Goal: Communication & Community: Connect with others

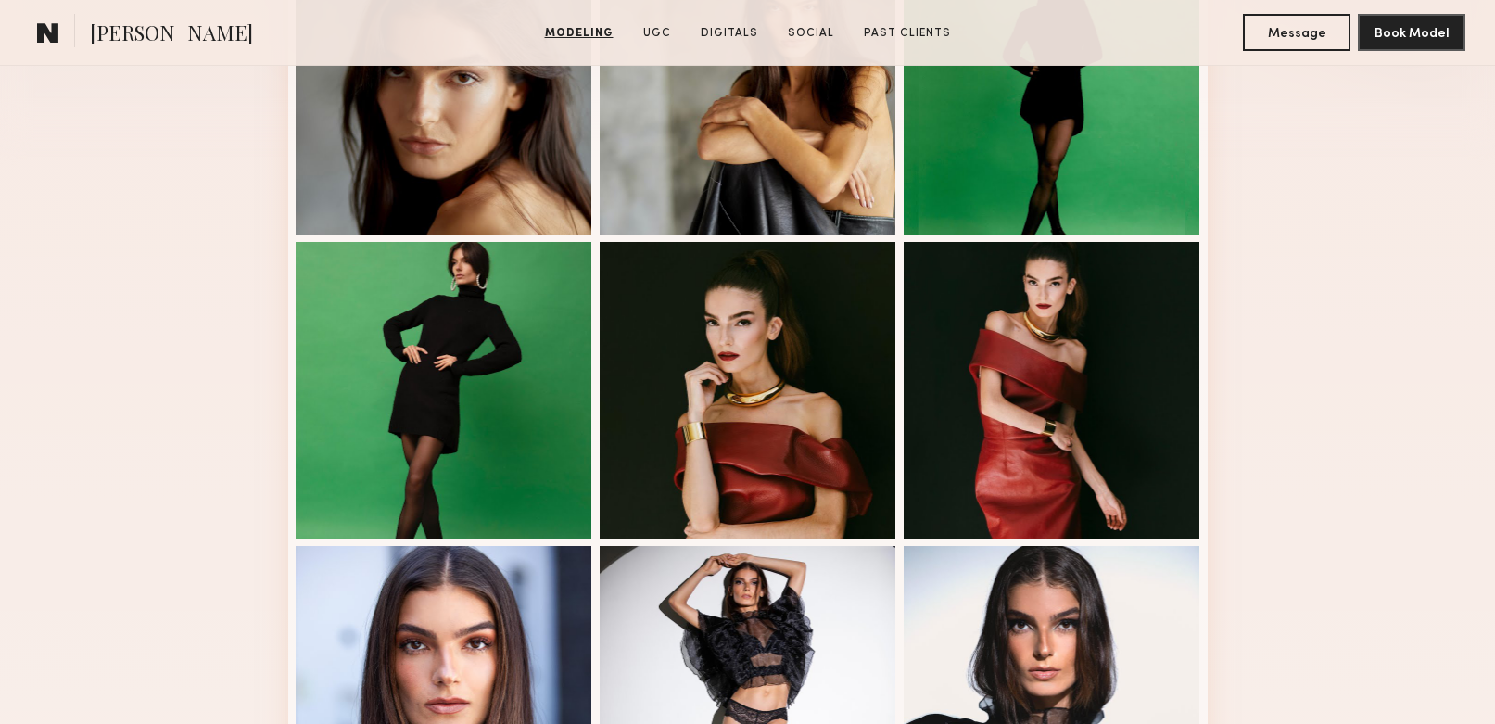
scroll to position [632, 0]
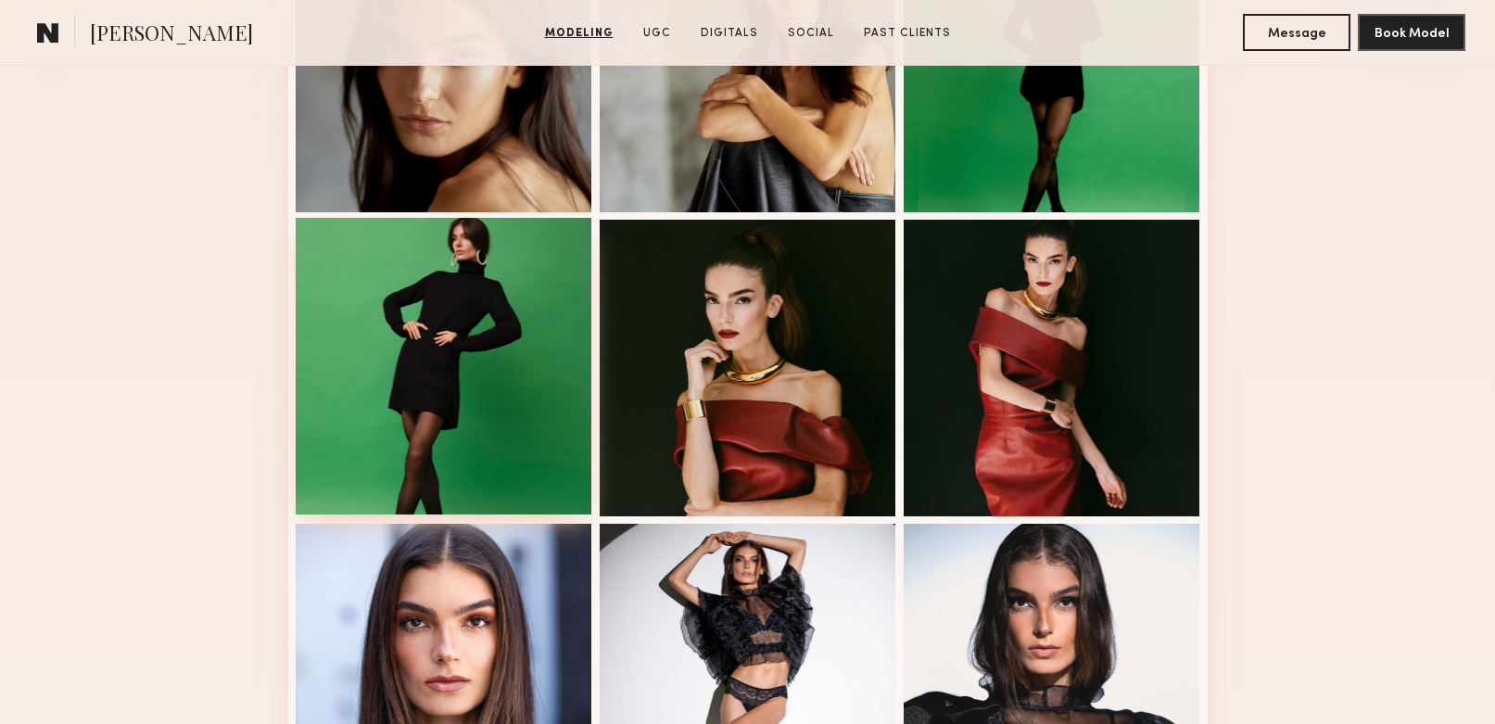
click at [502, 423] on div at bounding box center [444, 366] width 297 height 297
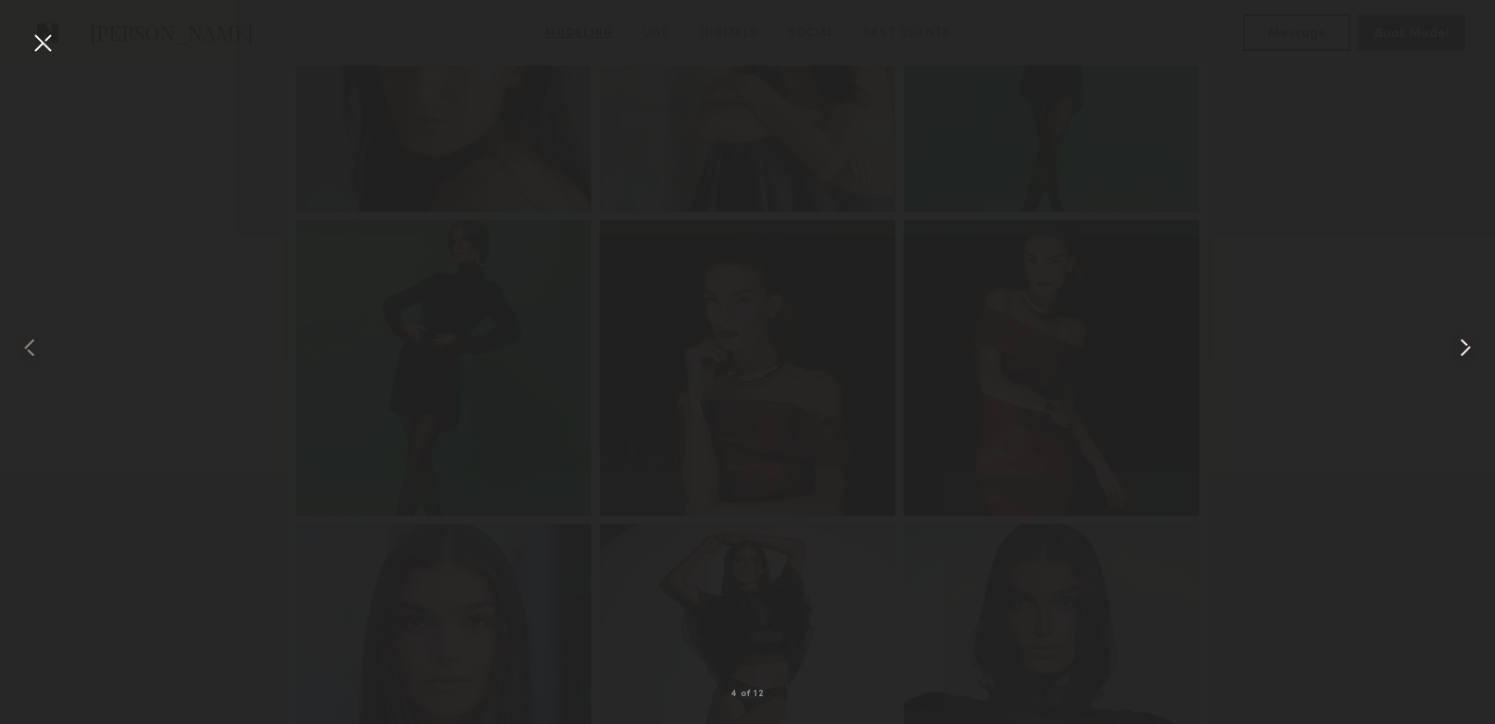
click at [1472, 336] on common-icon at bounding box center [1465, 348] width 30 height 30
click at [47, 39] on div at bounding box center [43, 43] width 30 height 30
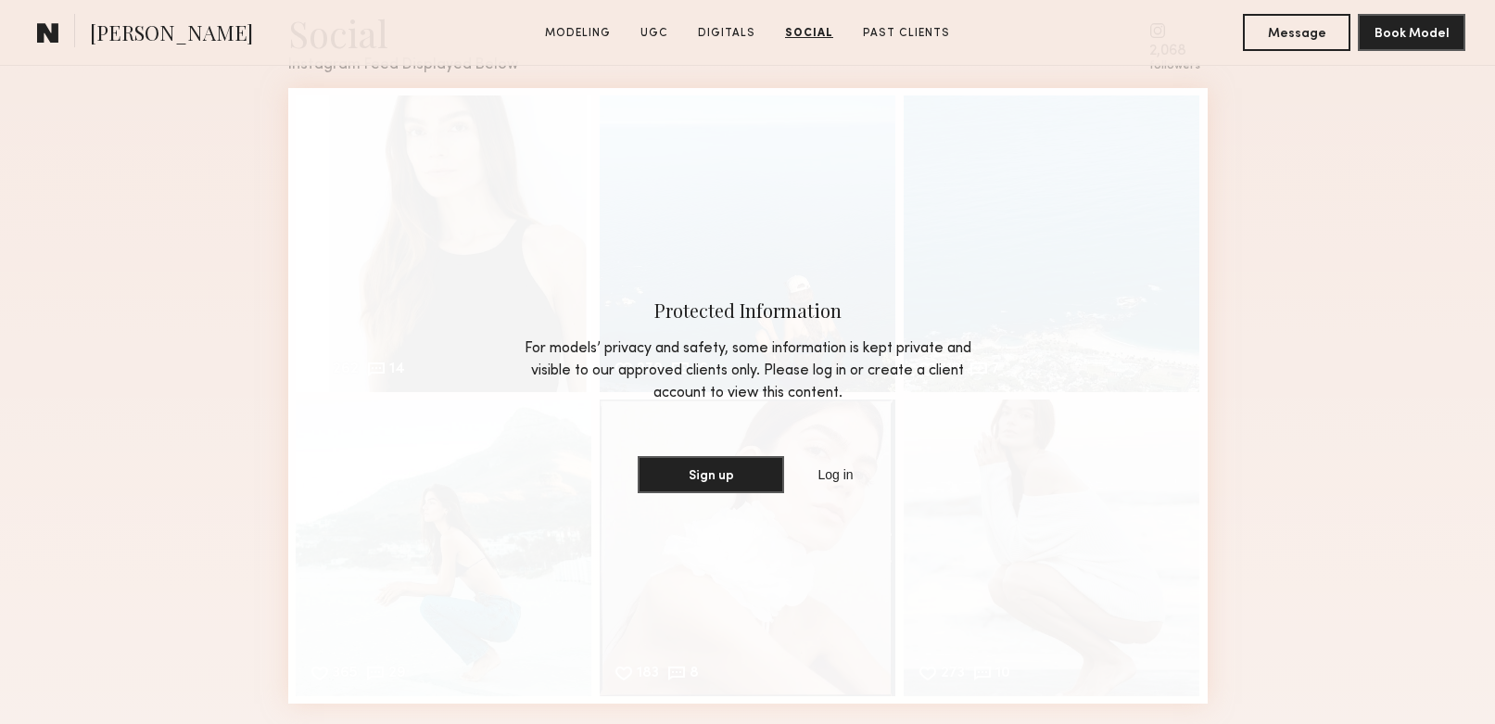
scroll to position [3204, 0]
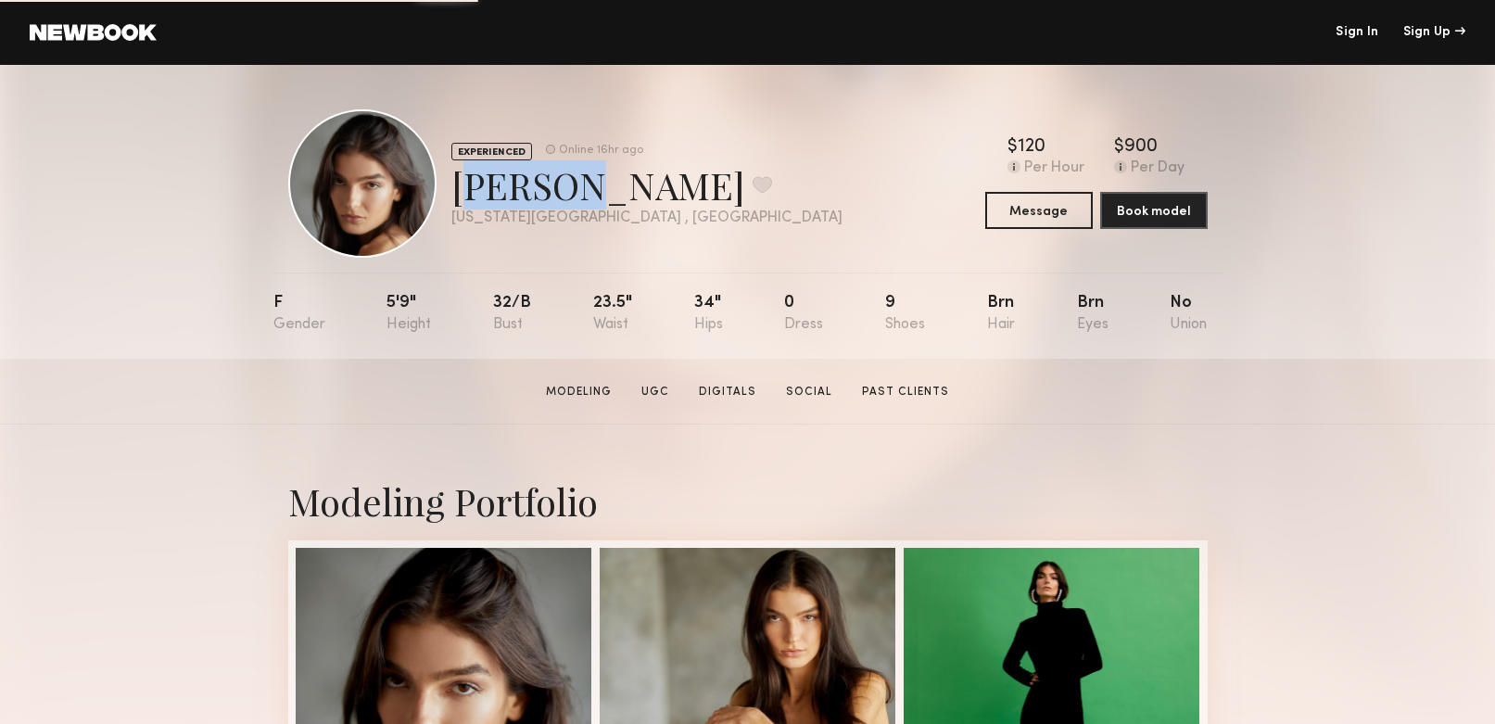
drag, startPoint x: 457, startPoint y: 184, endPoint x: 547, endPoint y: 191, distance: 90.1
click at [549, 189] on div "Alexis L. Favorite" at bounding box center [646, 184] width 391 height 49
copy div "Alexis"
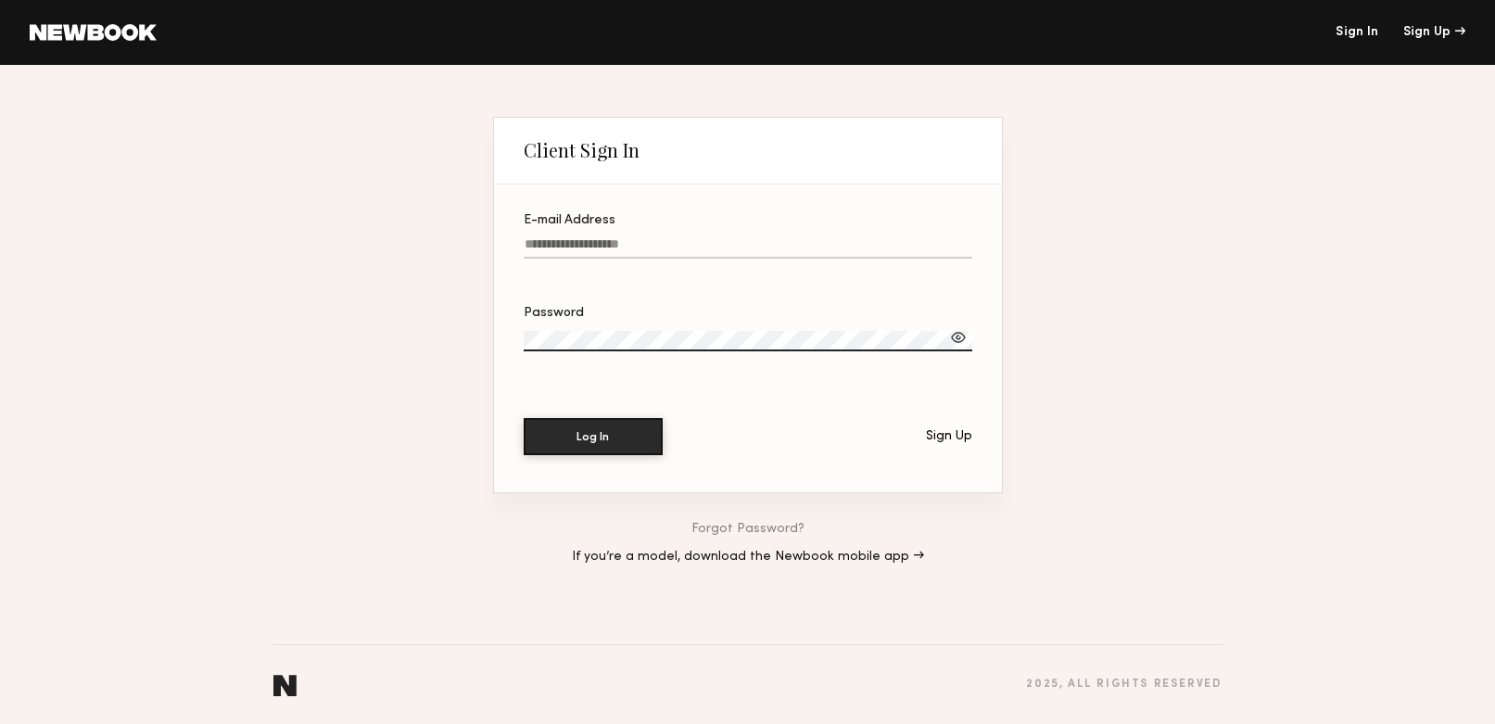
click at [593, 243] on input "E-mail Address" at bounding box center [748, 247] width 448 height 21
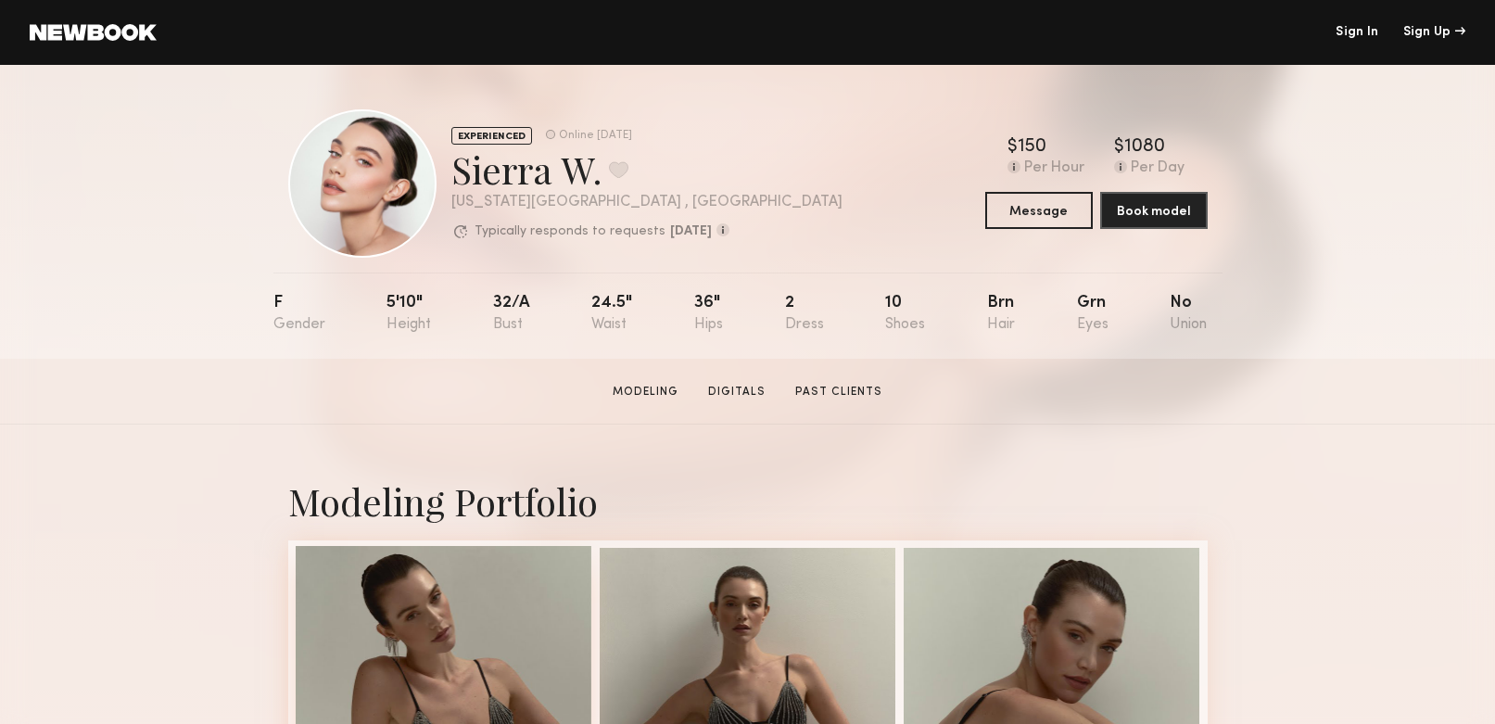
click at [482, 589] on div at bounding box center [444, 694] width 297 height 297
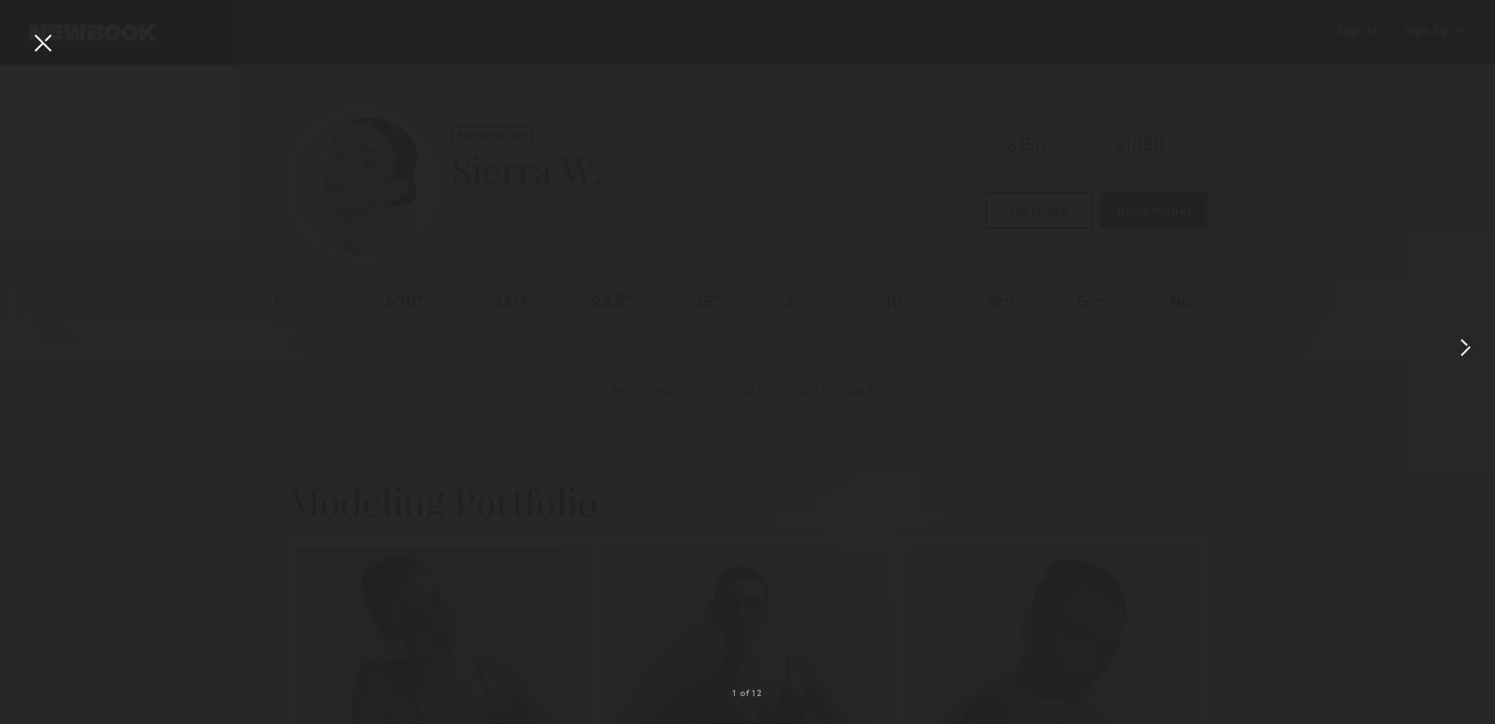
click at [1460, 347] on common-icon at bounding box center [1465, 348] width 30 height 30
click at [42, 54] on div at bounding box center [43, 43] width 30 height 30
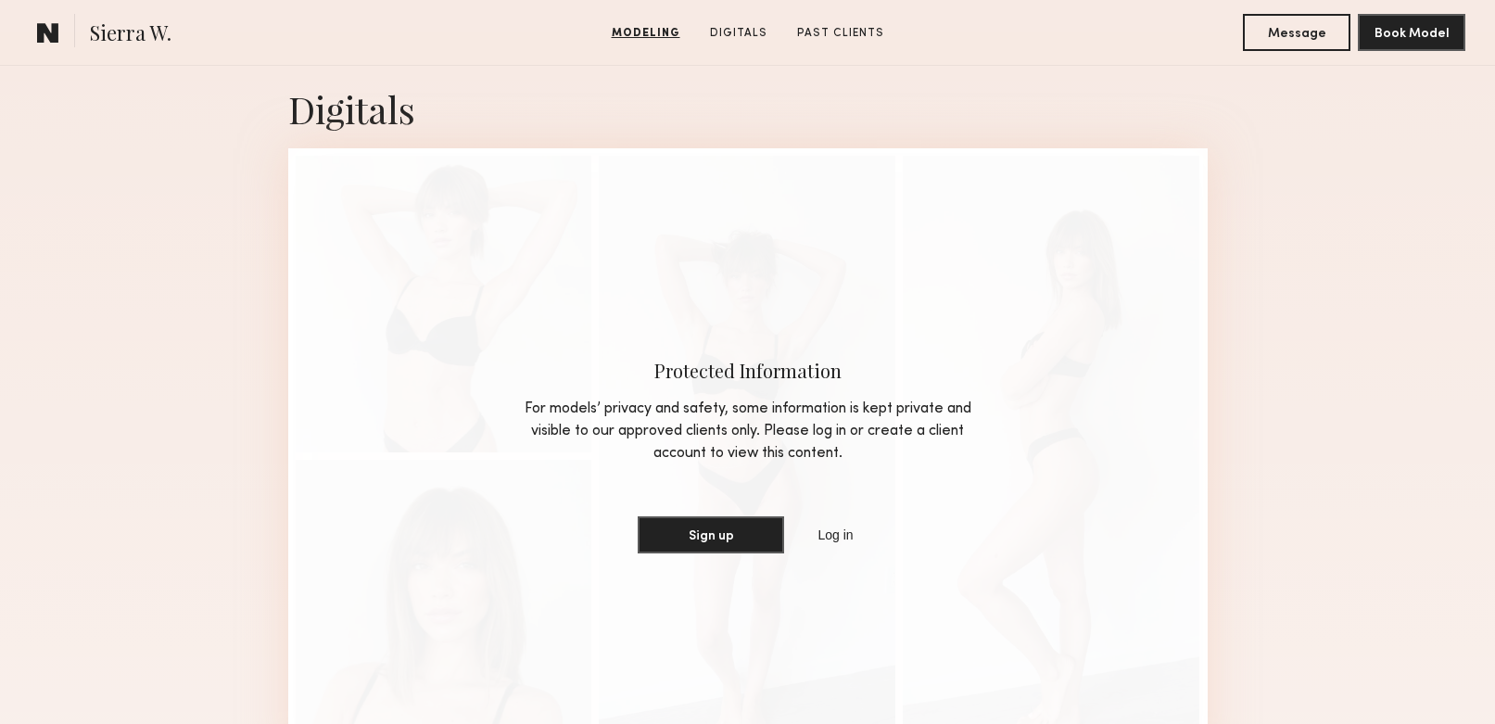
scroll to position [1993, 0]
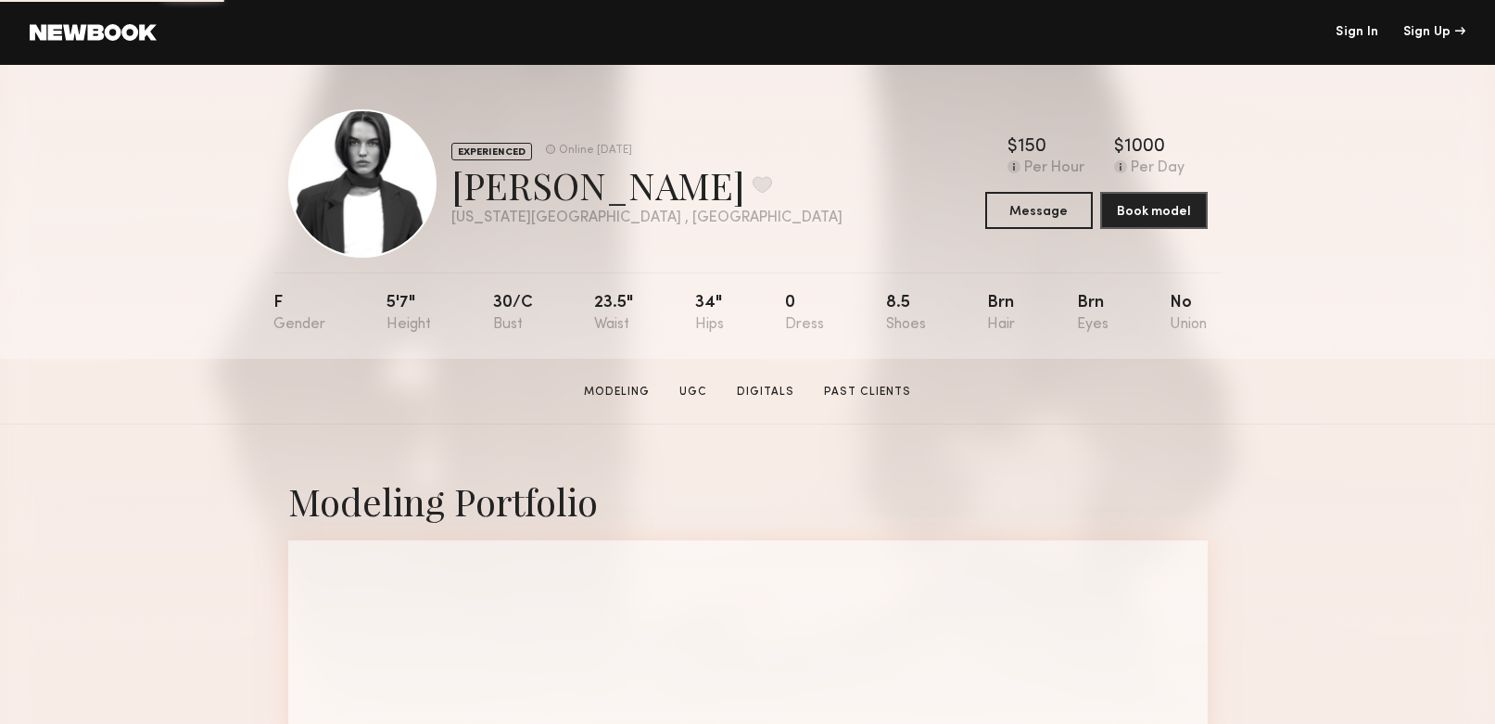
click at [1360, 31] on link "Sign In" at bounding box center [1356, 32] width 43 height 13
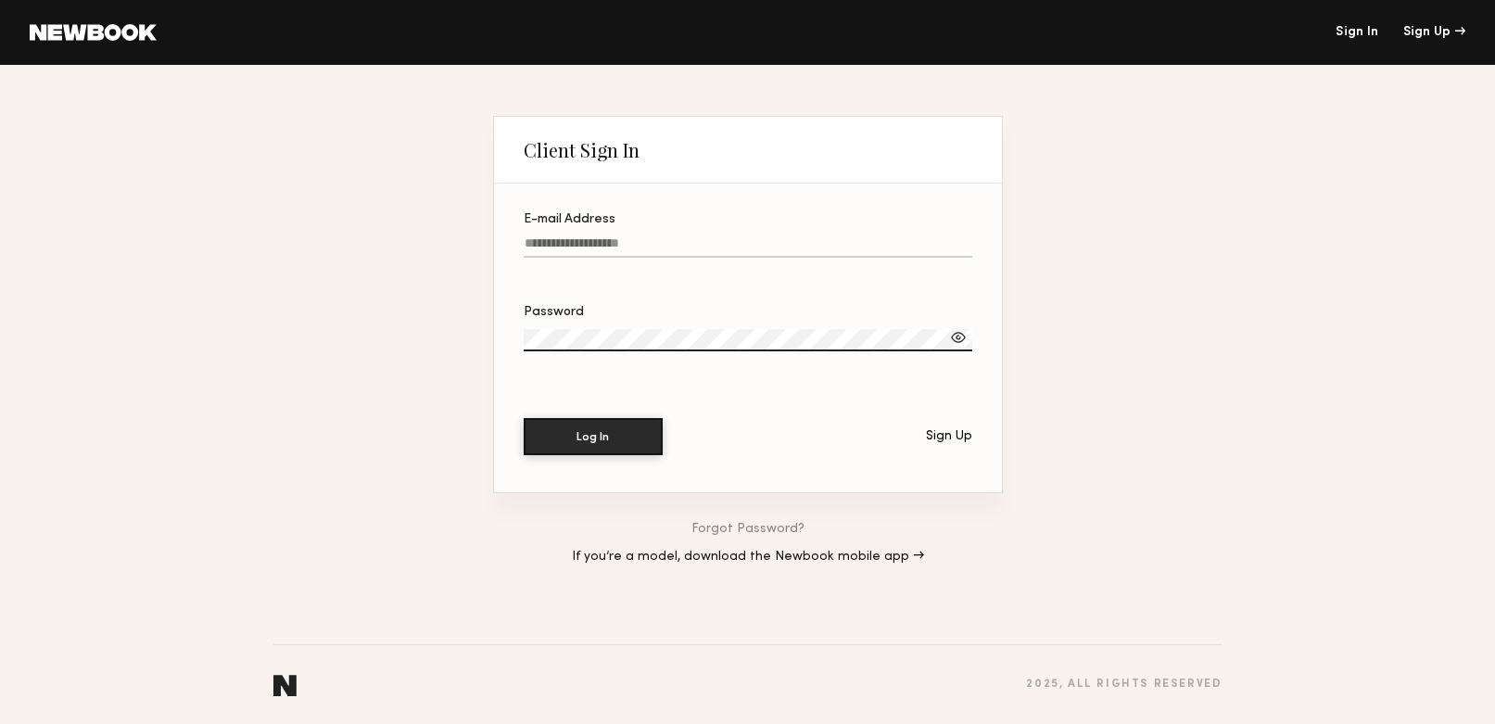
click at [614, 234] on label "E-mail Address" at bounding box center [748, 244] width 448 height 63
click at [614, 236] on input "E-mail Address" at bounding box center [748, 246] width 448 height 21
click at [615, 246] on input "E-mail Address" at bounding box center [748, 246] width 448 height 21
type input "**********"
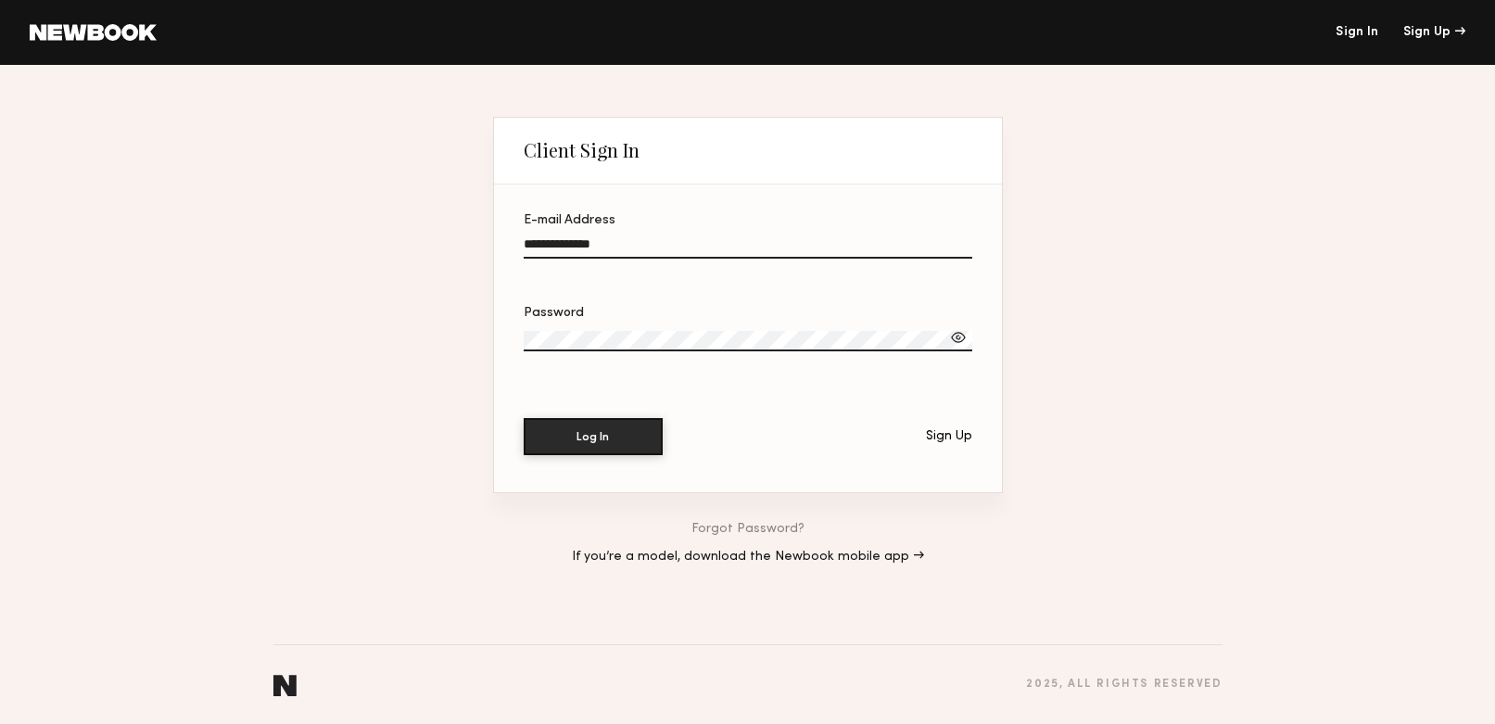
click at [524, 418] on button "Log In" at bounding box center [593, 436] width 139 height 37
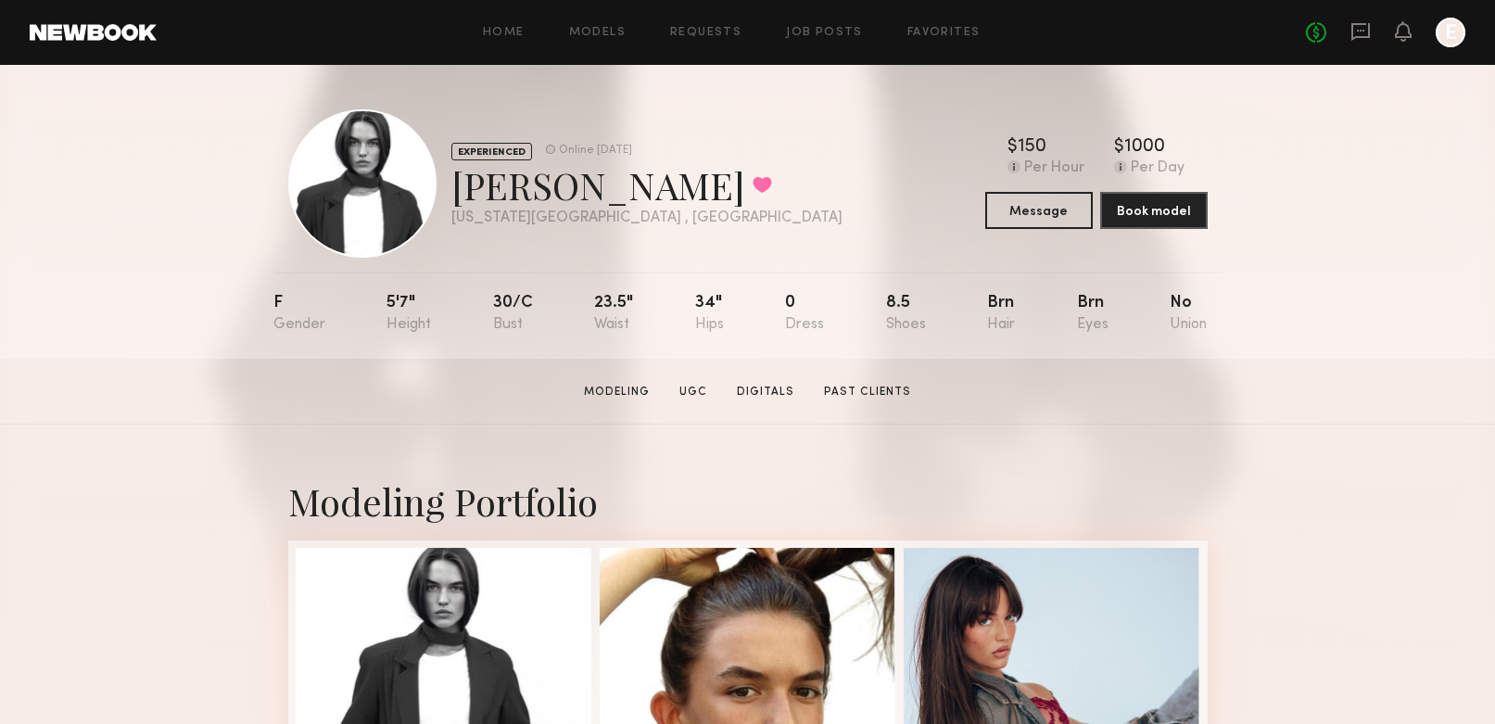
click at [110, 32] on link at bounding box center [93, 32] width 127 height 17
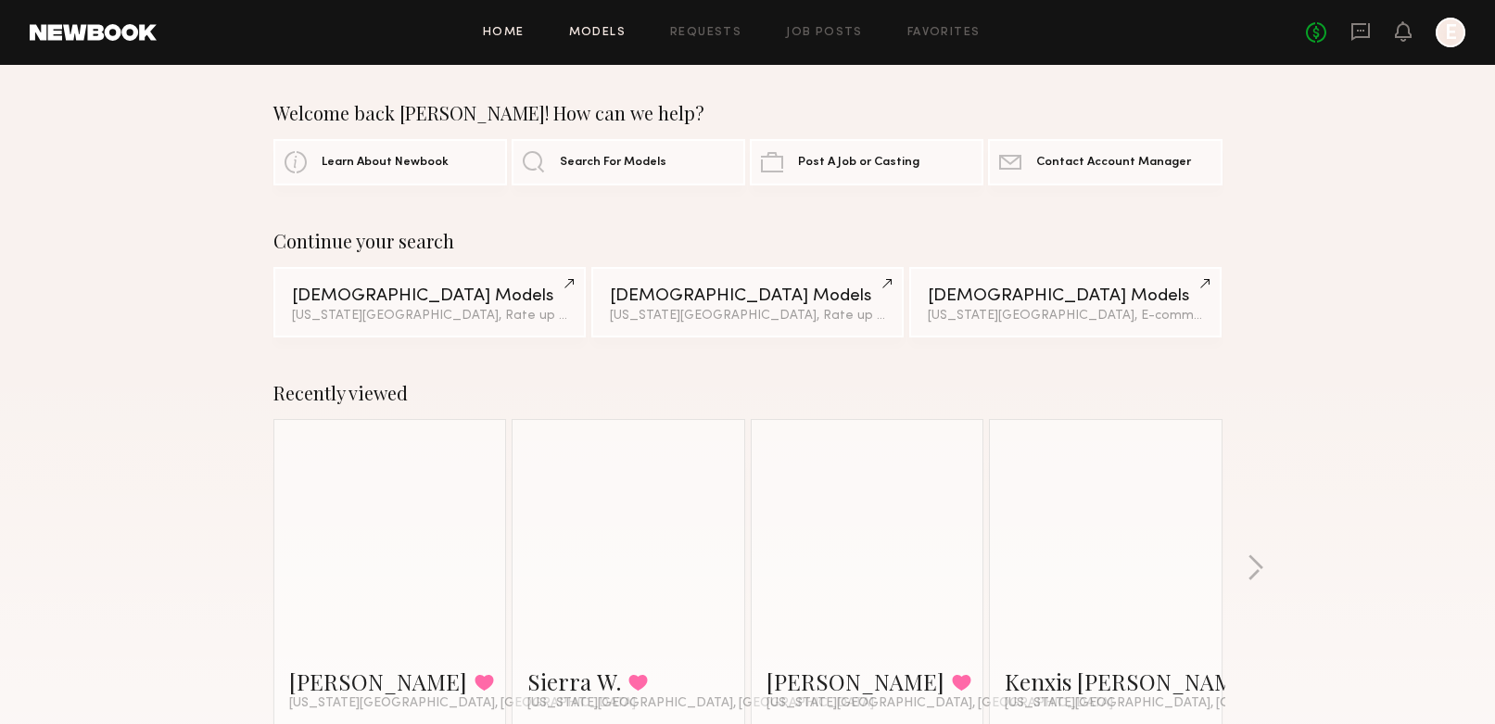
click at [601, 30] on link "Models" at bounding box center [597, 33] width 57 height 12
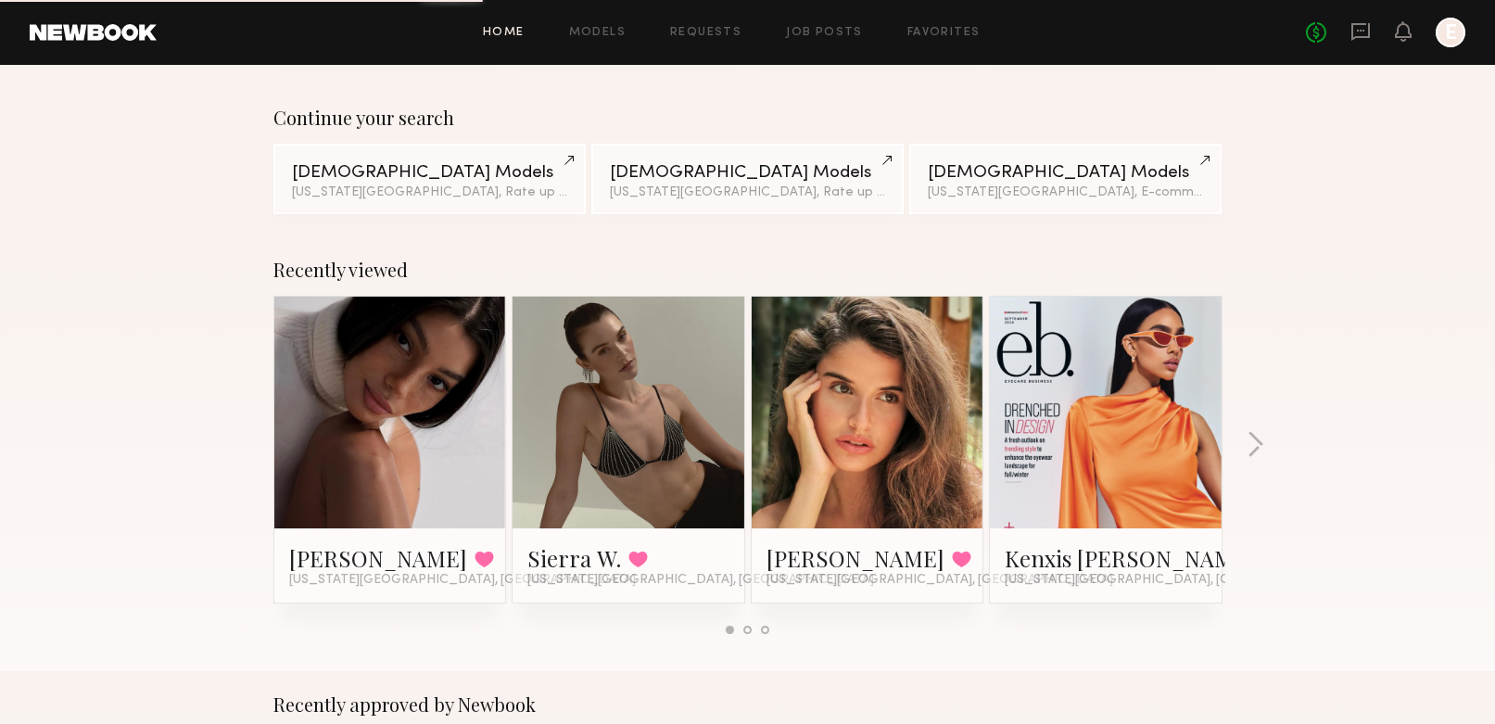
scroll to position [226, 0]
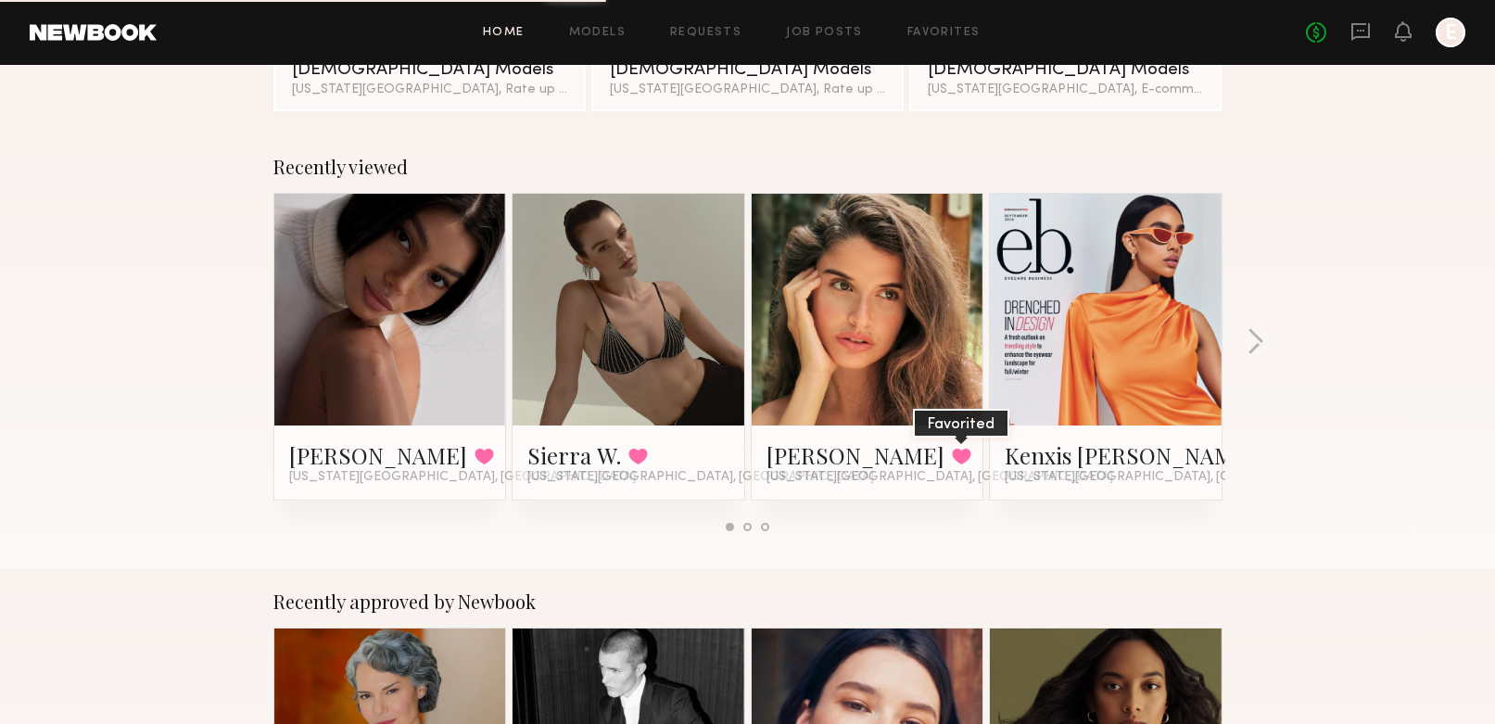
click at [952, 461] on button at bounding box center [961, 456] width 19 height 17
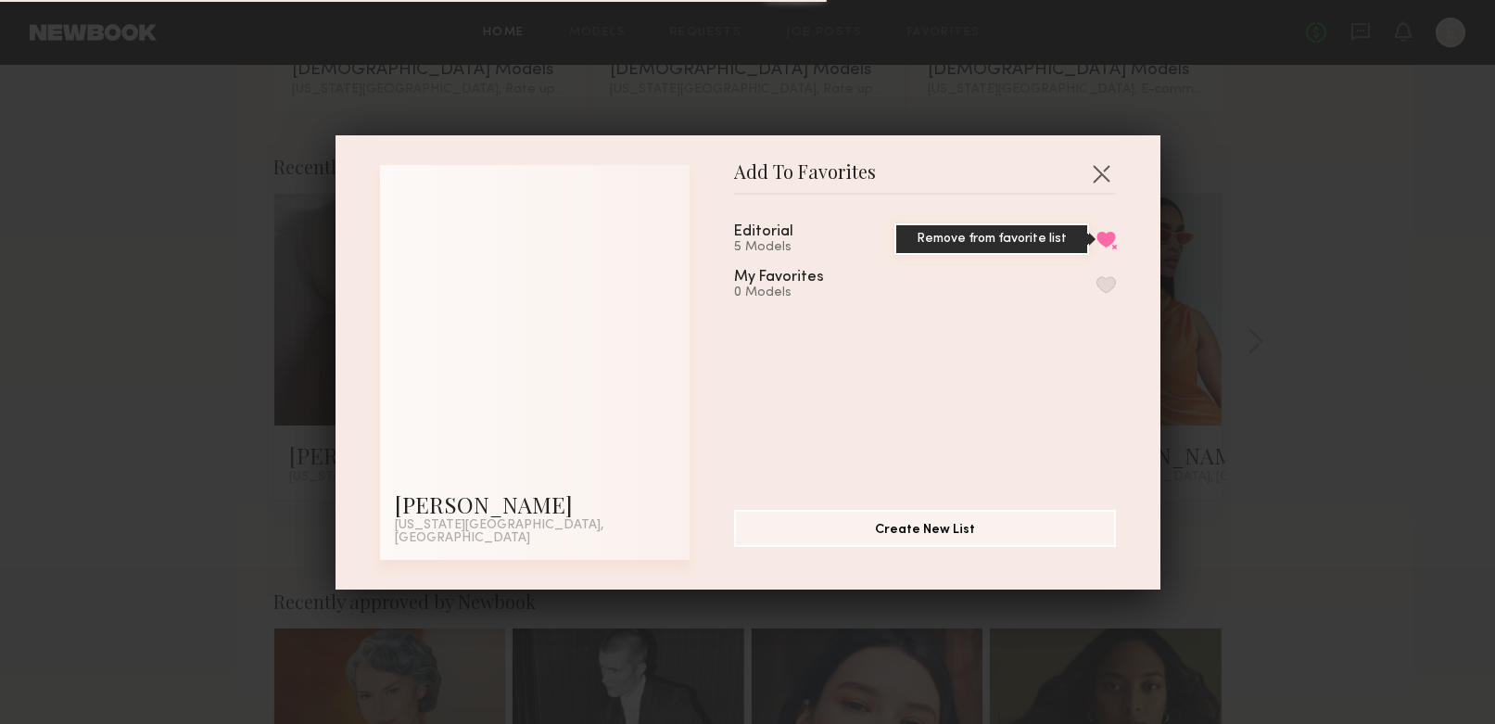
click at [1103, 246] on button "Remove from favorite list" at bounding box center [1105, 239] width 19 height 17
click at [1097, 177] on button "button" at bounding box center [1101, 173] width 30 height 30
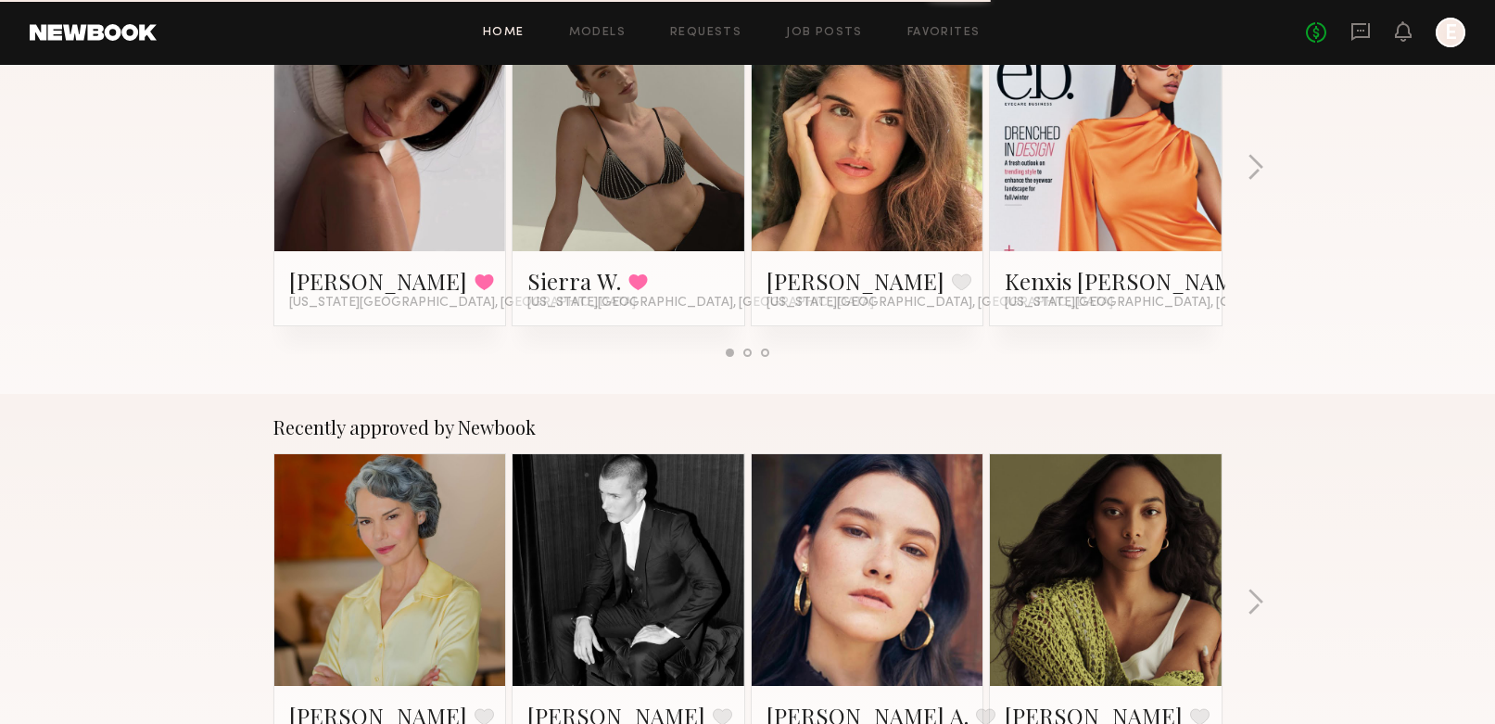
scroll to position [635, 0]
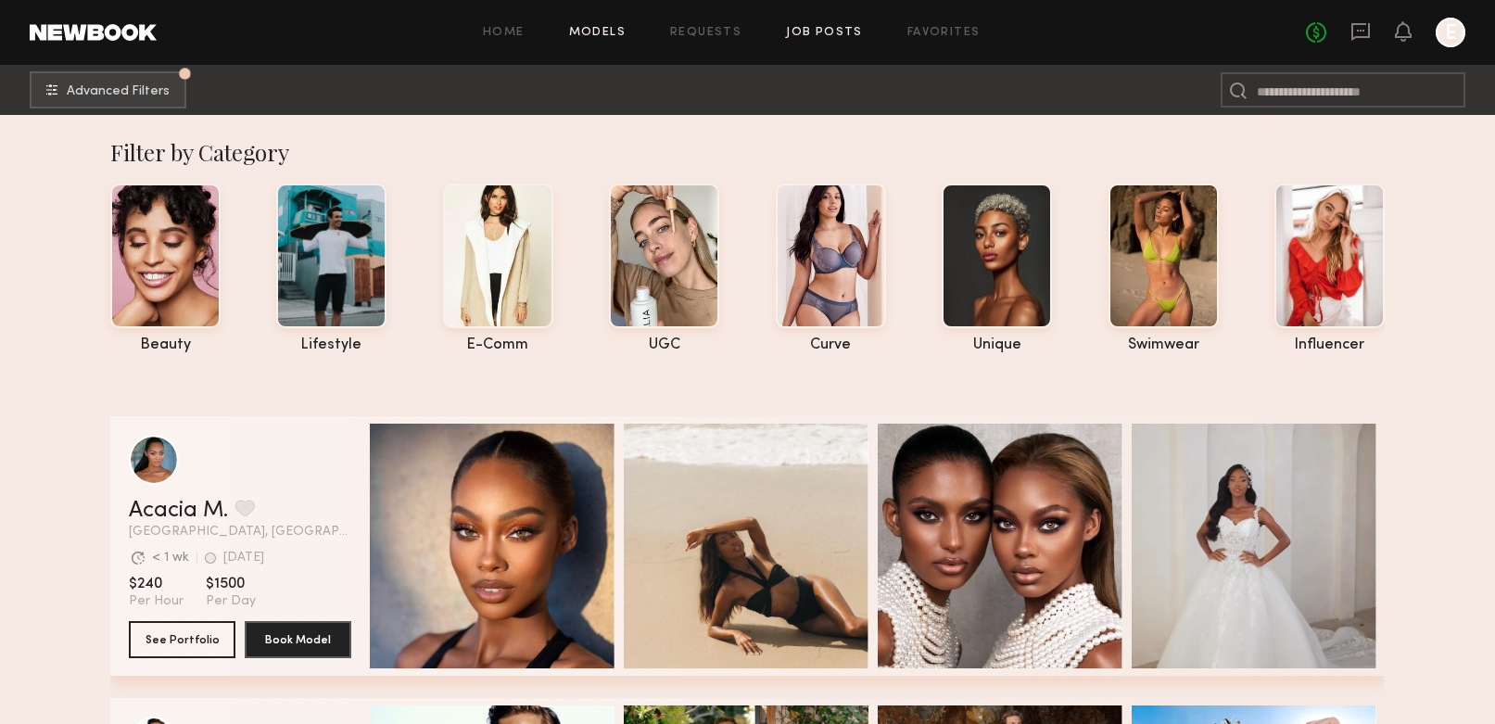
click at [812, 34] on link "Job Posts" at bounding box center [824, 33] width 77 height 12
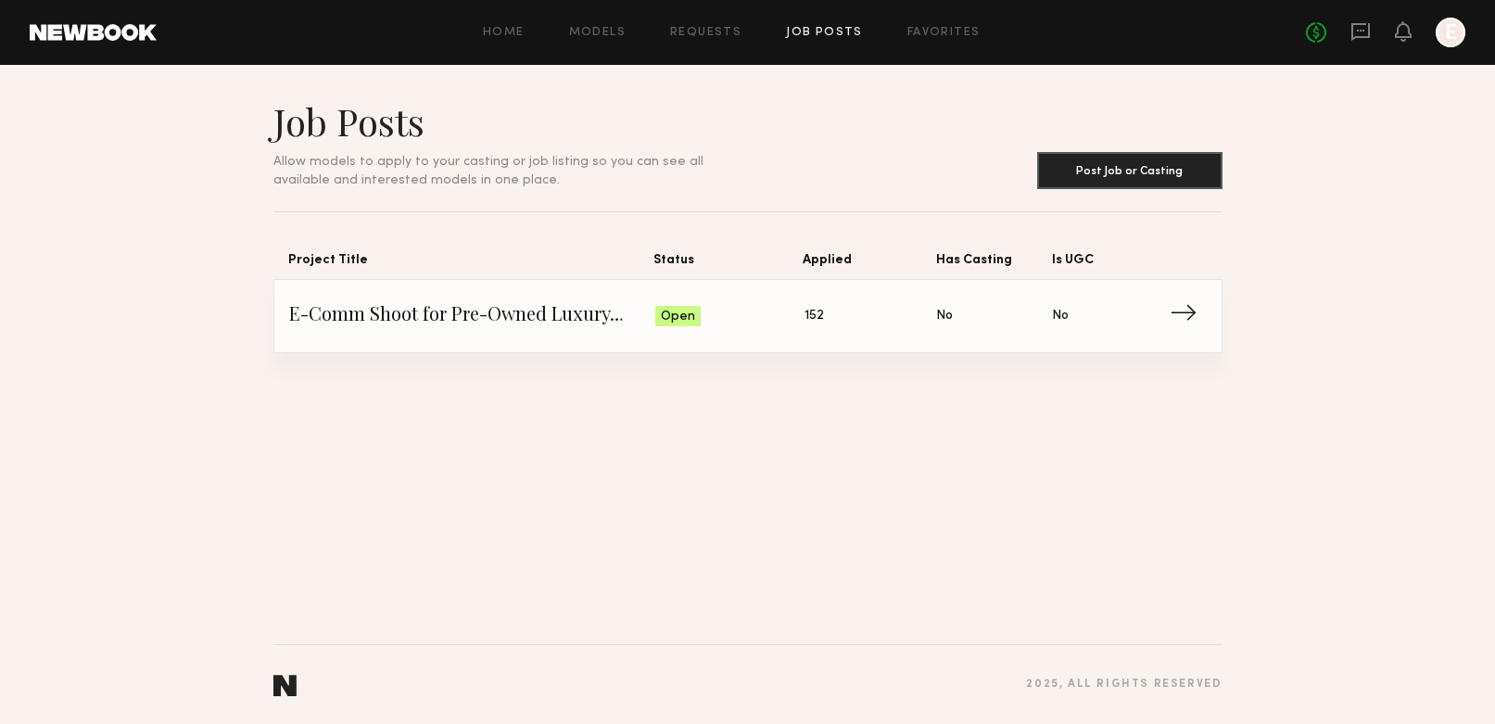
click at [588, 312] on span "E-Comm Shoot for Pre-Owned Luxury Brand" at bounding box center [472, 316] width 367 height 28
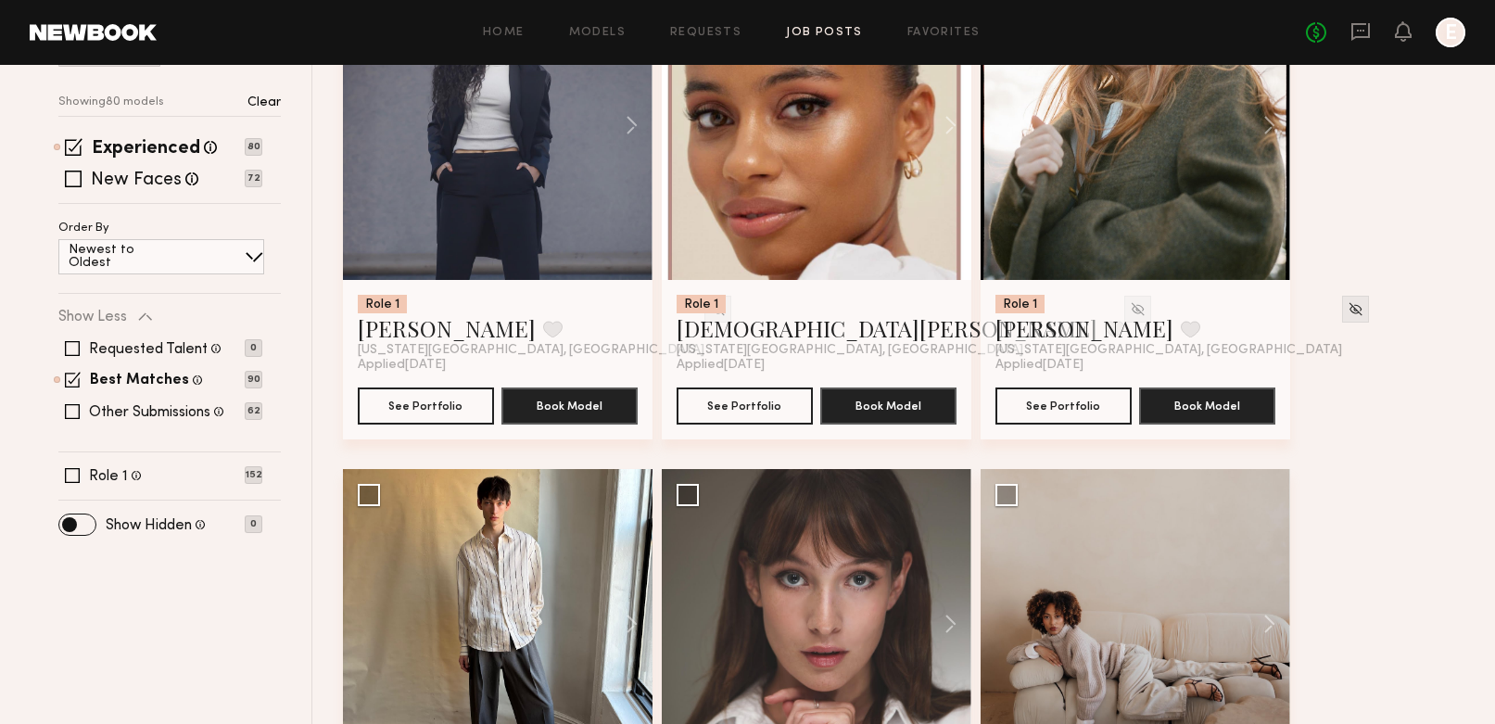
scroll to position [645, 0]
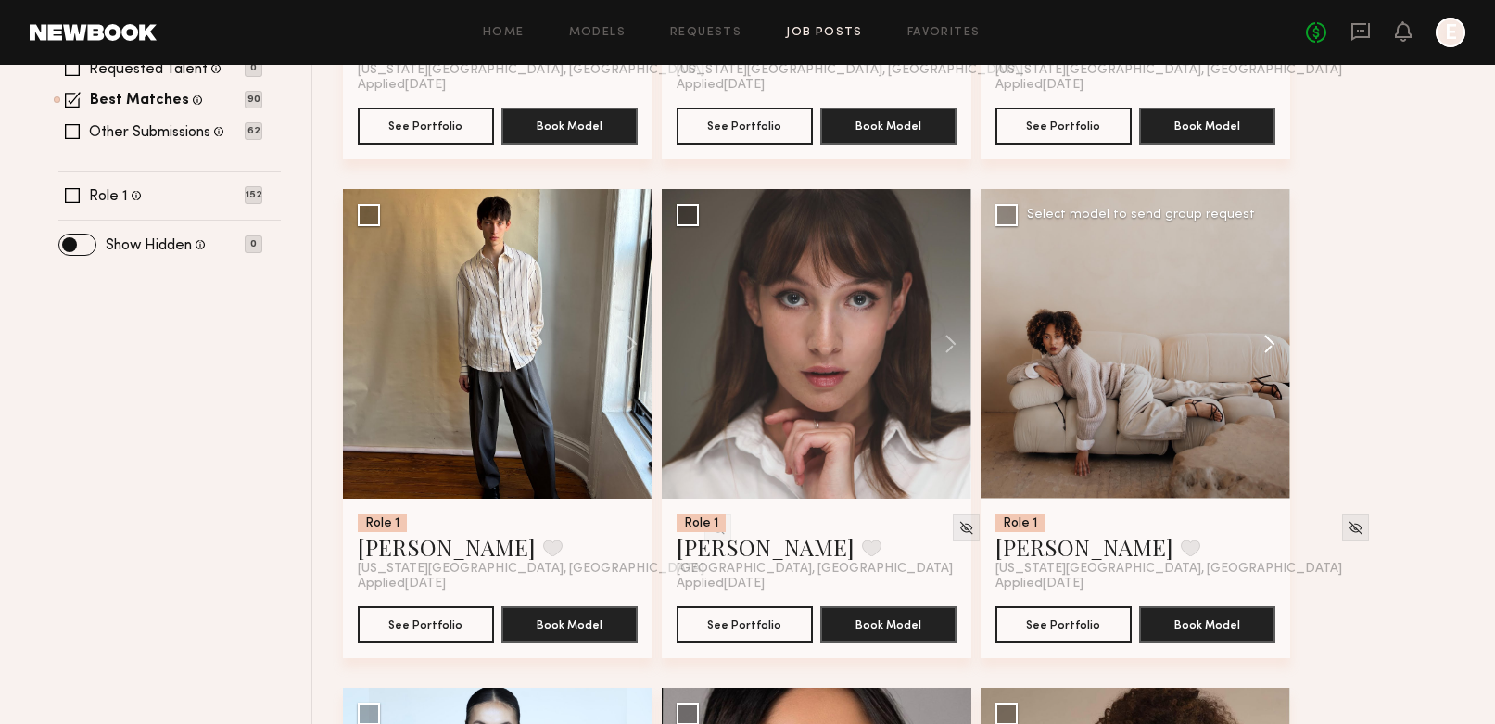
click at [1271, 339] on button at bounding box center [1260, 343] width 59 height 309
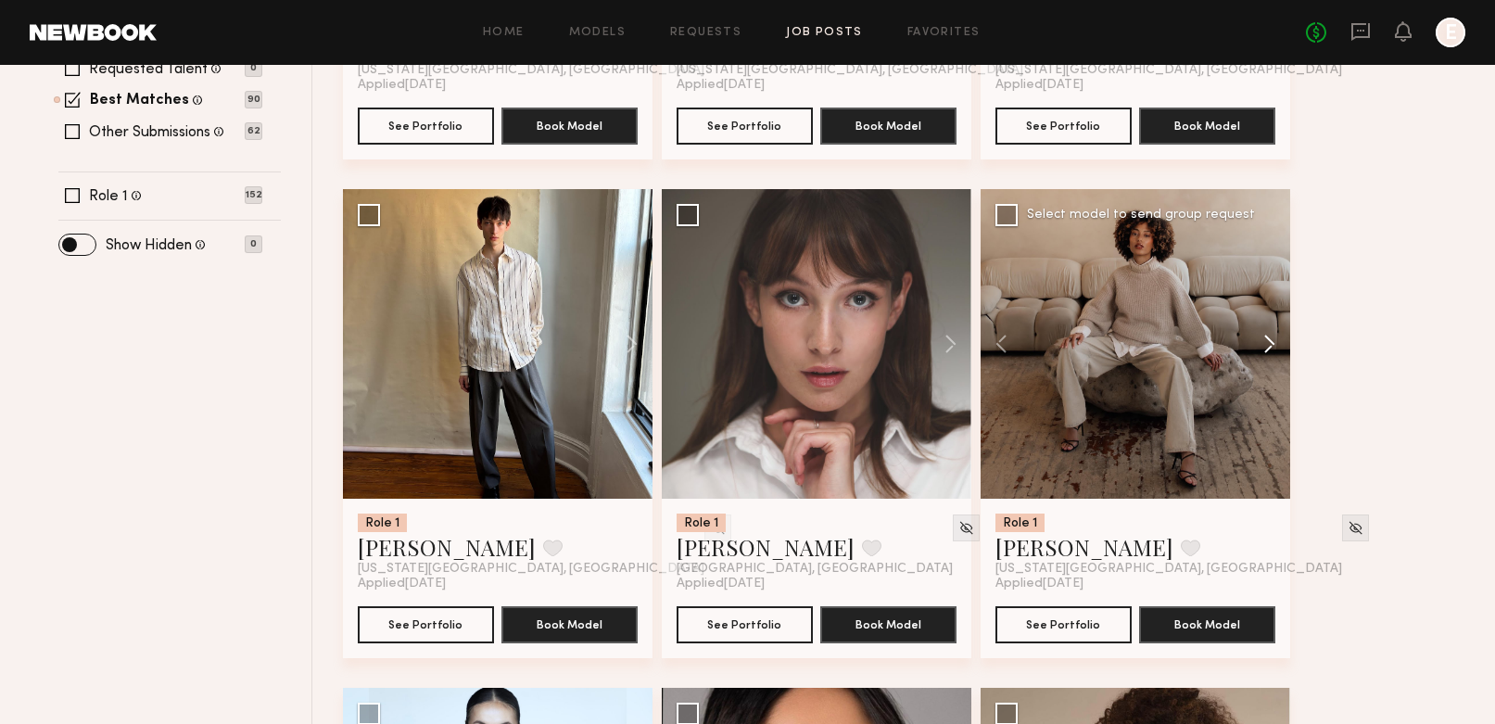
click at [1271, 339] on button at bounding box center [1260, 343] width 59 height 309
click at [950, 337] on button at bounding box center [941, 343] width 59 height 309
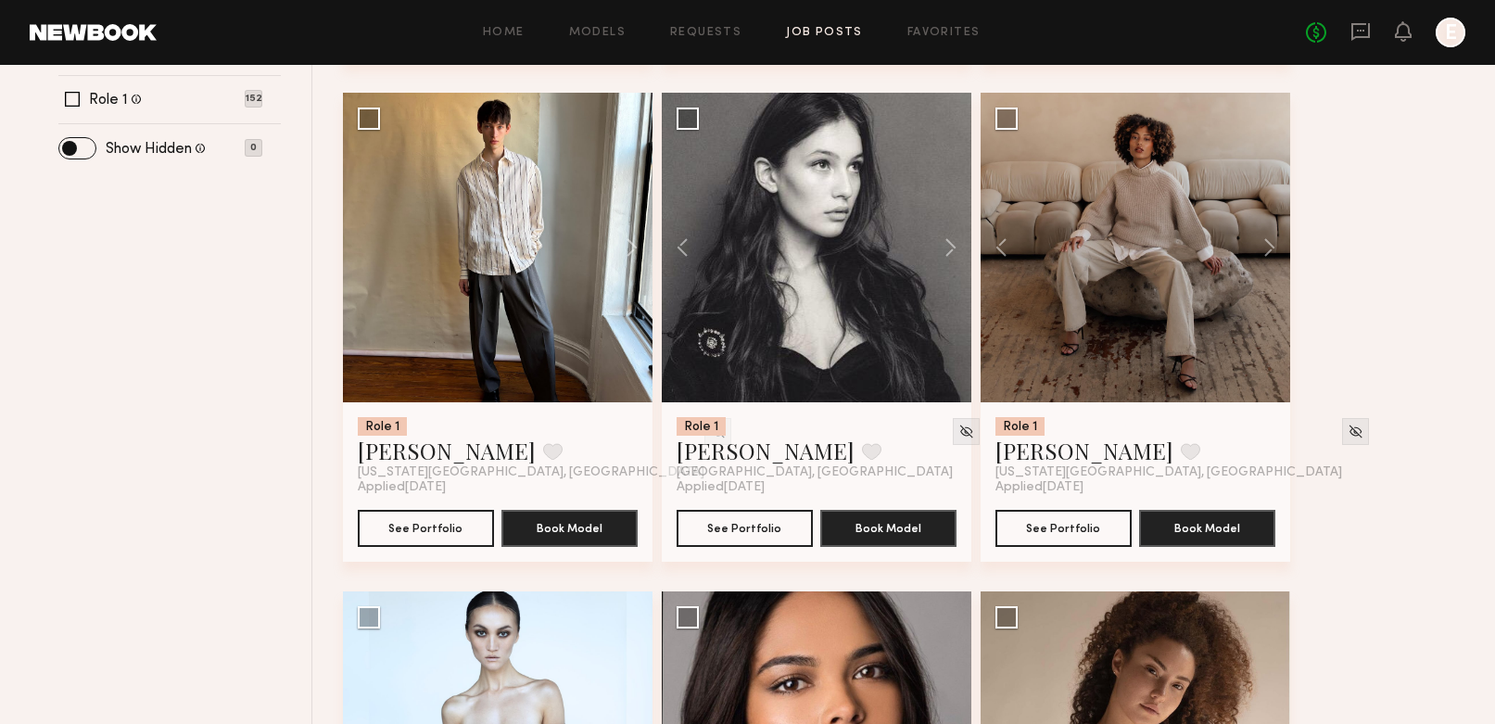
scroll to position [581, 0]
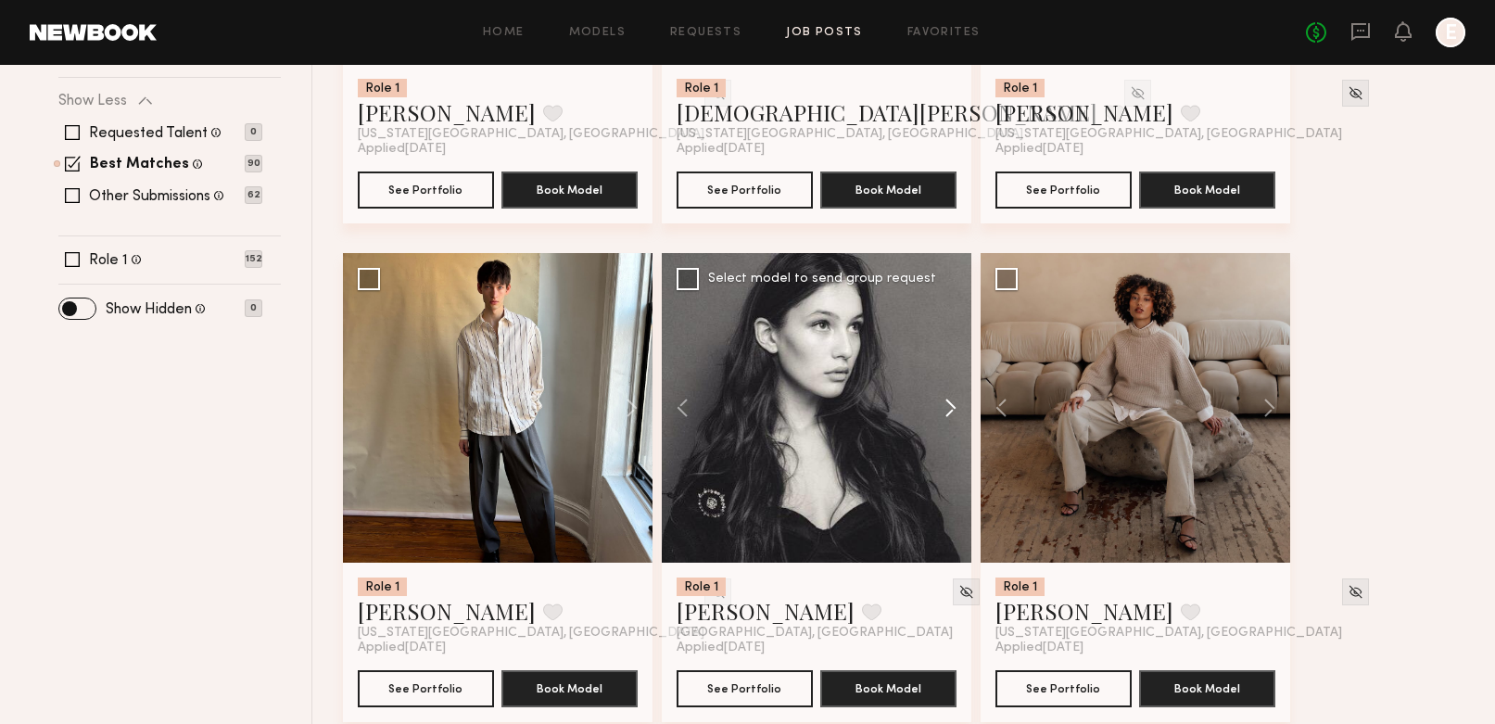
click at [950, 406] on button at bounding box center [941, 407] width 59 height 309
click at [949, 409] on button at bounding box center [941, 407] width 59 height 309
click at [679, 411] on button at bounding box center [691, 407] width 59 height 309
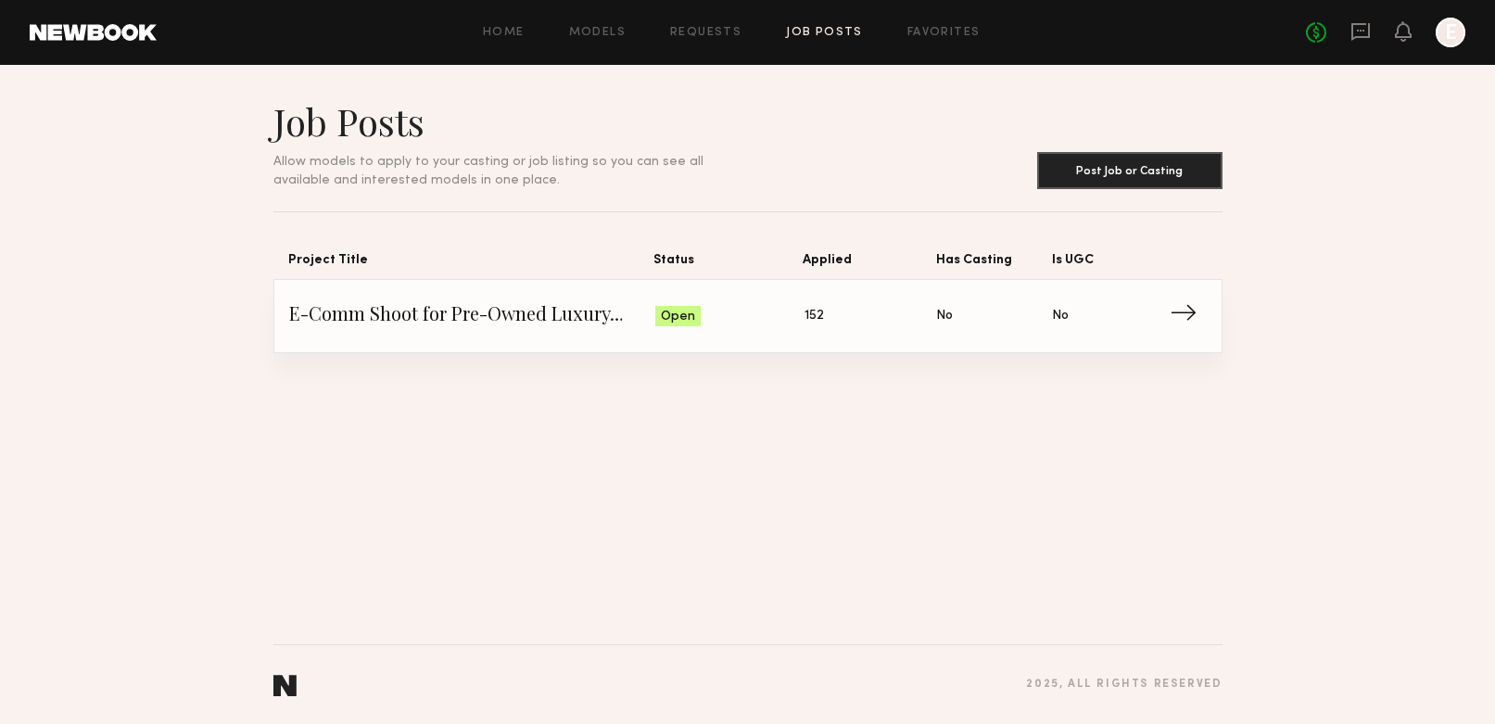
click at [459, 315] on span "E-Comm Shoot for Pre-Owned Luxury Brand" at bounding box center [472, 316] width 367 height 28
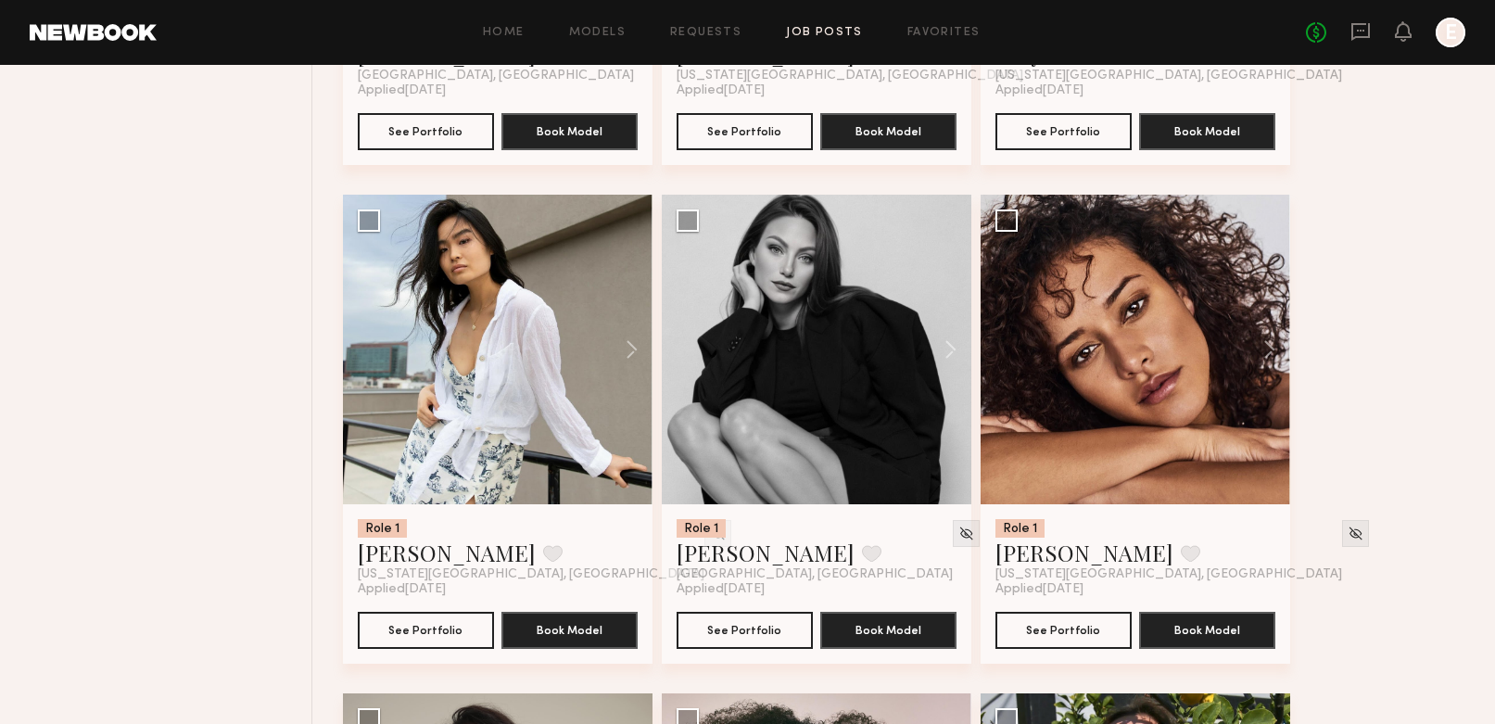
scroll to position [3636, 0]
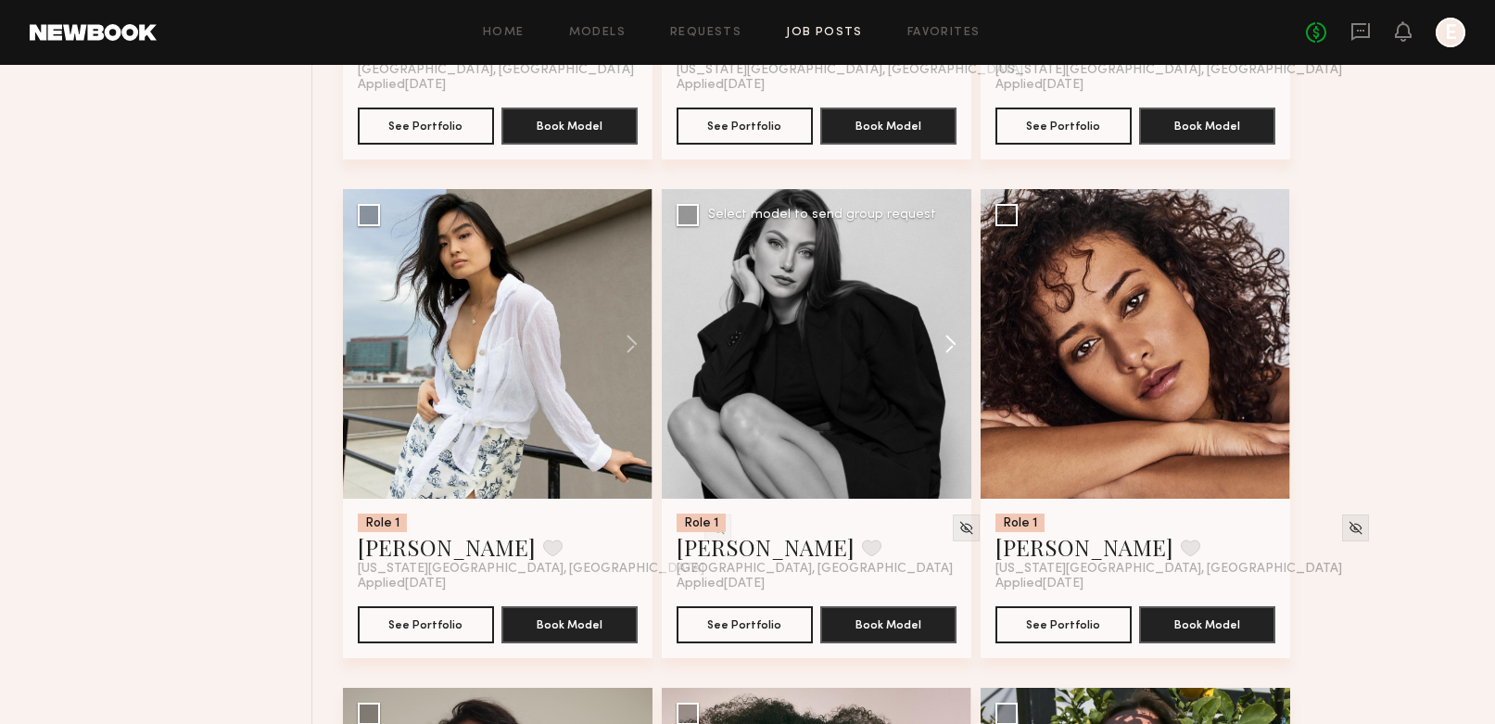
click at [956, 344] on button at bounding box center [941, 343] width 59 height 309
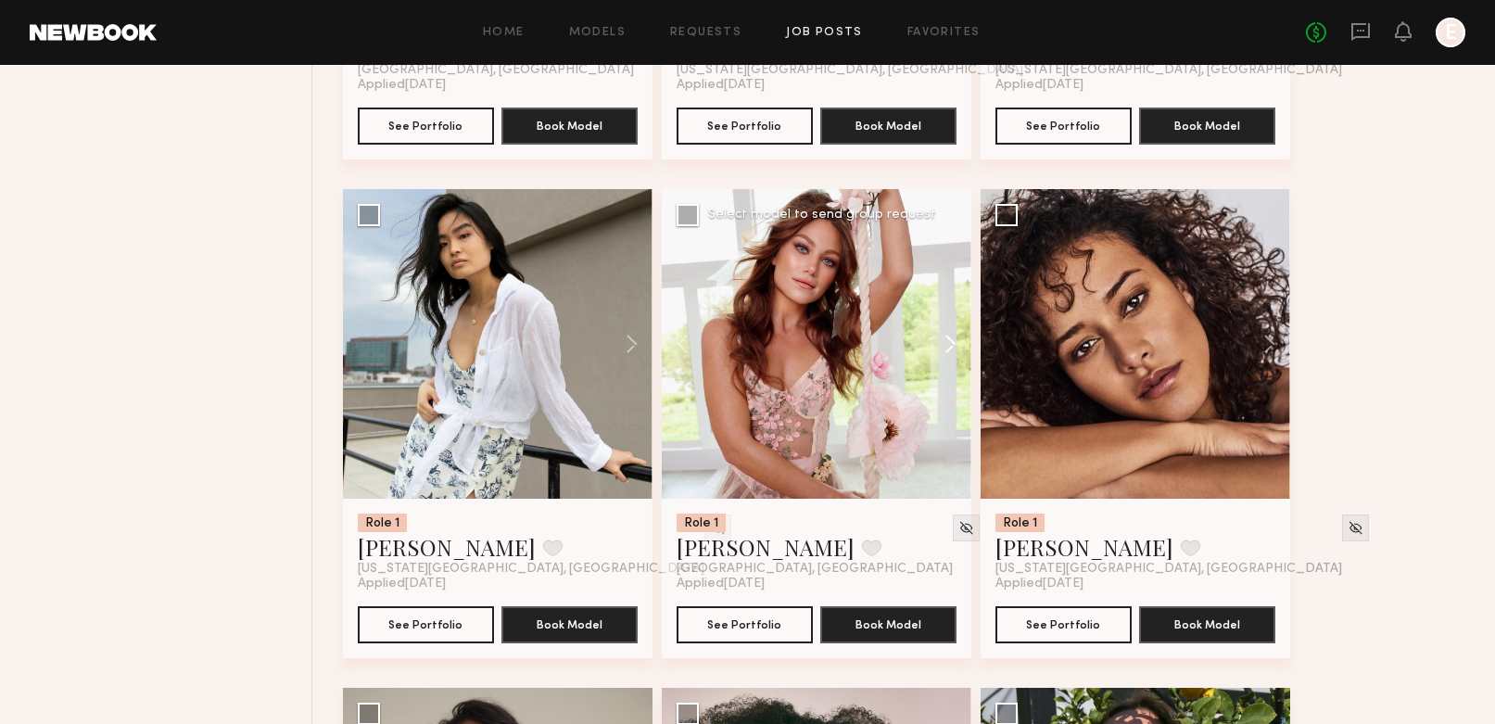
click at [956, 344] on button at bounding box center [941, 343] width 59 height 309
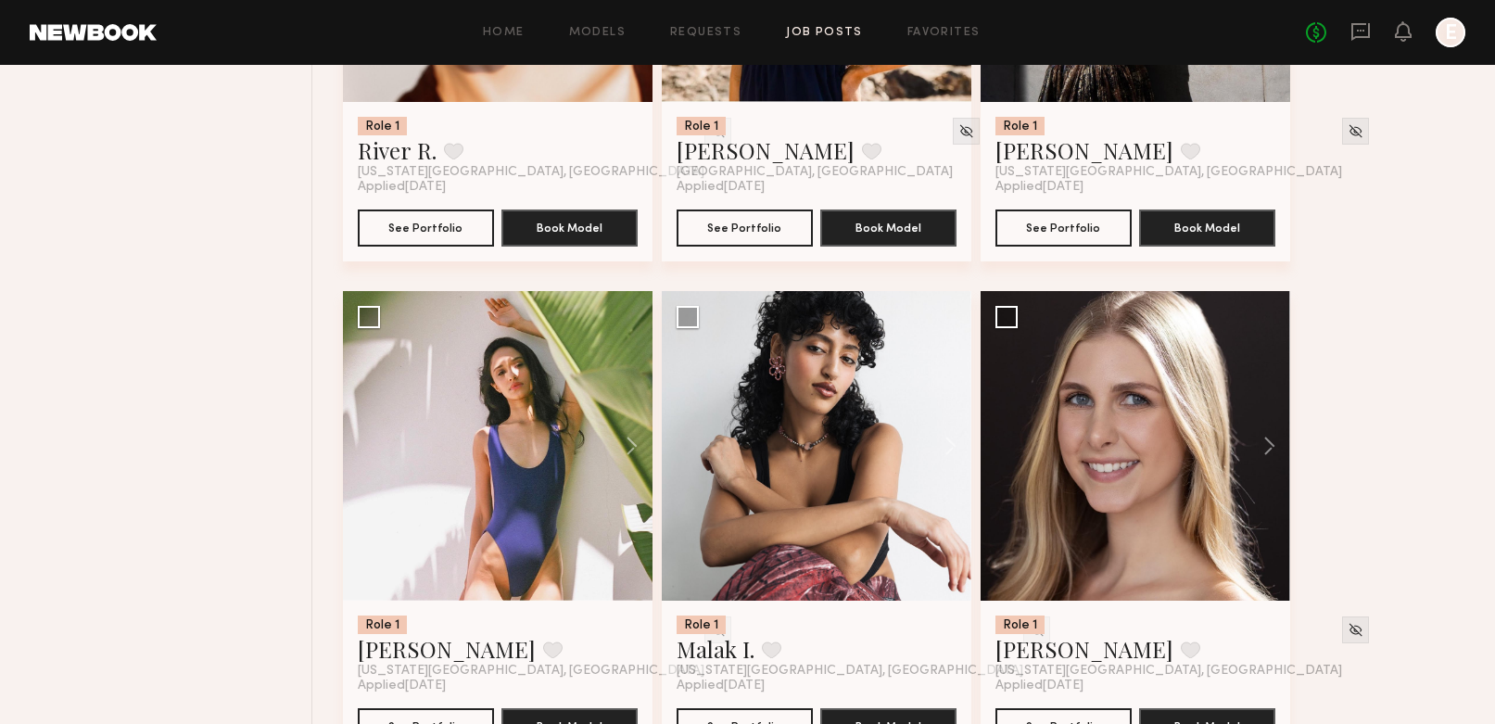
scroll to position [2213, 0]
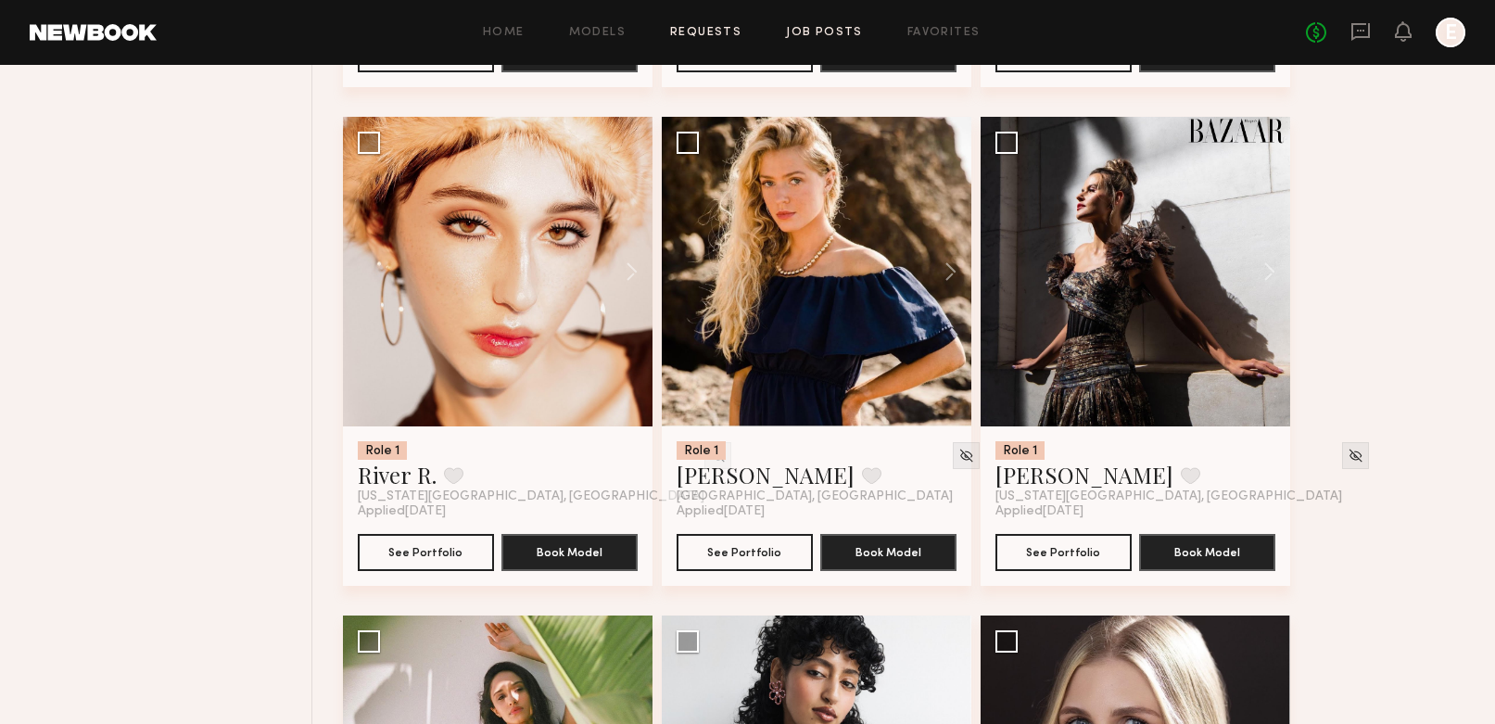
click at [690, 35] on link "Requests" at bounding box center [705, 33] width 71 height 12
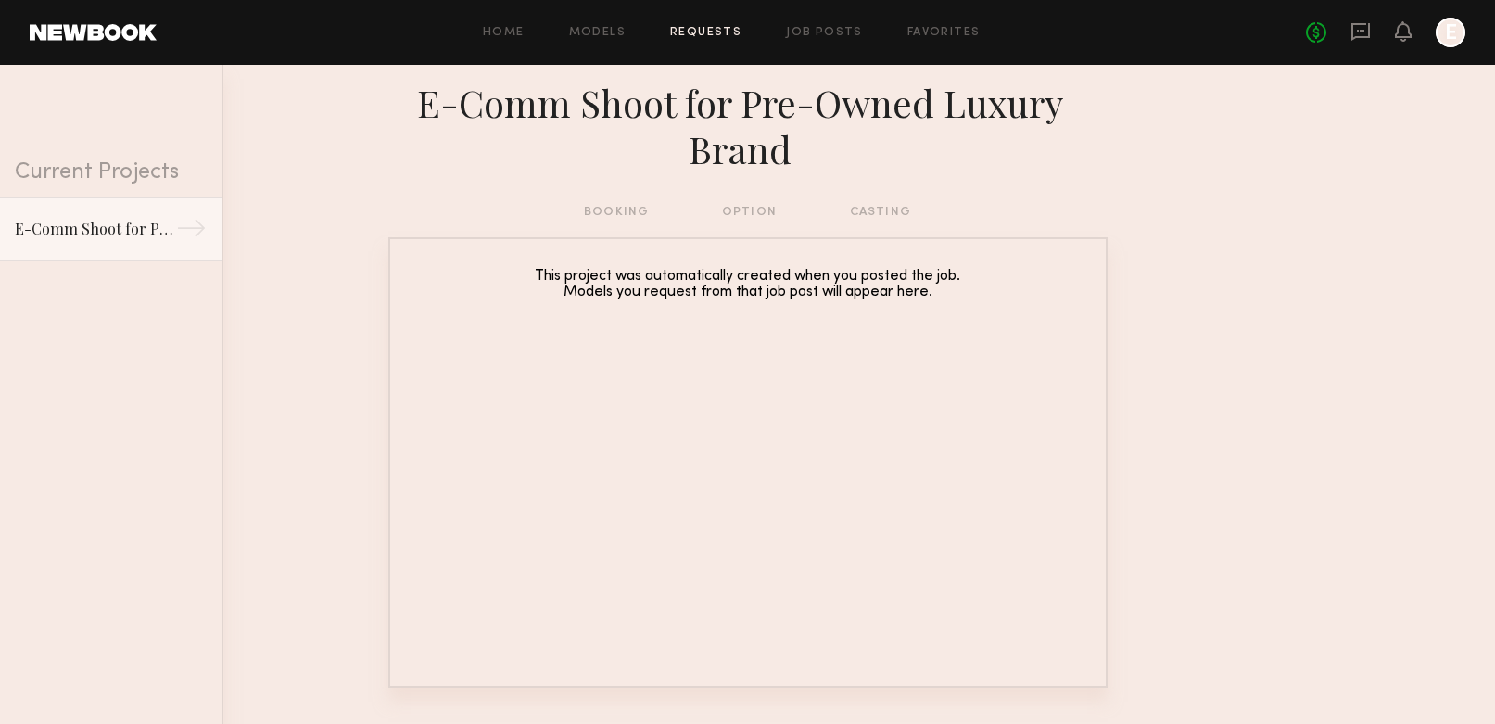
click at [520, 42] on div "Home Models Requests Job Posts Favorites Sign Out No fees up to $5,000 E" at bounding box center [811, 33] width 1308 height 30
click at [511, 32] on link "Home" at bounding box center [504, 33] width 42 height 12
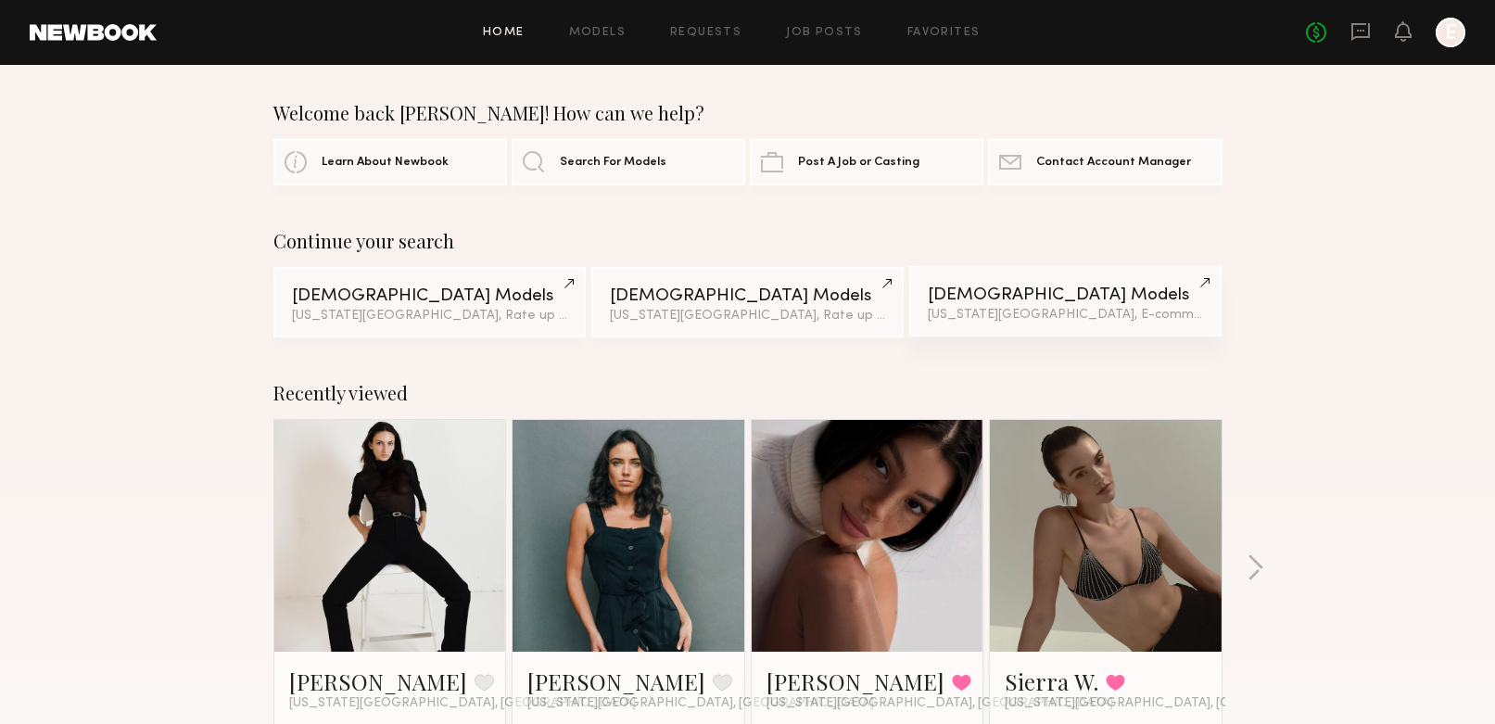
click at [1015, 310] on div "New York City, E-comm category & 5 other filter s + 5" at bounding box center [1065, 315] width 275 height 13
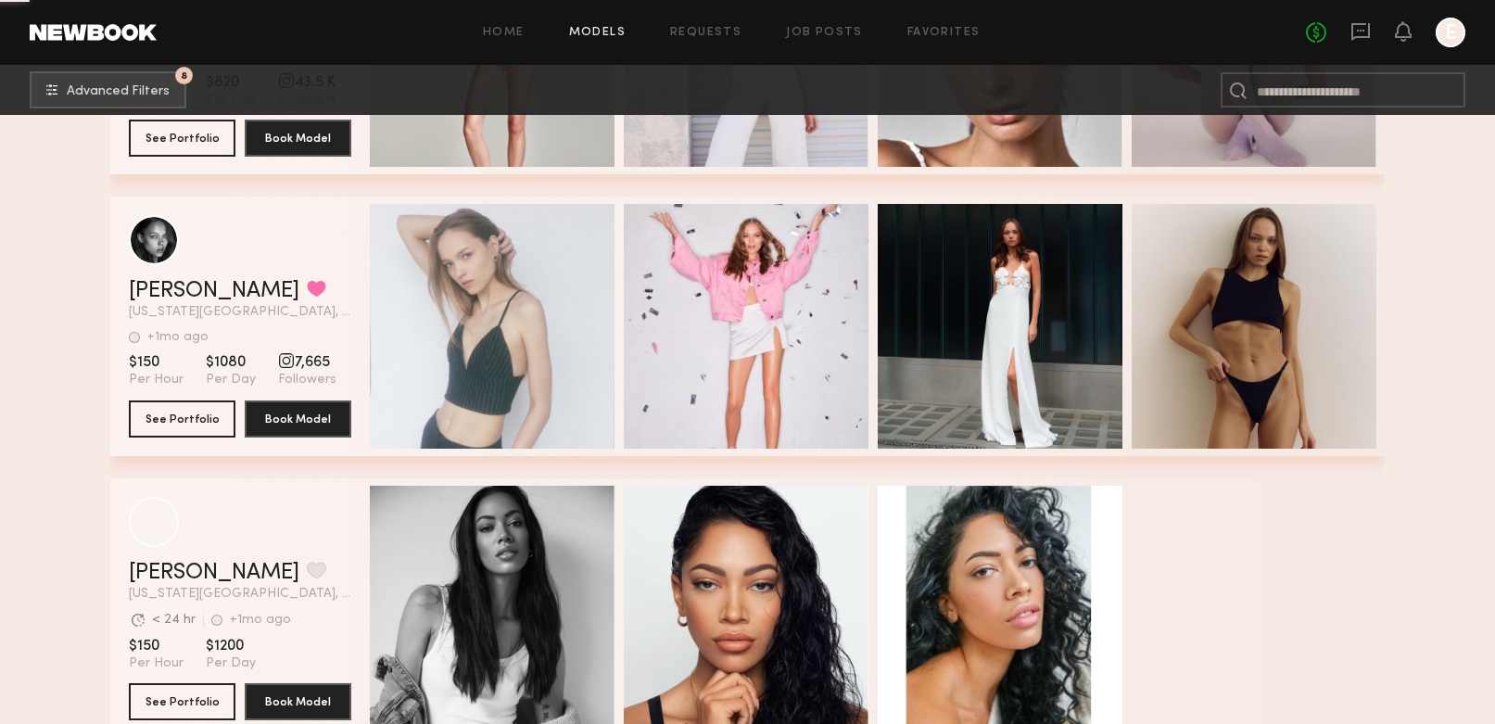
scroll to position [8970, 0]
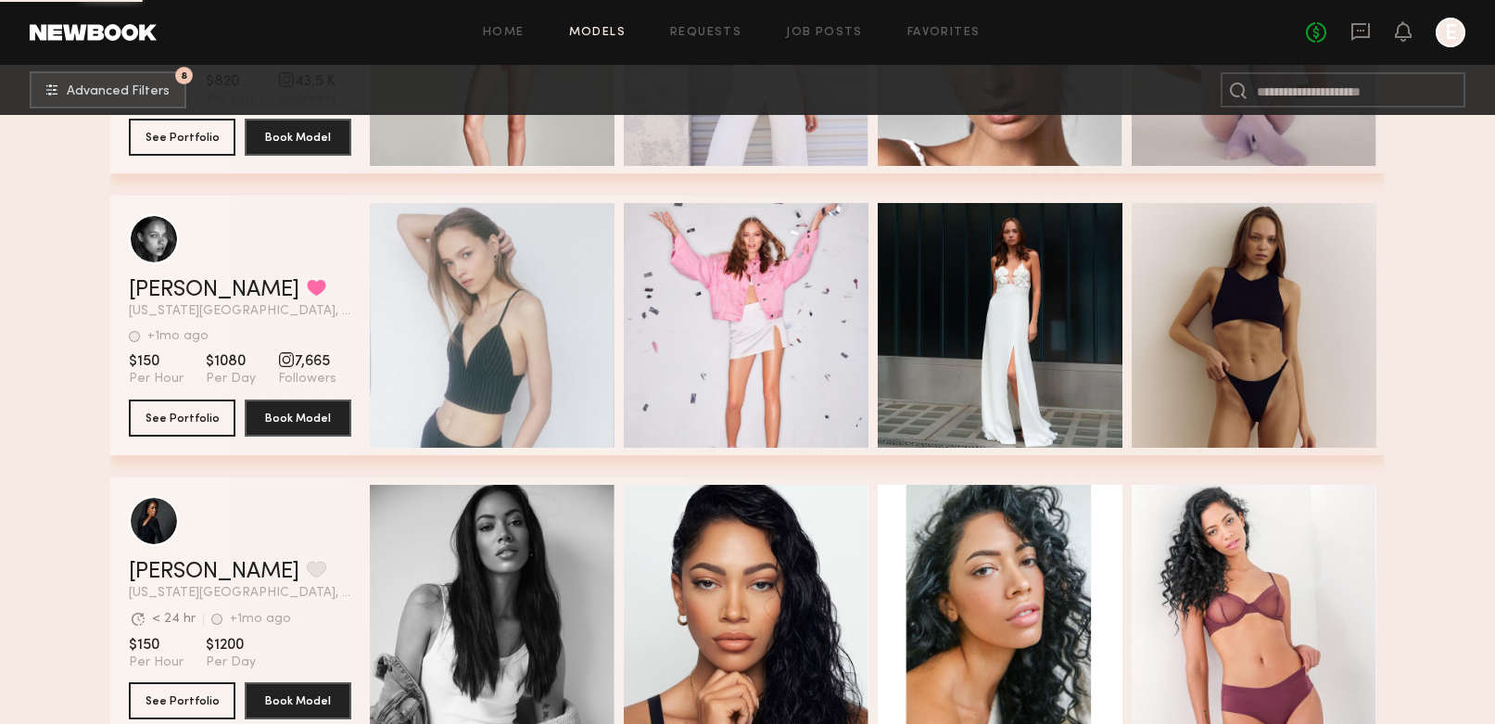
click at [293, 361] on span "7,665" at bounding box center [307, 361] width 58 height 19
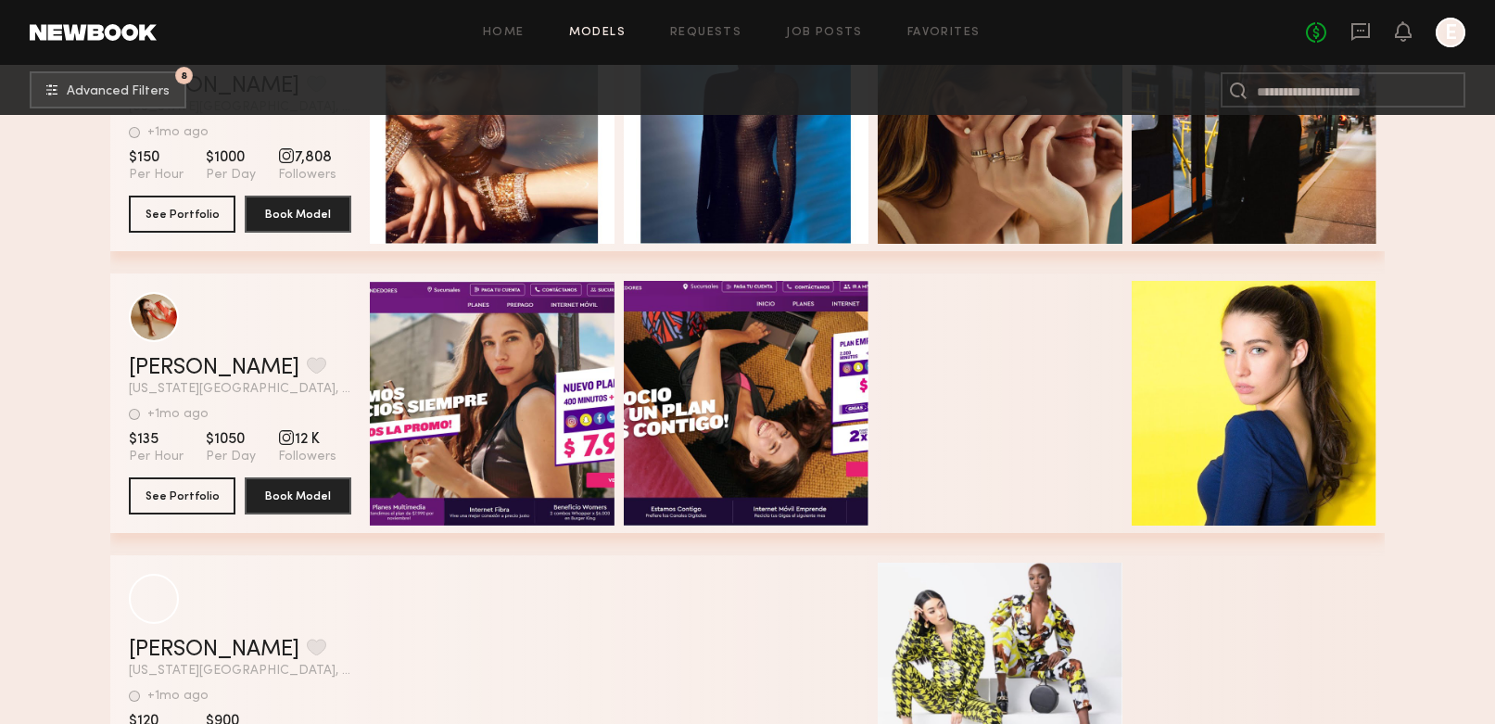
scroll to position [18750, 0]
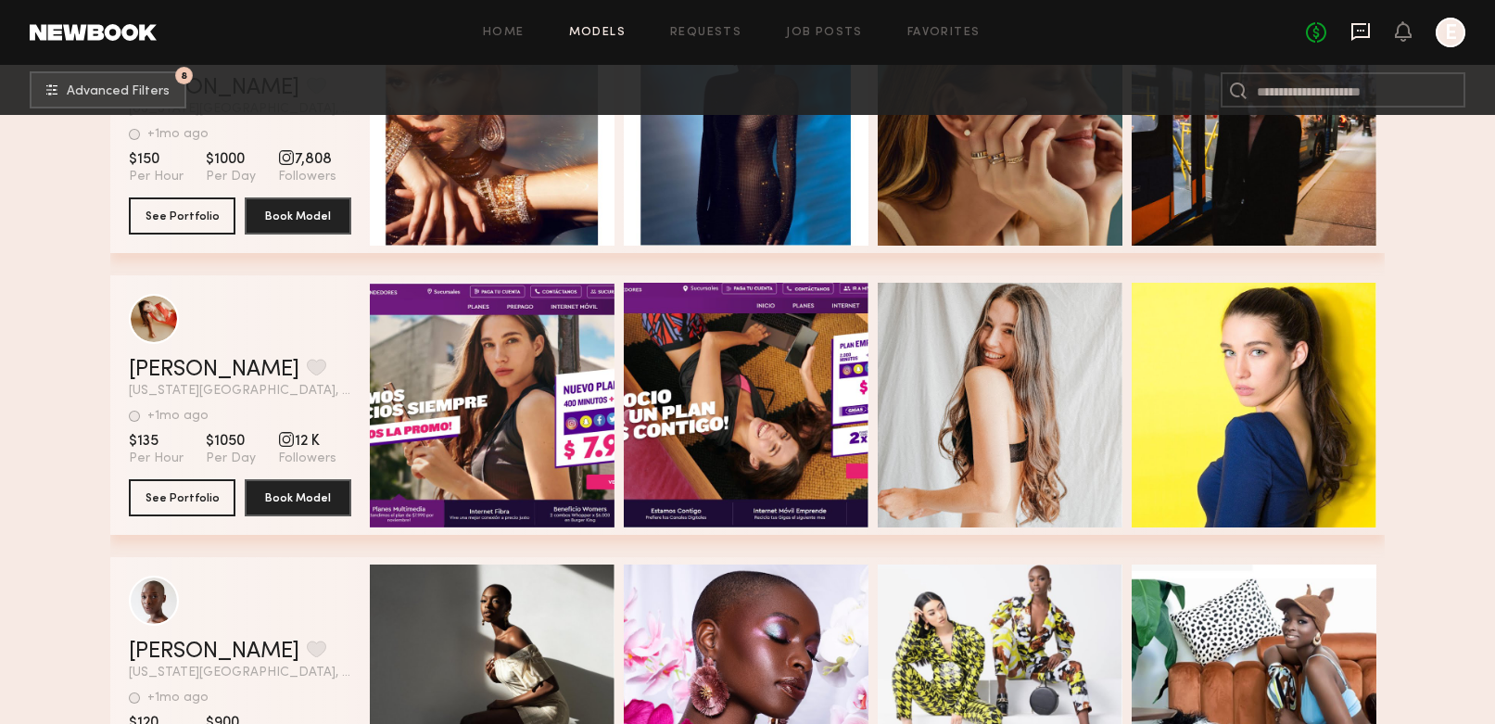
click at [1355, 35] on icon at bounding box center [1360, 32] width 19 height 18
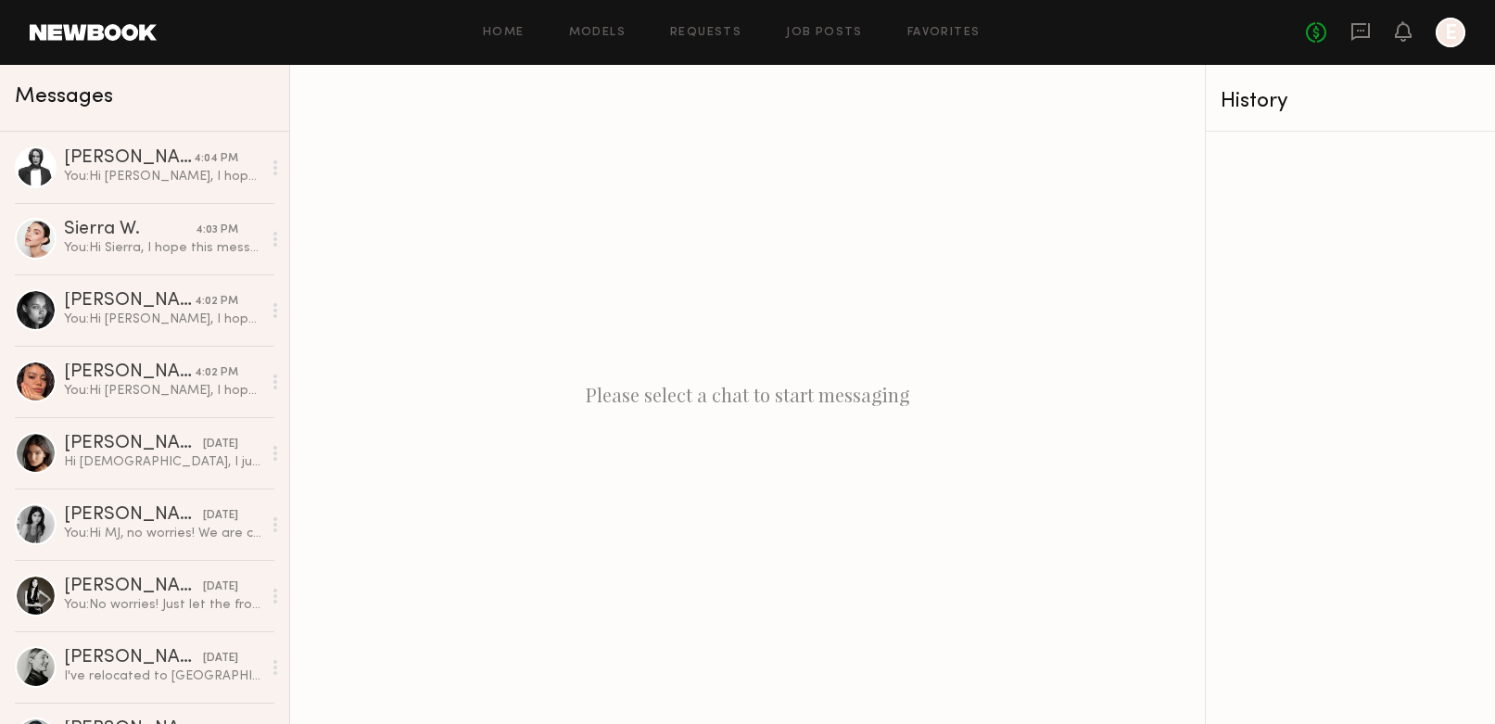
click at [98, 35] on link at bounding box center [93, 32] width 127 height 17
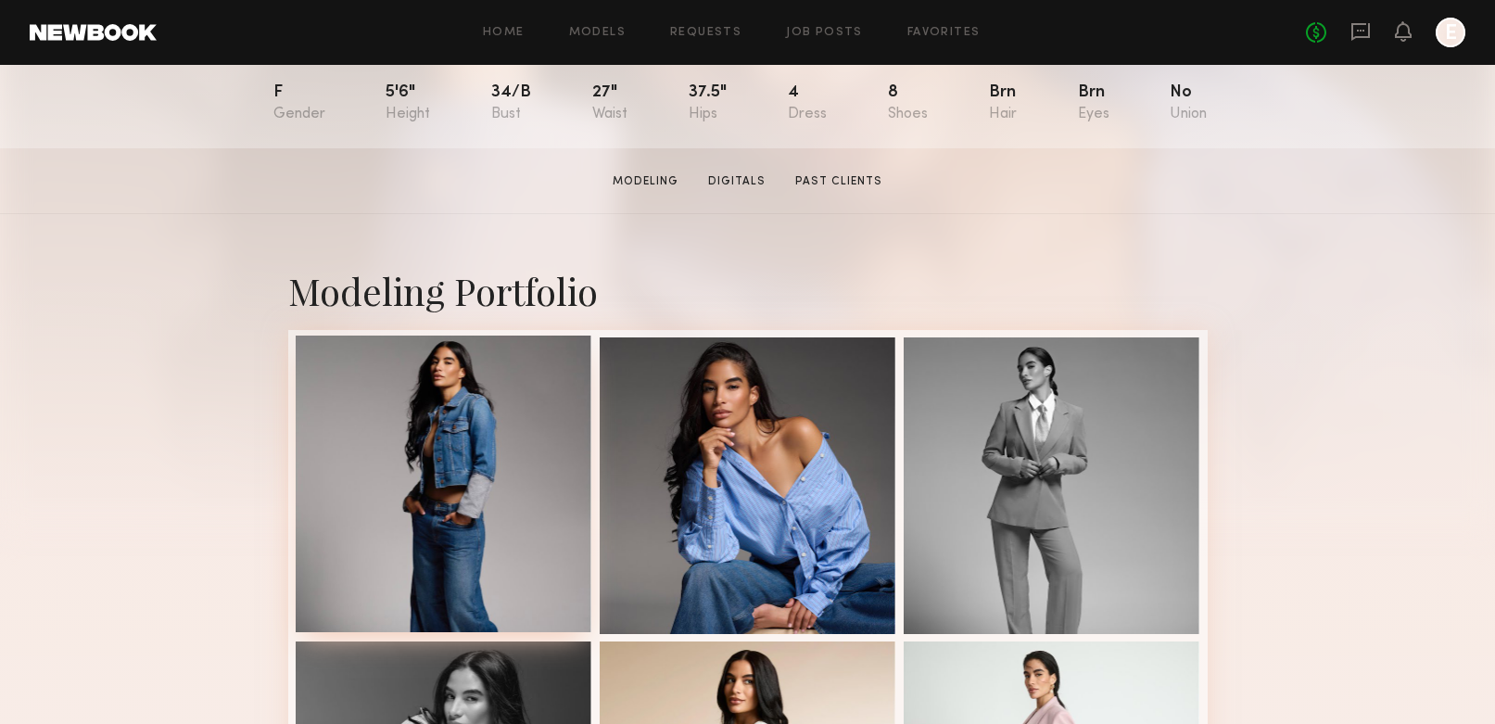
scroll to position [218, 0]
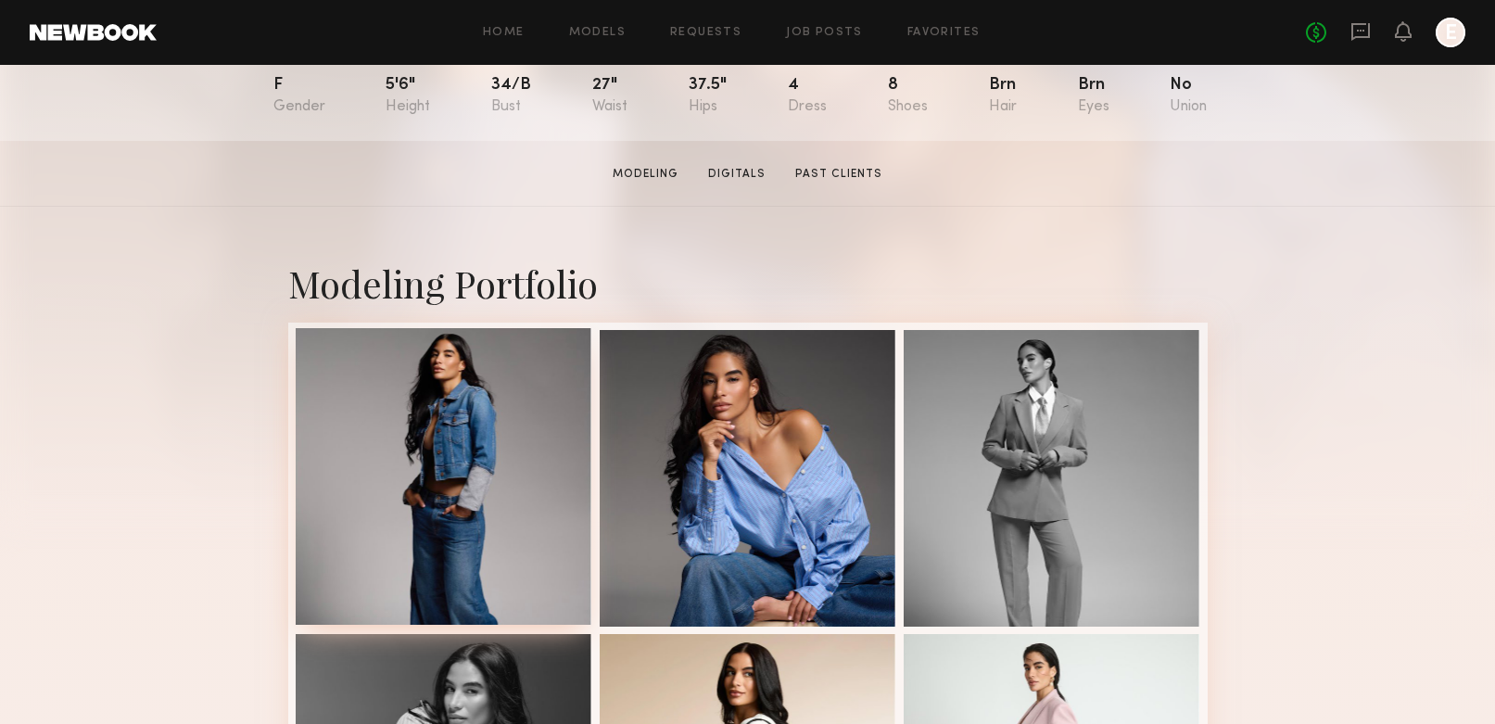
click at [460, 391] on div at bounding box center [444, 476] width 297 height 297
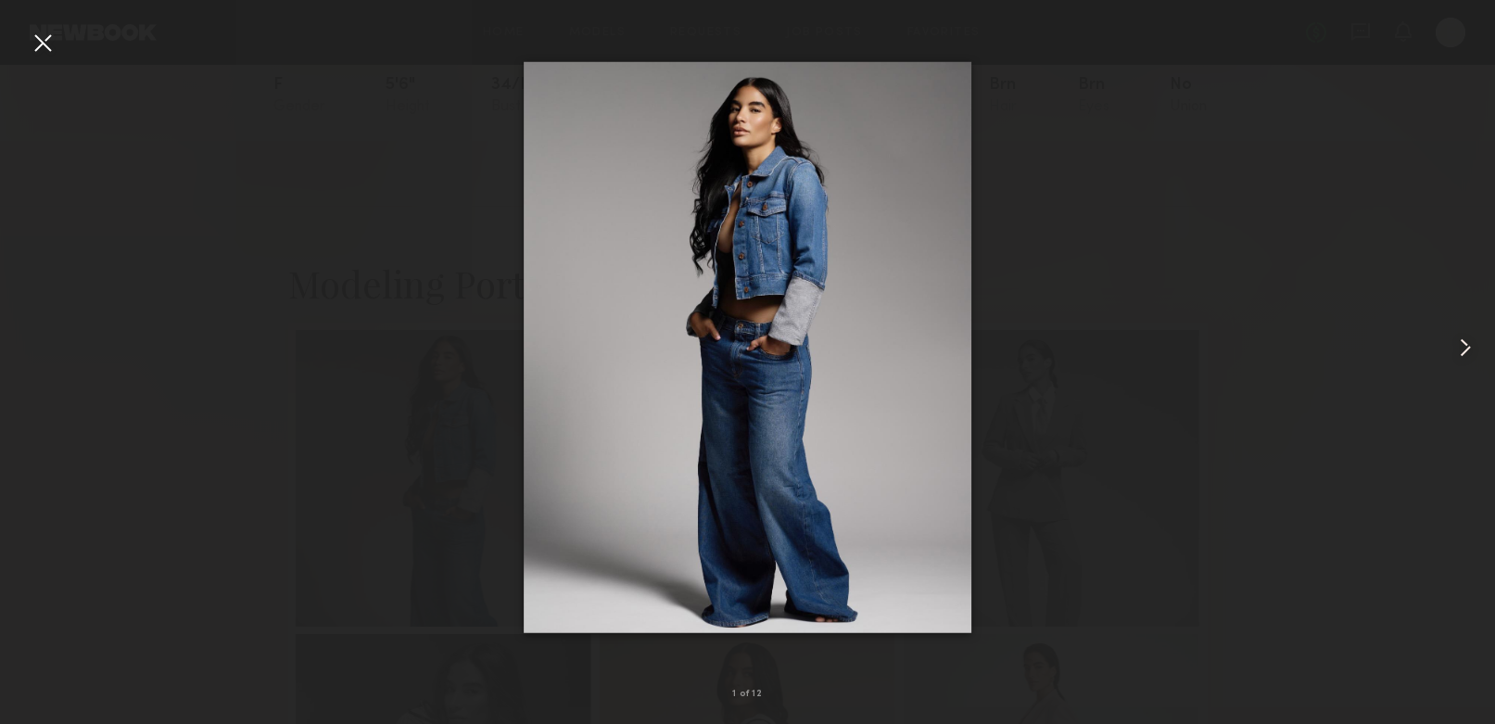
click at [1471, 345] on common-icon at bounding box center [1465, 348] width 30 height 30
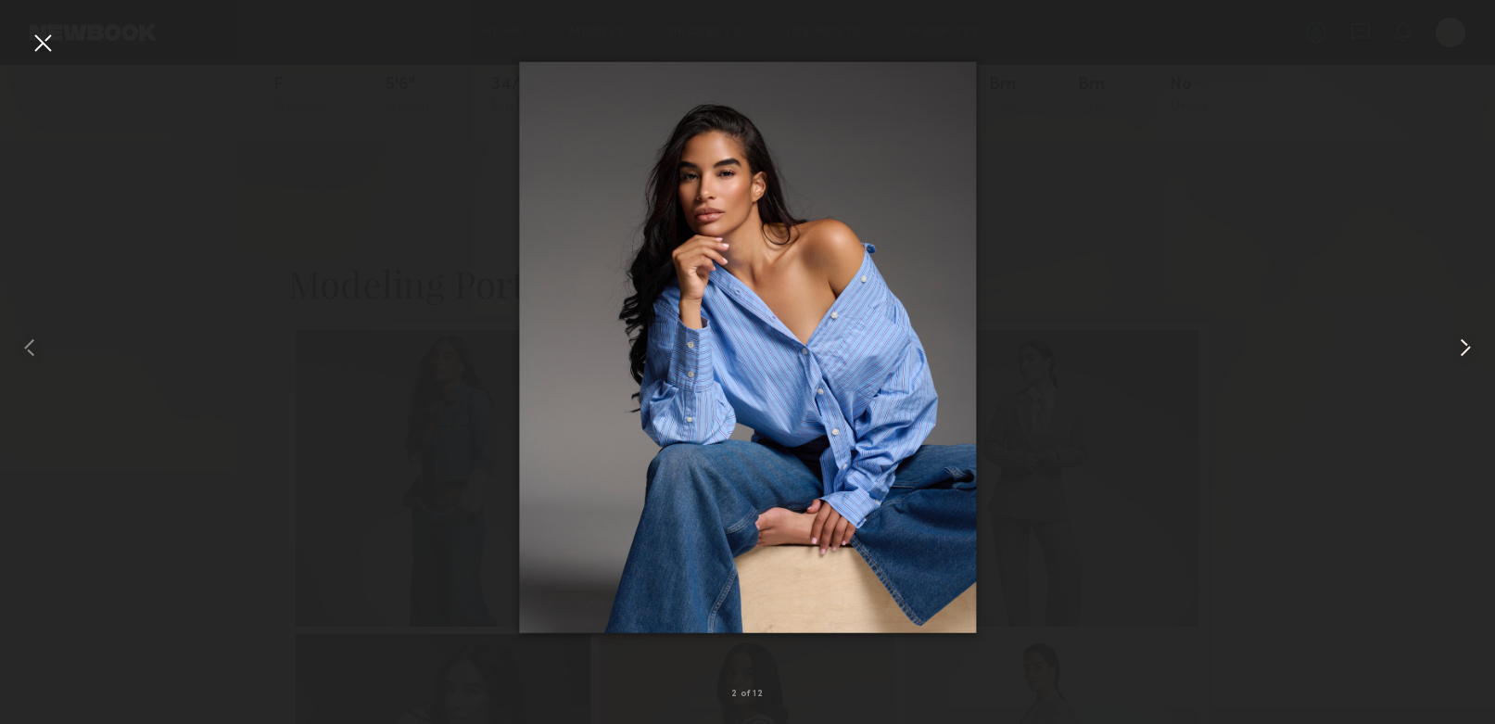
click at [1469, 345] on common-icon at bounding box center [1465, 348] width 30 height 30
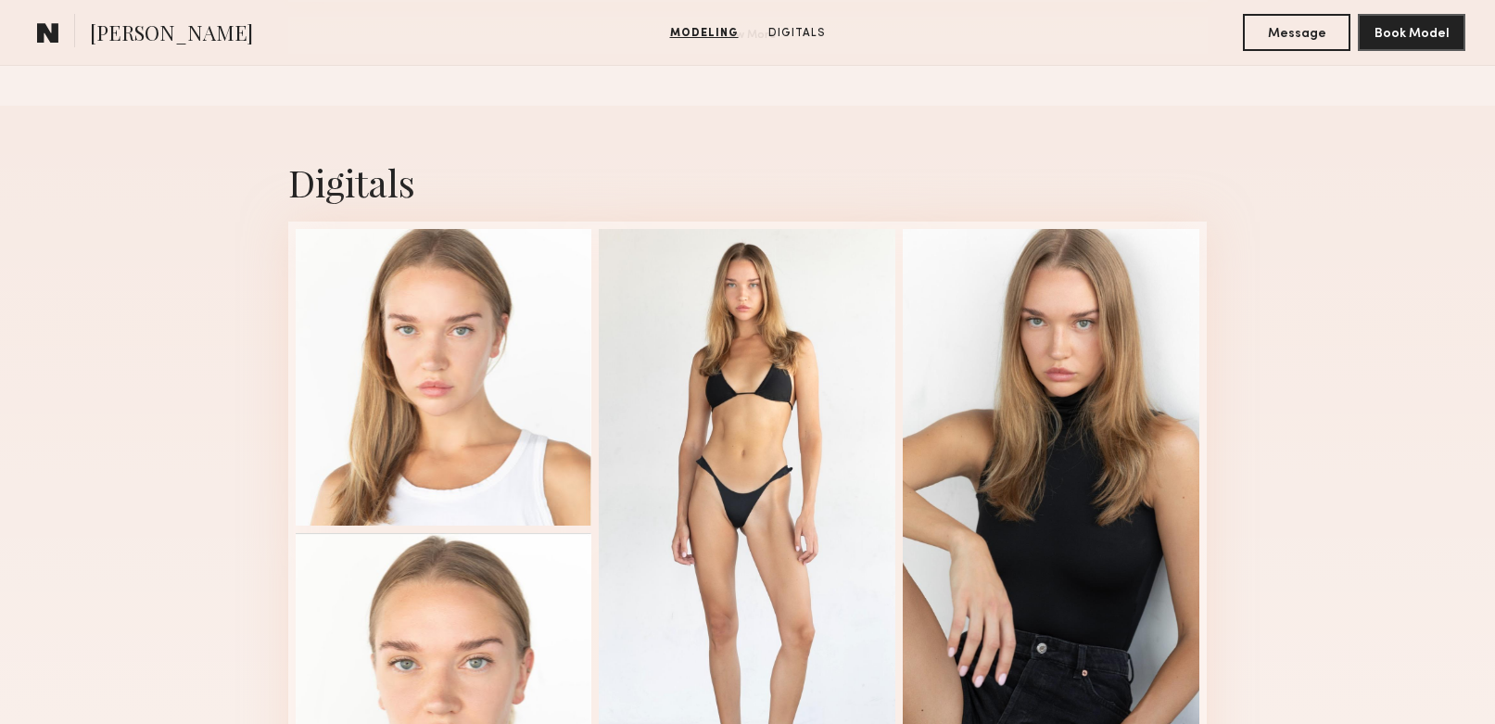
scroll to position [1914, 0]
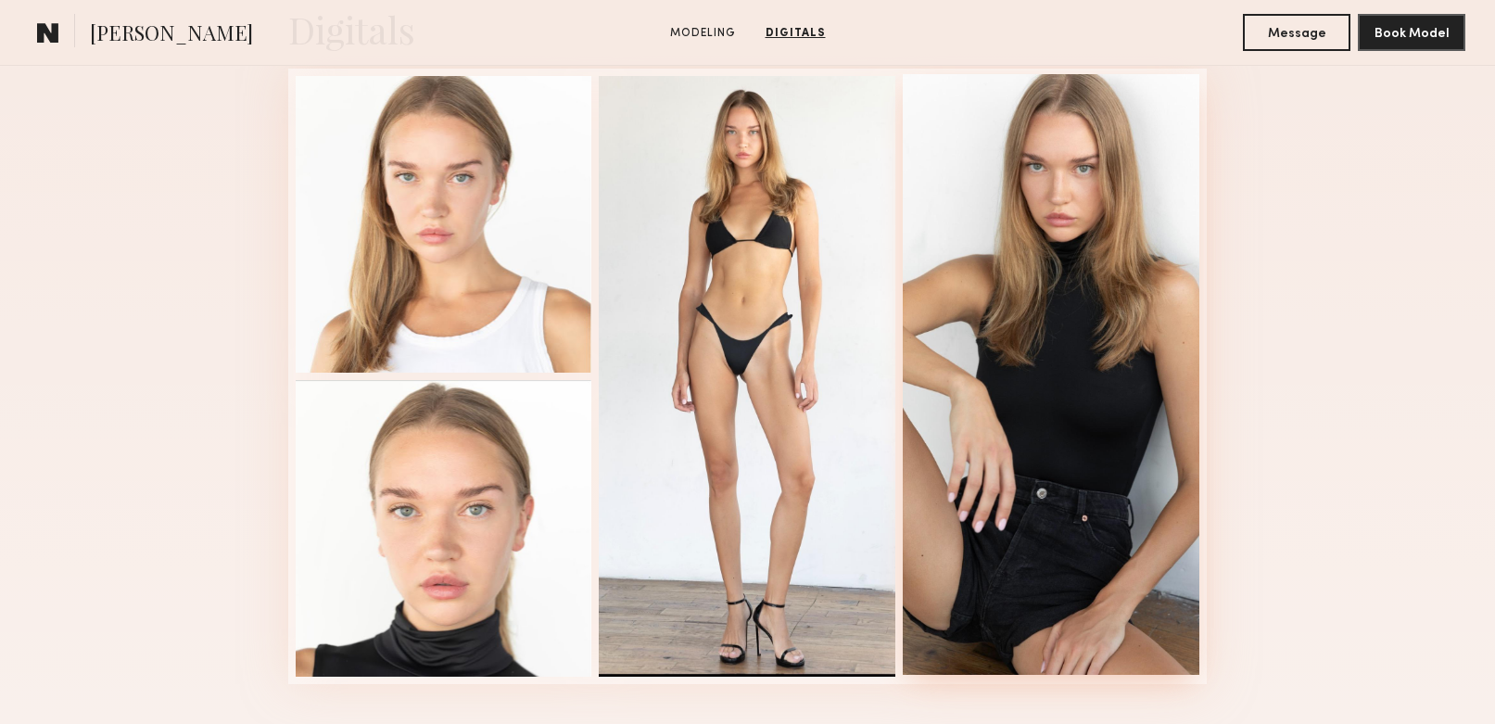
click at [1014, 232] on div at bounding box center [1051, 374] width 297 height 600
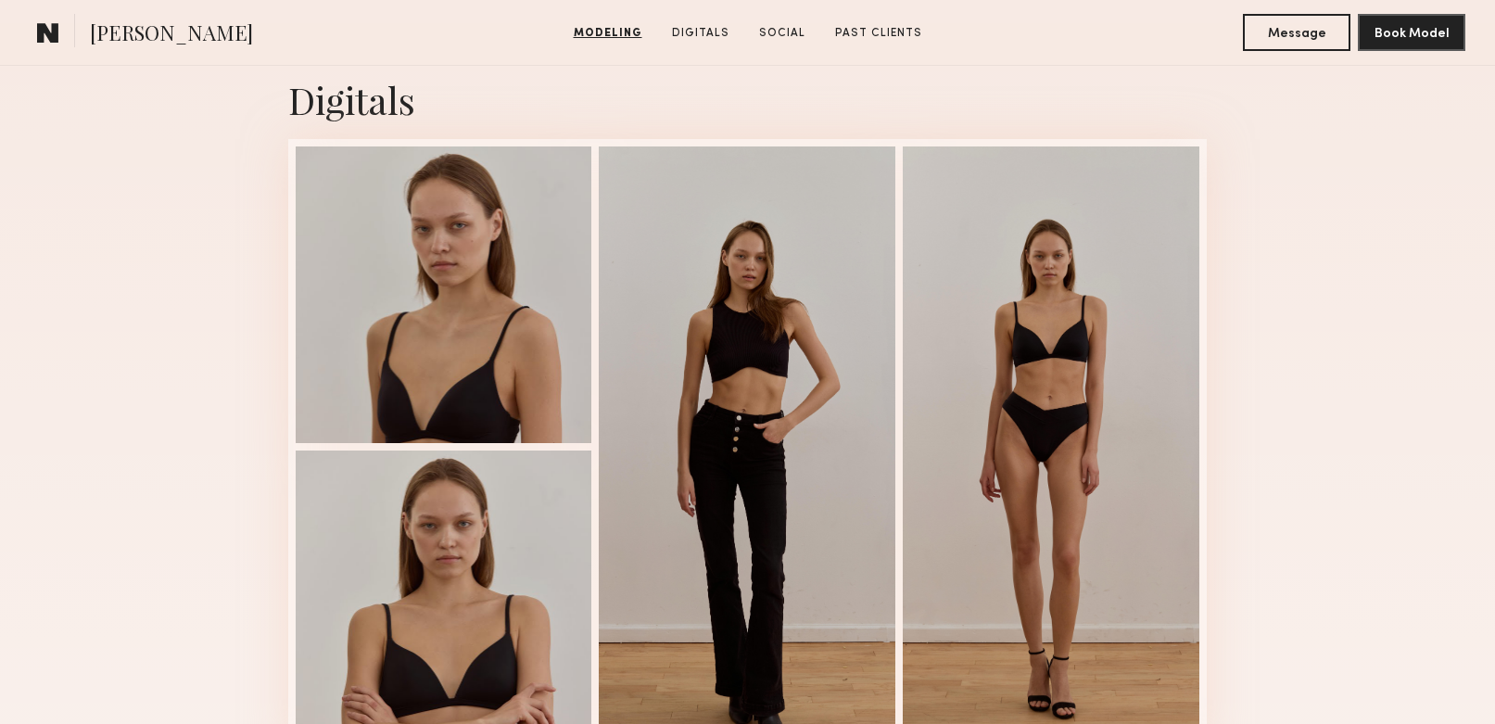
scroll to position [1956, 0]
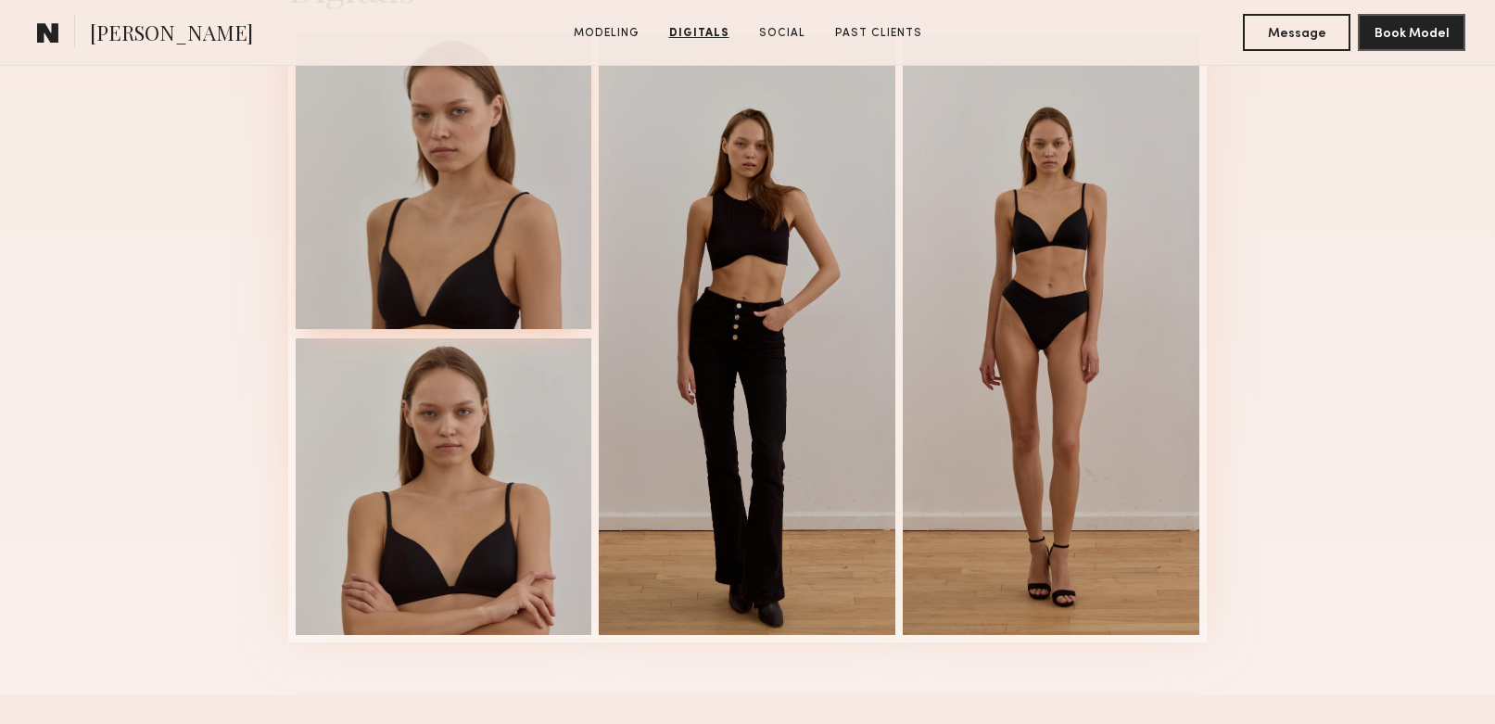
click at [461, 220] on div at bounding box center [444, 180] width 297 height 297
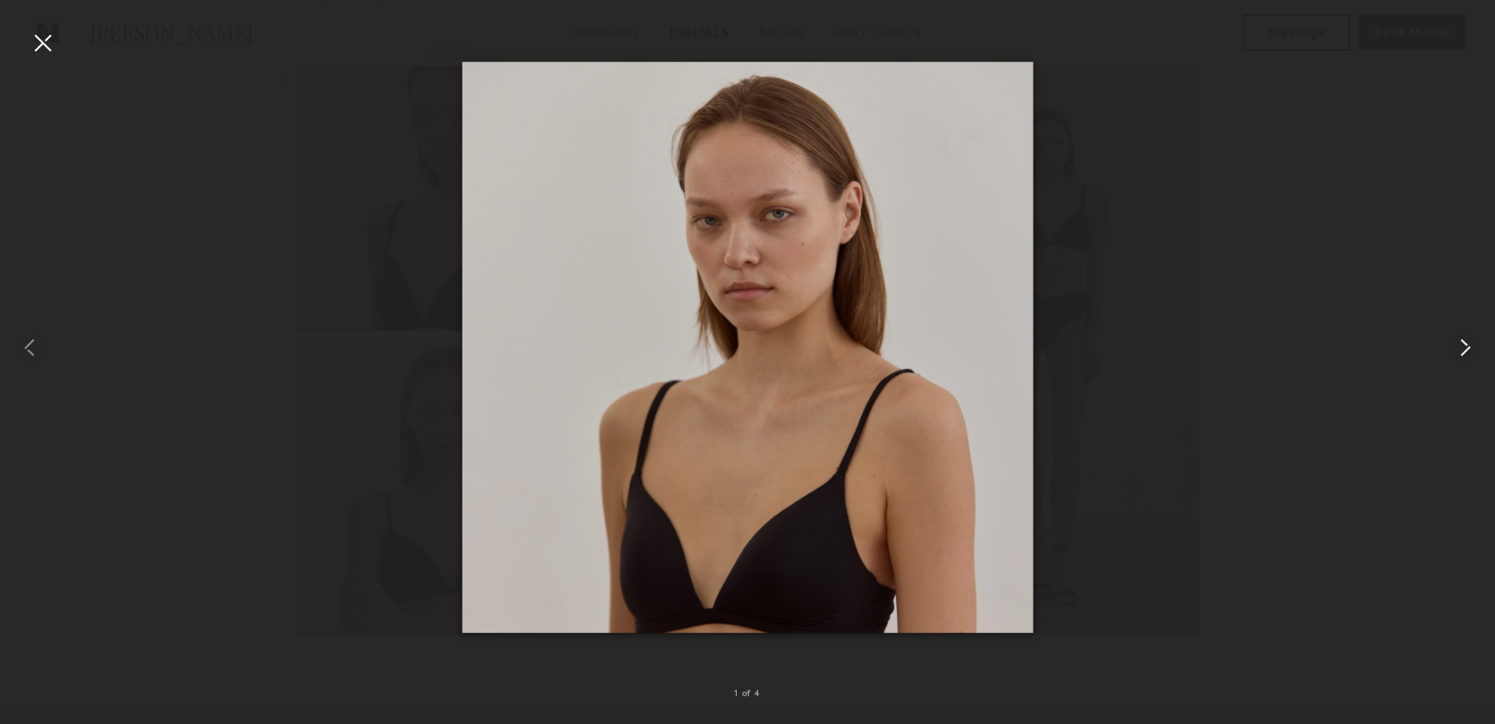
click at [1462, 347] on common-icon at bounding box center [1465, 348] width 30 height 30
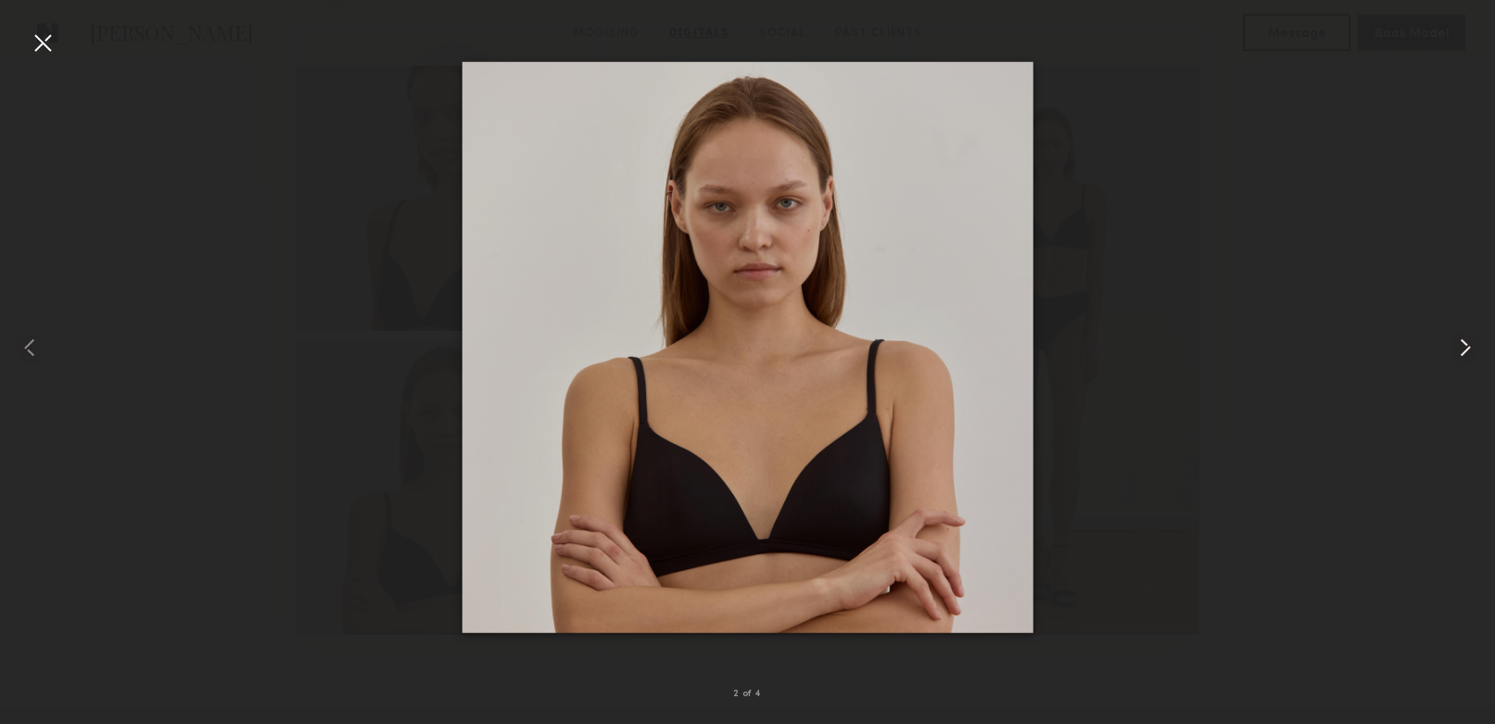
click at [1462, 347] on common-icon at bounding box center [1465, 348] width 30 height 30
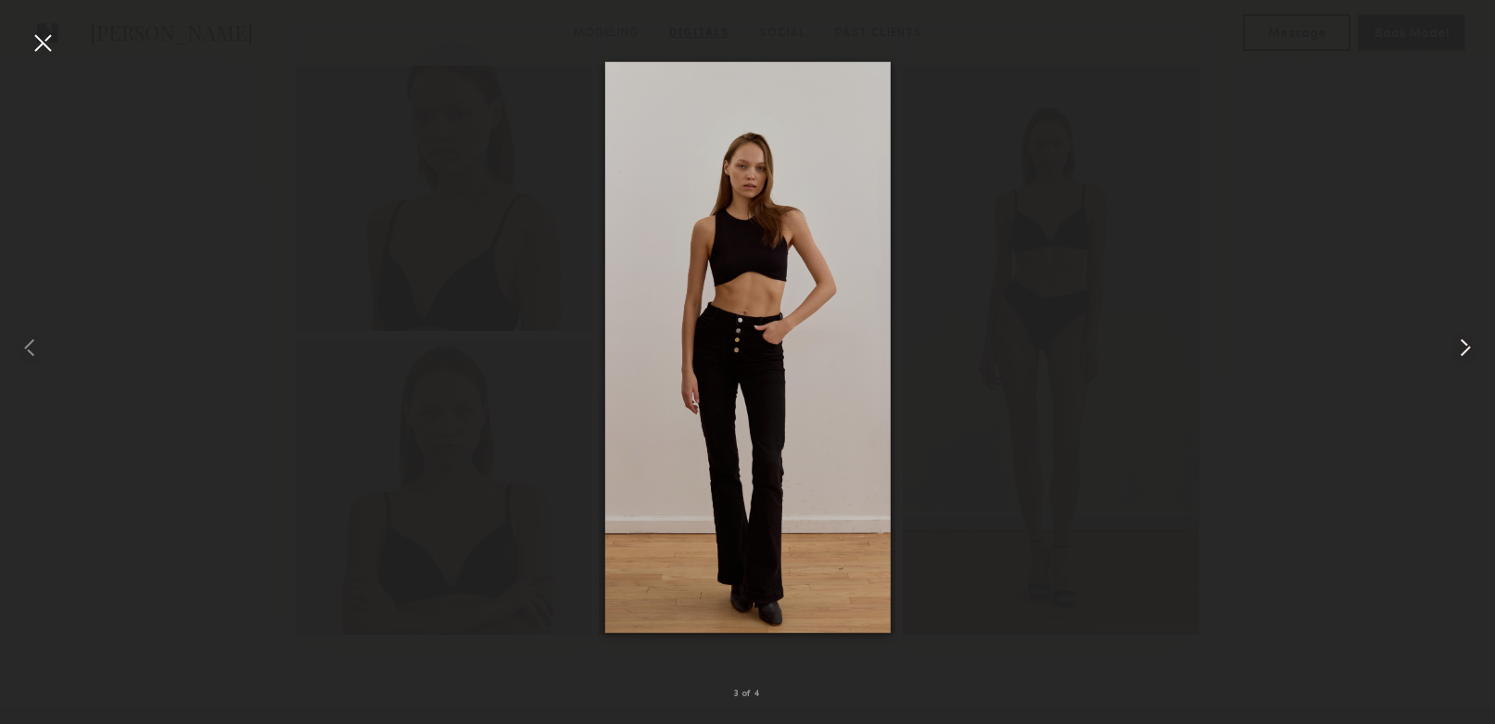
click at [1462, 347] on common-icon at bounding box center [1465, 348] width 30 height 30
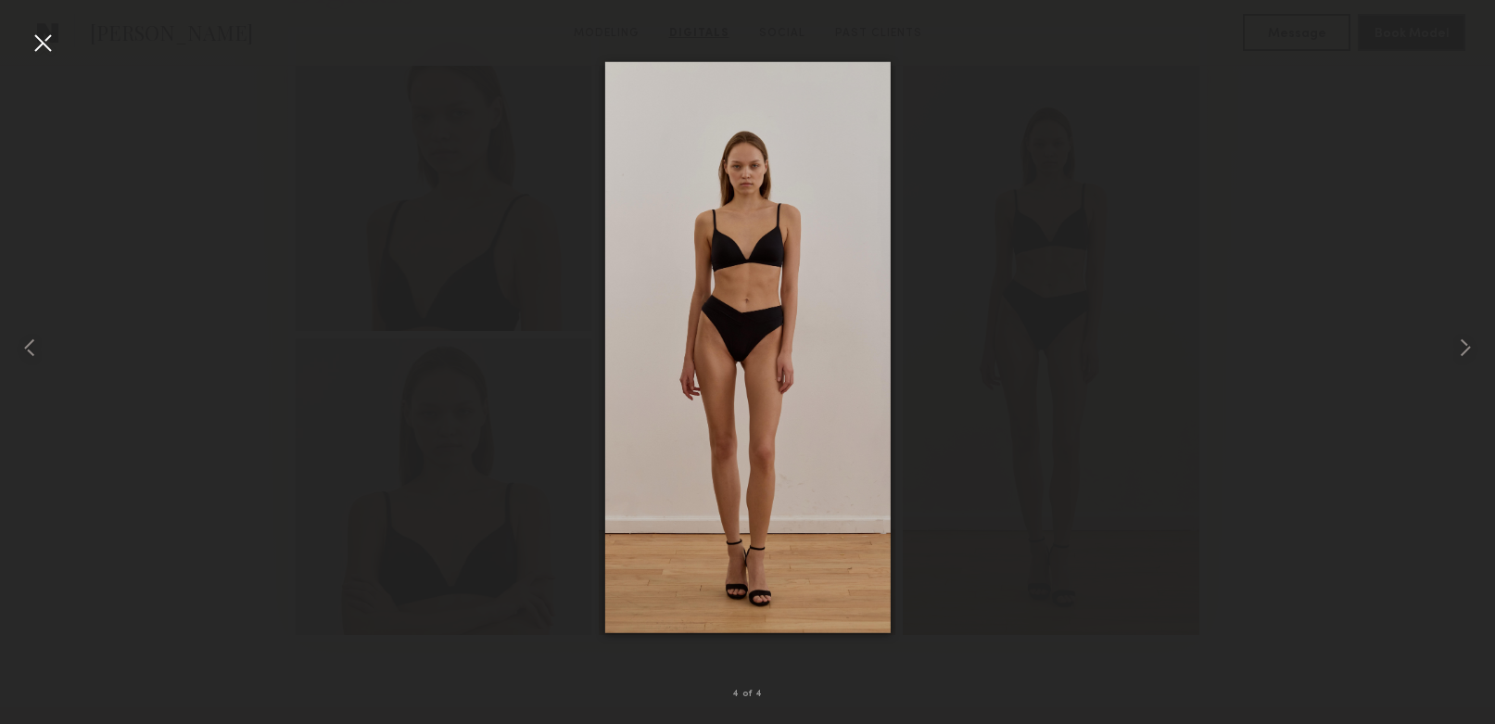
click at [1418, 355] on div at bounding box center [747, 347] width 1495 height 635
click at [48, 38] on div at bounding box center [43, 43] width 30 height 30
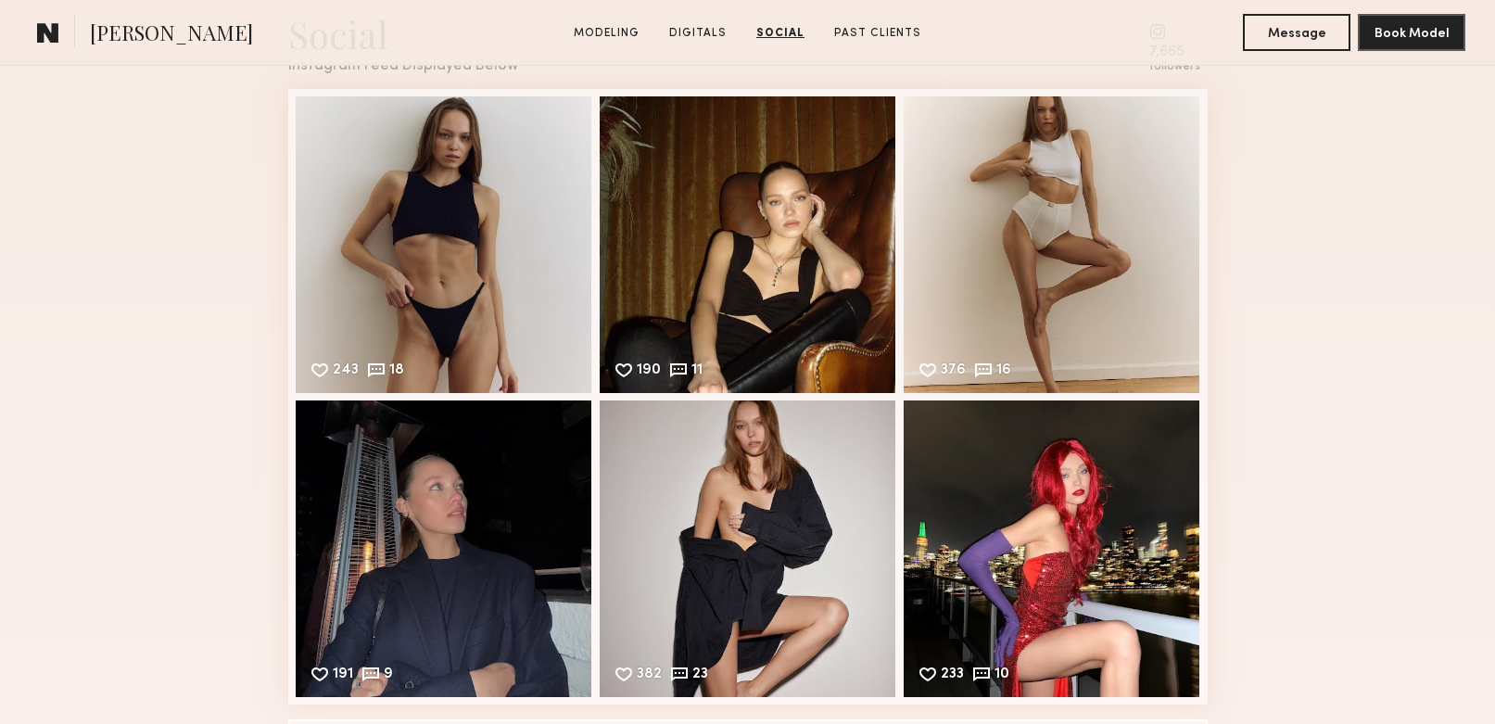
scroll to position [2761, 0]
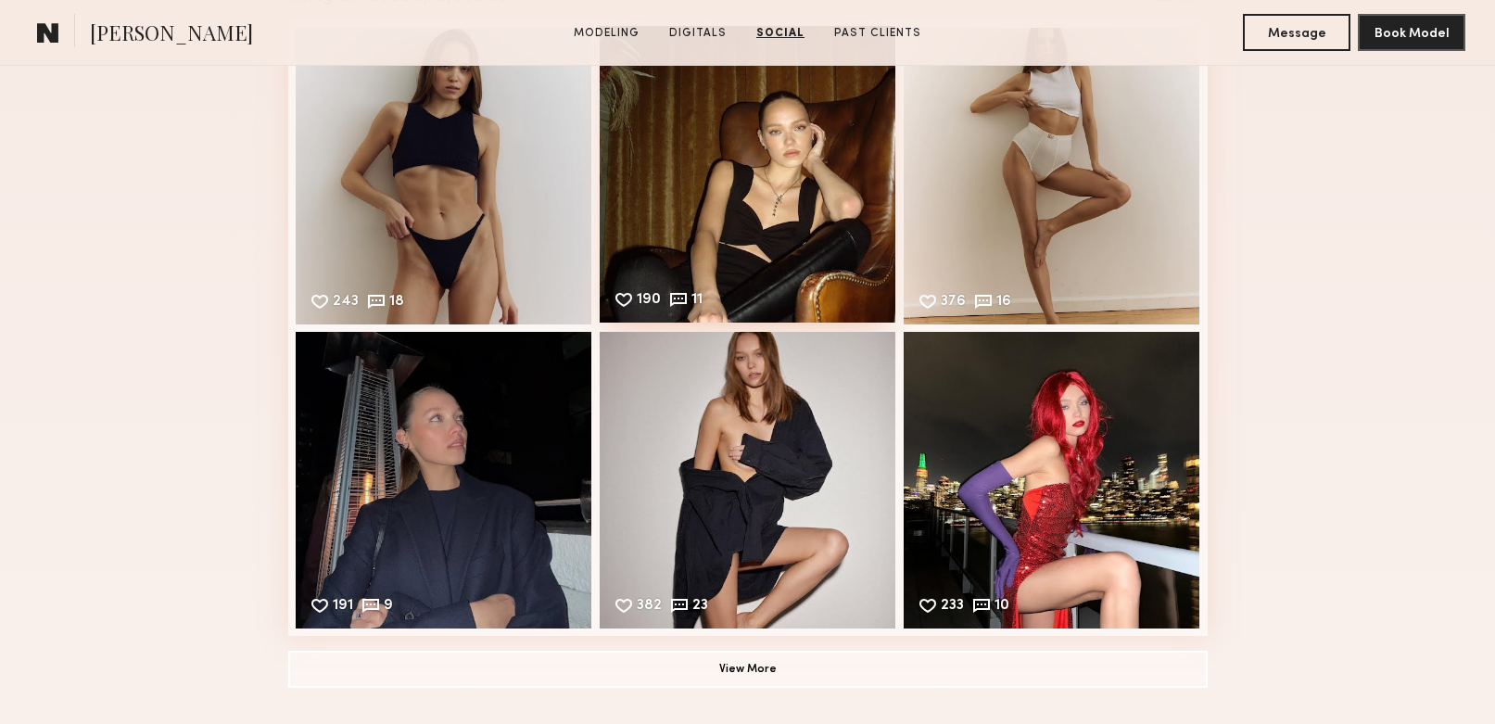
click at [724, 200] on div "190 11 Likes & comments displayed to show model’s engagement" at bounding box center [748, 174] width 297 height 297
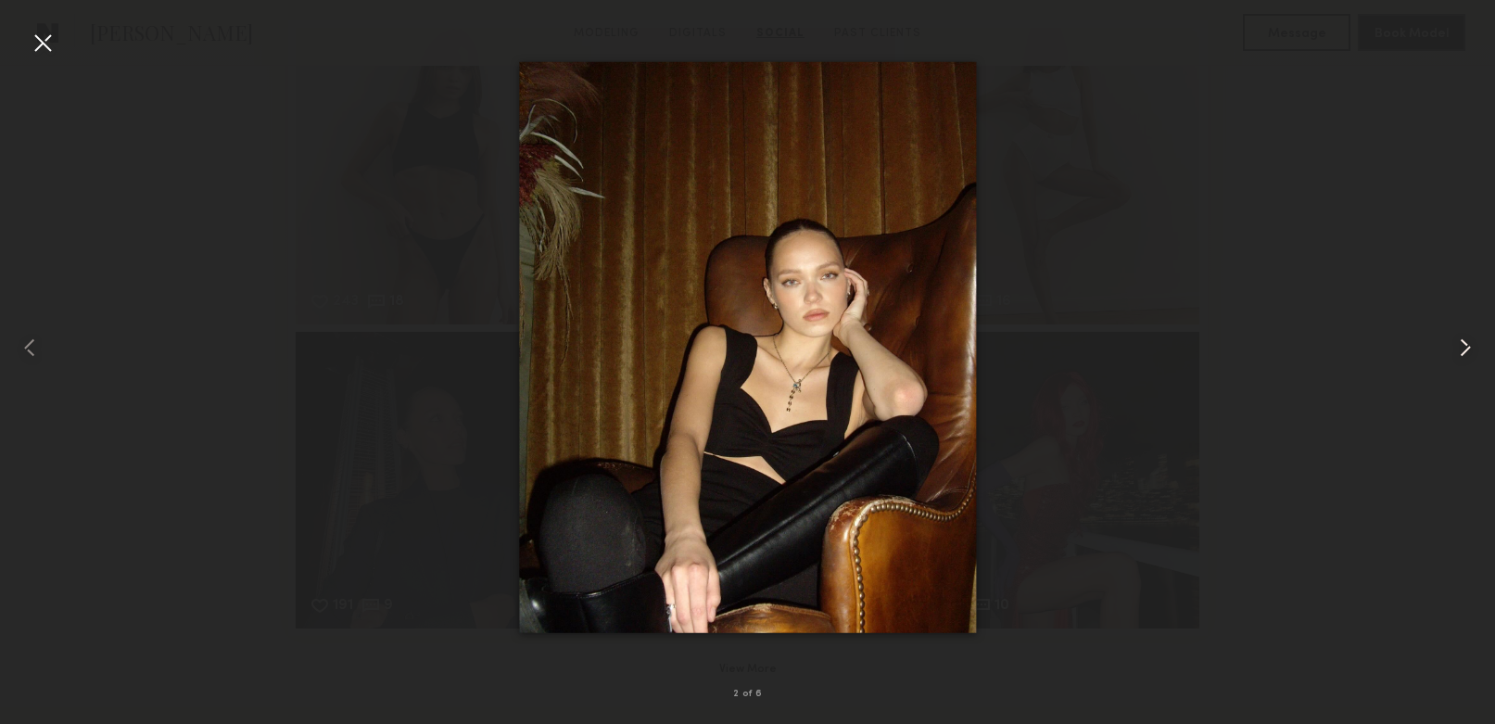
click at [1456, 353] on common-icon at bounding box center [1465, 348] width 30 height 30
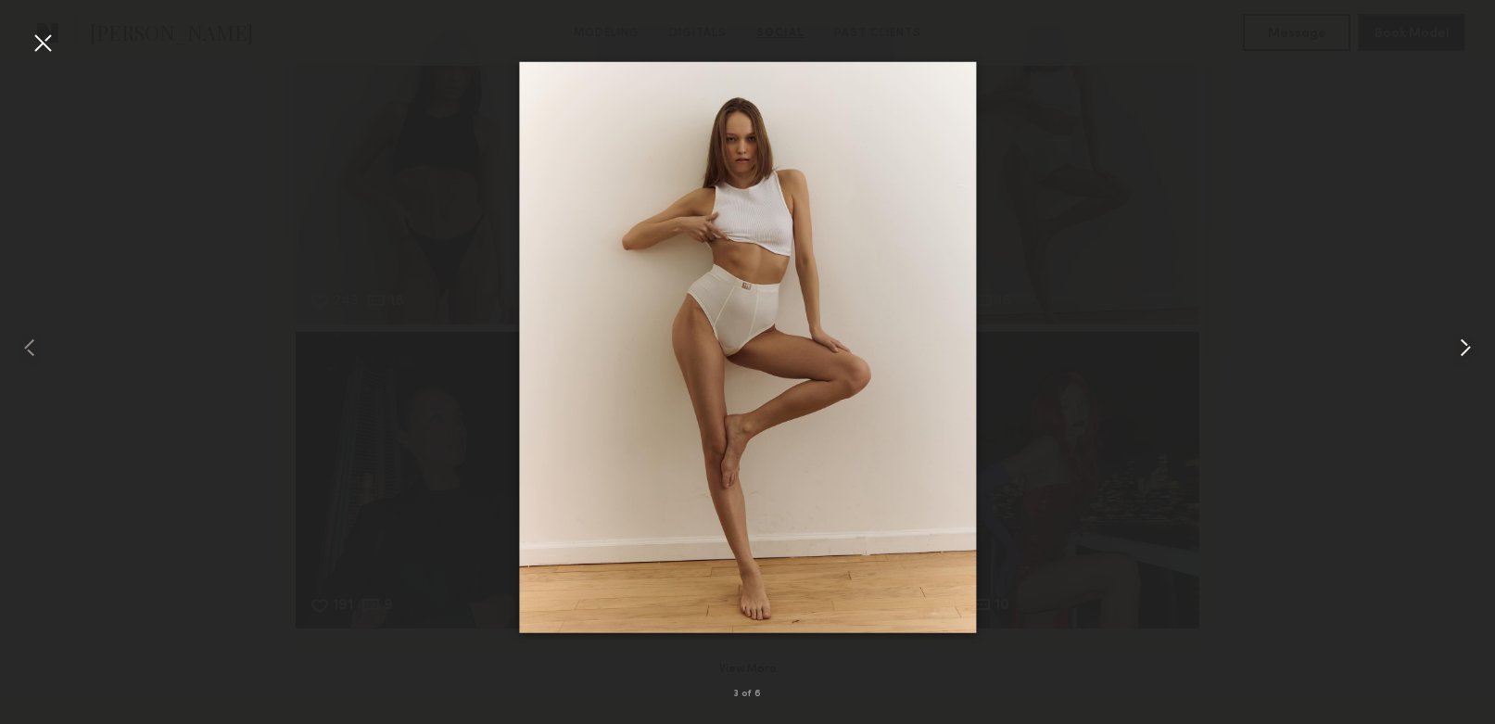
click at [1456, 353] on common-icon at bounding box center [1465, 348] width 30 height 30
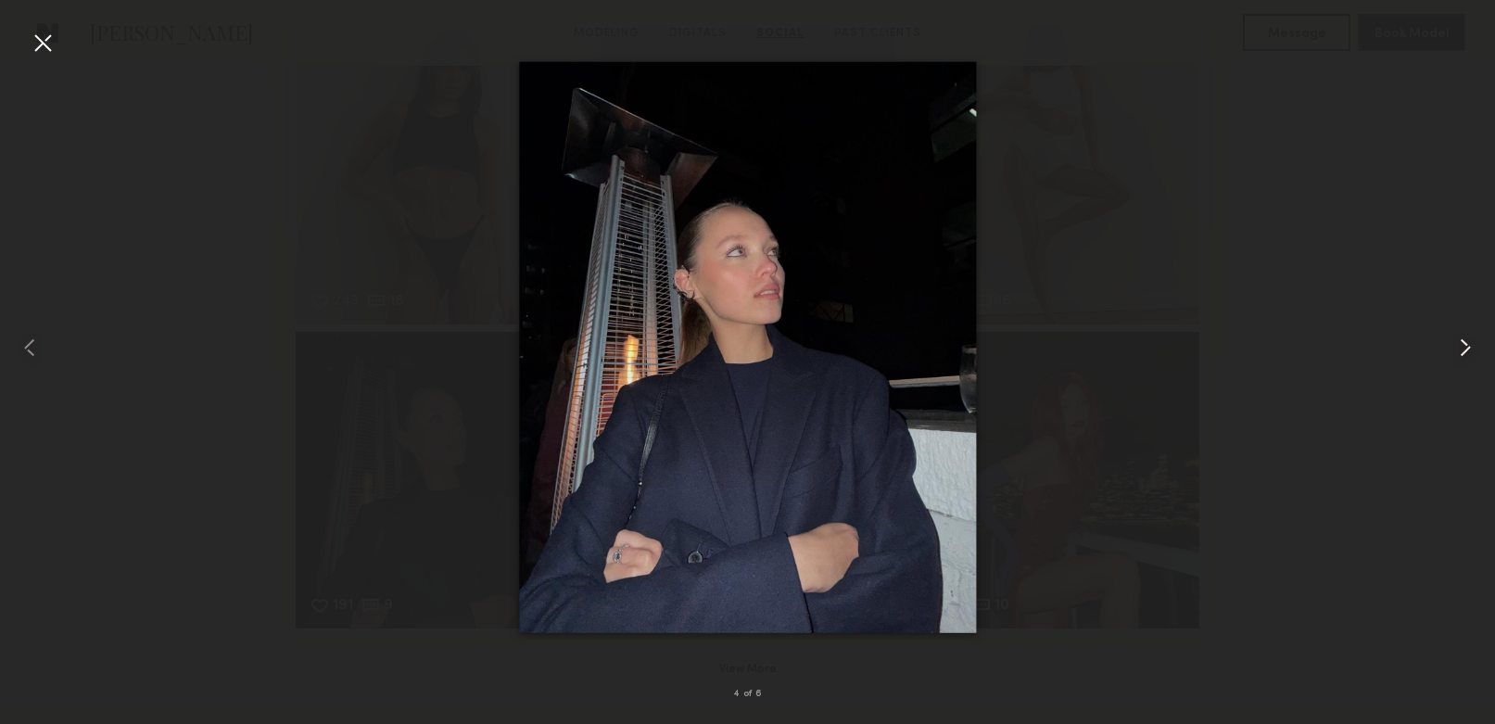
click at [1456, 353] on common-icon at bounding box center [1465, 348] width 30 height 30
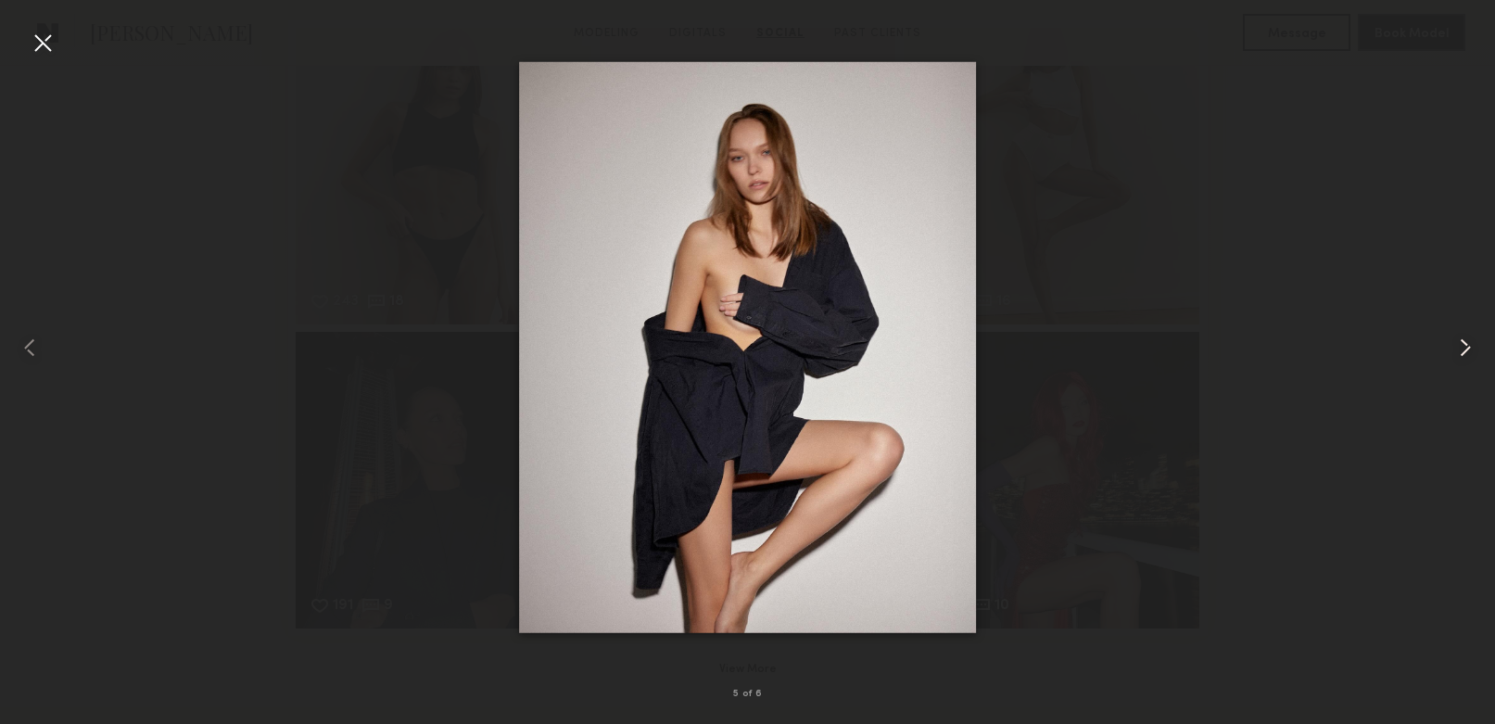
click at [1456, 353] on common-icon at bounding box center [1465, 348] width 30 height 30
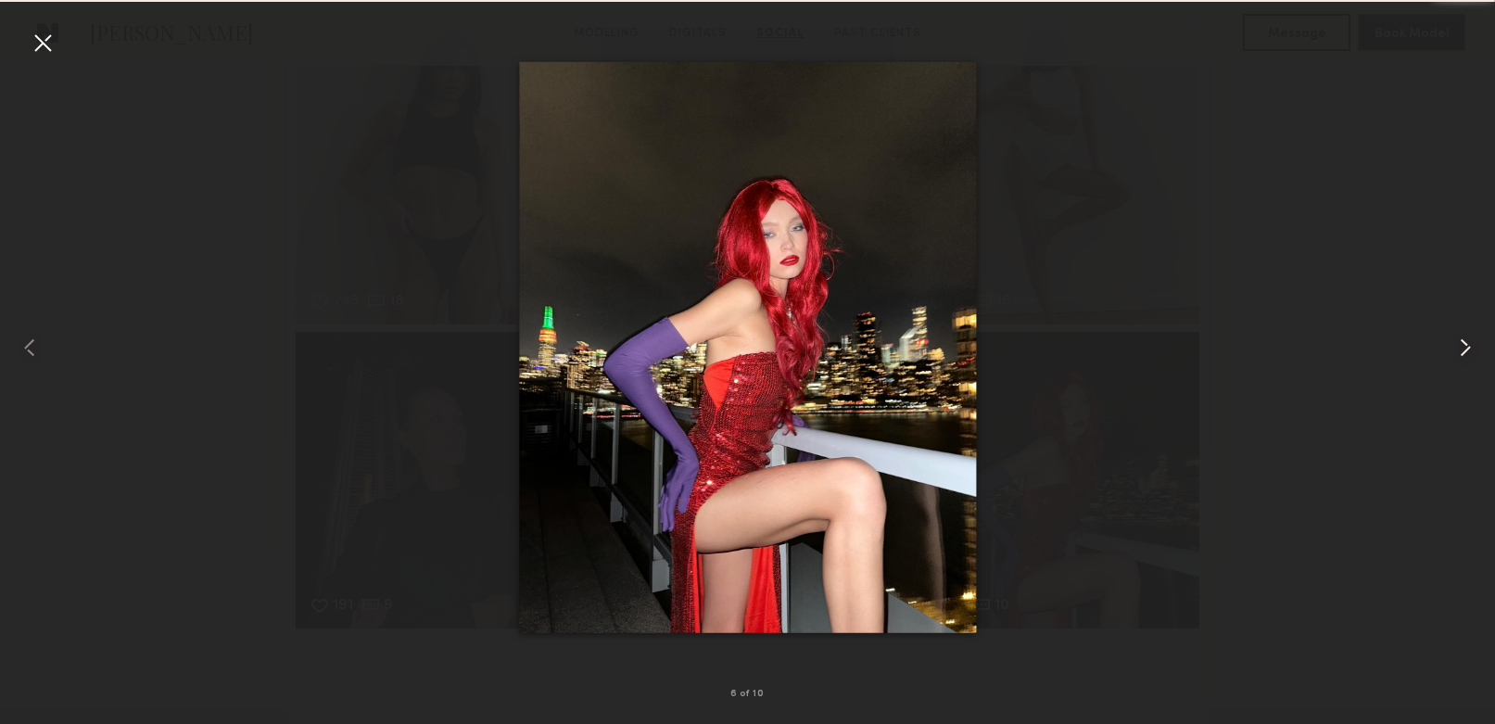
click at [1456, 353] on common-icon at bounding box center [1465, 348] width 30 height 30
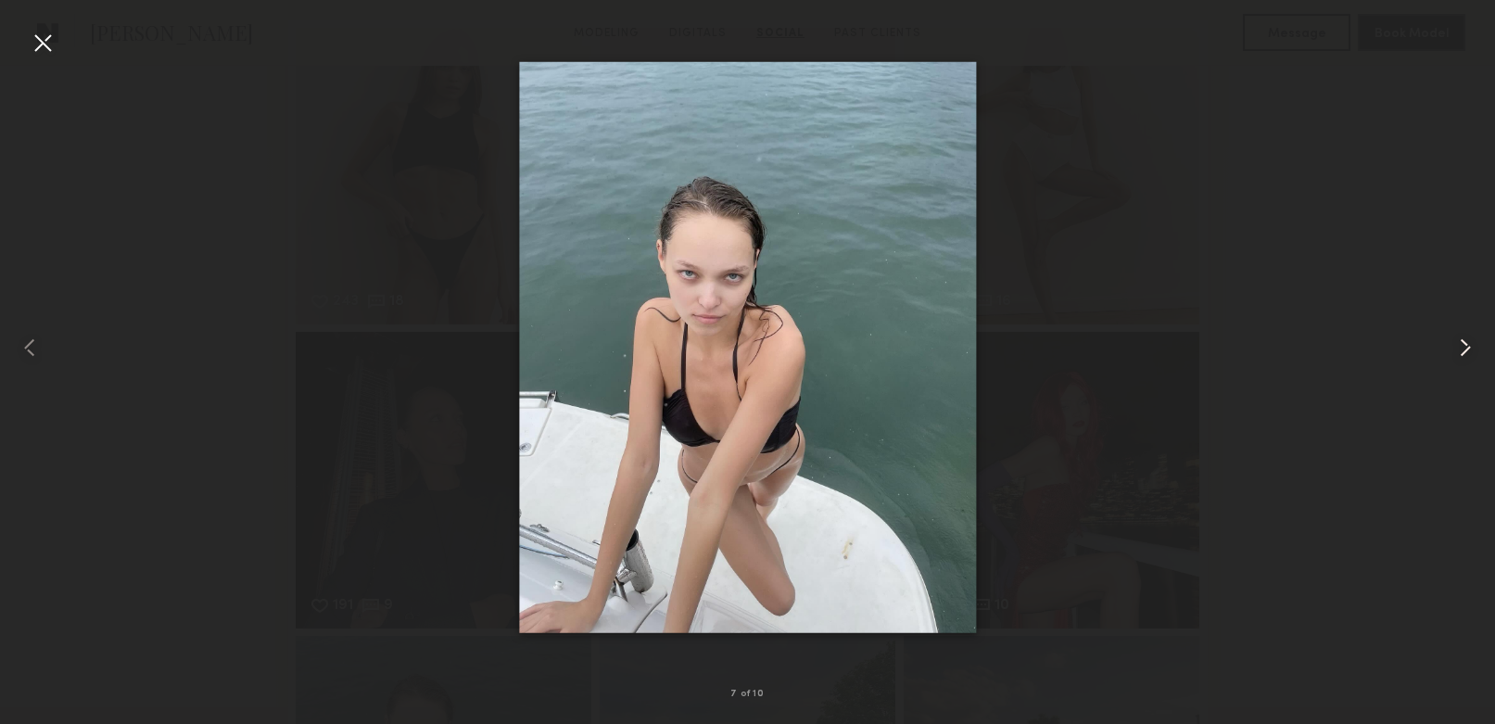
click at [1456, 353] on common-icon at bounding box center [1465, 348] width 30 height 30
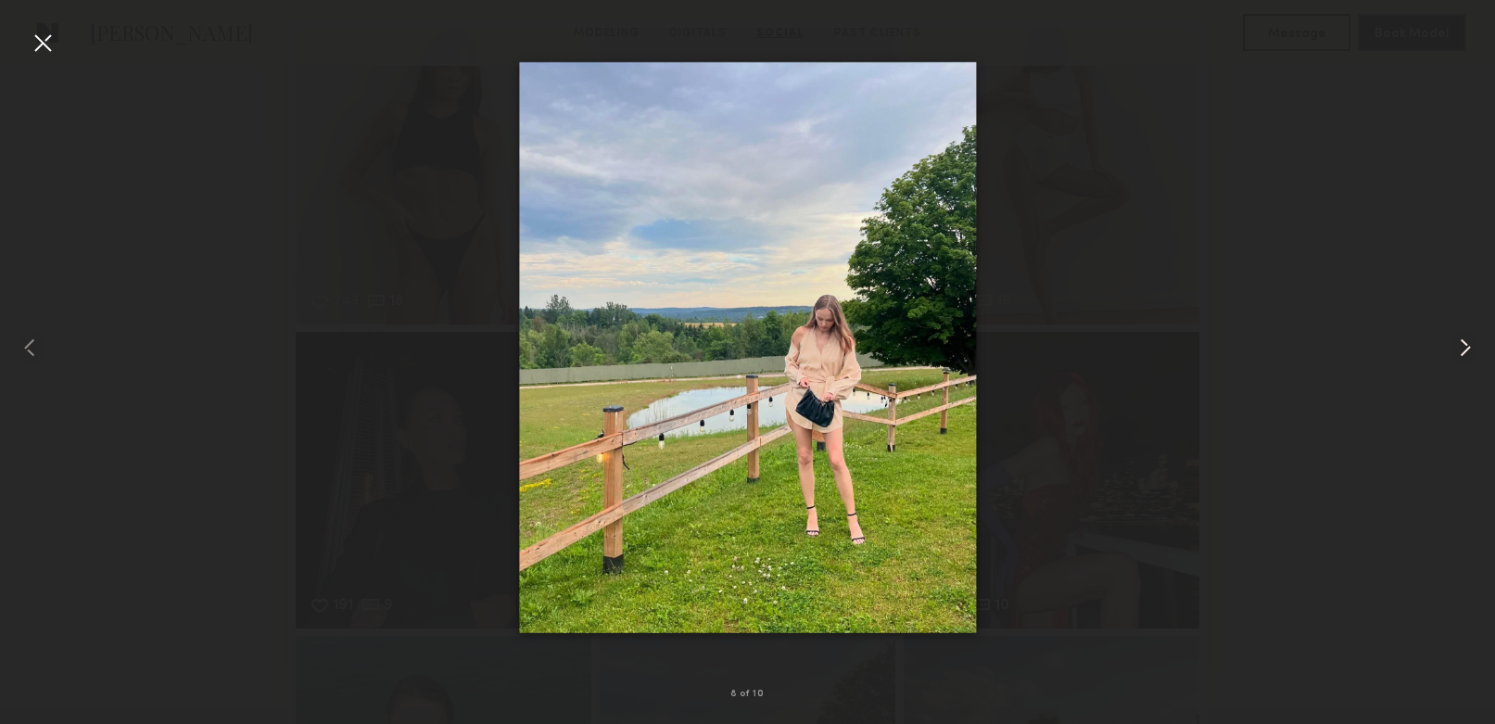
click at [1456, 353] on common-icon at bounding box center [1465, 348] width 30 height 30
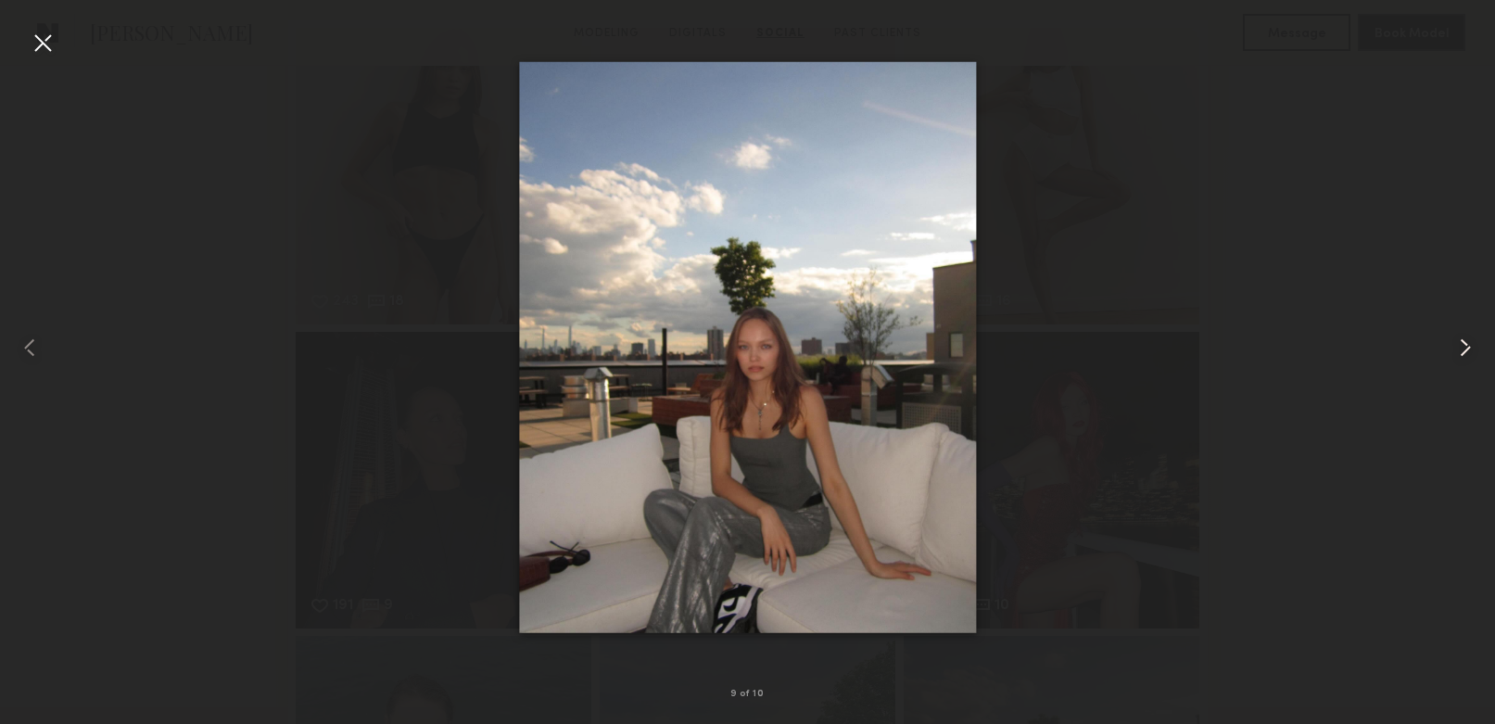
click at [1456, 353] on common-icon at bounding box center [1465, 348] width 30 height 30
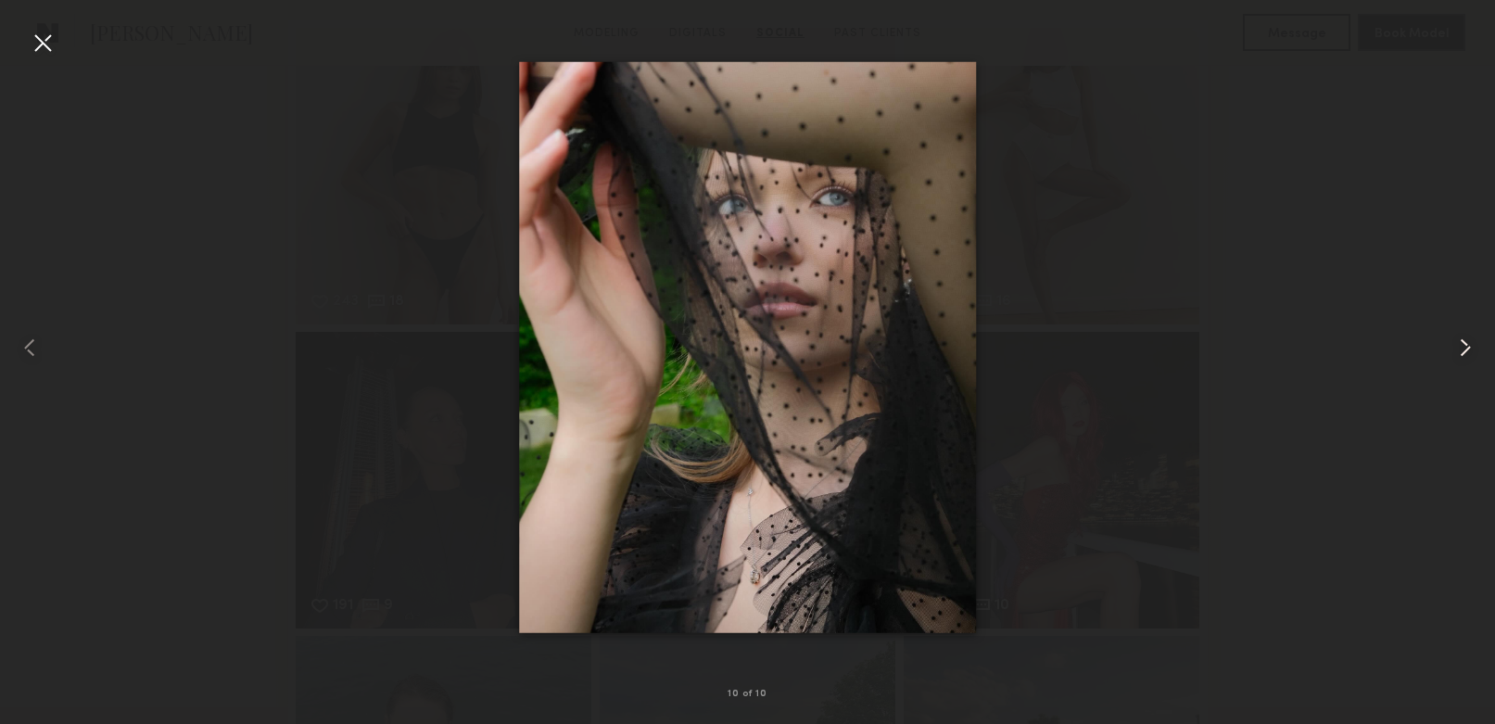
click at [1456, 353] on common-icon at bounding box center [1465, 348] width 30 height 30
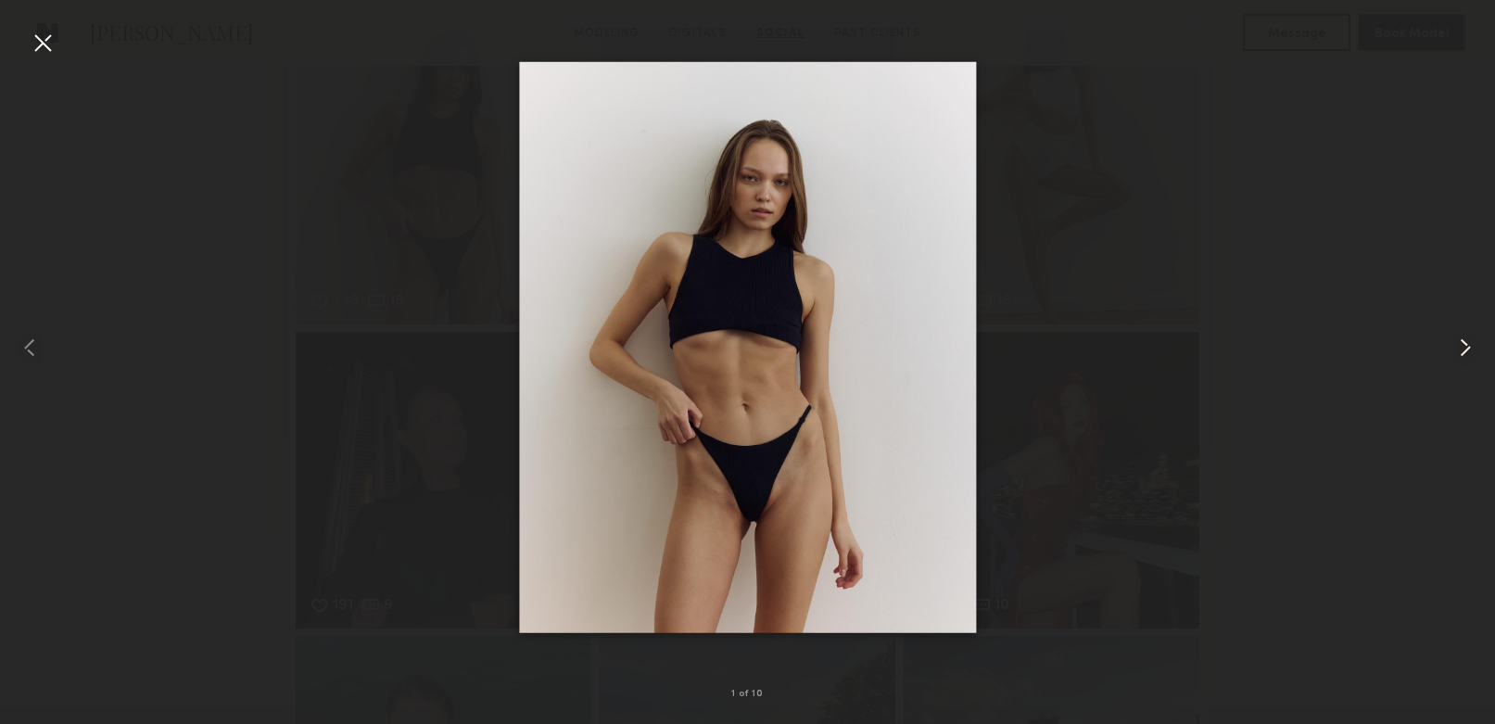
click at [1456, 353] on common-icon at bounding box center [1465, 348] width 30 height 30
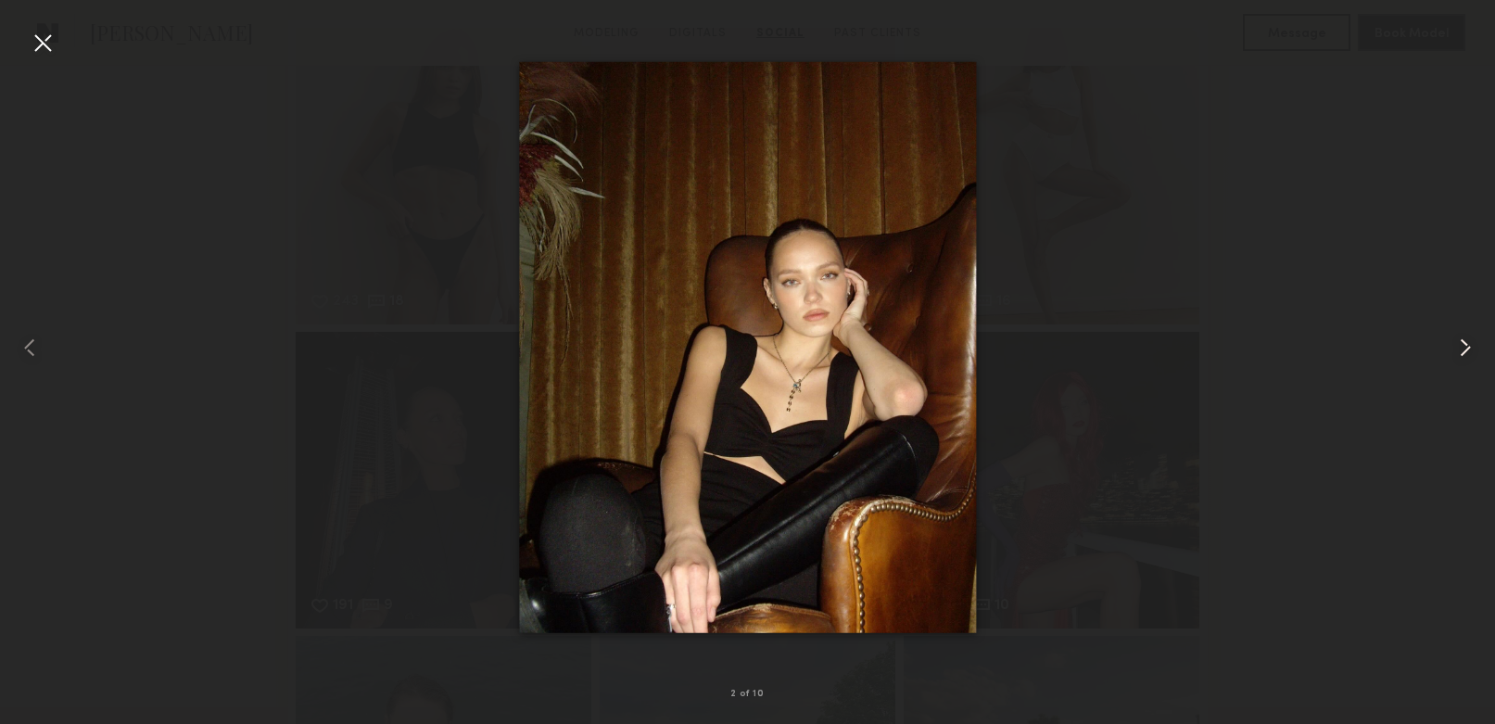
click at [1456, 353] on common-icon at bounding box center [1465, 348] width 30 height 30
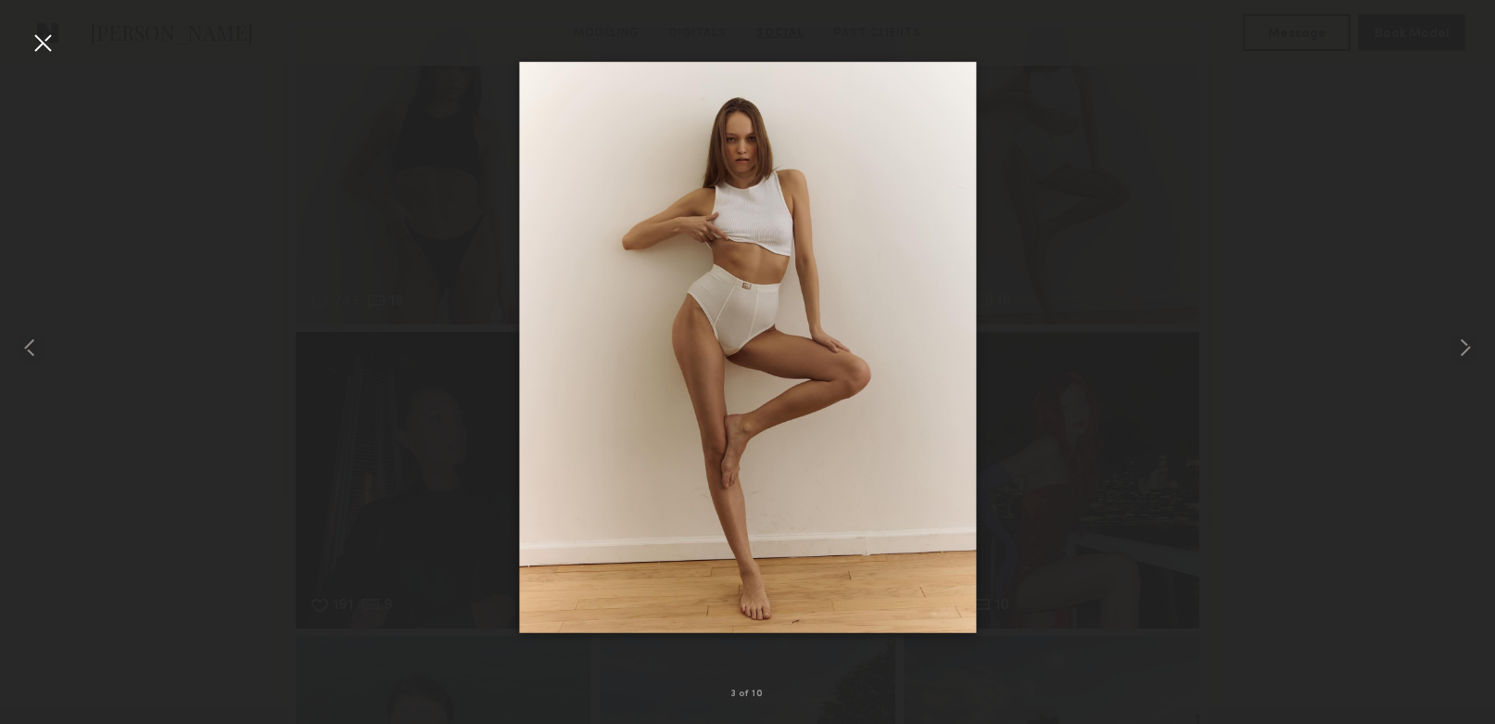
click at [1328, 314] on div at bounding box center [747, 347] width 1495 height 635
click at [48, 47] on div at bounding box center [43, 43] width 30 height 30
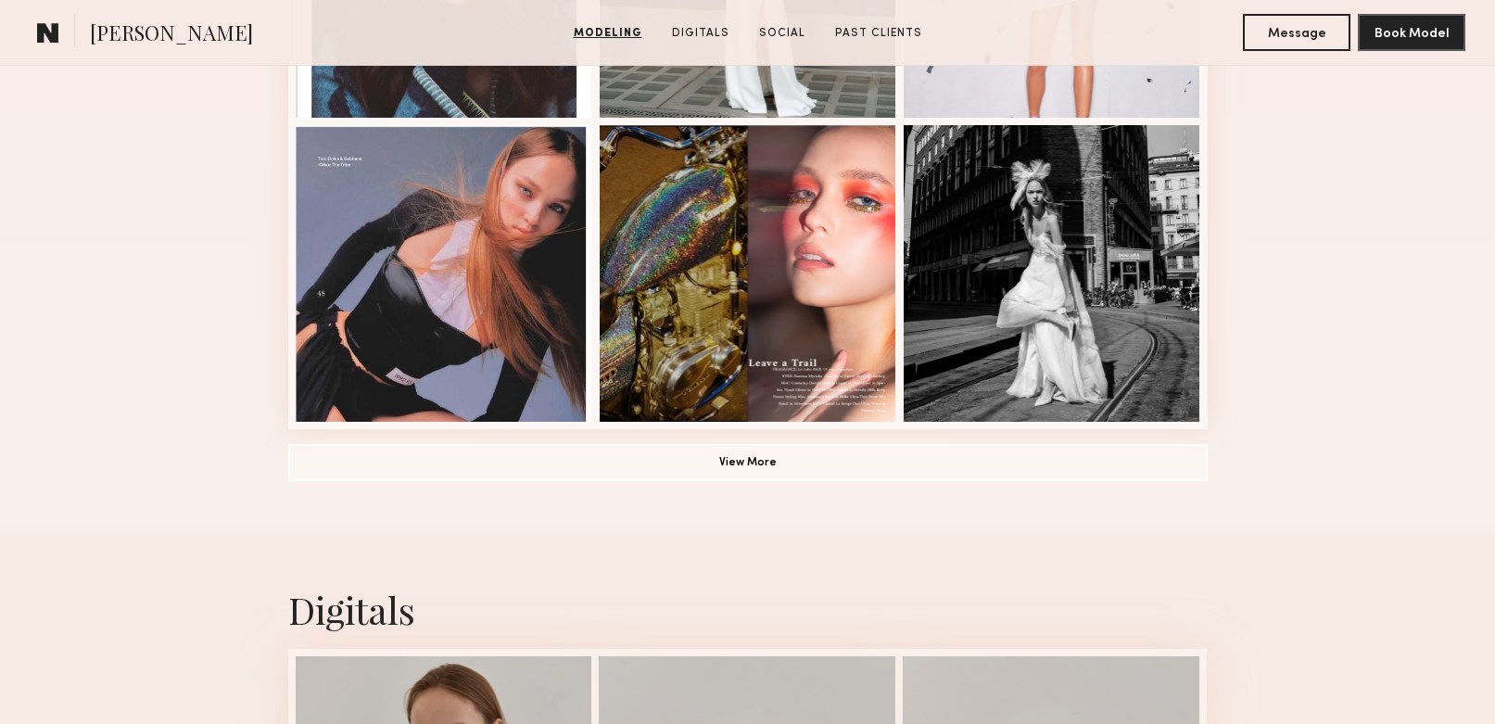
scroll to position [1306, 0]
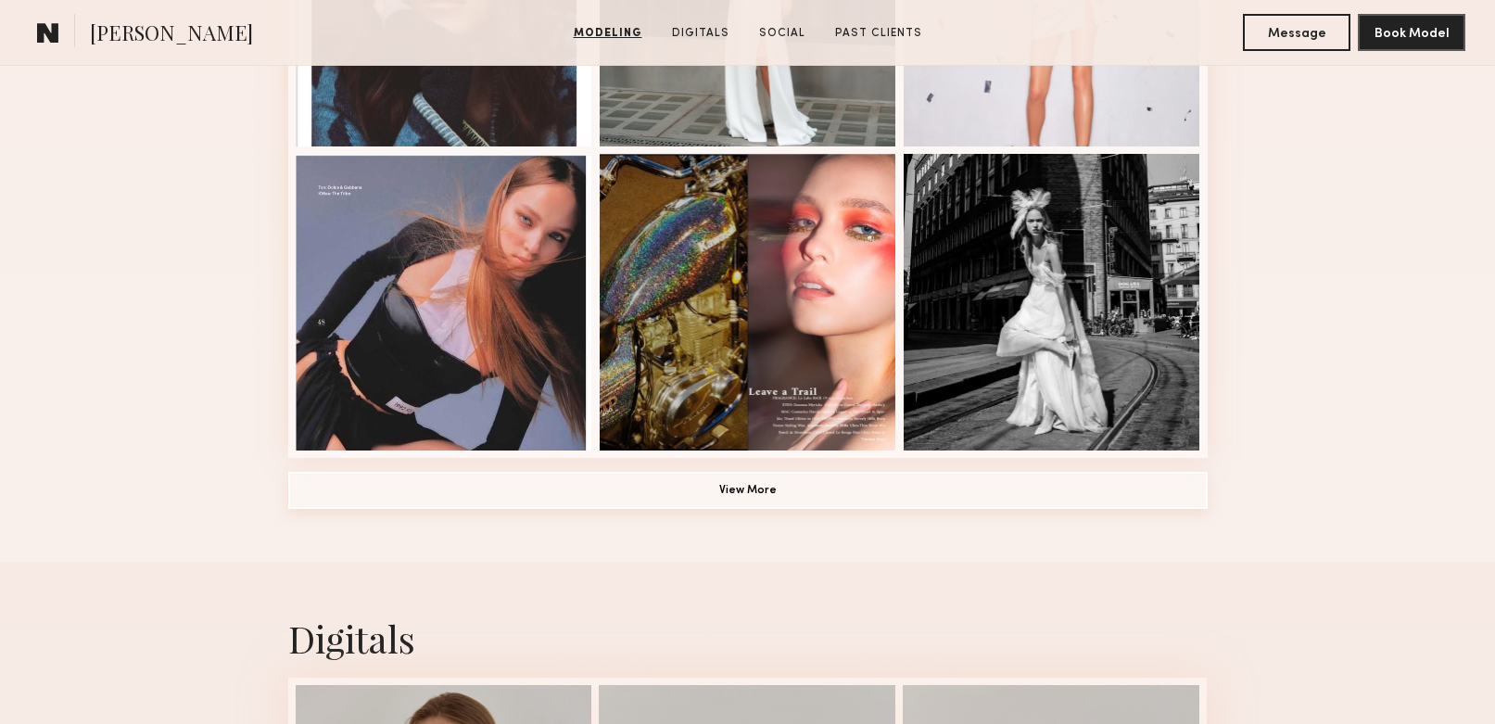
click at [720, 486] on button "View More" at bounding box center [747, 490] width 919 height 37
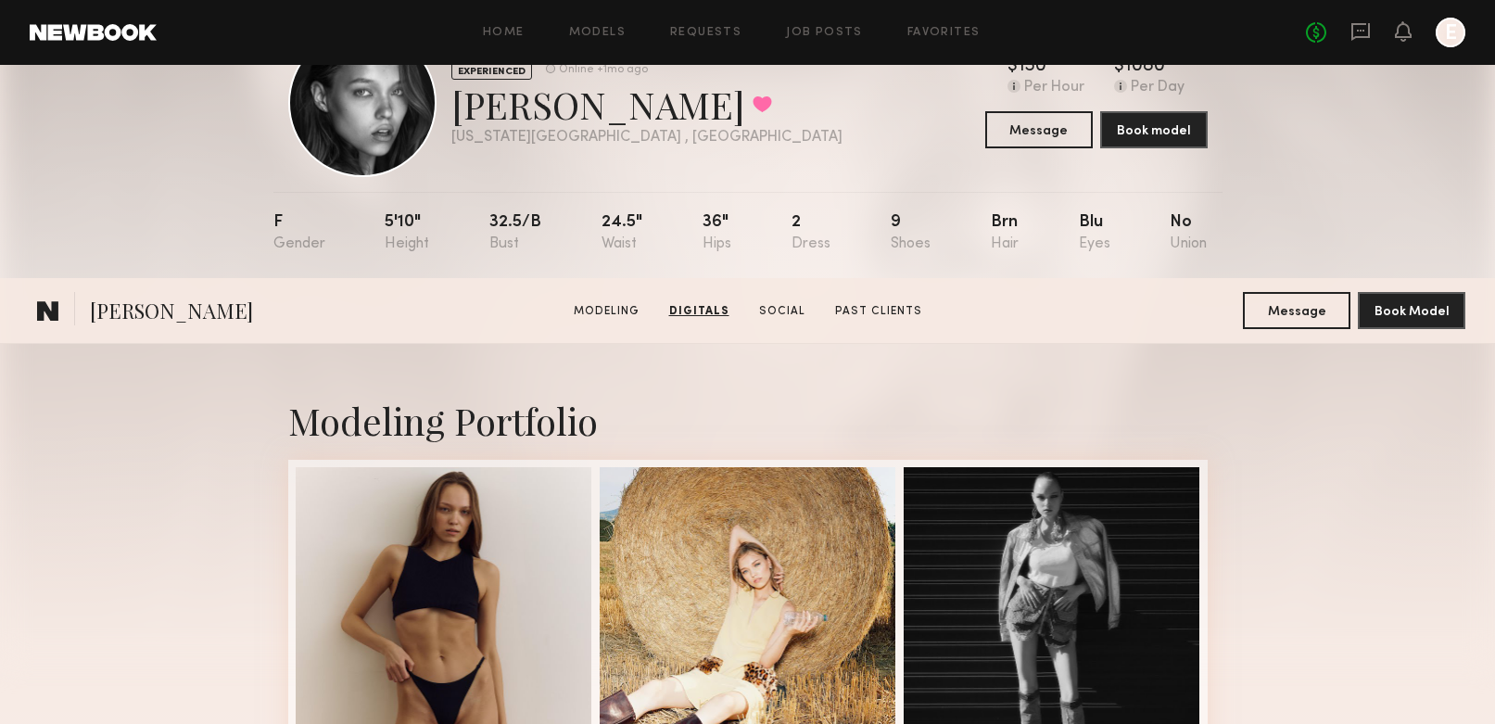
scroll to position [0, 0]
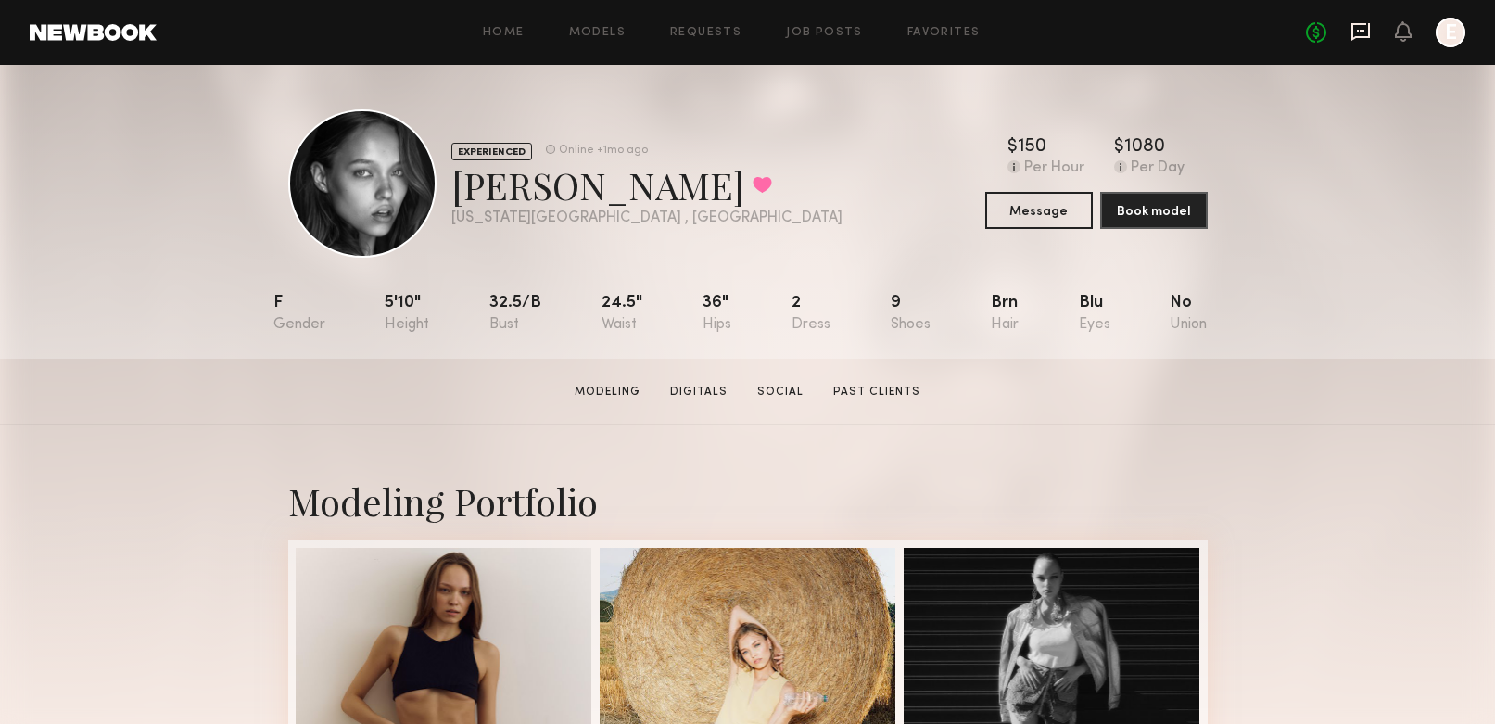
click at [1366, 38] on icon at bounding box center [1360, 31] width 20 height 20
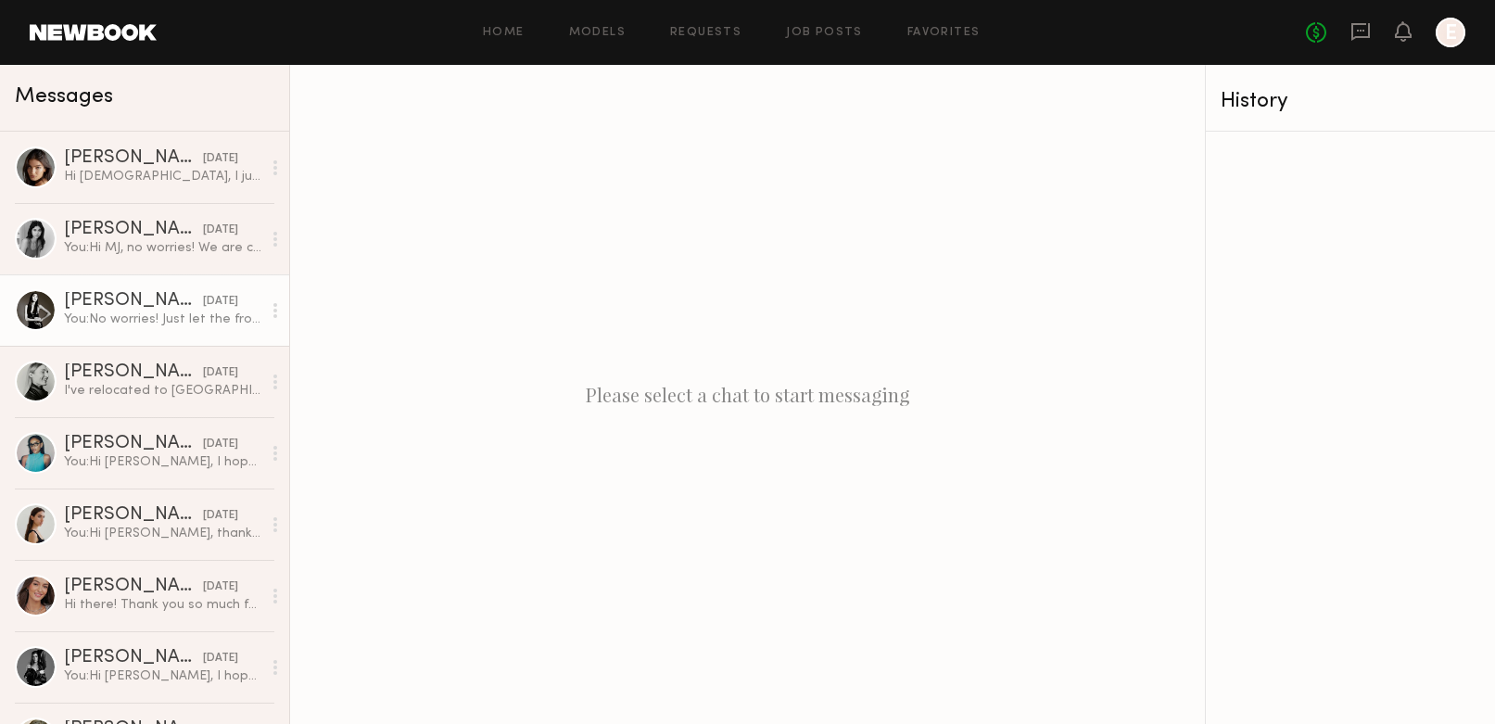
click at [192, 325] on div "You: No worries! Just let the front desk know you're here to see Eden in 706 wh…" at bounding box center [162, 319] width 197 height 18
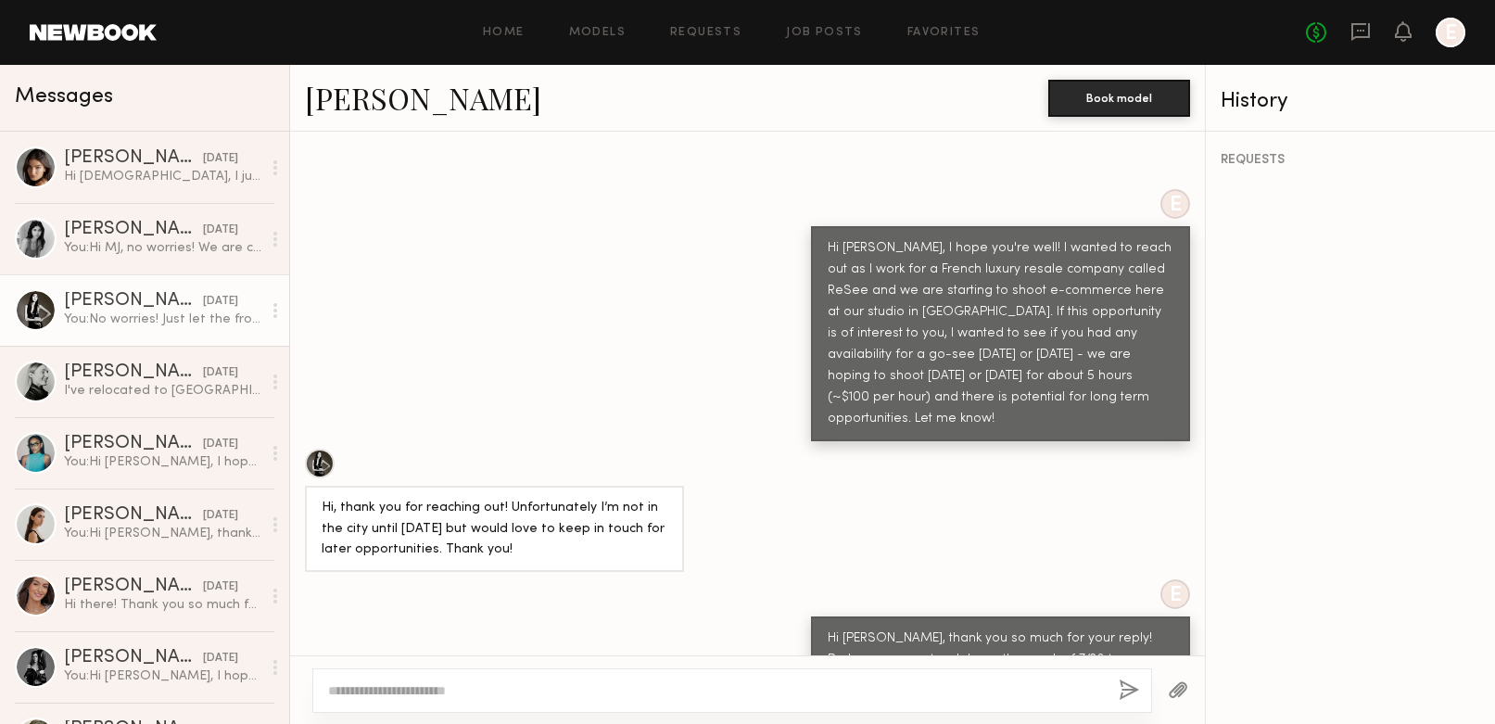
scroll to position [659, 0]
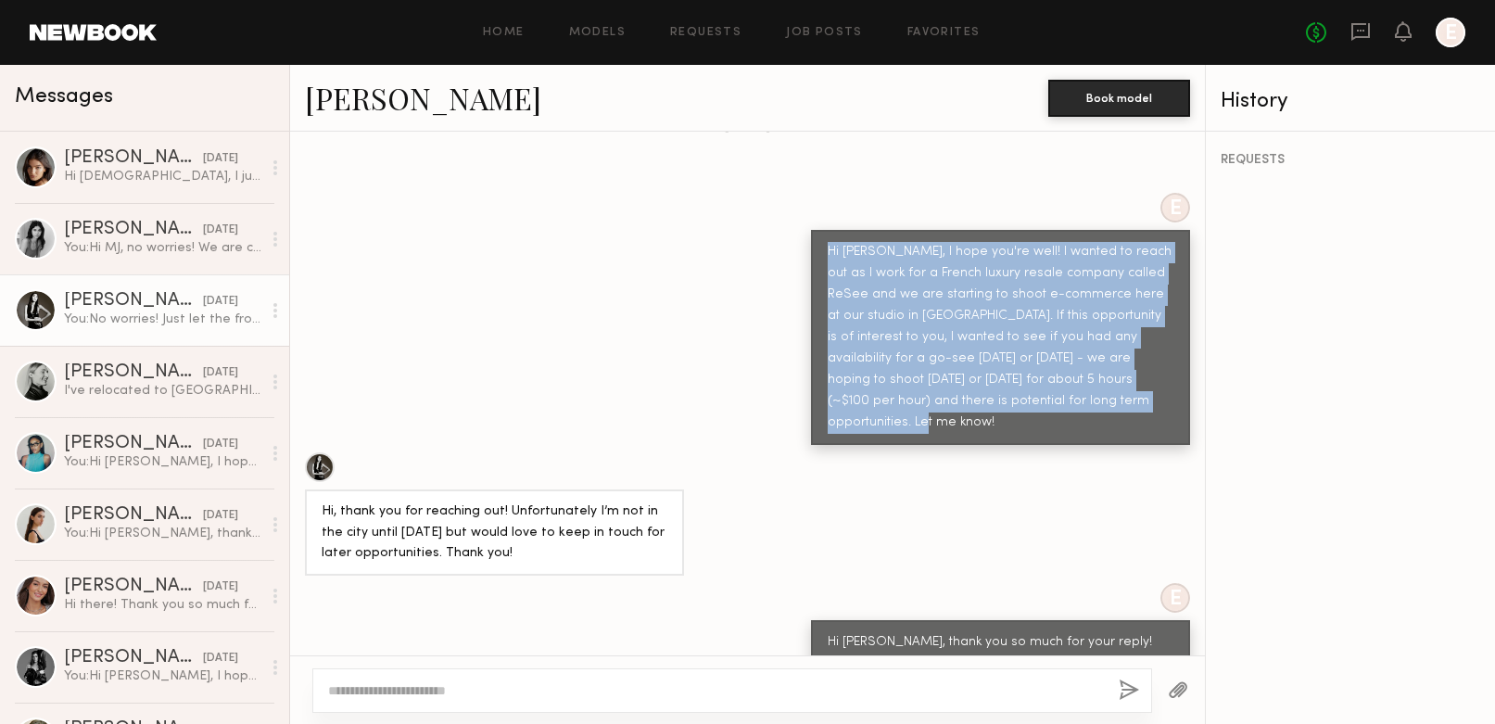
drag, startPoint x: 827, startPoint y: 210, endPoint x: 1143, endPoint y: 375, distance: 355.6
click at [1143, 375] on div "Hi Kaili, I hope you're well! I wanted to reach out as I work for a French luxu…" at bounding box center [1000, 337] width 379 height 215
copy div "Hi Kaili, I hope you're well! I wanted to reach out as I work for a French luxu…"
click at [161, 233] on div "[PERSON_NAME]" at bounding box center [133, 230] width 139 height 19
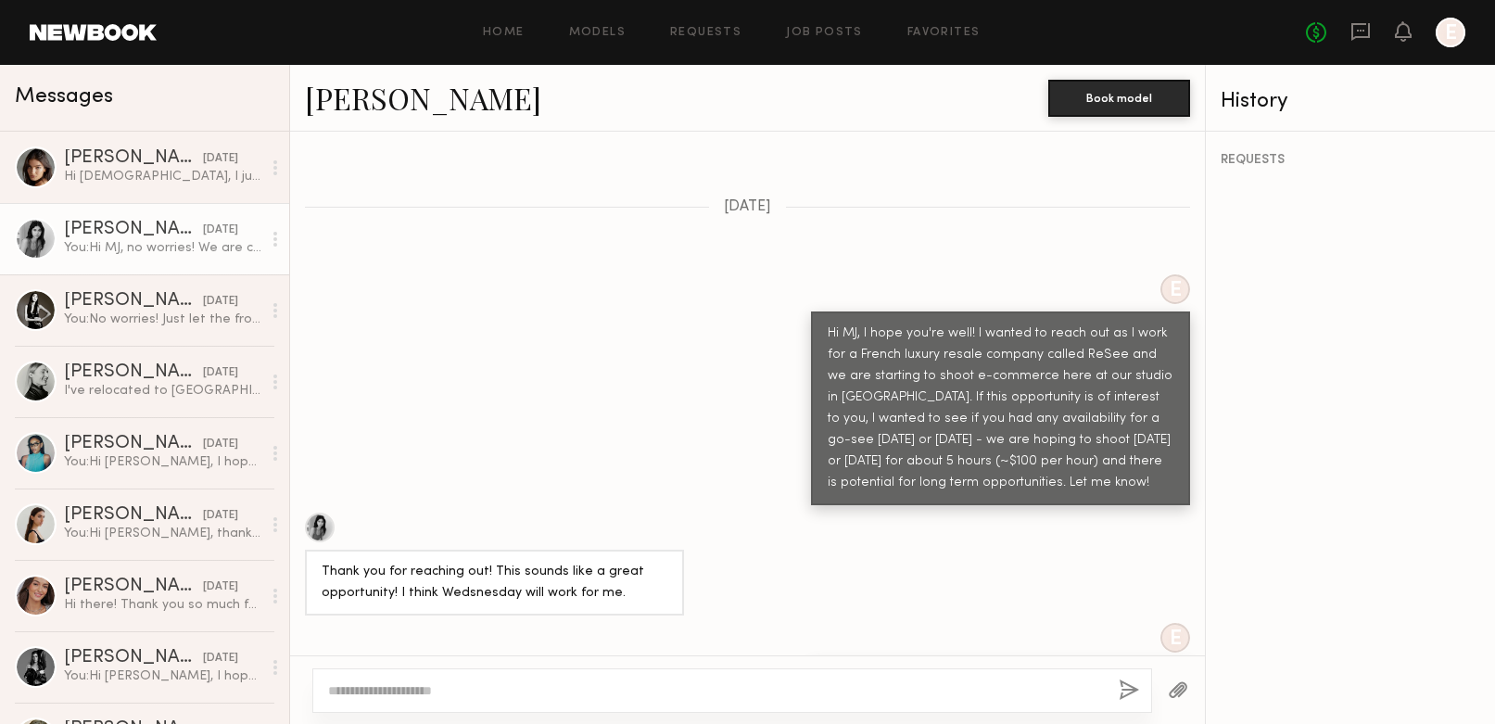
scroll to position [580, 0]
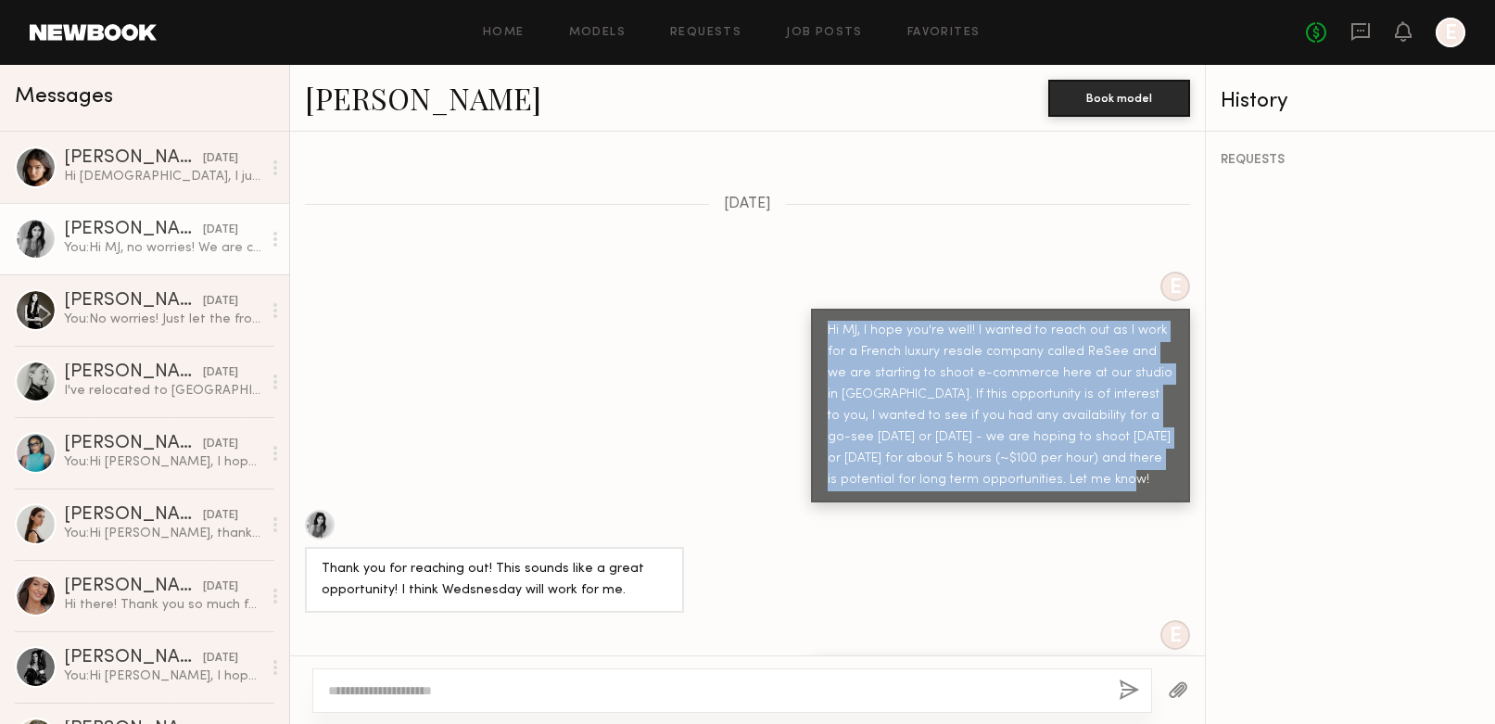
drag, startPoint x: 828, startPoint y: 289, endPoint x: 1123, endPoint y: 449, distance: 335.5
click at [1123, 449] on div "Hi MJ, I hope you're well! I wanted to reach out as I work for a French luxury …" at bounding box center [1000, 406] width 346 height 171
copy div "Hi MJ, I hope you're well! I wanted to reach out as I work for a French luxury …"
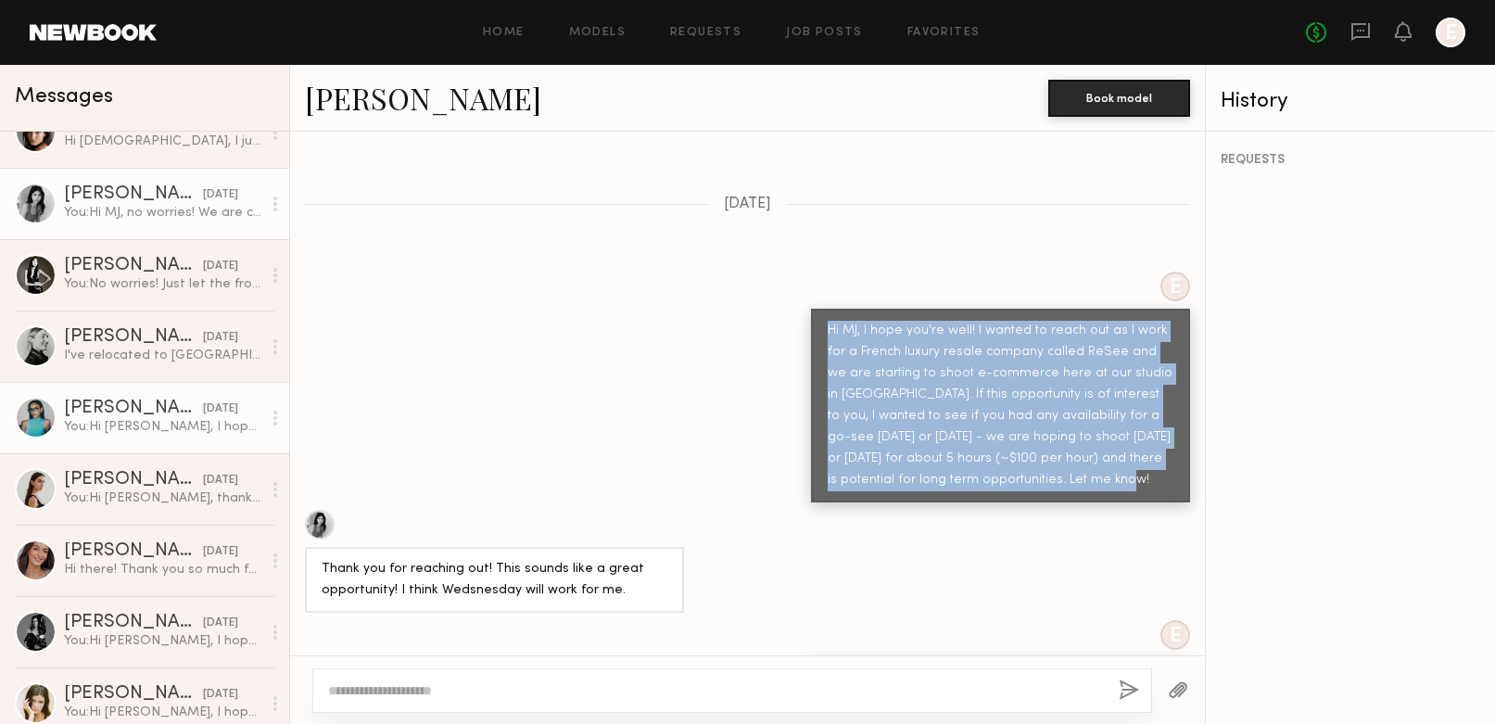
scroll to position [0, 0]
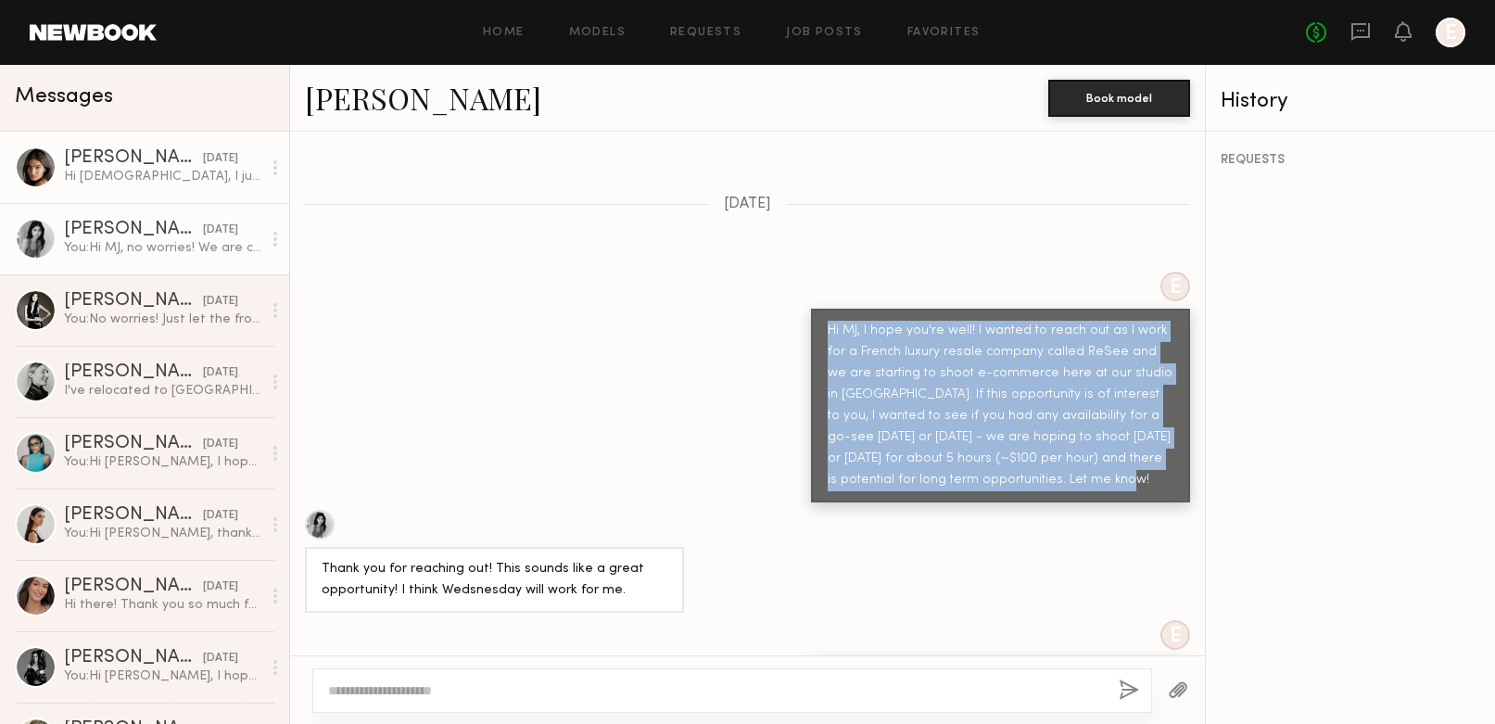
click at [204, 184] on div "Hi [DEMOGRAPHIC_DATA], I just signed in!" at bounding box center [162, 177] width 197 height 18
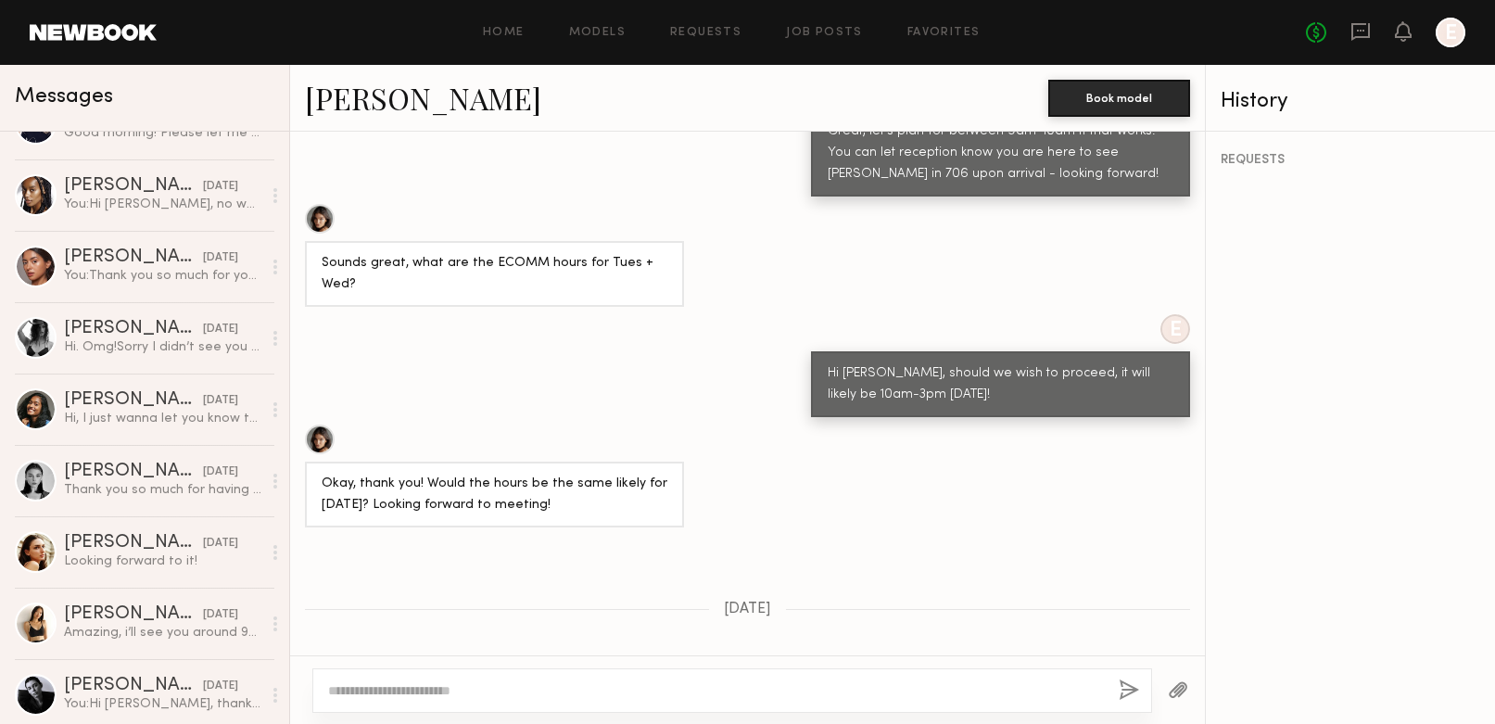
scroll to position [906, 0]
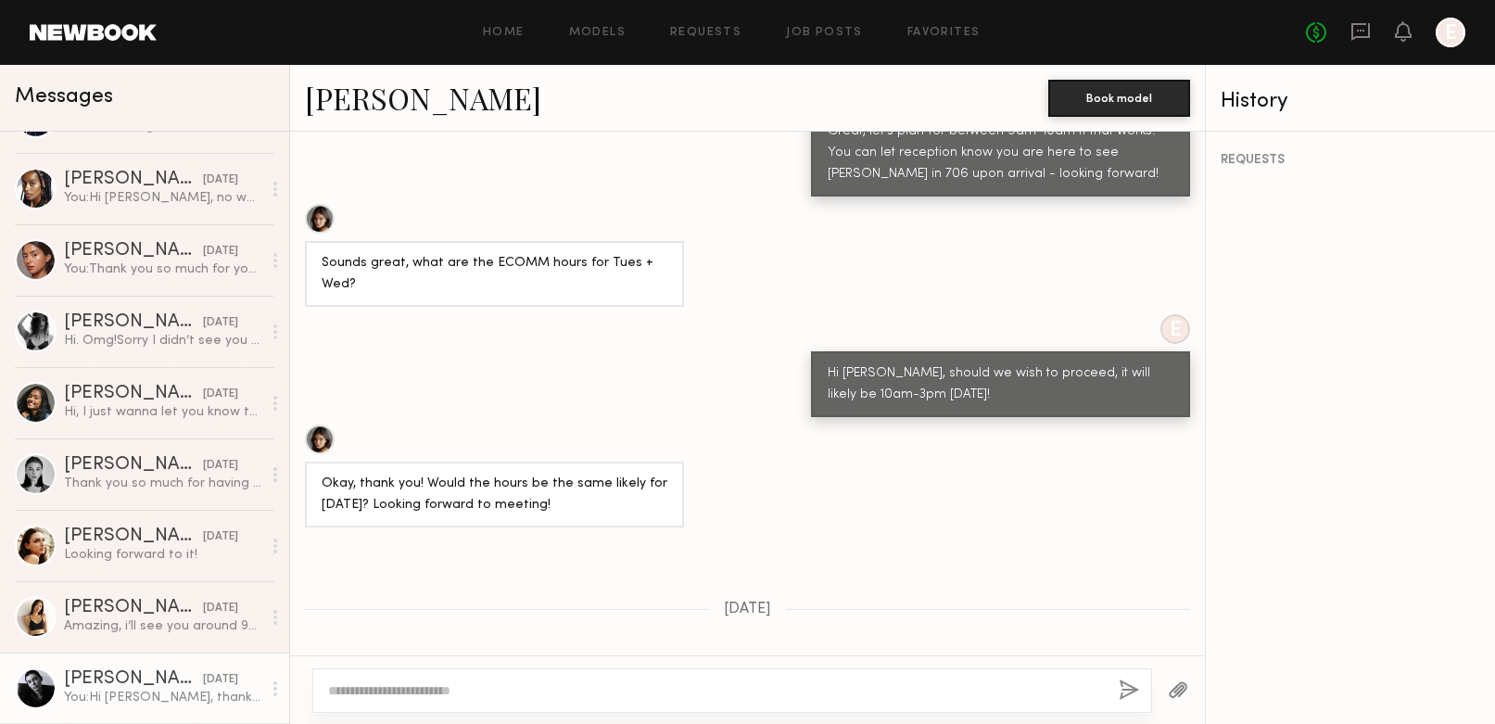
click at [145, 671] on div "Lainy T." at bounding box center [133, 679] width 139 height 19
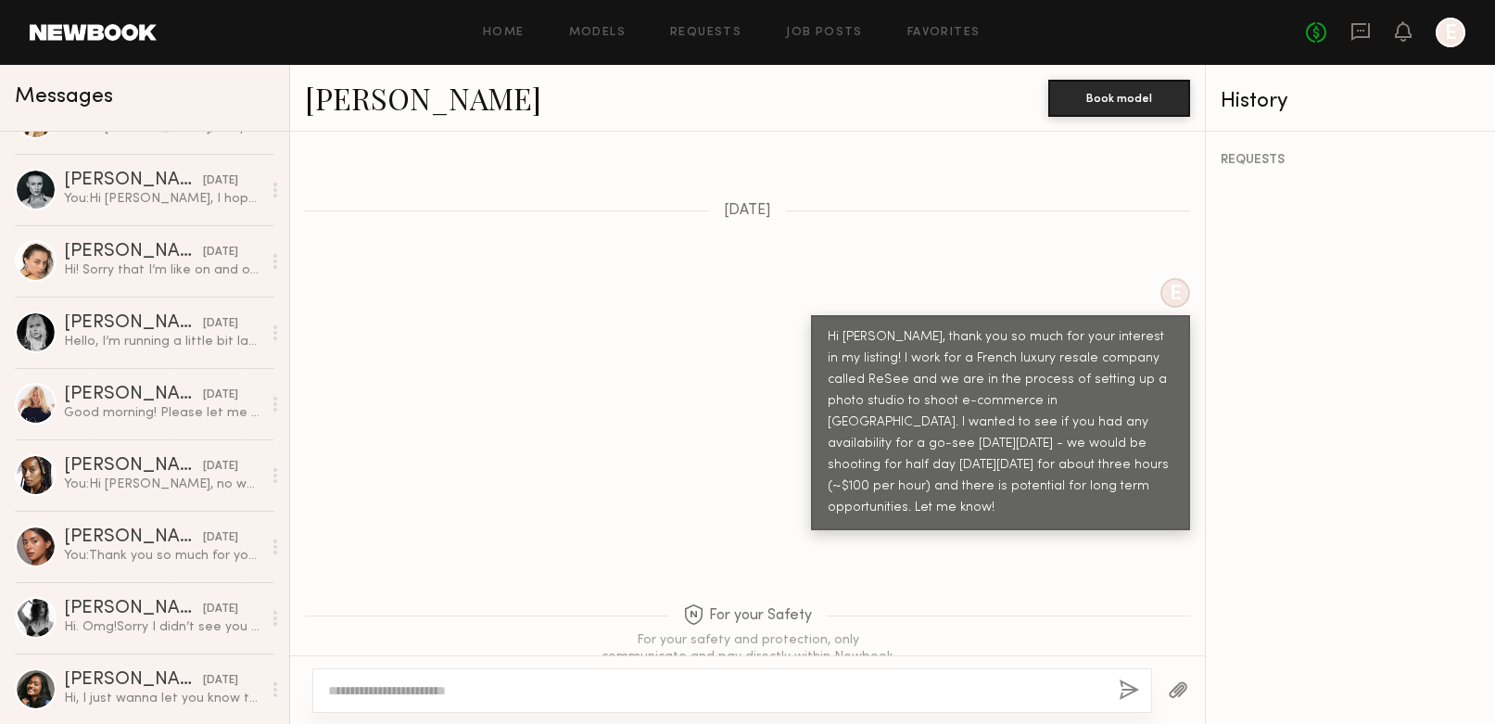
scroll to position [615, 0]
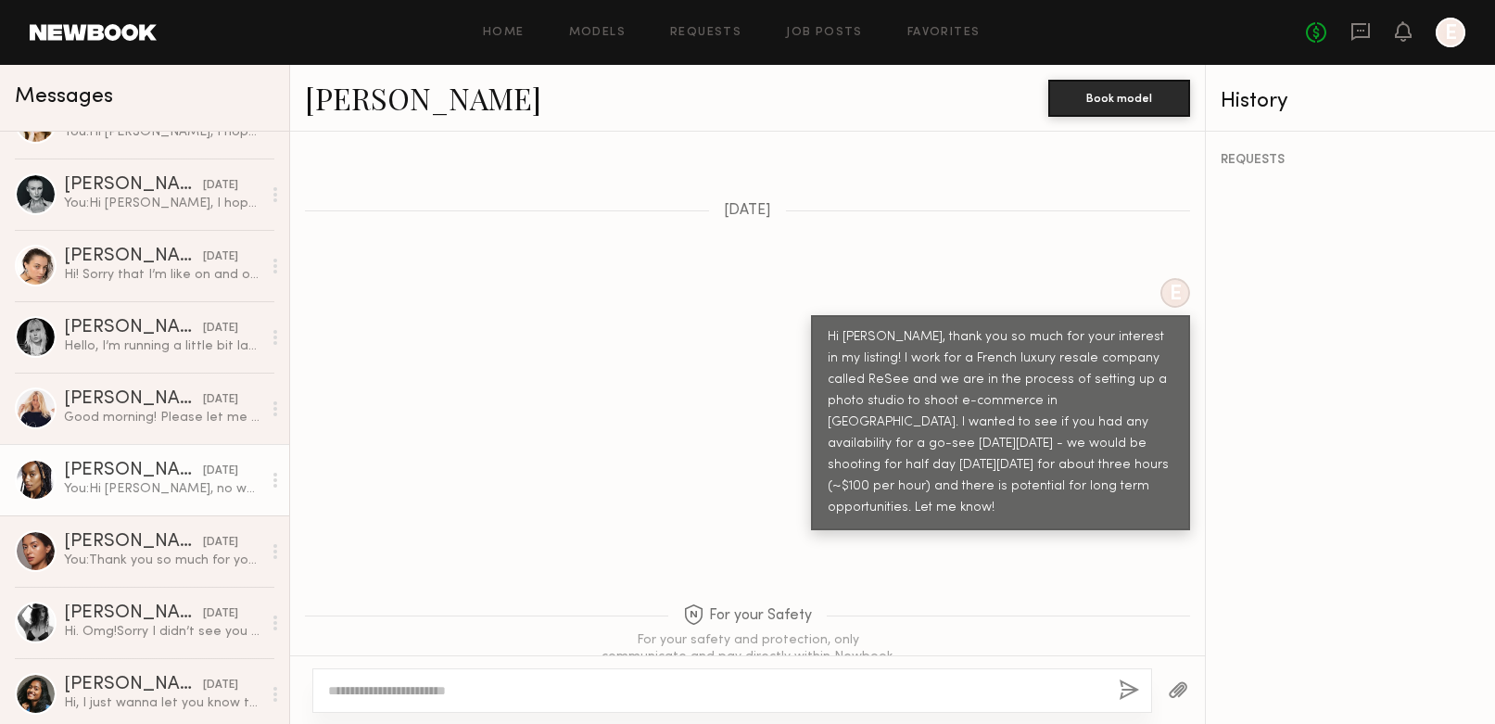
click at [196, 486] on div "You: Hi Paige, no worries! Would you have time to come by tomorrow by chance?" at bounding box center [162, 489] width 197 height 18
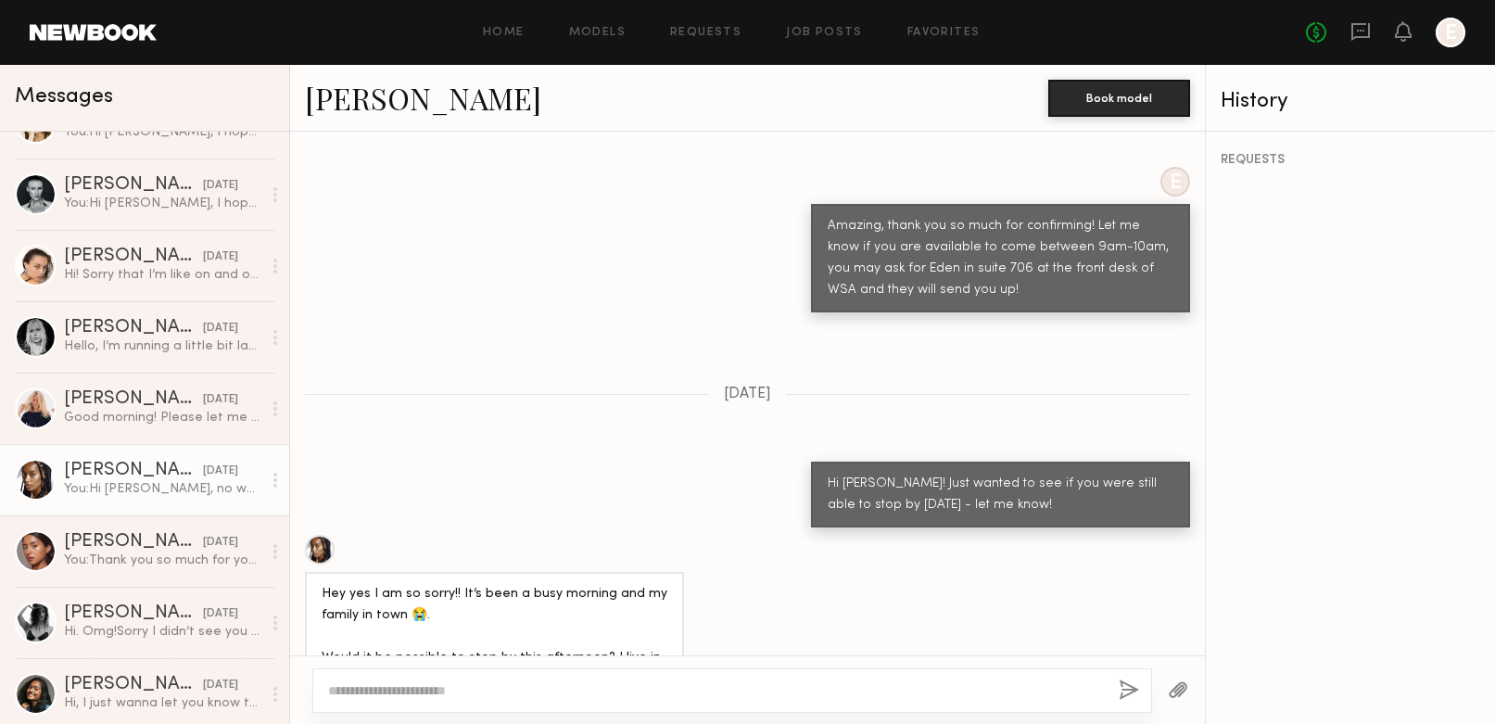
scroll to position [1462, 0]
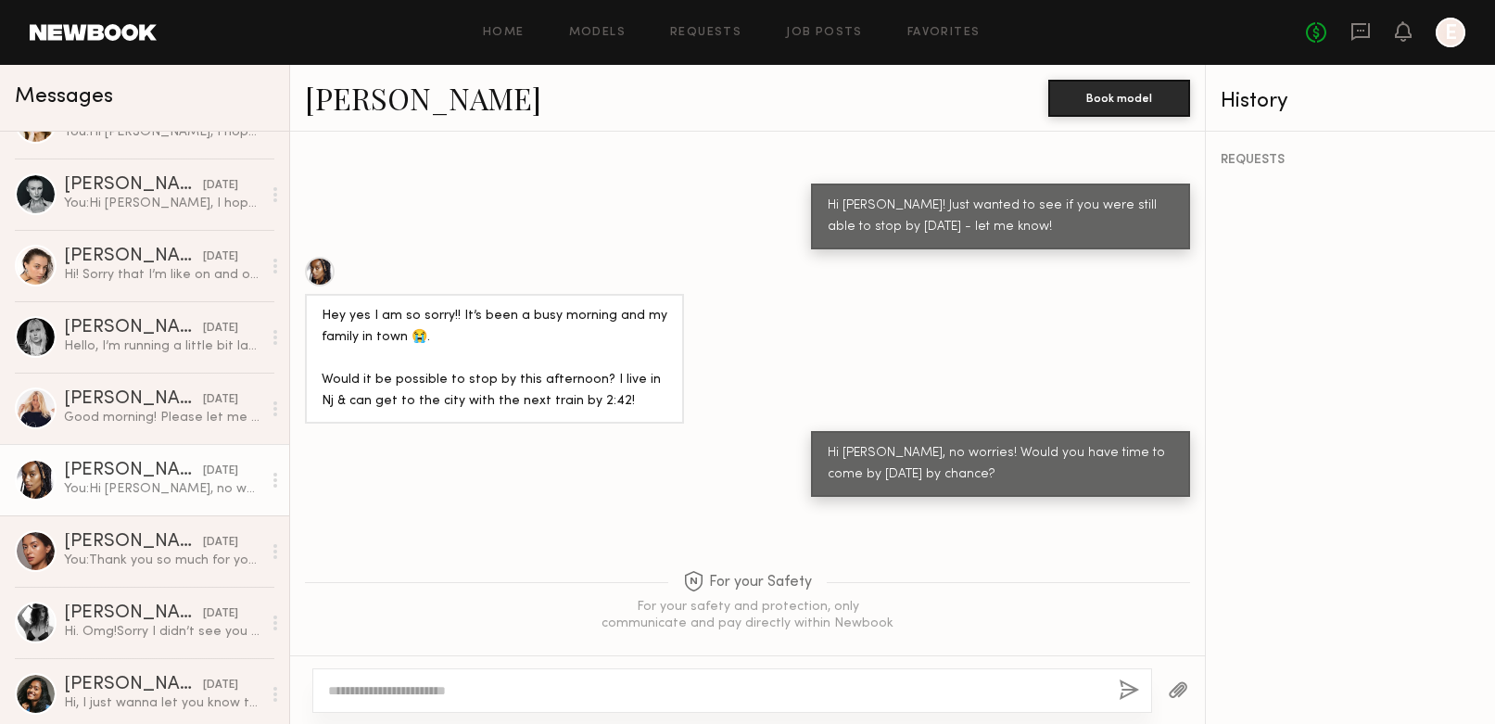
click at [1446, 38] on div at bounding box center [1450, 33] width 30 height 30
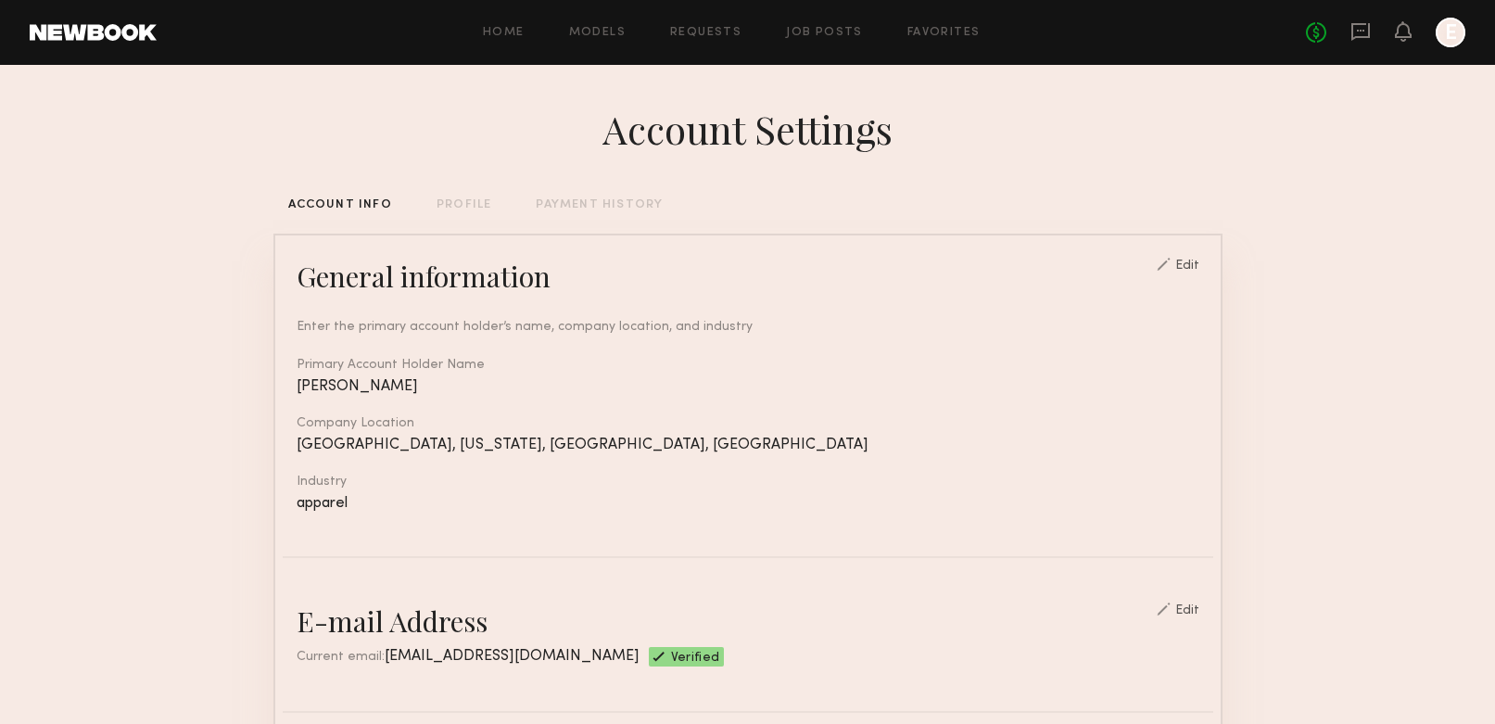
click at [157, 42] on div "Home Models Requests Job Posts Favorites Sign Out No fees up to $5,000 E" at bounding box center [811, 33] width 1308 height 30
click at [114, 32] on link at bounding box center [93, 32] width 127 height 17
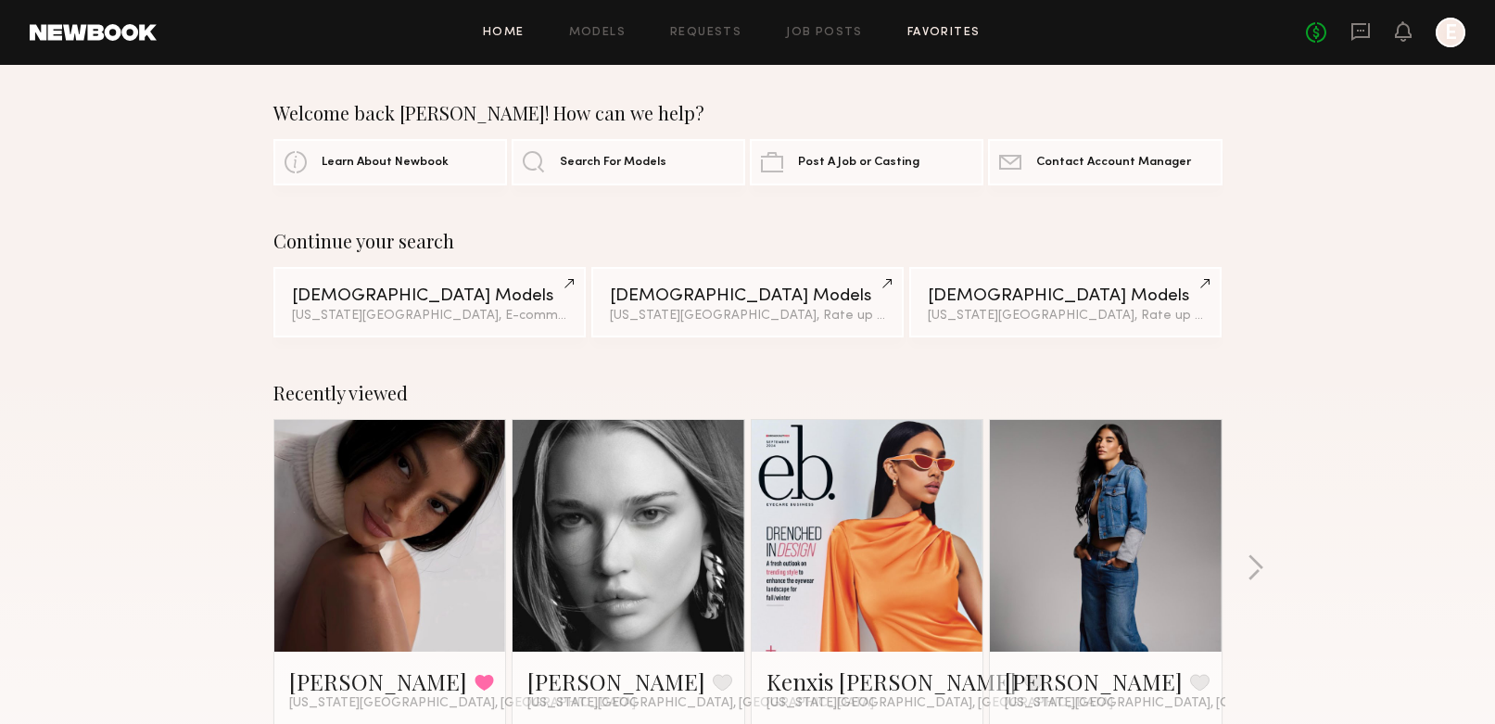
click at [924, 37] on link "Favorites" at bounding box center [943, 33] width 73 height 12
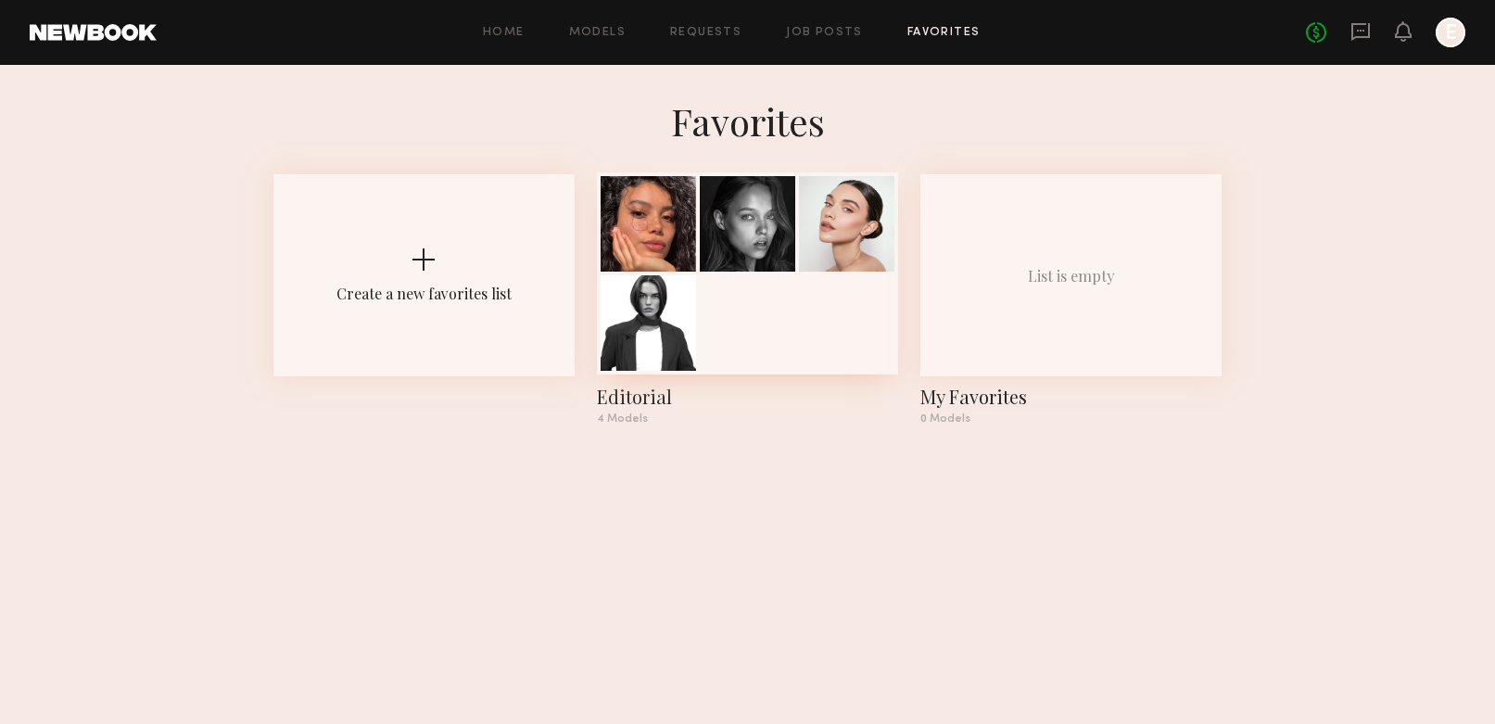
click at [785, 298] on div at bounding box center [747, 273] width 301 height 202
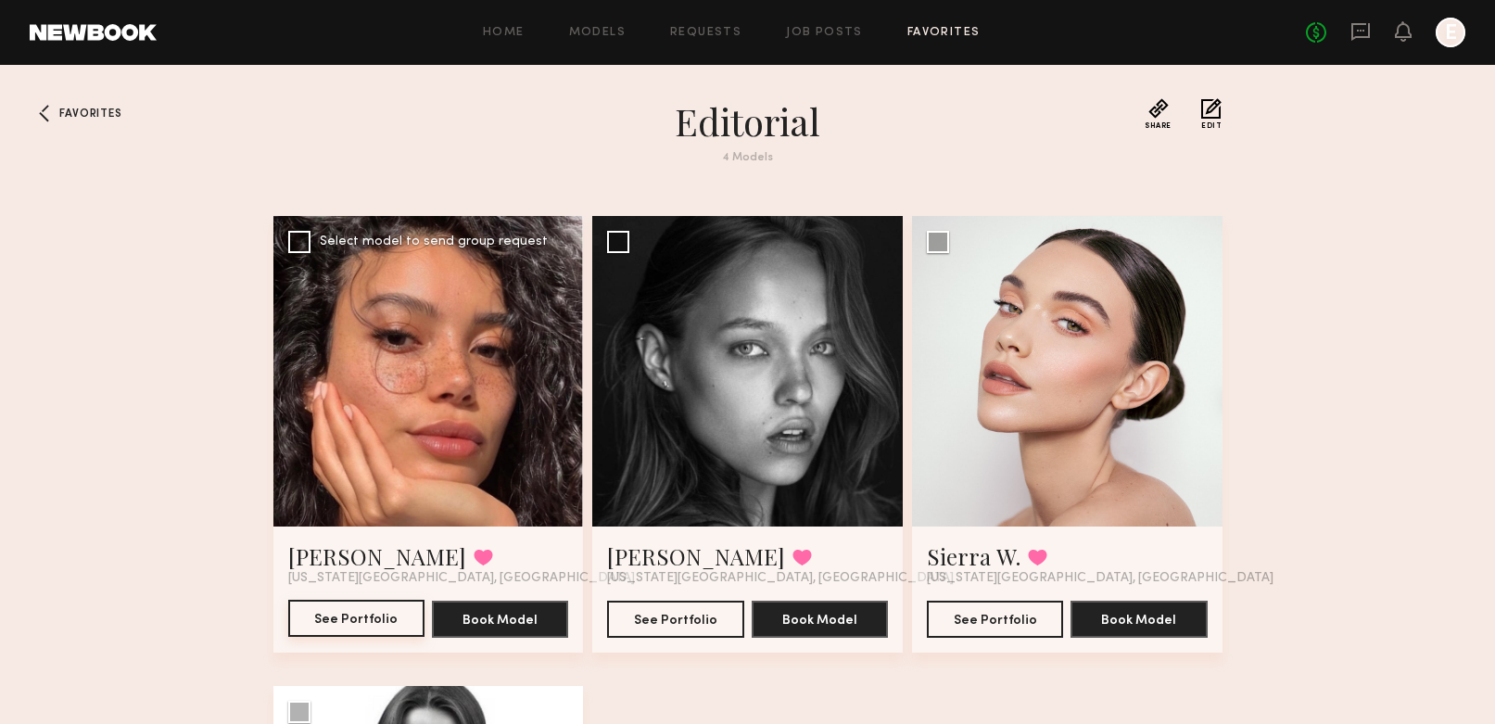
click at [377, 615] on button "See Portfolio" at bounding box center [356, 618] width 136 height 37
click at [366, 343] on div at bounding box center [428, 371] width 310 height 310
click at [347, 613] on button "See Portfolio" at bounding box center [356, 618] width 136 height 37
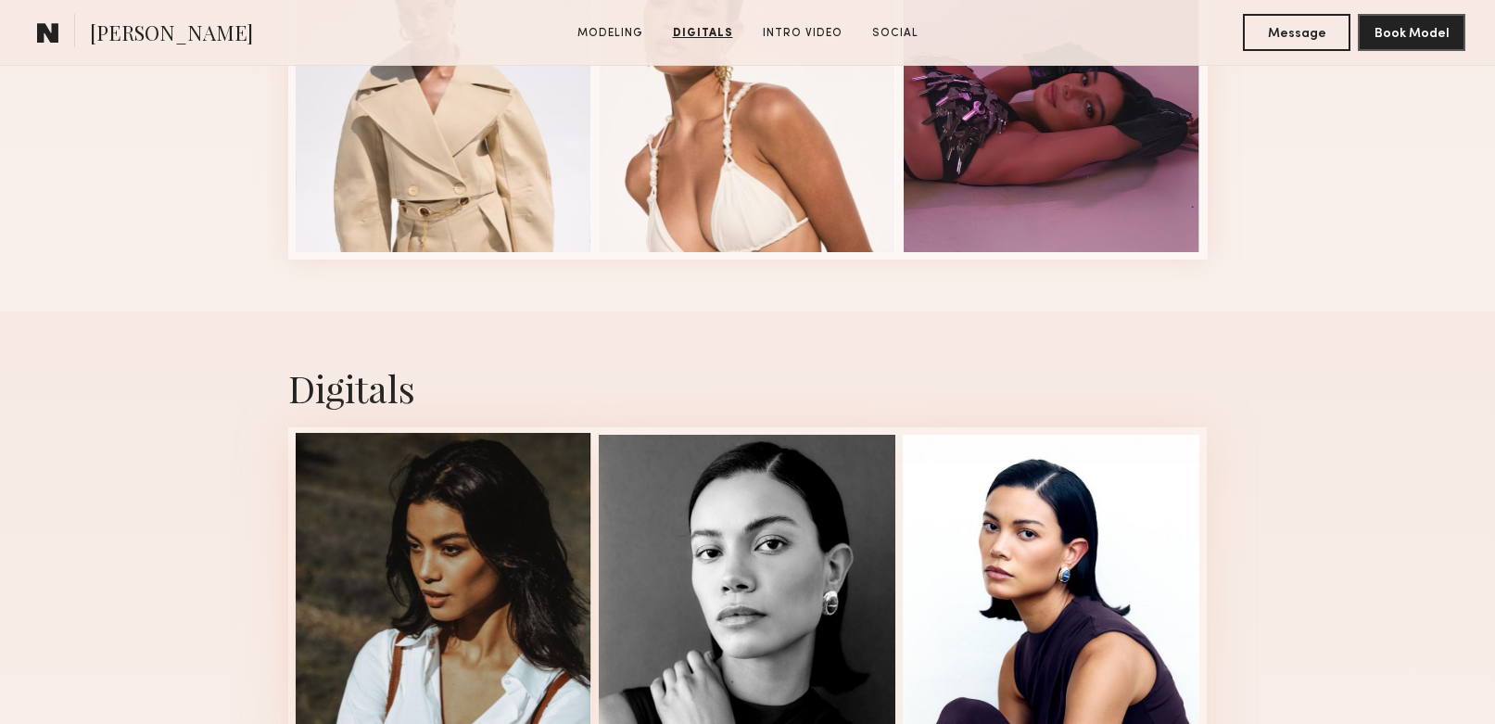
scroll to position [905, 0]
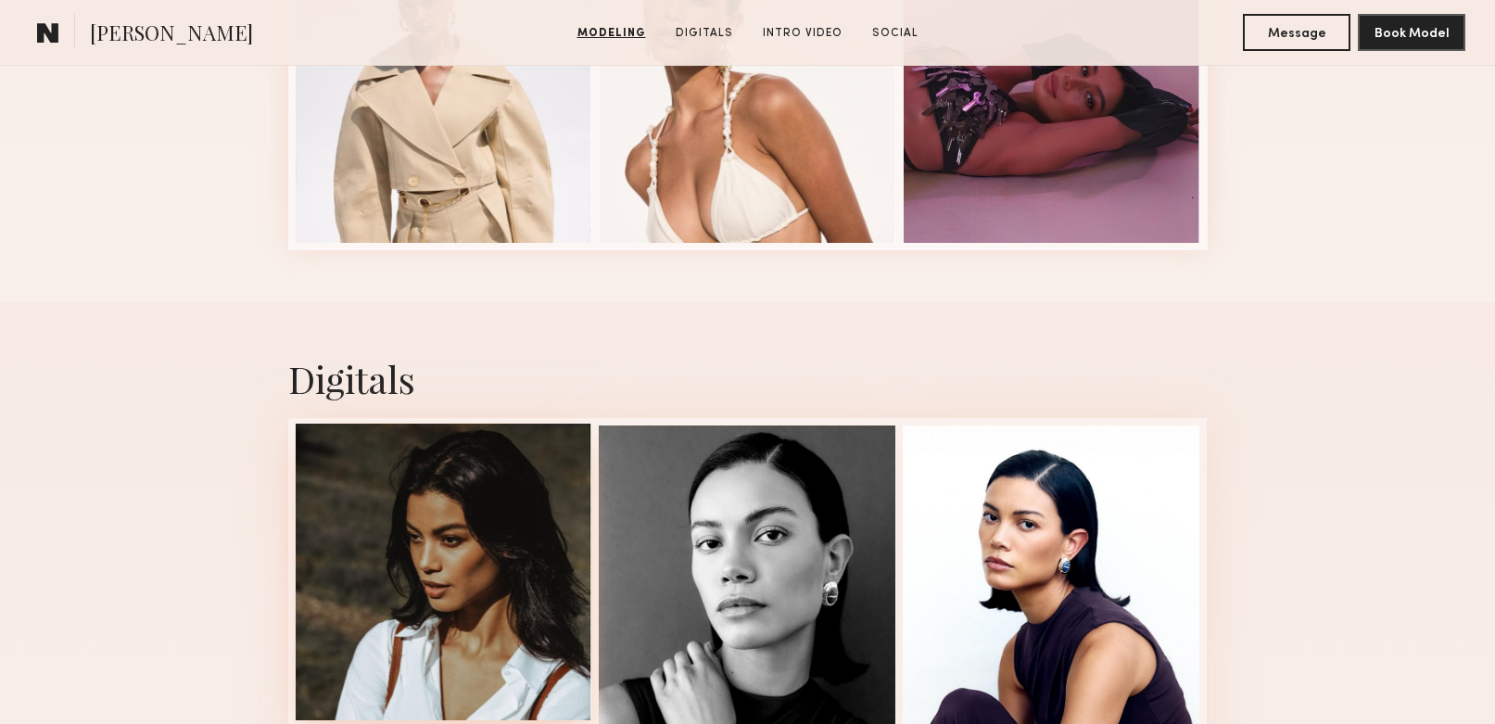
click at [478, 519] on div at bounding box center [444, 571] width 297 height 297
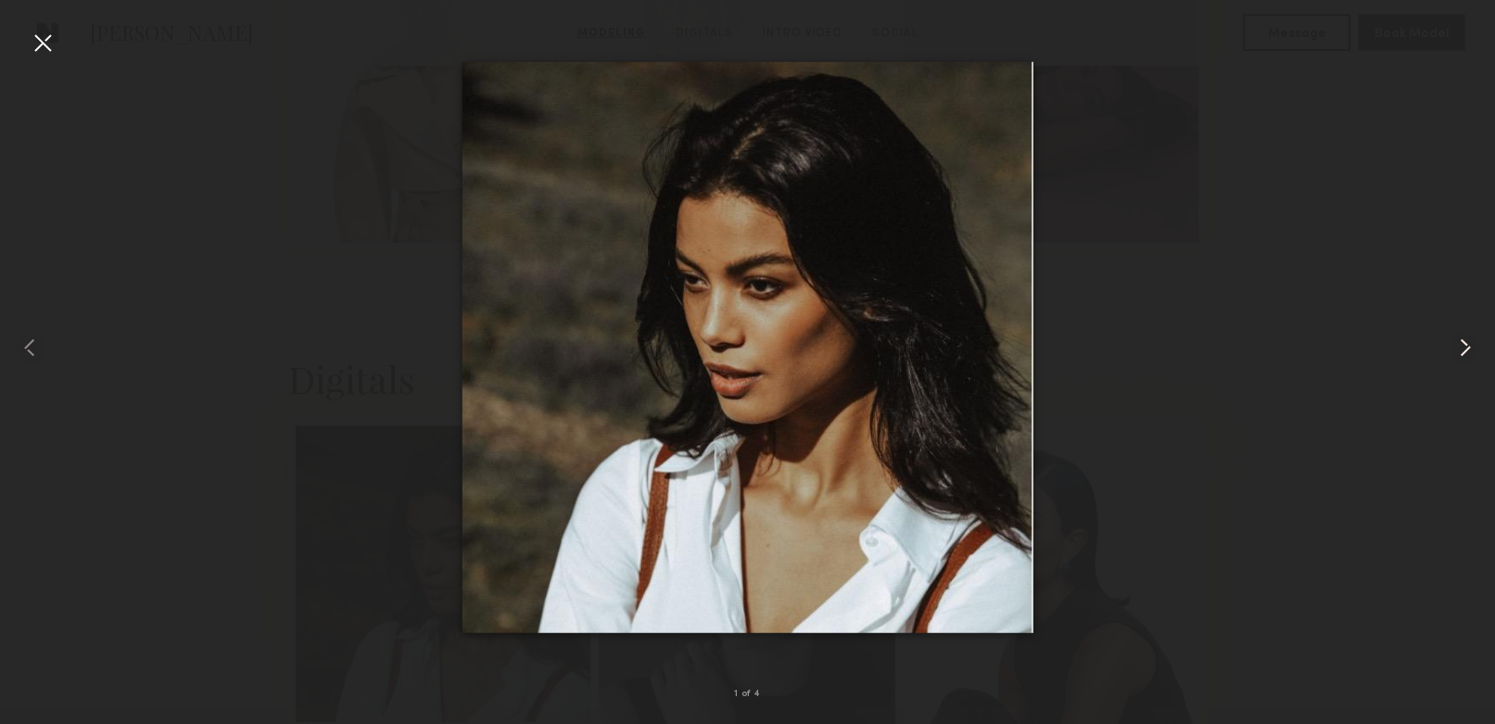
click at [1460, 348] on common-icon at bounding box center [1465, 348] width 30 height 30
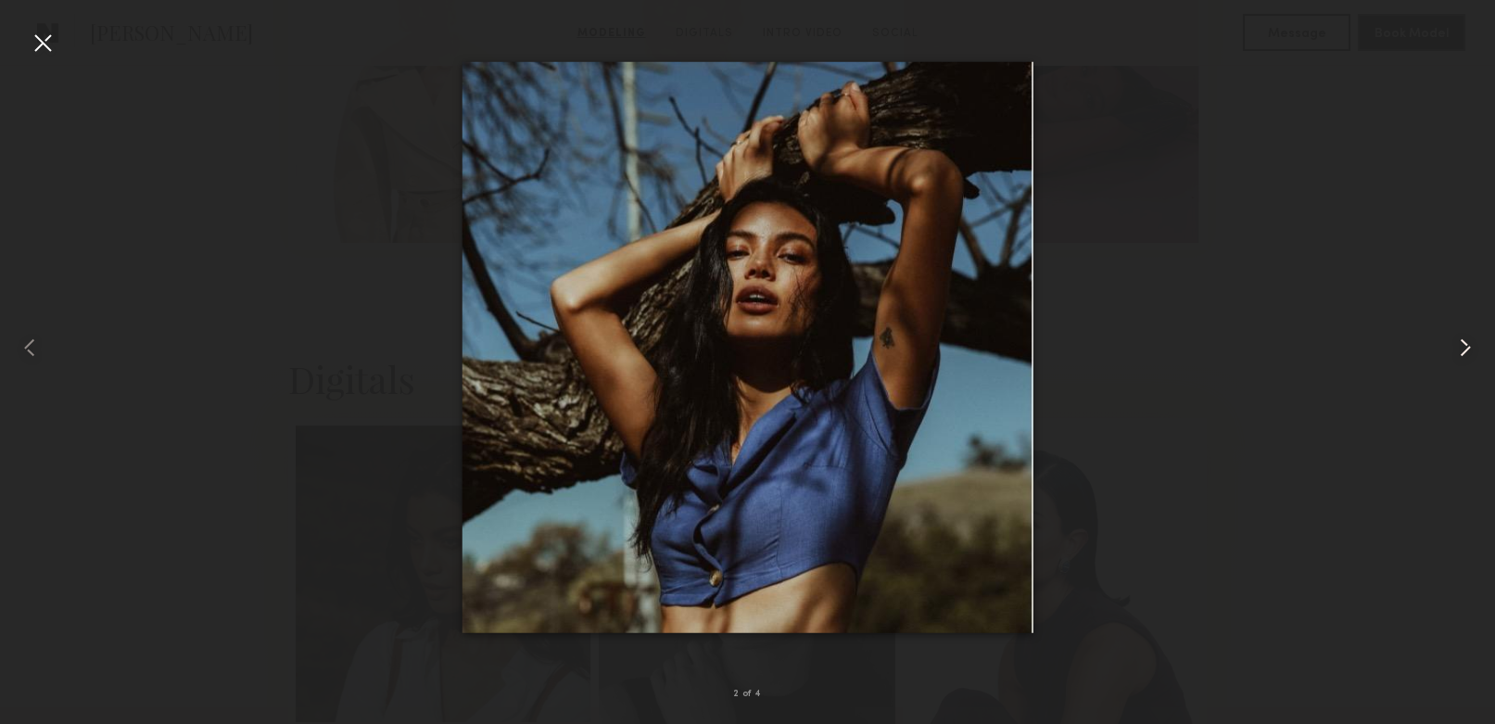
click at [1460, 348] on common-icon at bounding box center [1465, 348] width 30 height 30
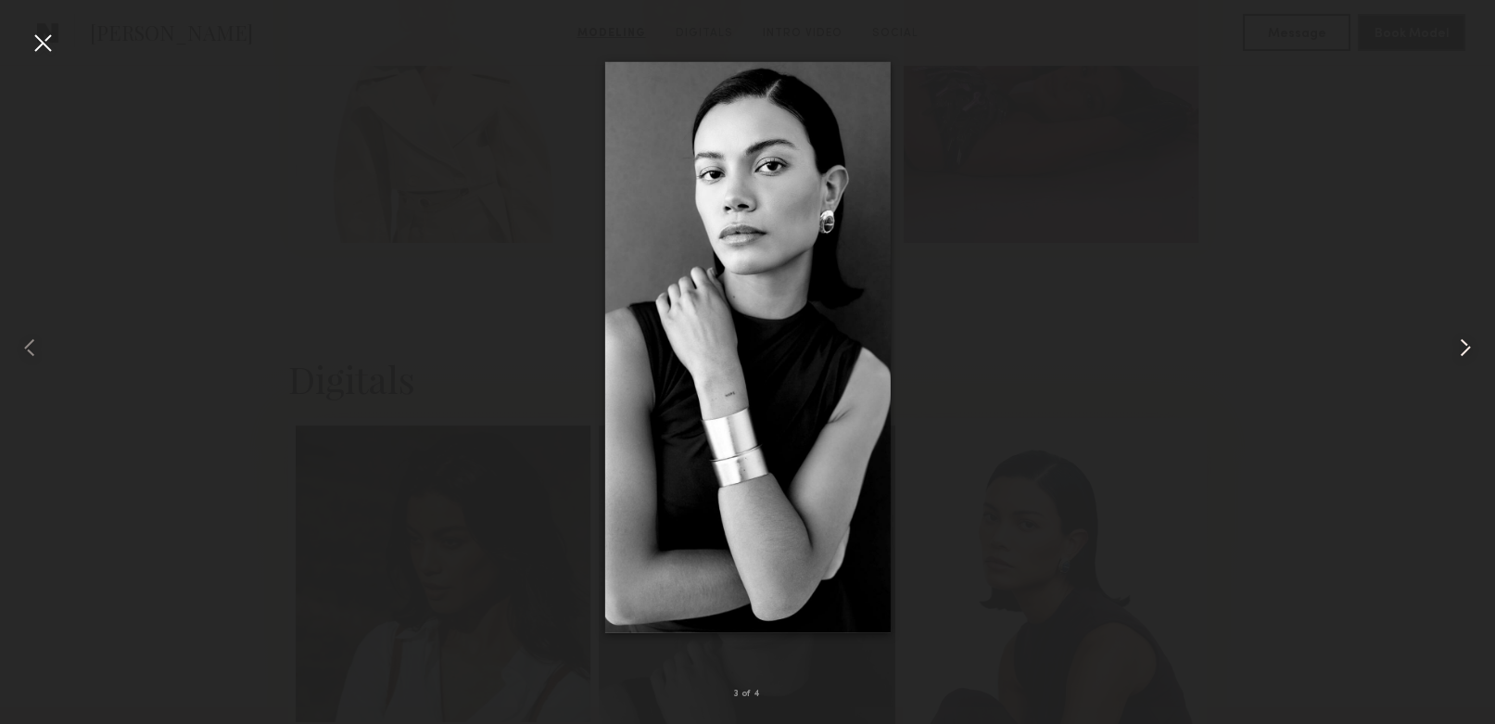
click at [1460, 348] on common-icon at bounding box center [1465, 348] width 30 height 30
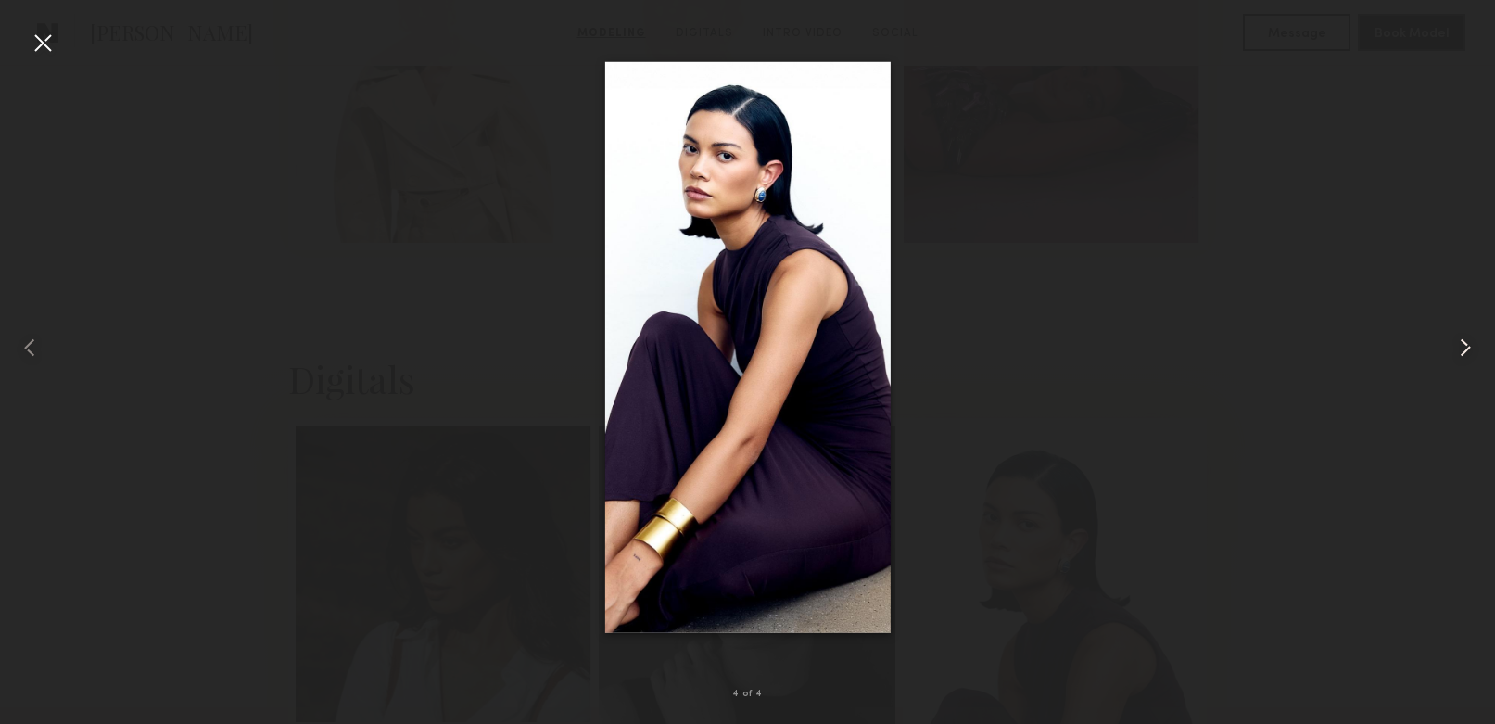
click at [1460, 348] on common-icon at bounding box center [1465, 348] width 30 height 30
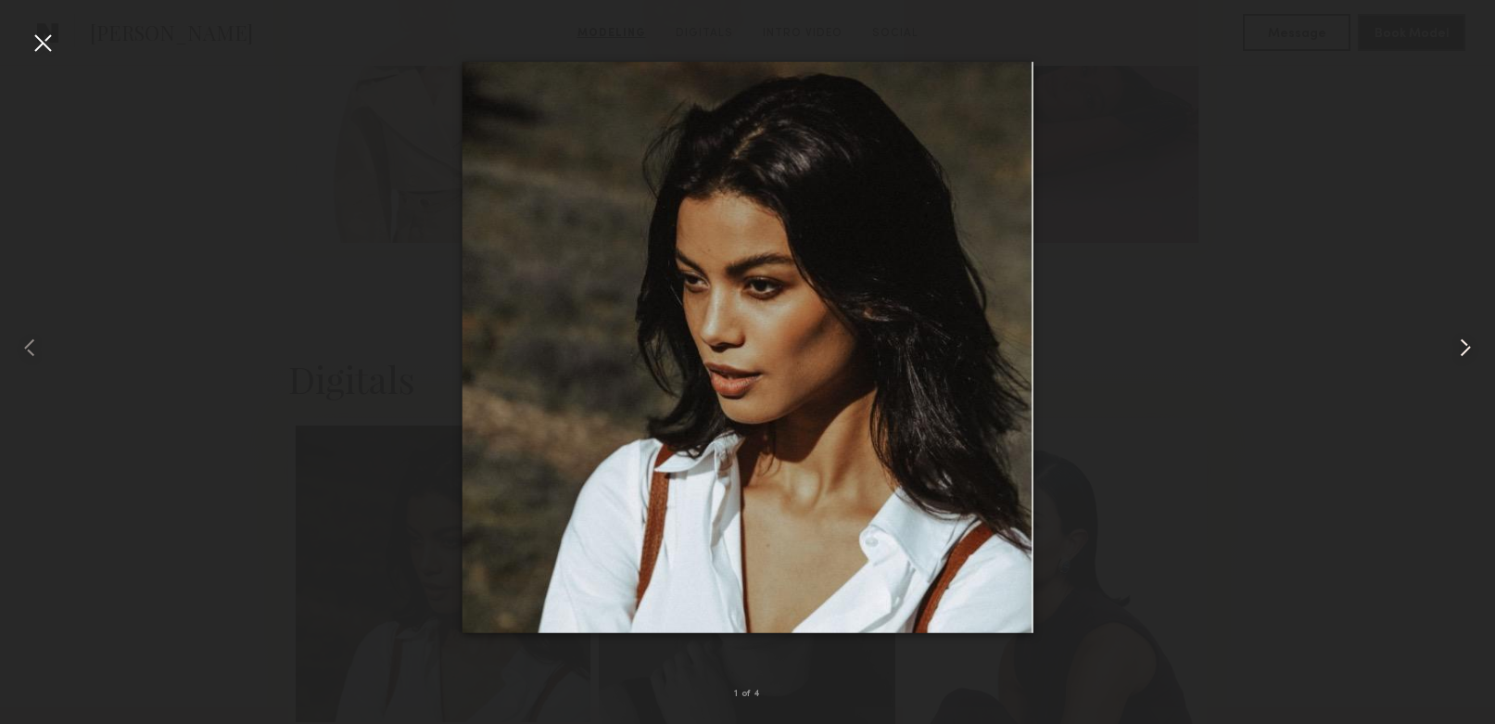
click at [1460, 348] on common-icon at bounding box center [1465, 348] width 30 height 30
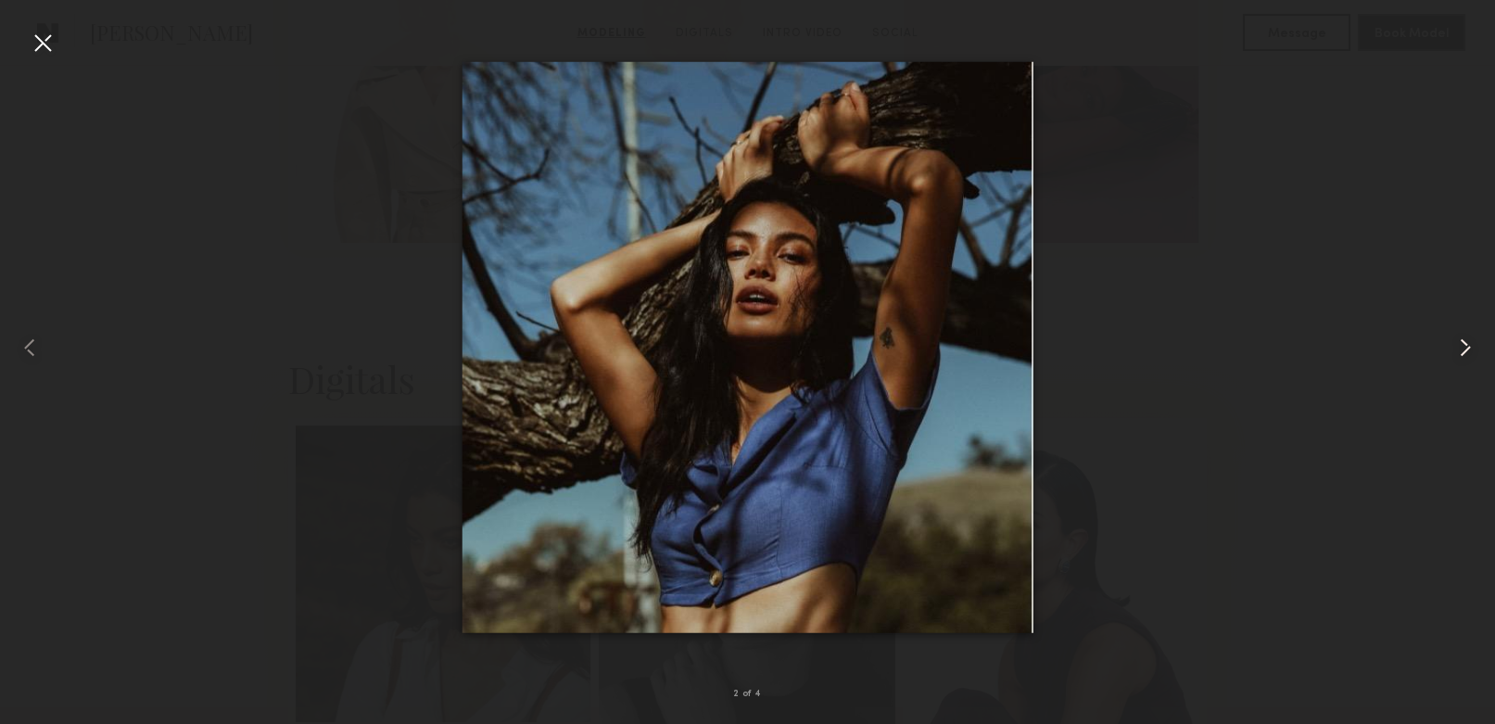
click at [1460, 348] on common-icon at bounding box center [1465, 348] width 30 height 30
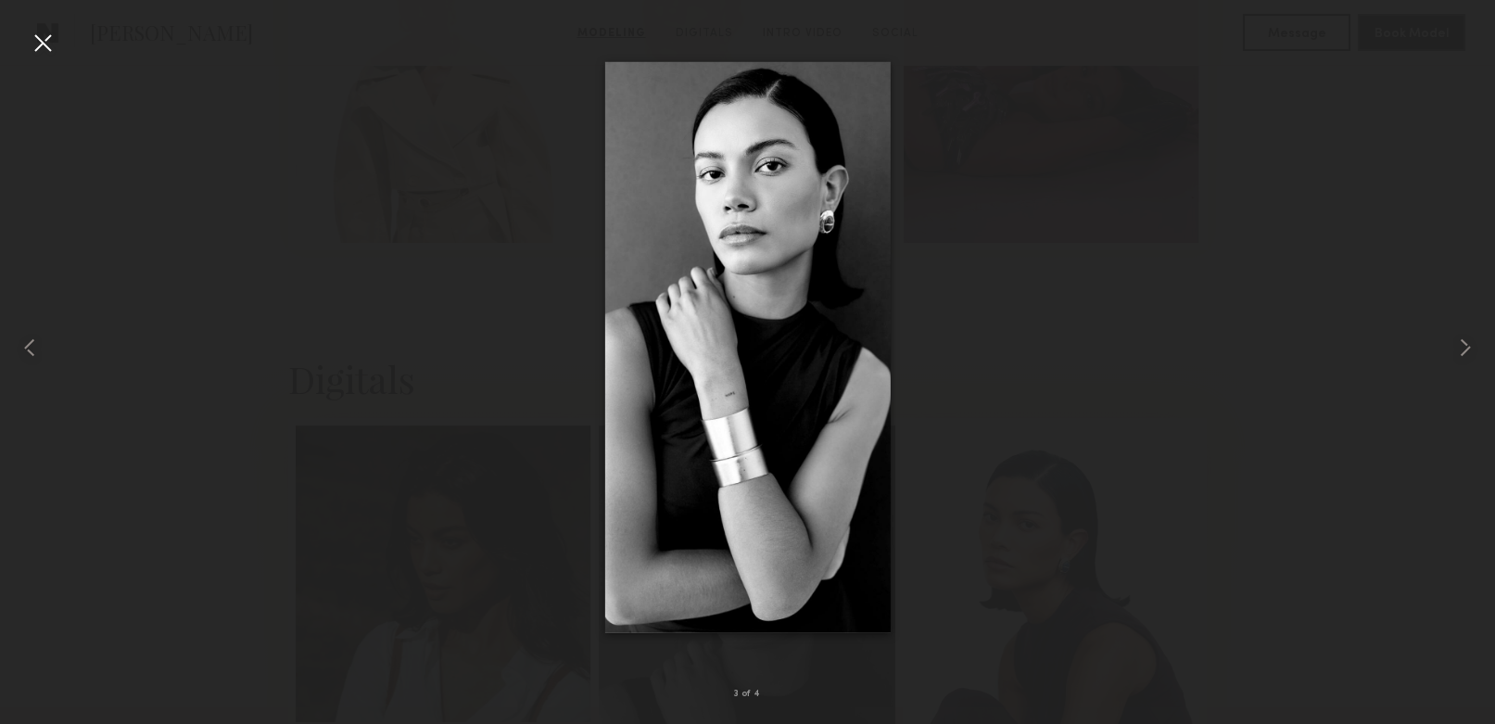
click at [50, 41] on div at bounding box center [43, 43] width 30 height 30
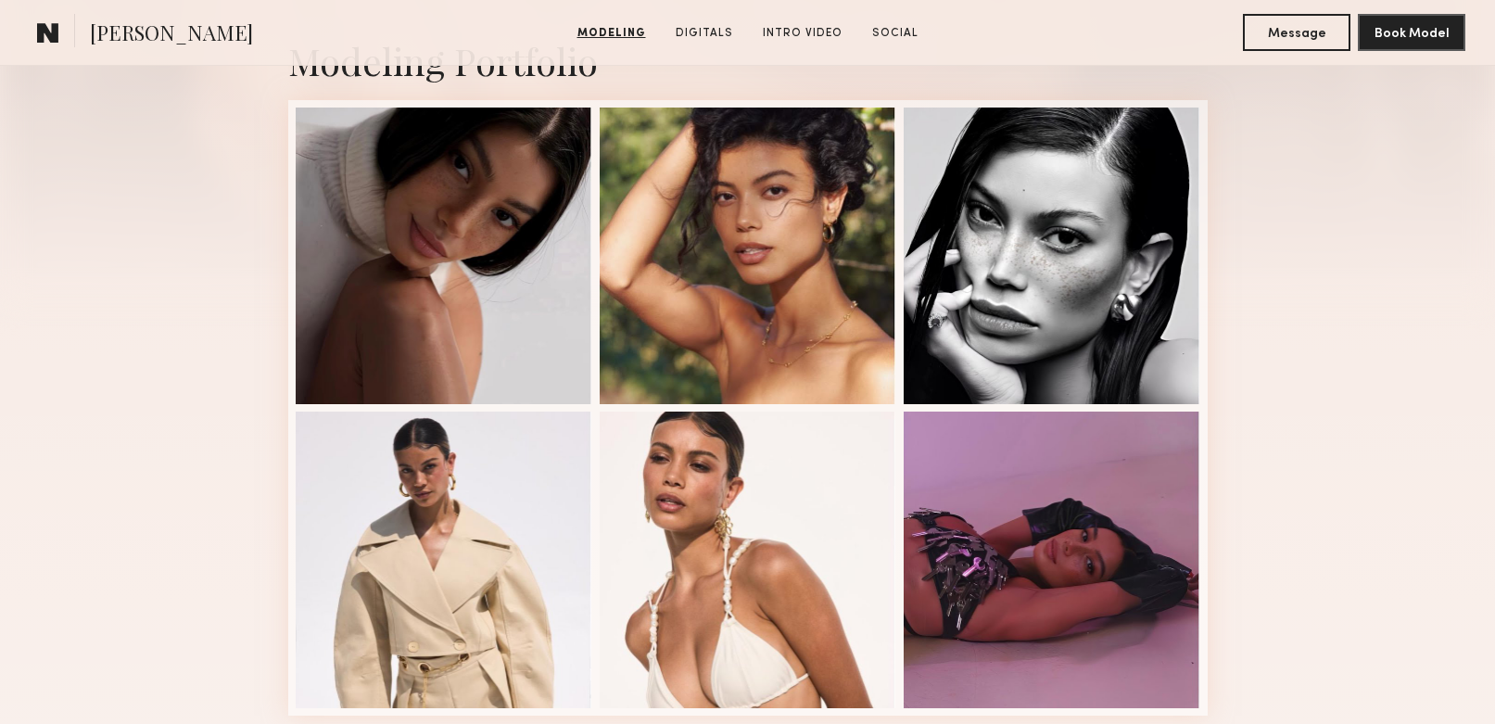
scroll to position [448, 0]
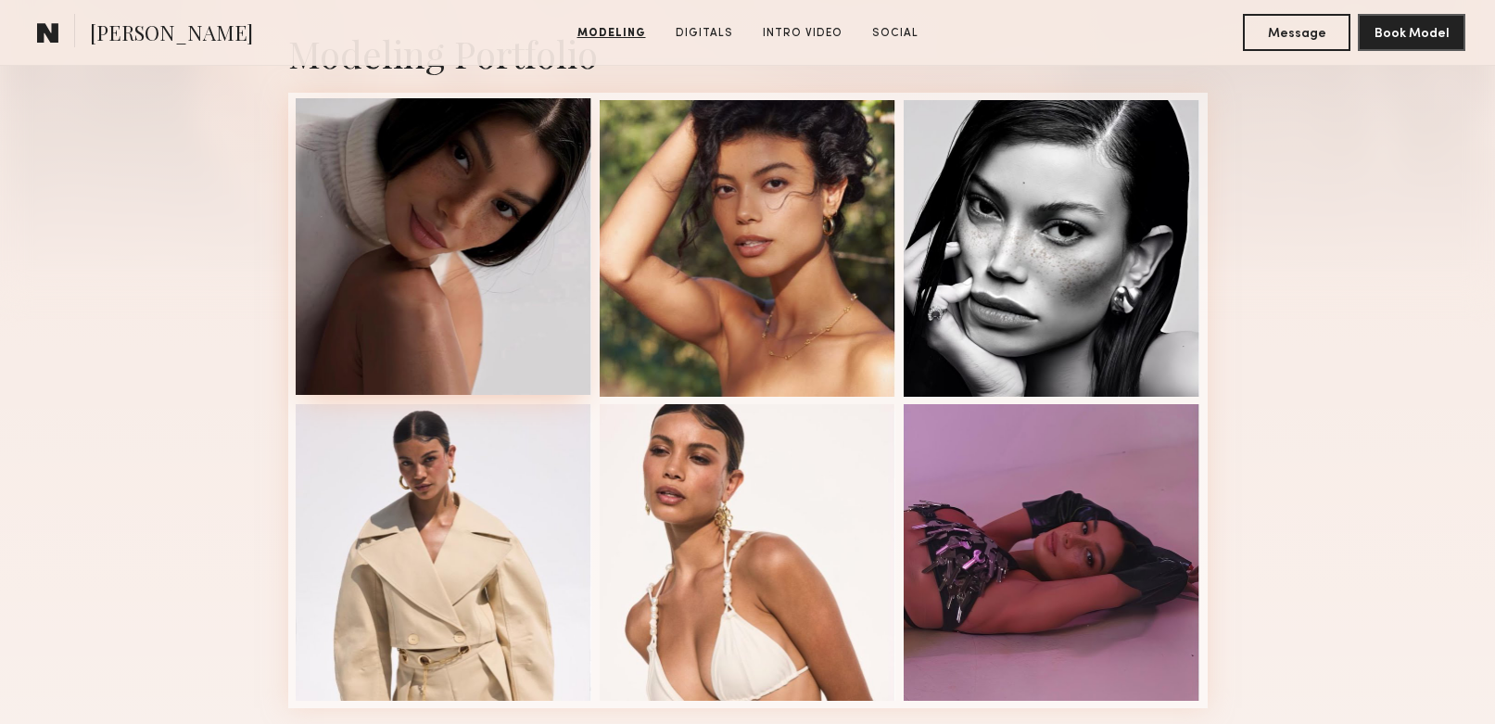
click at [413, 268] on div at bounding box center [444, 246] width 297 height 297
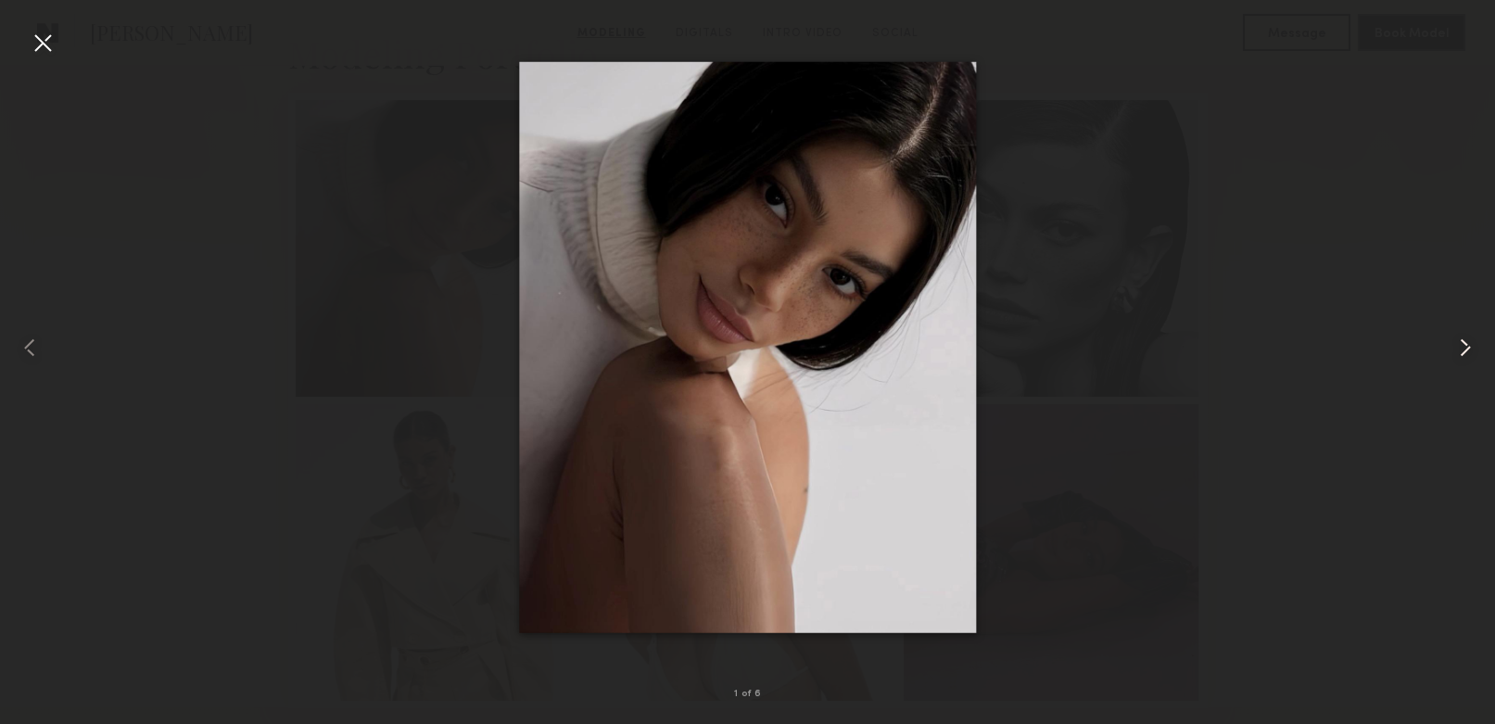
click at [1454, 339] on common-icon at bounding box center [1465, 348] width 30 height 30
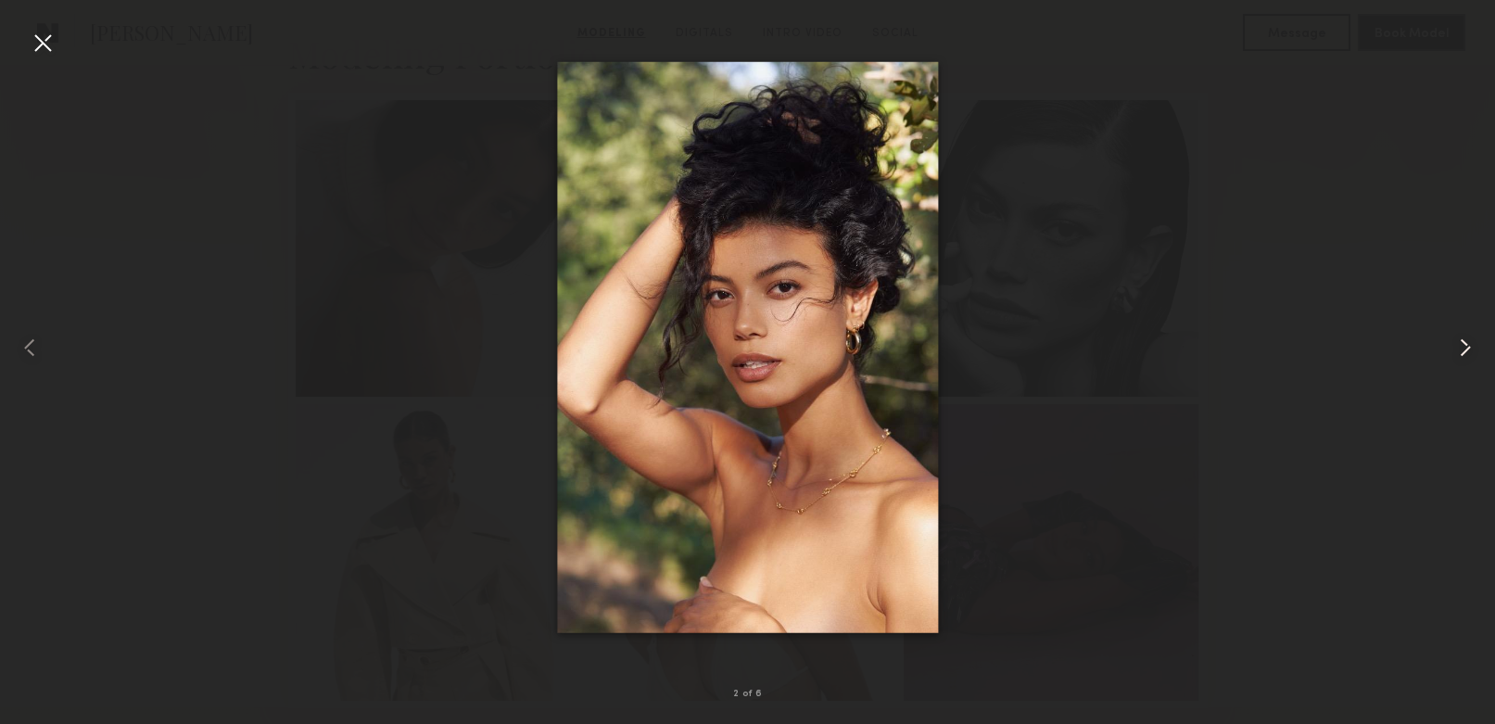
click at [1454, 339] on common-icon at bounding box center [1465, 348] width 30 height 30
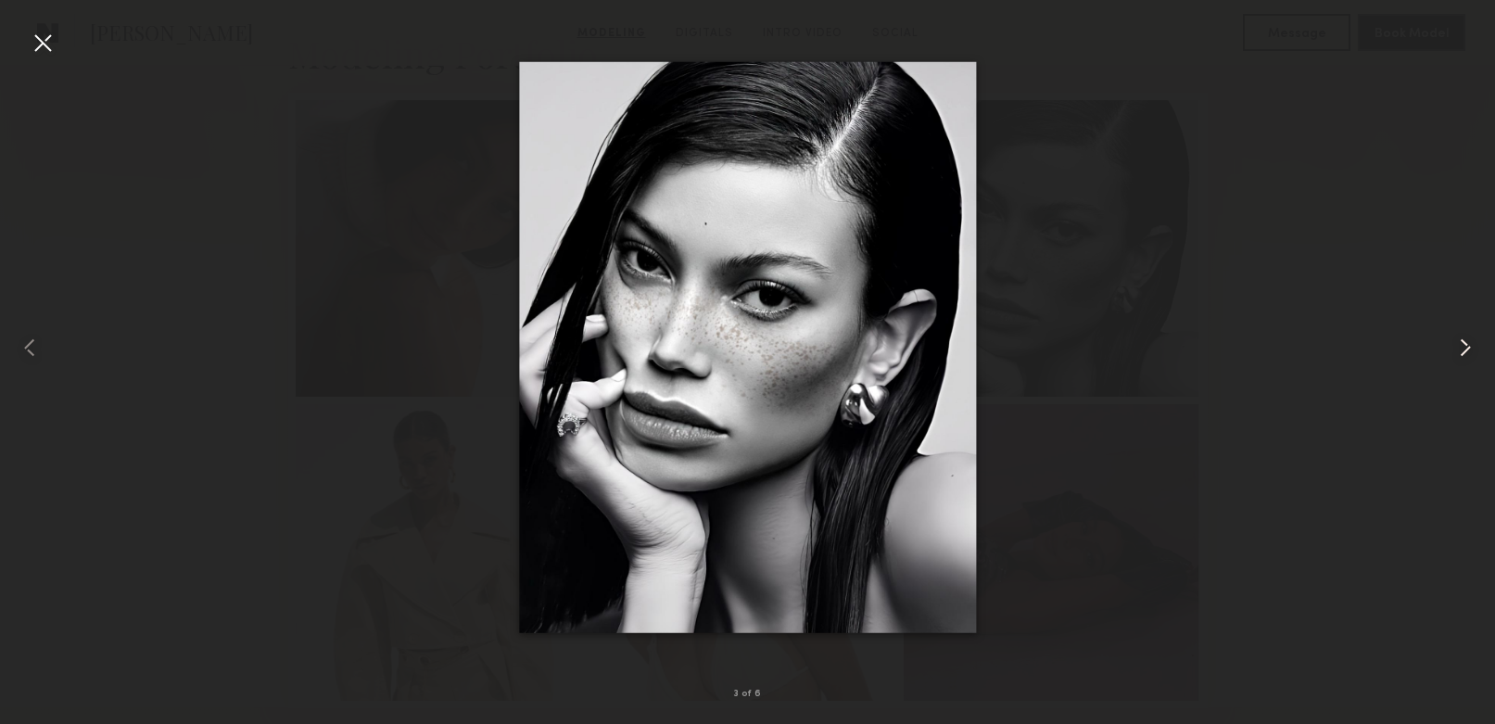
click at [1466, 339] on common-icon at bounding box center [1465, 348] width 30 height 30
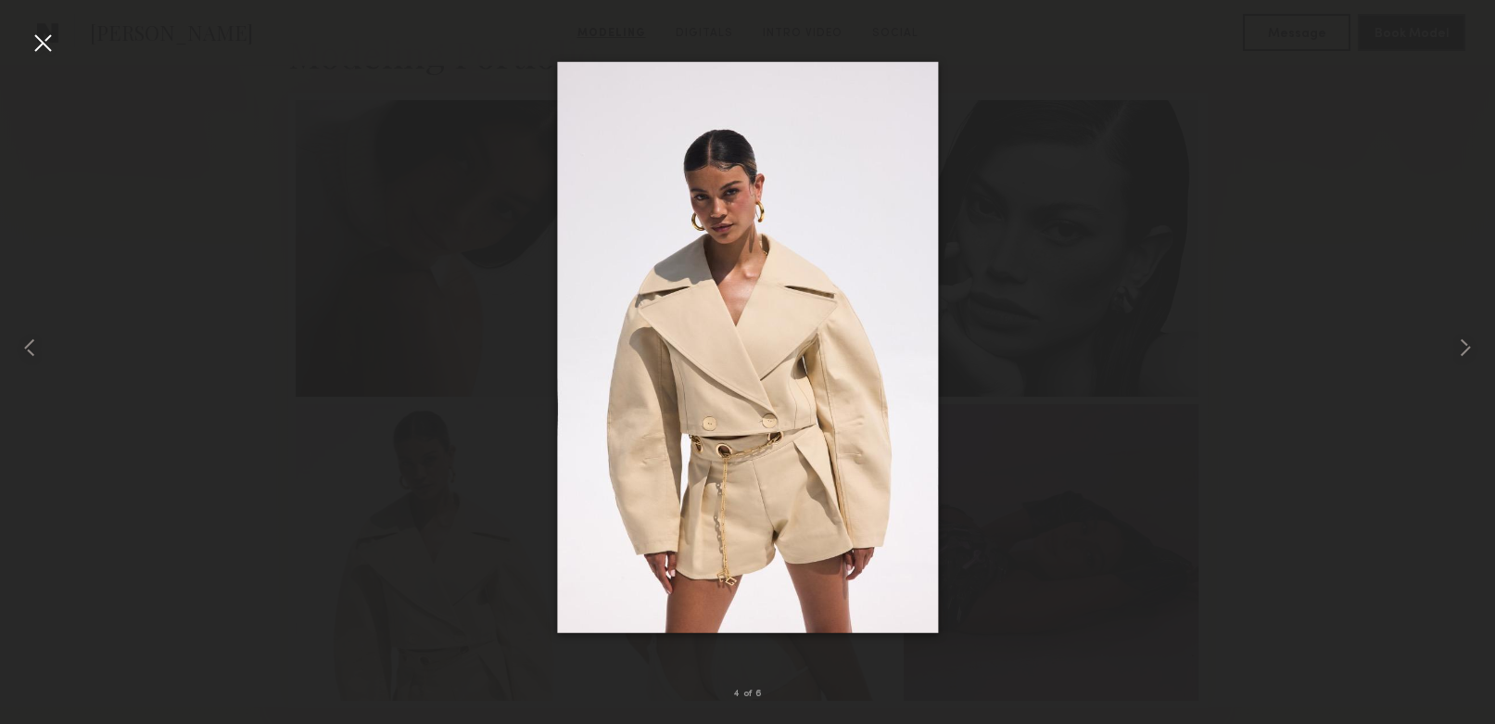
click at [1350, 322] on div at bounding box center [747, 347] width 1495 height 635
click at [44, 36] on div at bounding box center [43, 43] width 30 height 30
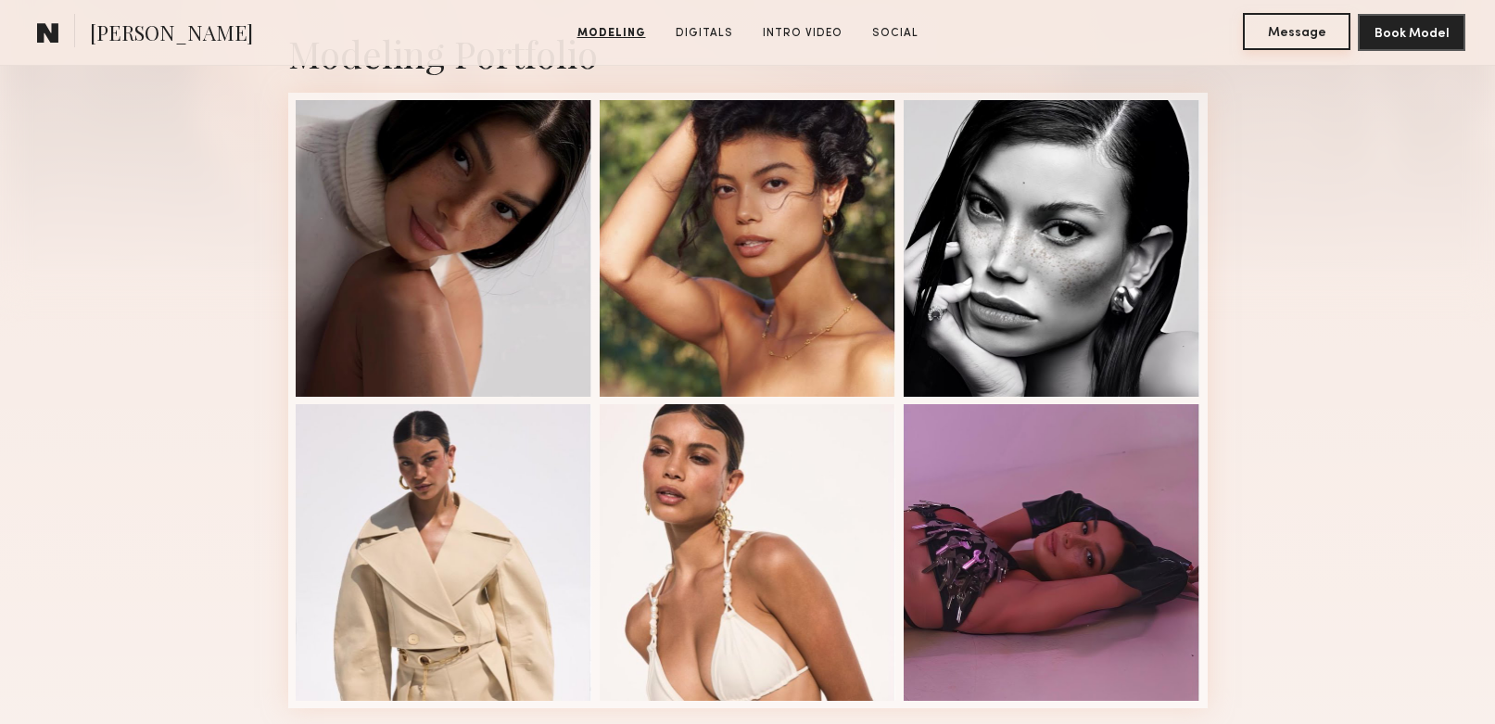
click at [1288, 38] on button "Message" at bounding box center [1296, 31] width 107 height 37
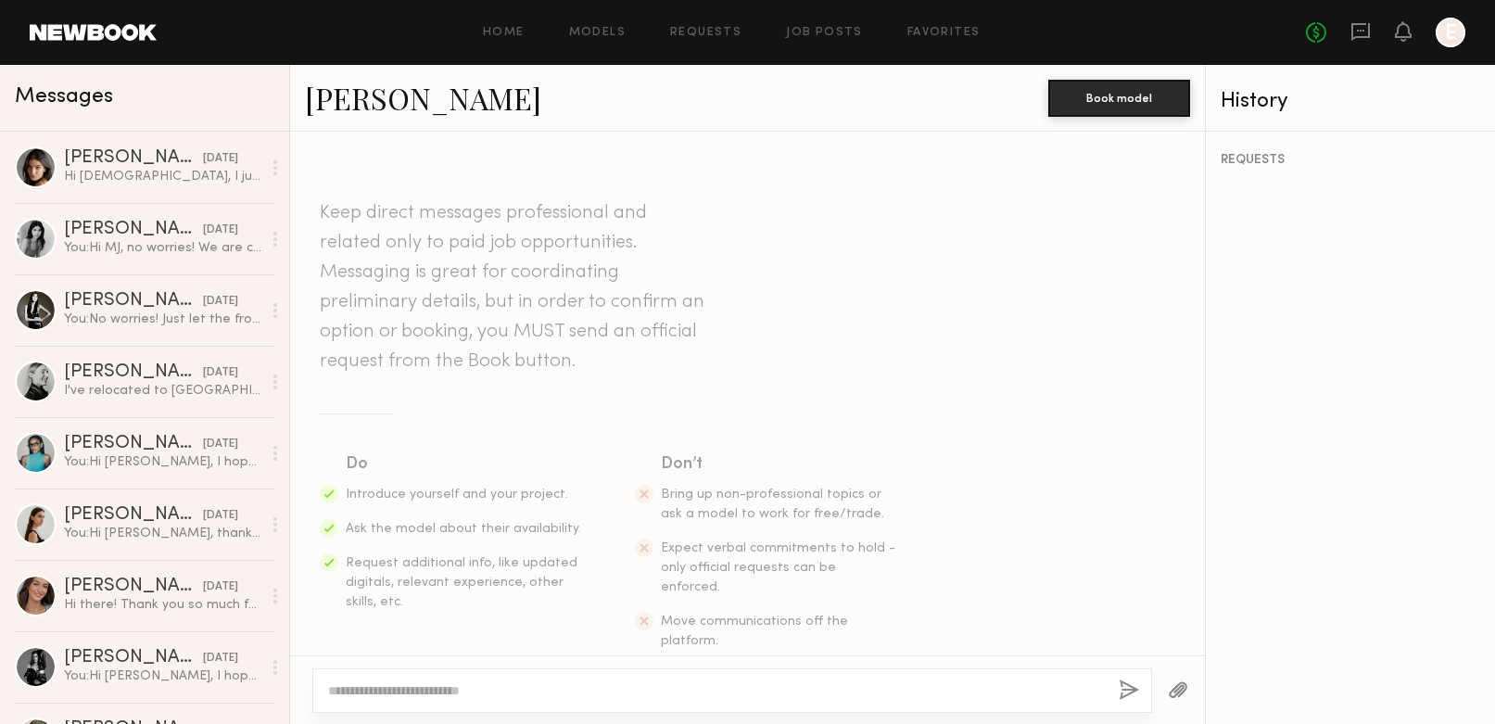
click at [557, 689] on textarea at bounding box center [716, 690] width 776 height 19
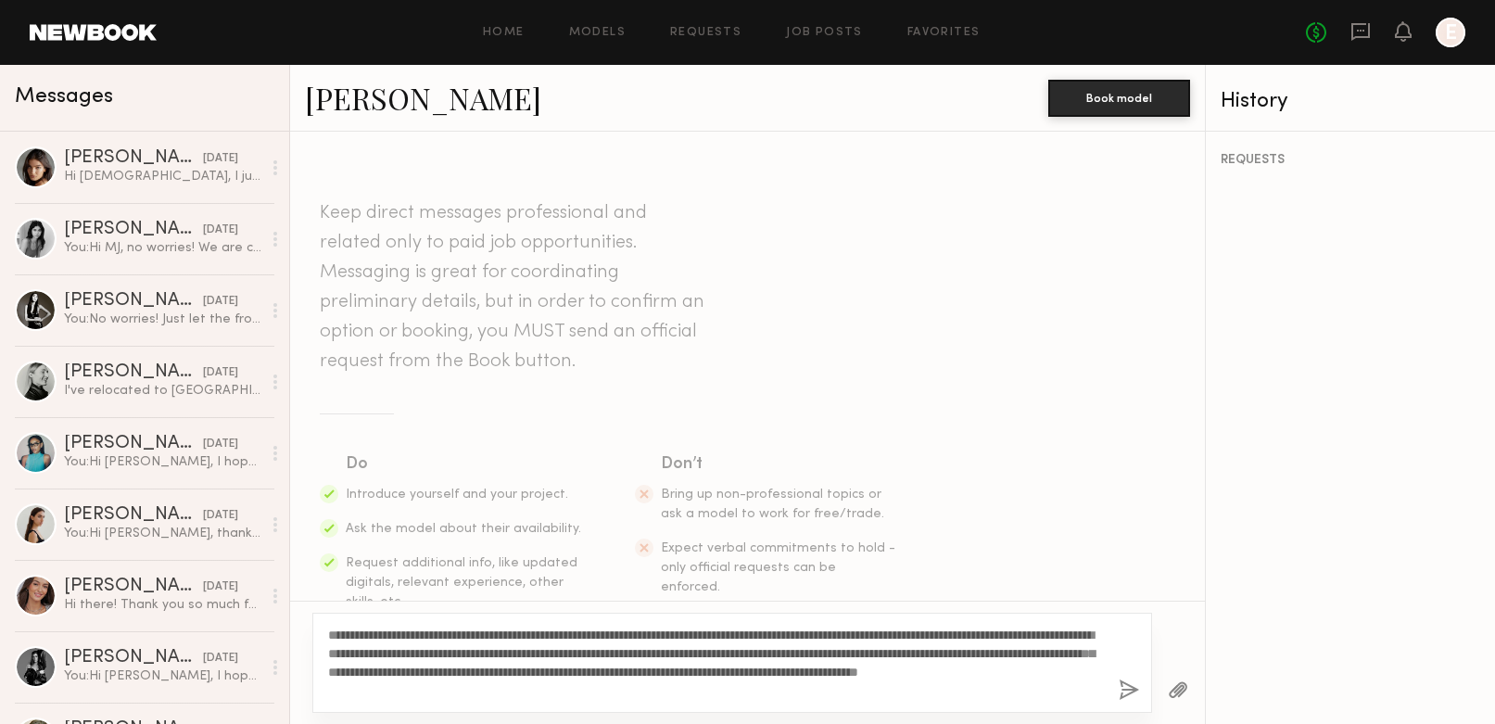
click at [360, 633] on textarea "**********" at bounding box center [716, 662] width 776 height 74
drag, startPoint x: 381, startPoint y: 652, endPoint x: 454, endPoint y: 654, distance: 73.2
click at [454, 654] on textarea "**********" at bounding box center [716, 662] width 776 height 74
click at [448, 653] on textarea "**********" at bounding box center [716, 662] width 776 height 74
drag, startPoint x: 386, startPoint y: 652, endPoint x: 455, endPoint y: 654, distance: 68.6
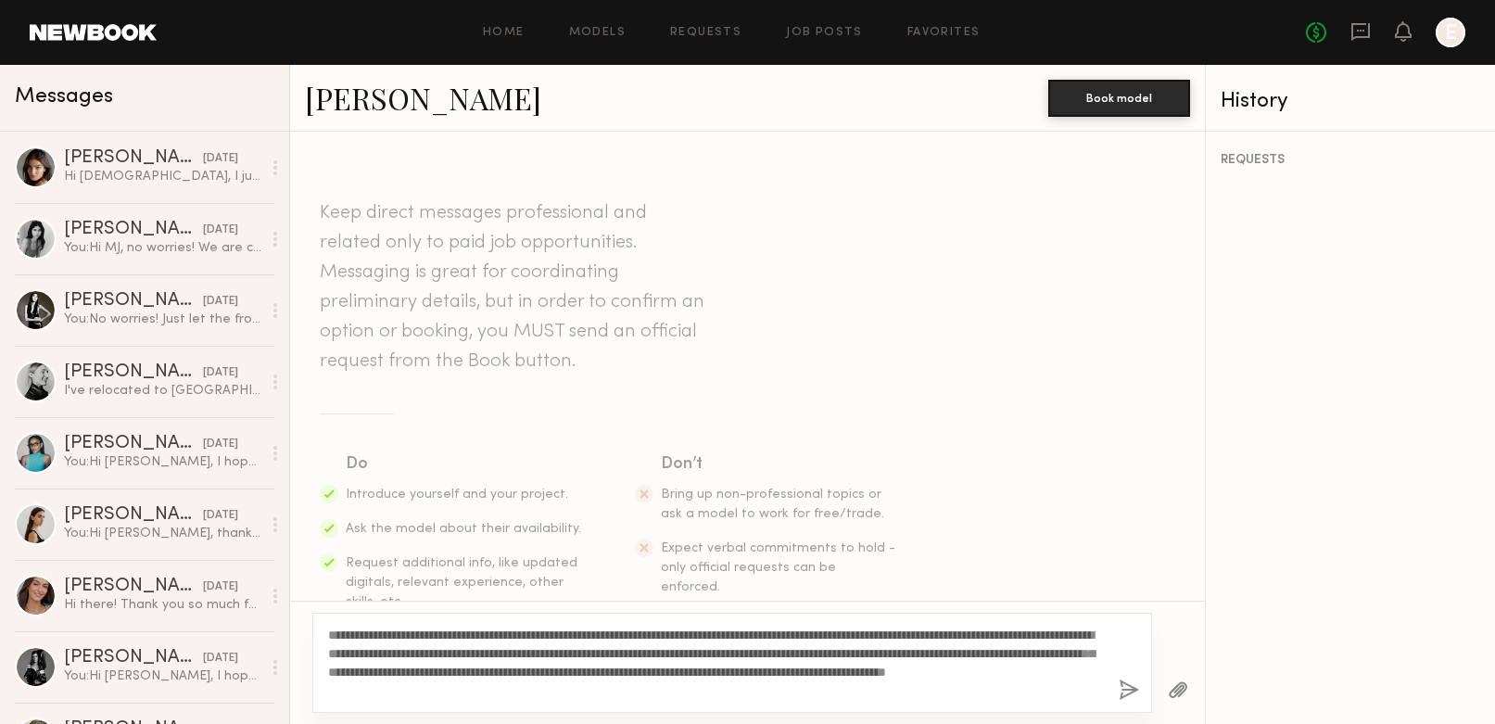
click at [455, 654] on textarea "**********" at bounding box center [716, 662] width 776 height 74
click at [457, 654] on textarea "**********" at bounding box center [716, 662] width 776 height 74
click at [379, 653] on textarea "**********" at bounding box center [716, 662] width 776 height 74
drag, startPoint x: 720, startPoint y: 672, endPoint x: 795, endPoint y: 670, distance: 75.1
click at [795, 670] on textarea "**********" at bounding box center [716, 662] width 776 height 74
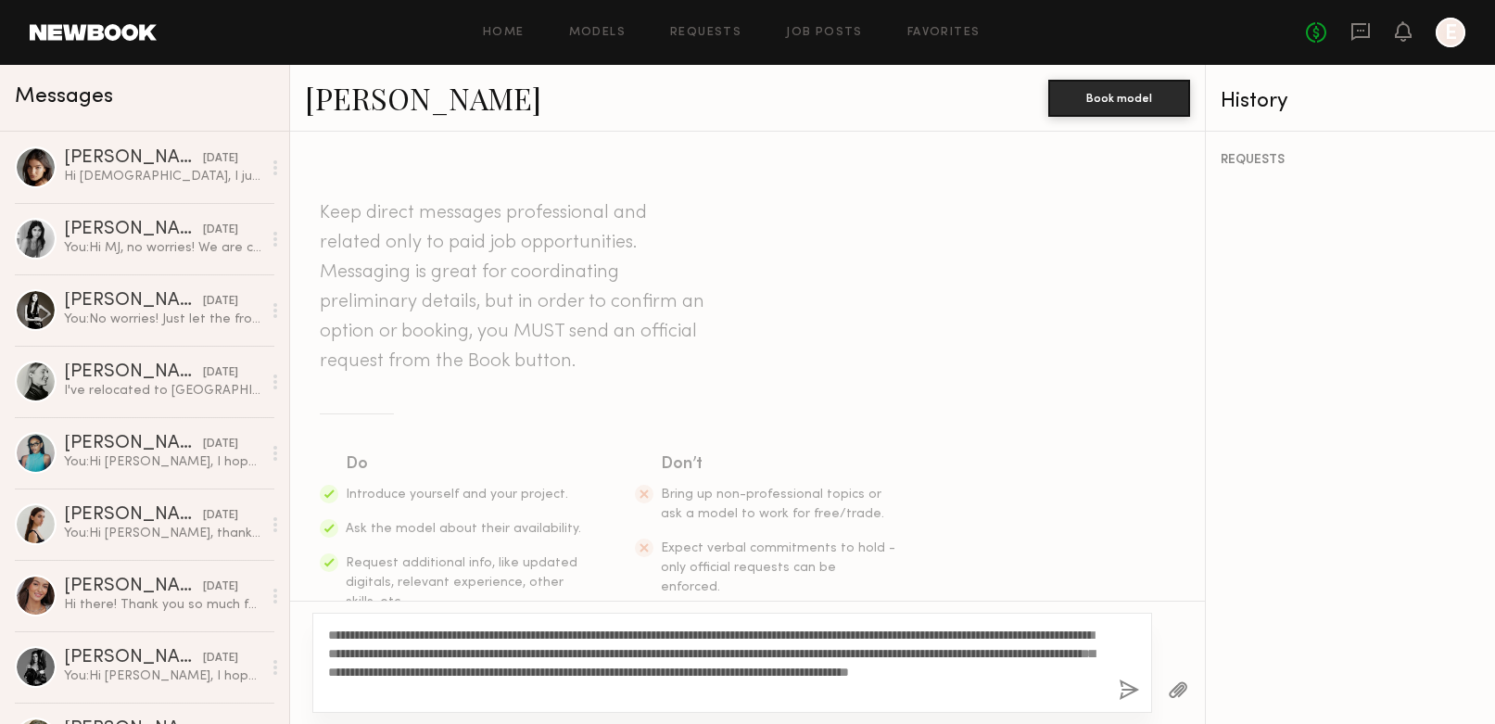
click at [829, 672] on textarea "**********" at bounding box center [716, 662] width 776 height 74
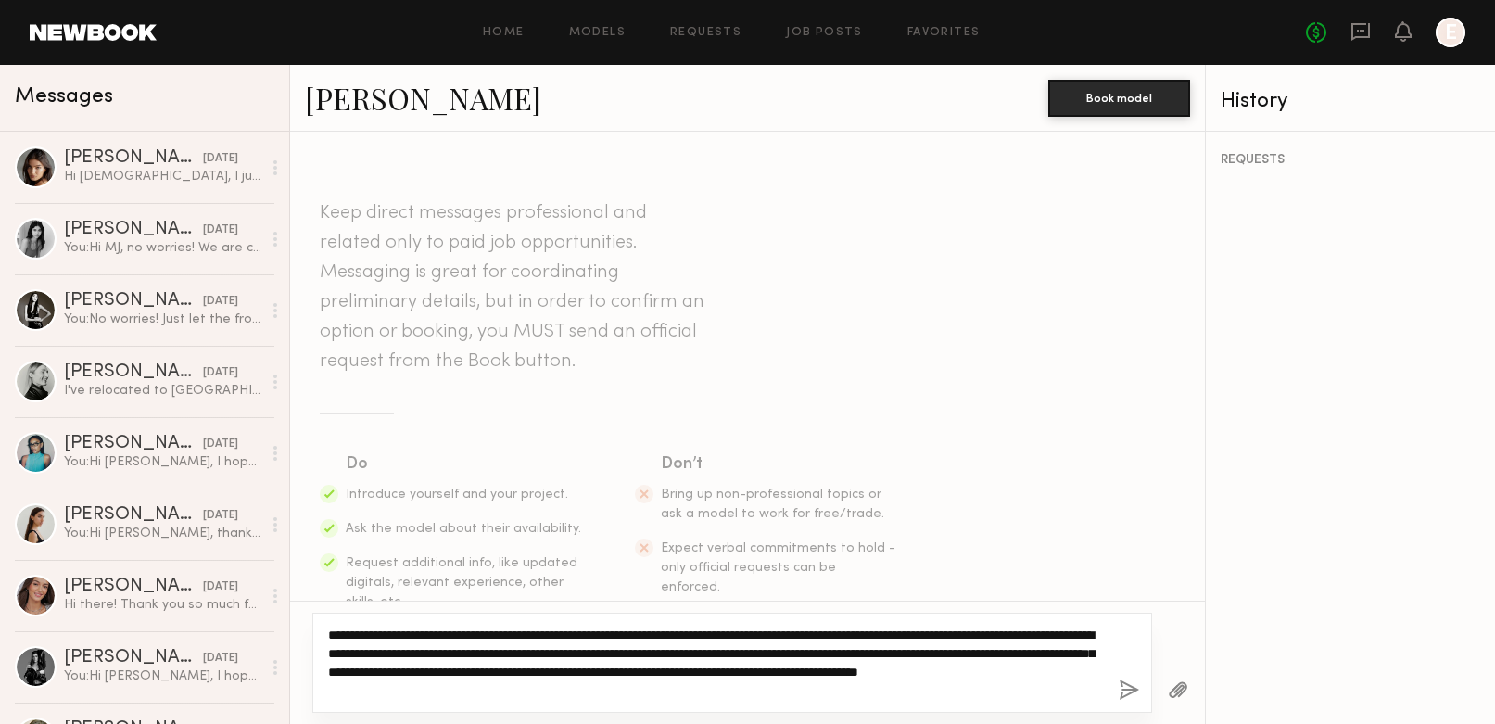
drag, startPoint x: 881, startPoint y: 674, endPoint x: 982, endPoint y: 675, distance: 101.0
click at [982, 675] on textarea "**********" at bounding box center [716, 662] width 776 height 74
click at [579, 688] on textarea "**********" at bounding box center [716, 662] width 776 height 74
click at [585, 682] on textarea "**********" at bounding box center [716, 662] width 776 height 74
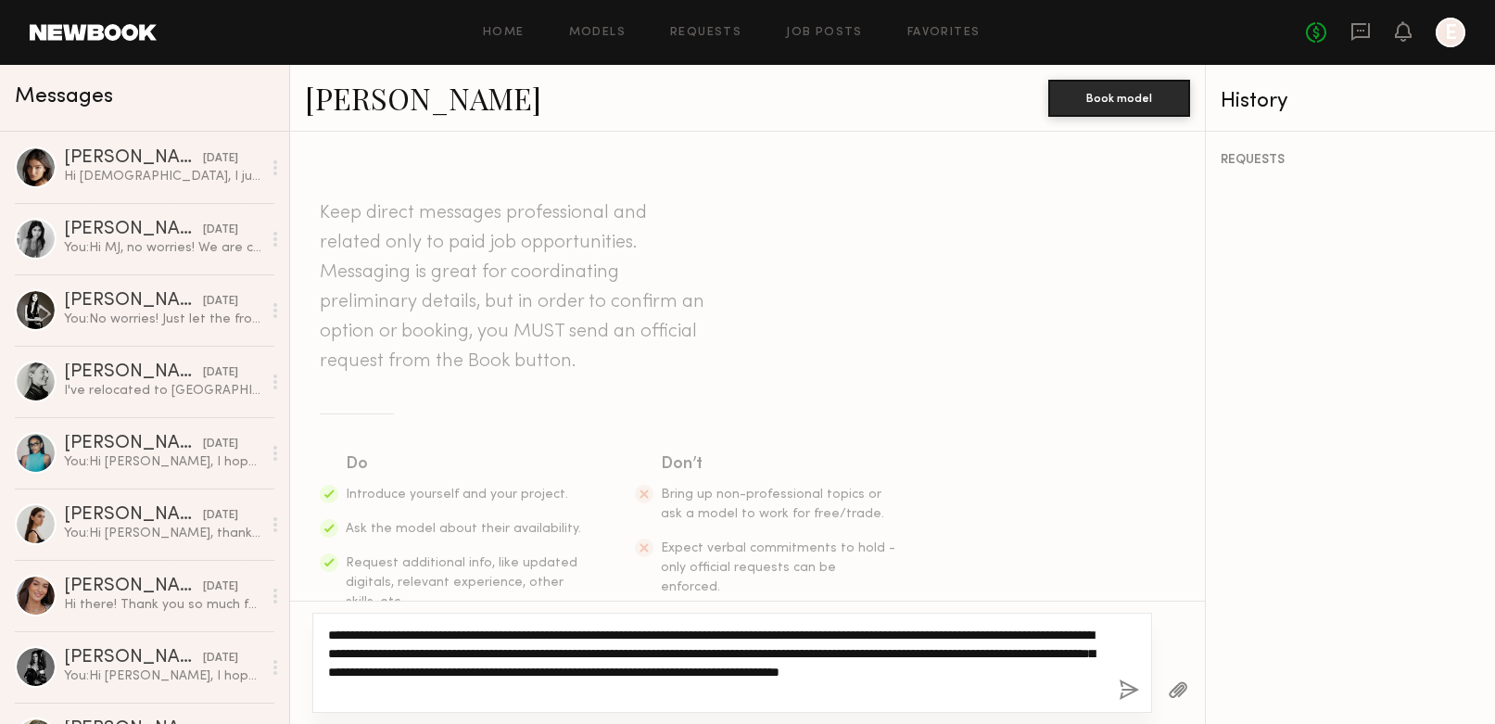
click at [585, 682] on textarea "**********" at bounding box center [716, 662] width 776 height 74
paste textarea "**********"
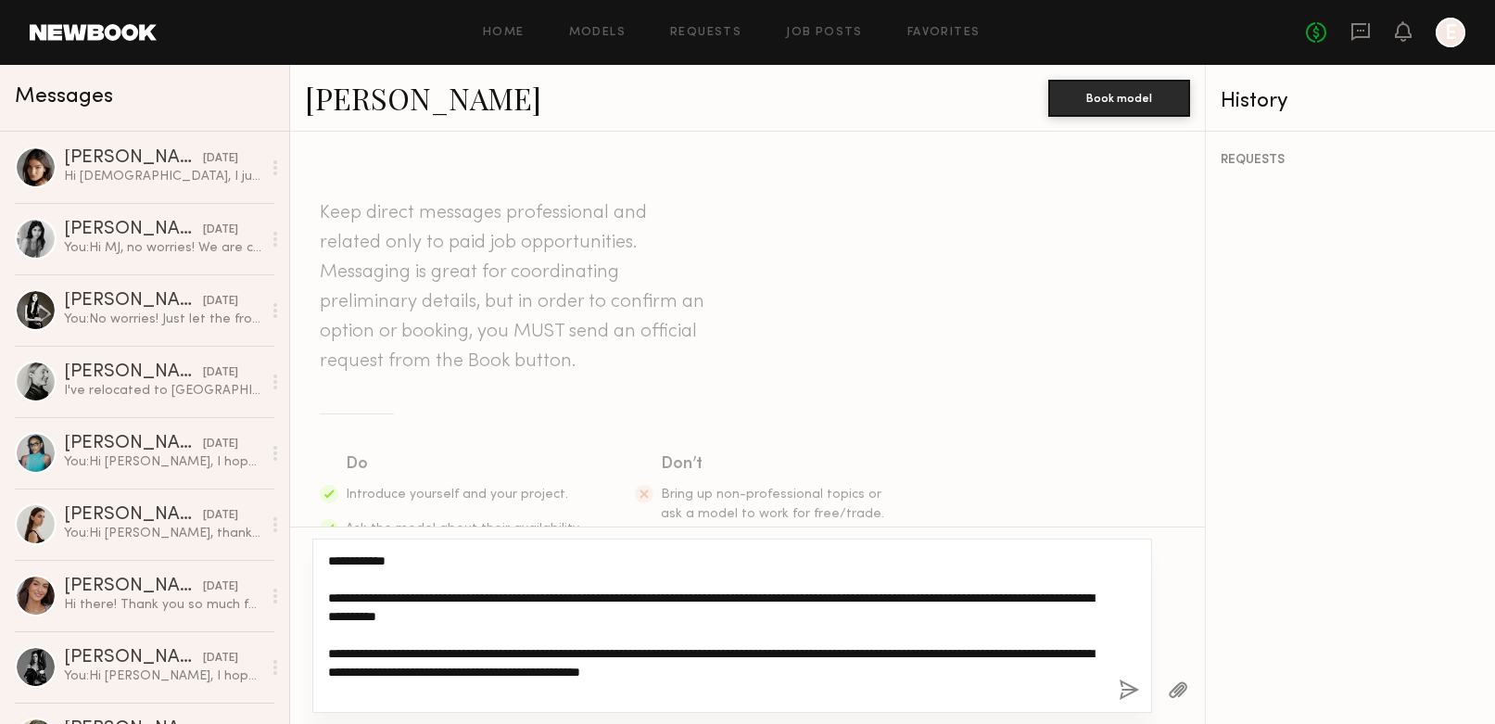
scroll to position [56, 0]
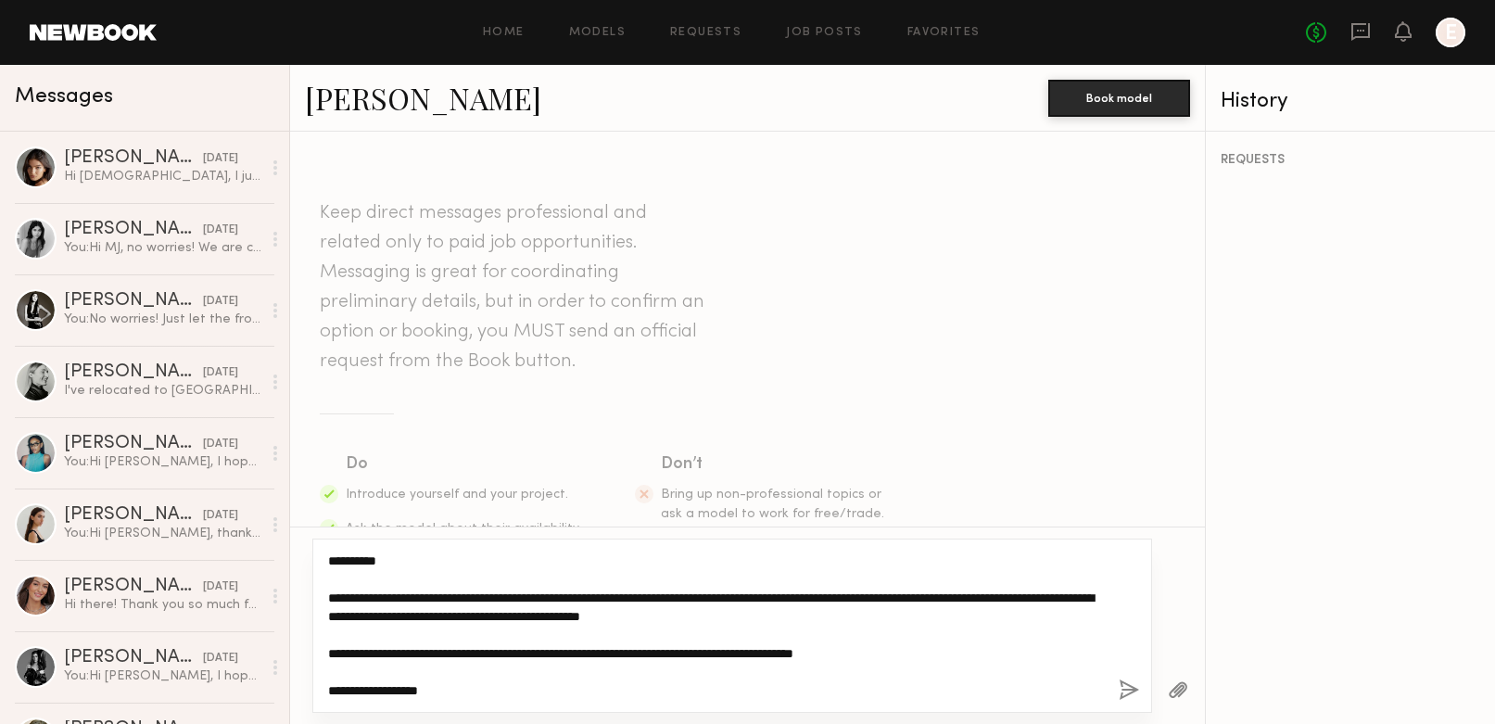
drag, startPoint x: 329, startPoint y: 556, endPoint x: 441, endPoint y: 715, distance: 194.9
click at [441, 715] on div "**********" at bounding box center [747, 624] width 915 height 197
type textarea "**********"
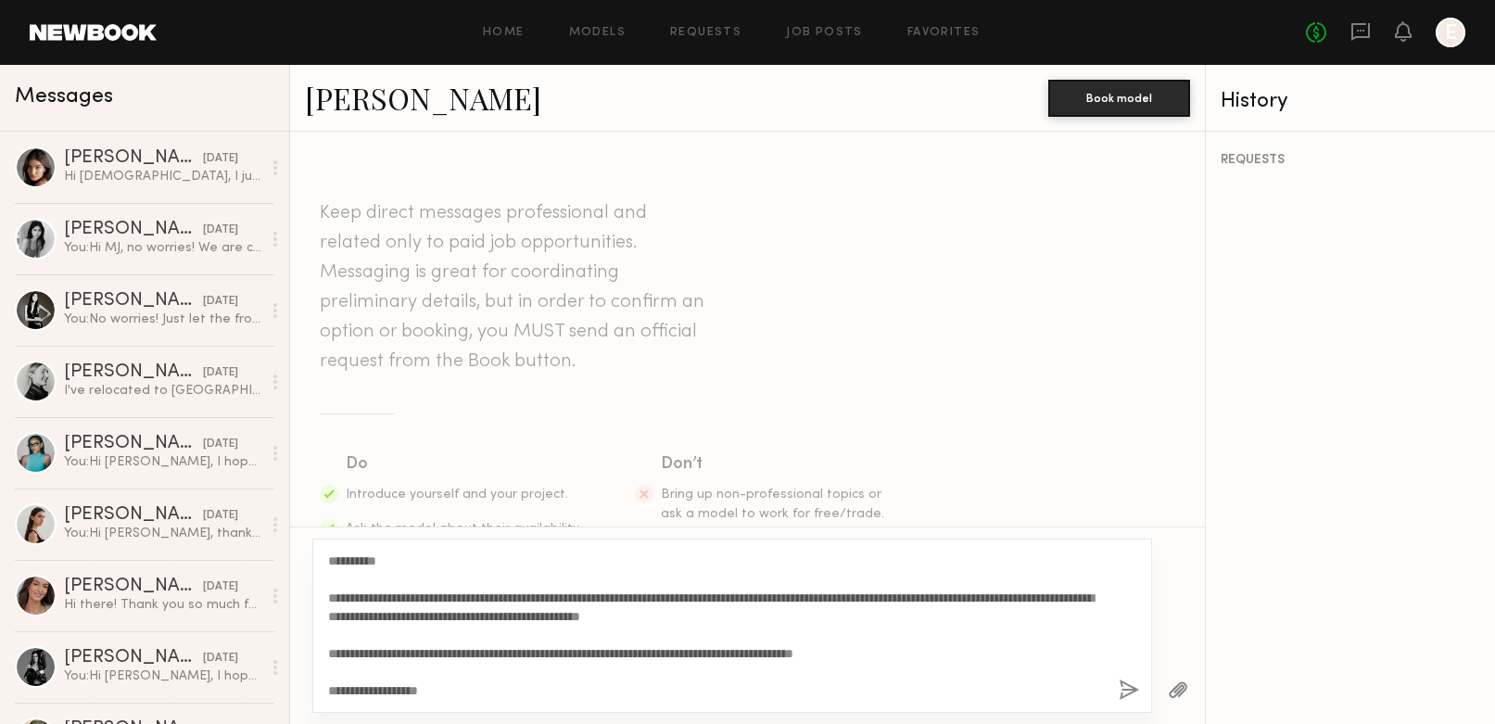
click at [1126, 692] on button "button" at bounding box center [1128, 690] width 20 height 23
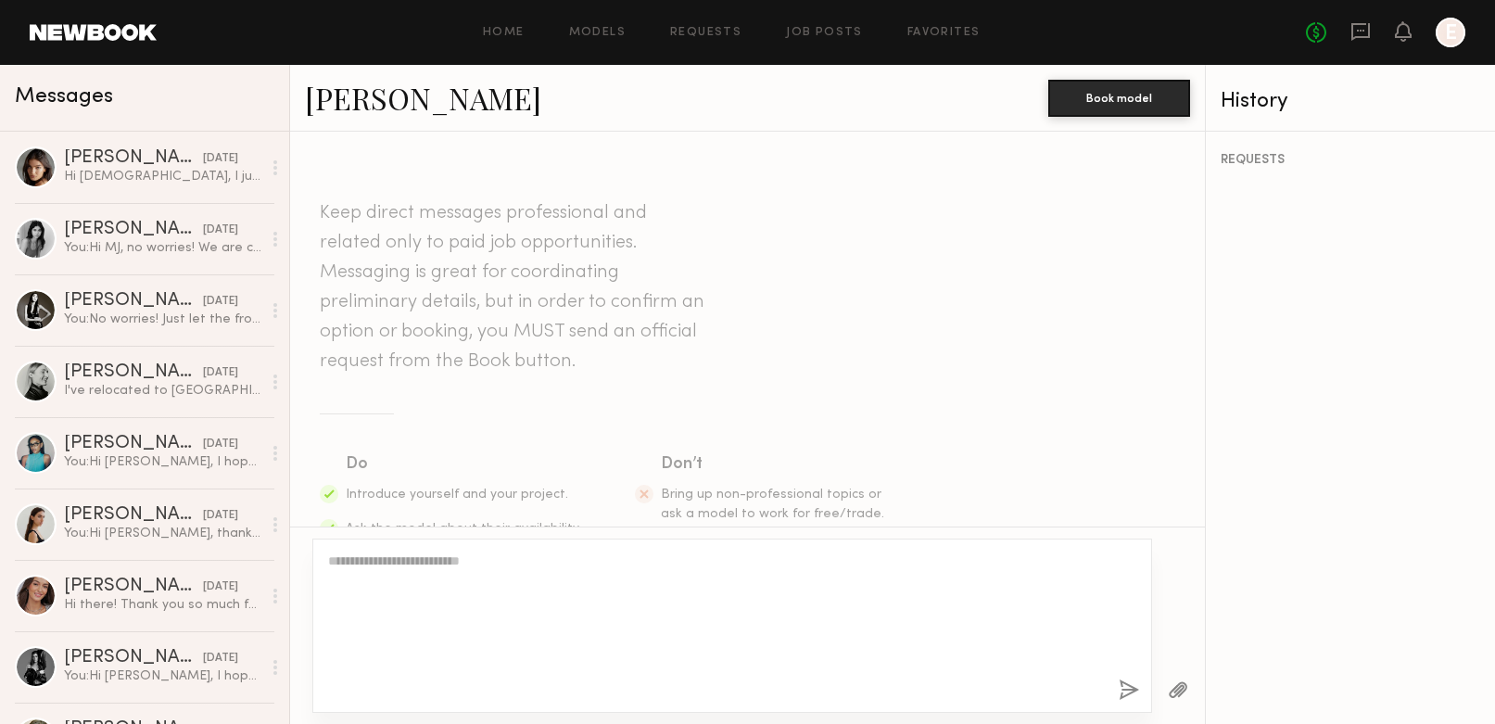
scroll to position [0, 0]
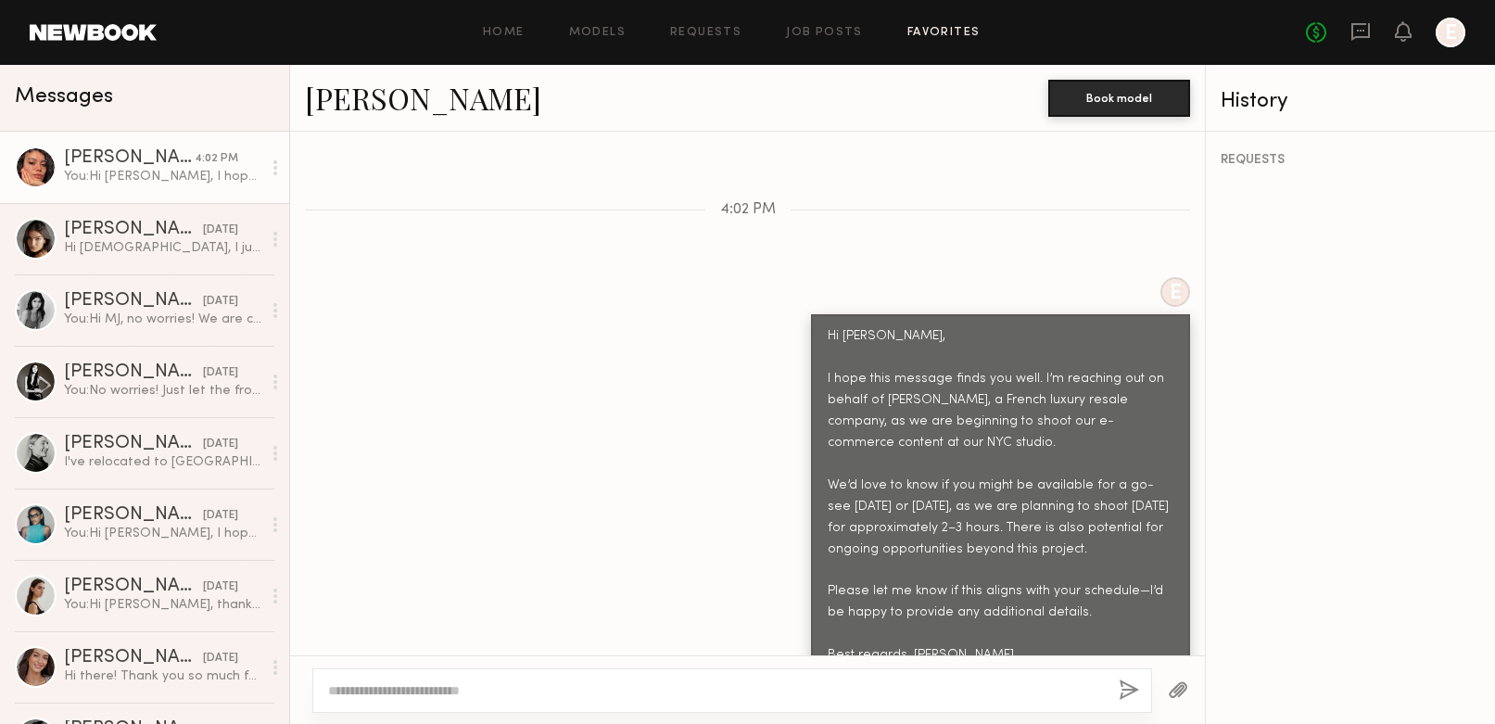
click at [970, 36] on link "Favorites" at bounding box center [943, 33] width 73 height 12
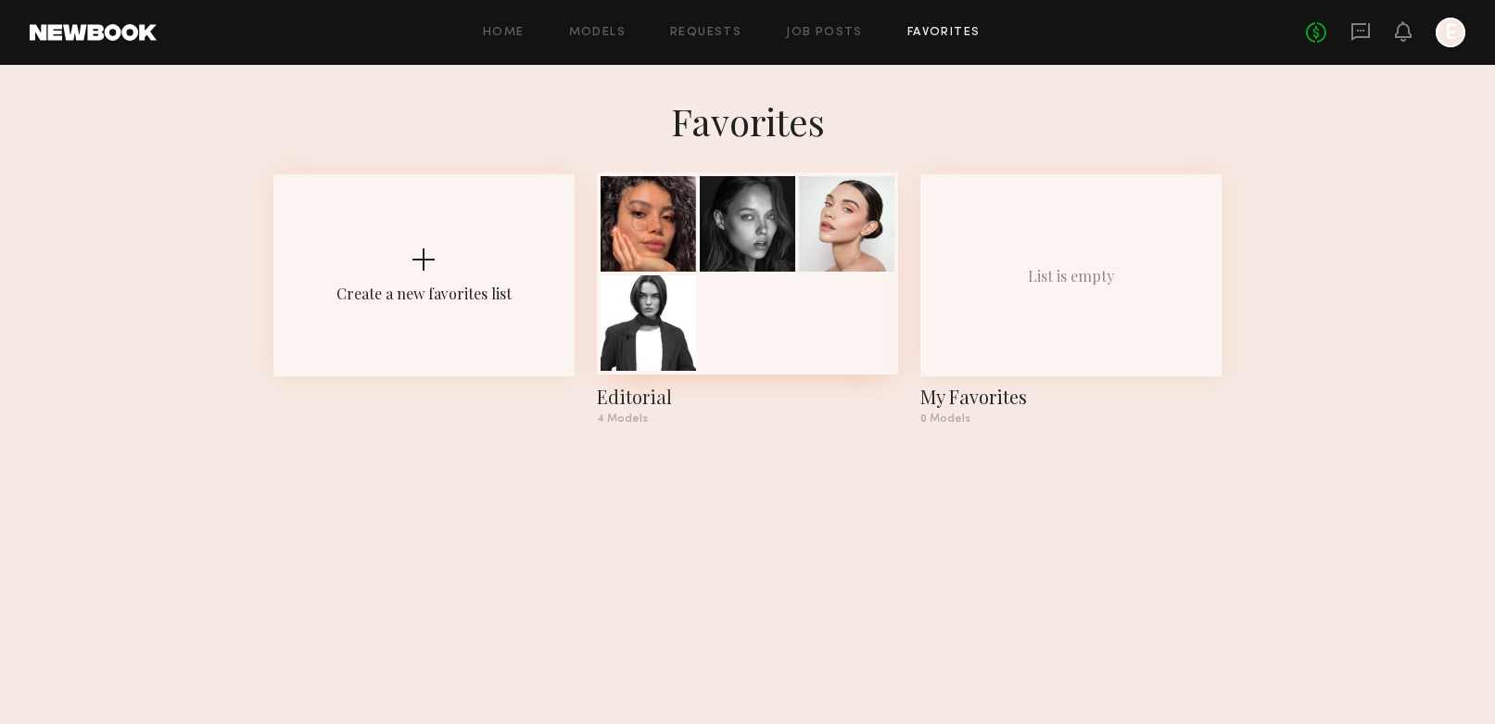
click at [761, 258] on div at bounding box center [747, 223] width 95 height 95
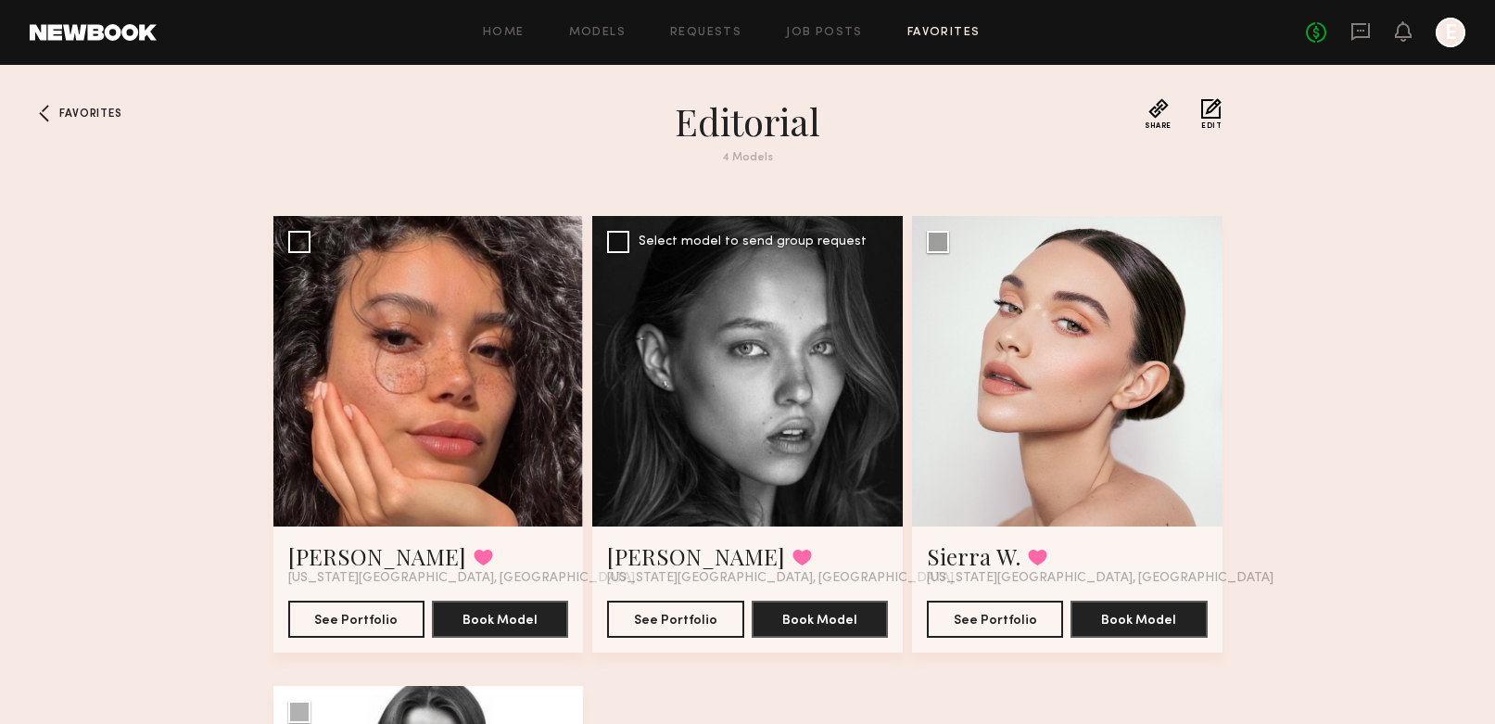
click at [688, 410] on div at bounding box center [747, 371] width 310 height 310
click at [677, 602] on button "See Portfolio" at bounding box center [675, 618] width 136 height 37
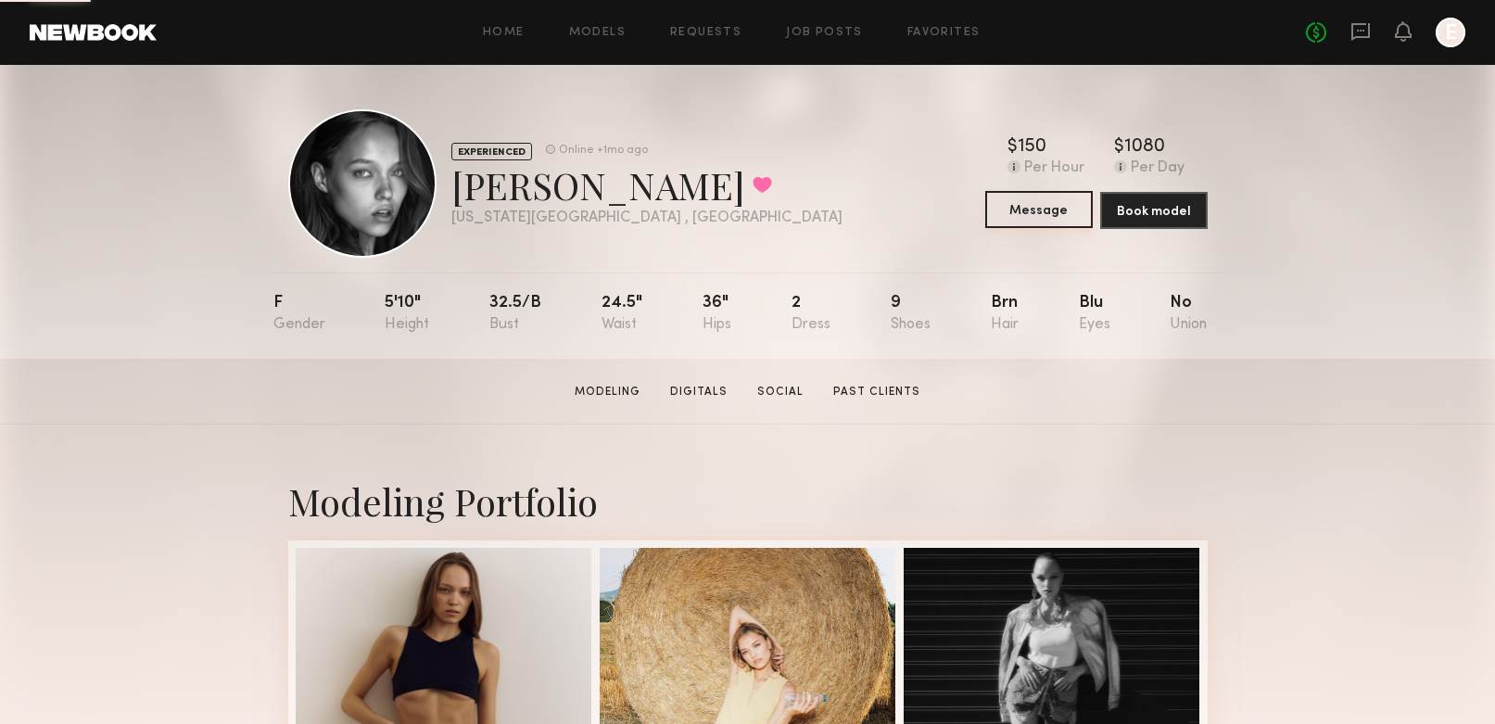
click at [1062, 213] on button "Message" at bounding box center [1038, 209] width 107 height 37
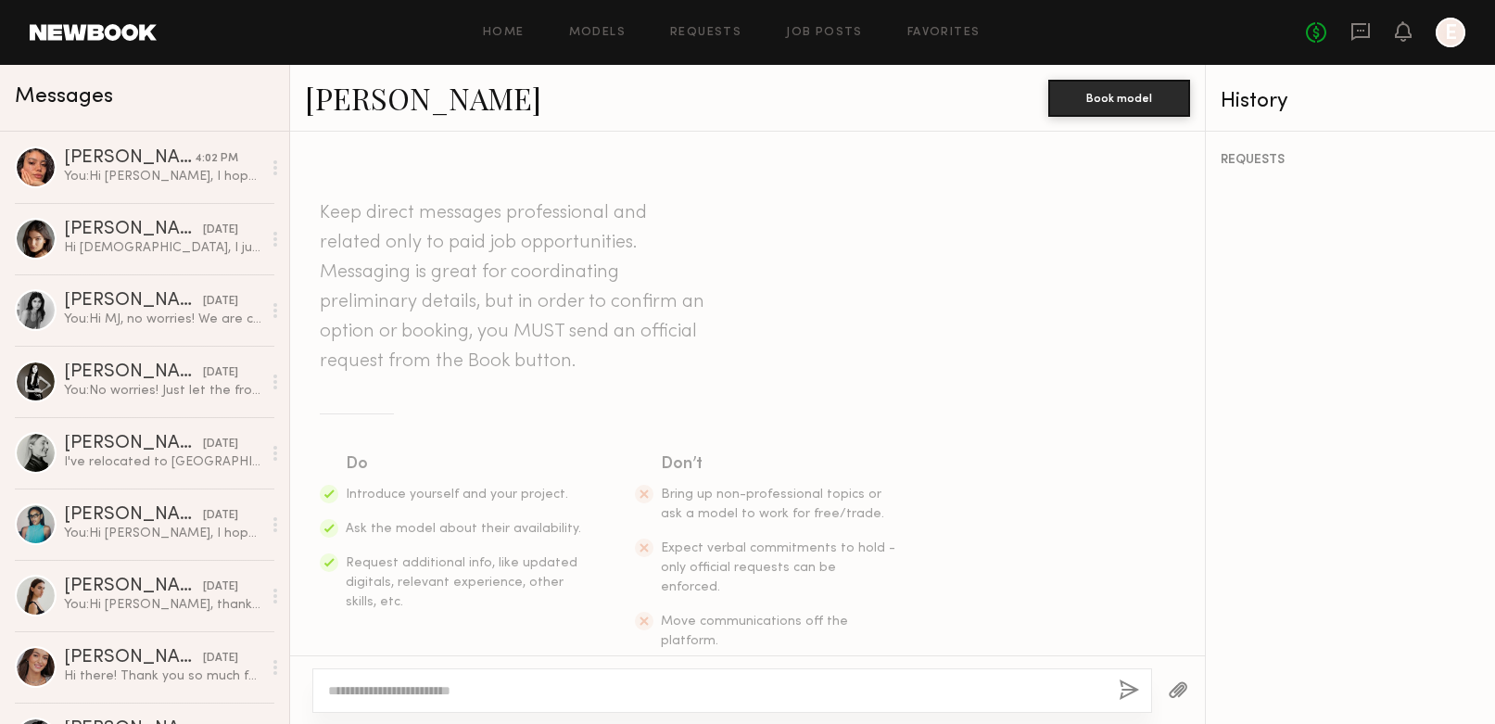
click at [527, 689] on textarea at bounding box center [716, 690] width 776 height 19
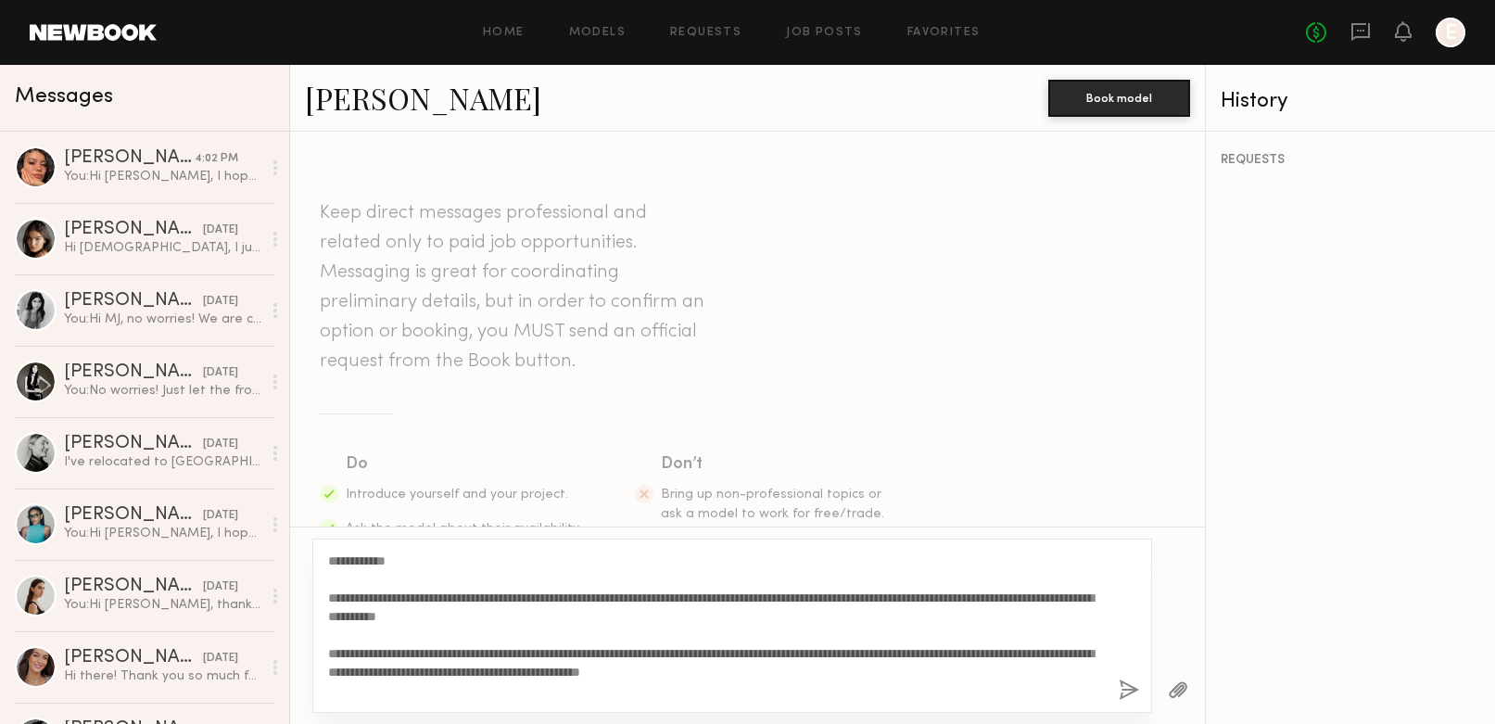
drag, startPoint x: 392, startPoint y: 561, endPoint x: 360, endPoint y: 572, distance: 33.4
click at [347, 563] on textarea "**********" at bounding box center [716, 625] width 776 height 148
type textarea "**********"
click at [1131, 688] on button "button" at bounding box center [1128, 690] width 20 height 23
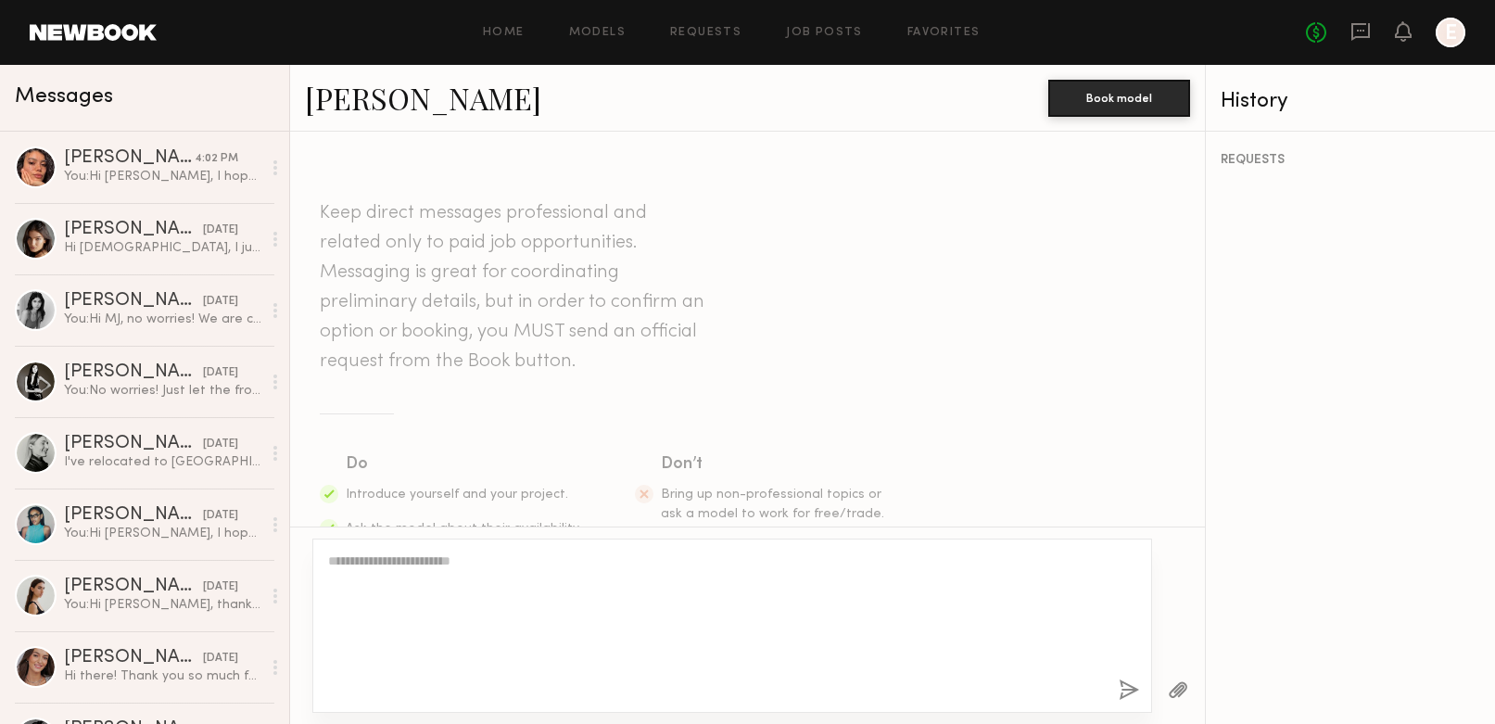
scroll to position [575, 0]
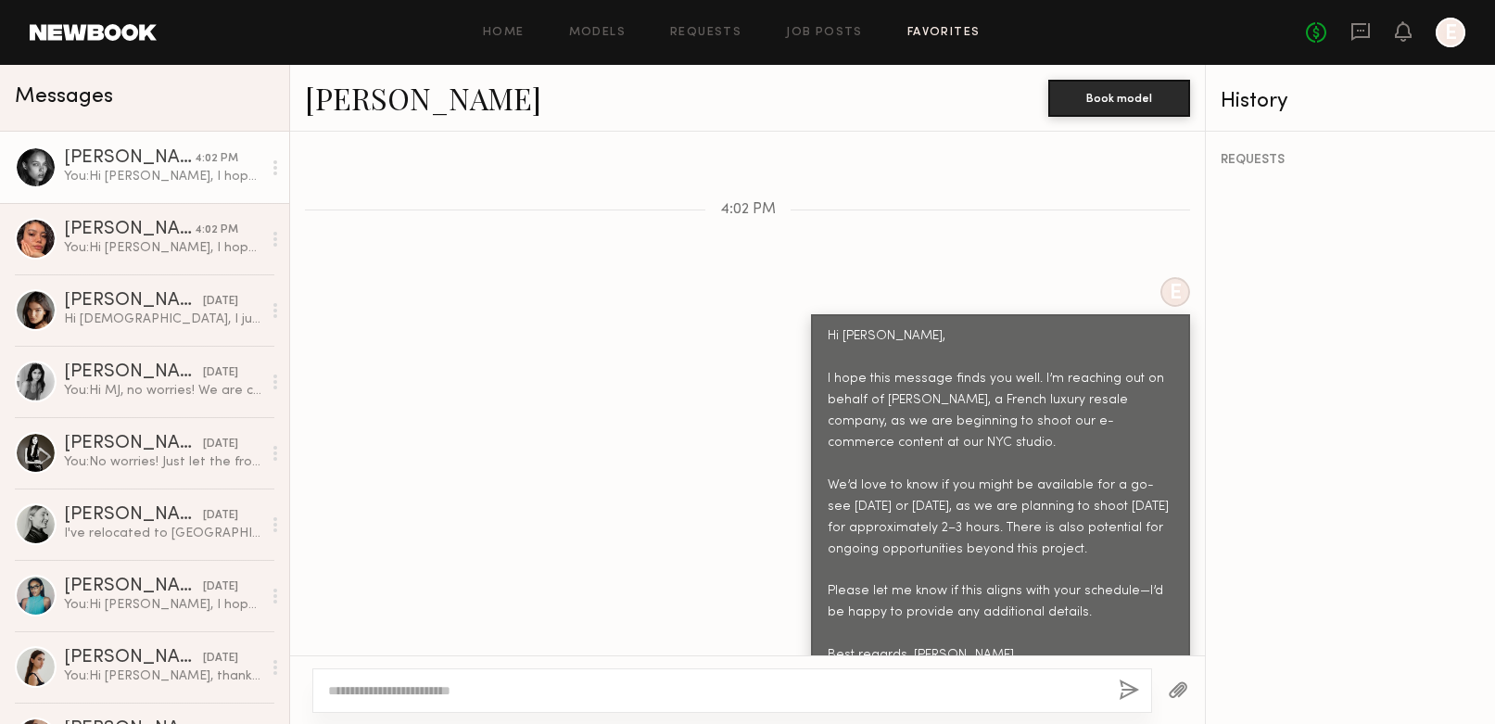
click at [946, 32] on link "Favorites" at bounding box center [943, 33] width 73 height 12
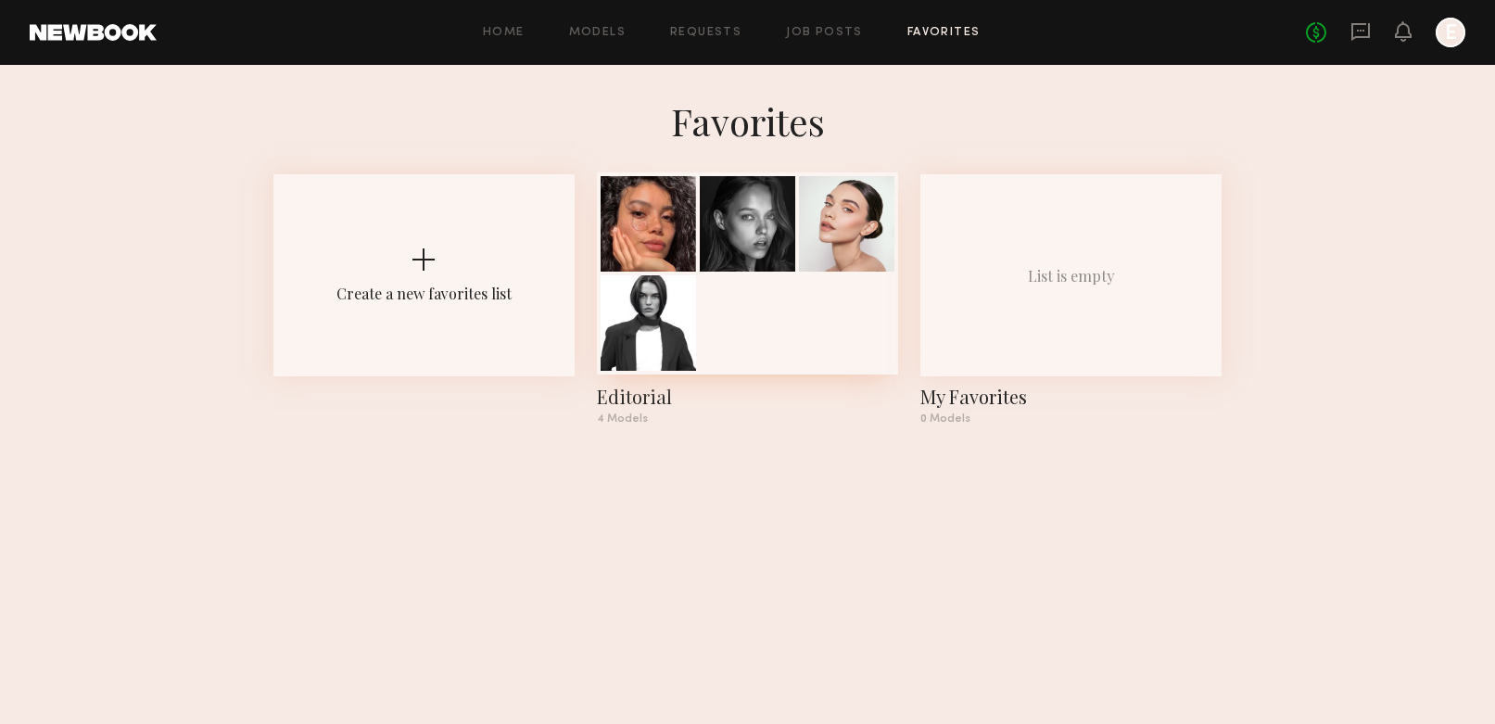
click at [784, 284] on div at bounding box center [747, 273] width 301 height 202
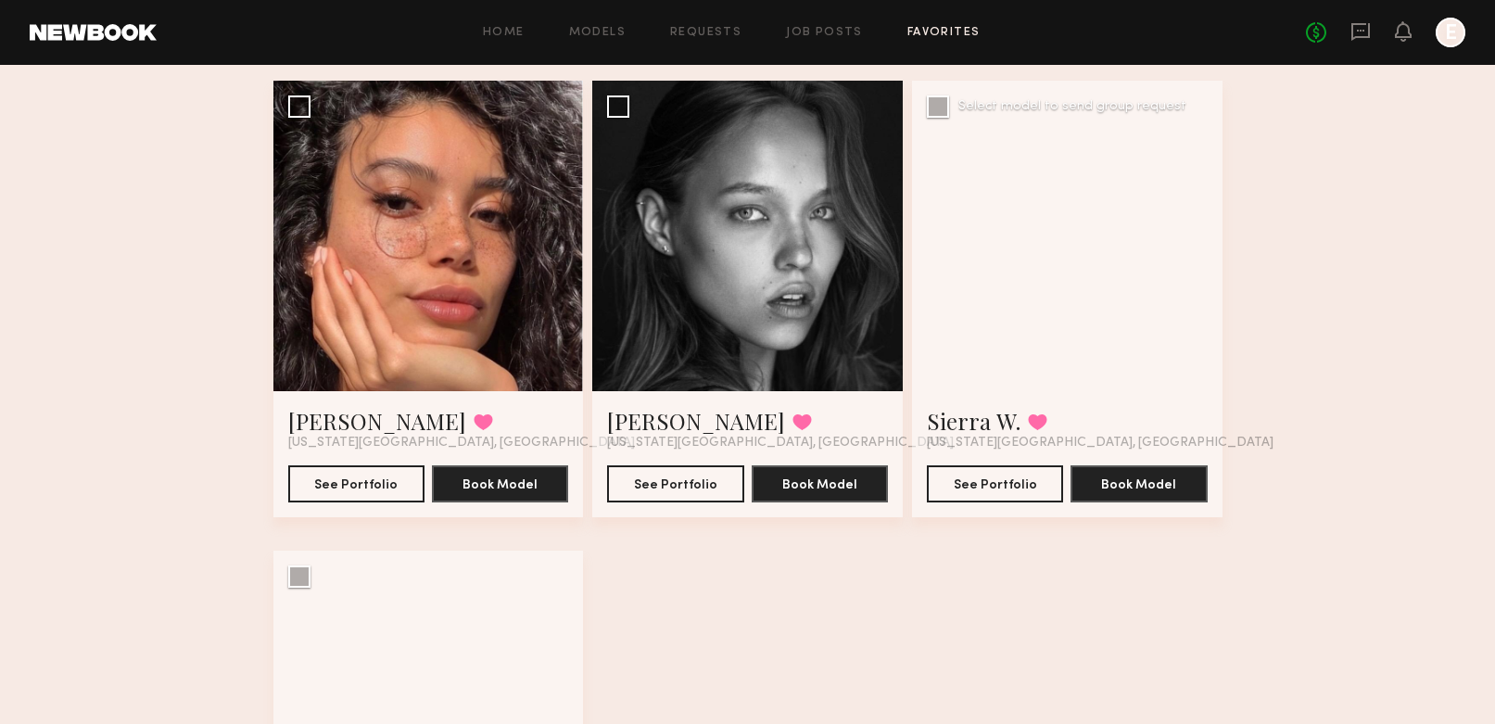
scroll to position [141, 0]
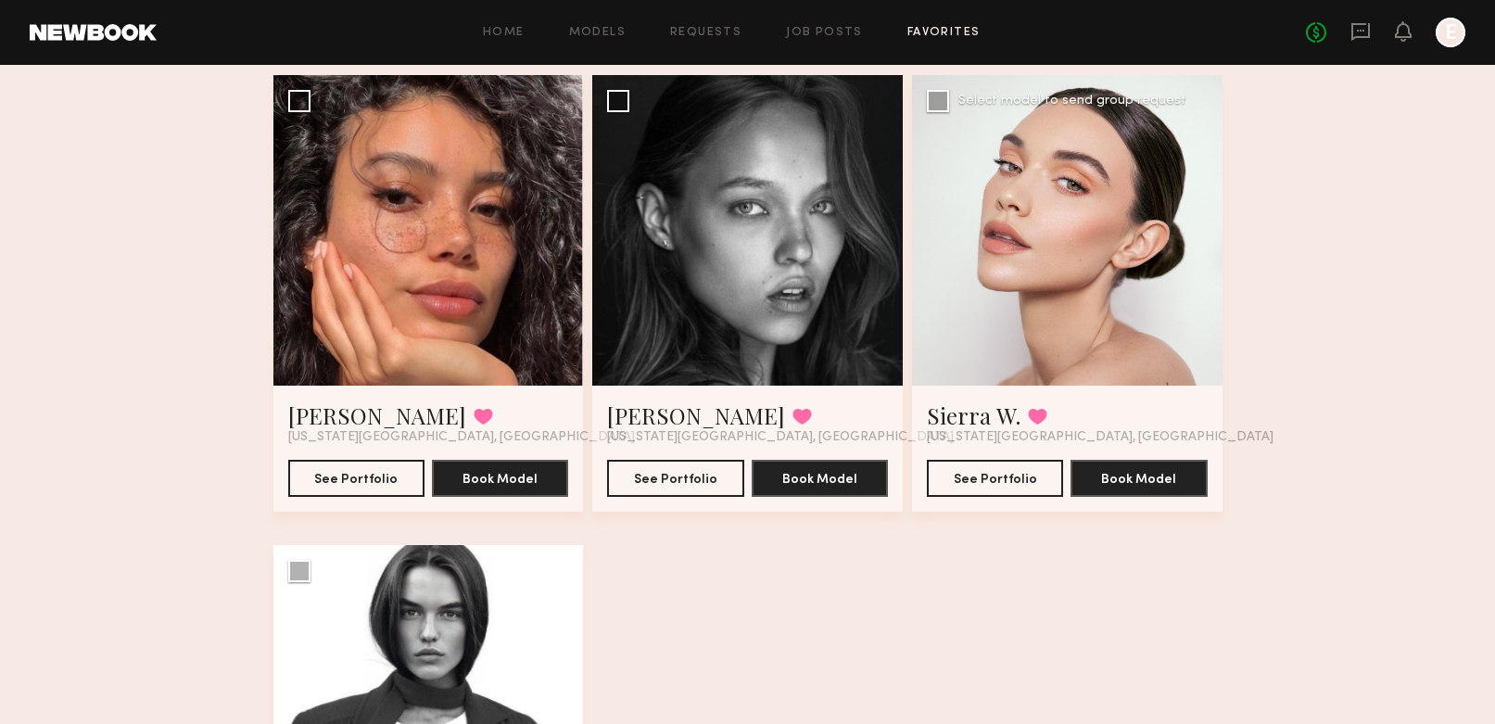
click at [1021, 245] on div at bounding box center [1067, 230] width 310 height 310
click at [1004, 472] on button "See Portfolio" at bounding box center [995, 477] width 136 height 37
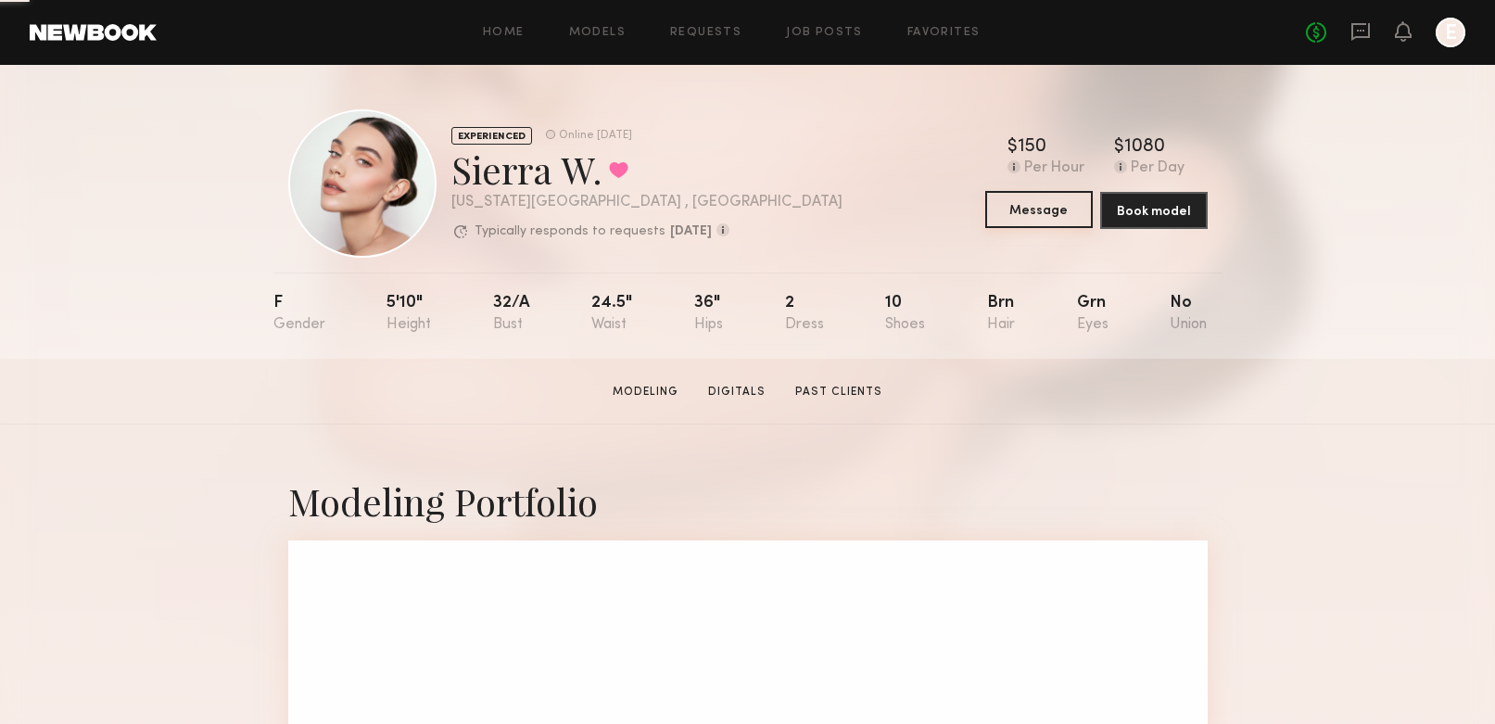
click at [1042, 208] on button "Message" at bounding box center [1038, 209] width 107 height 37
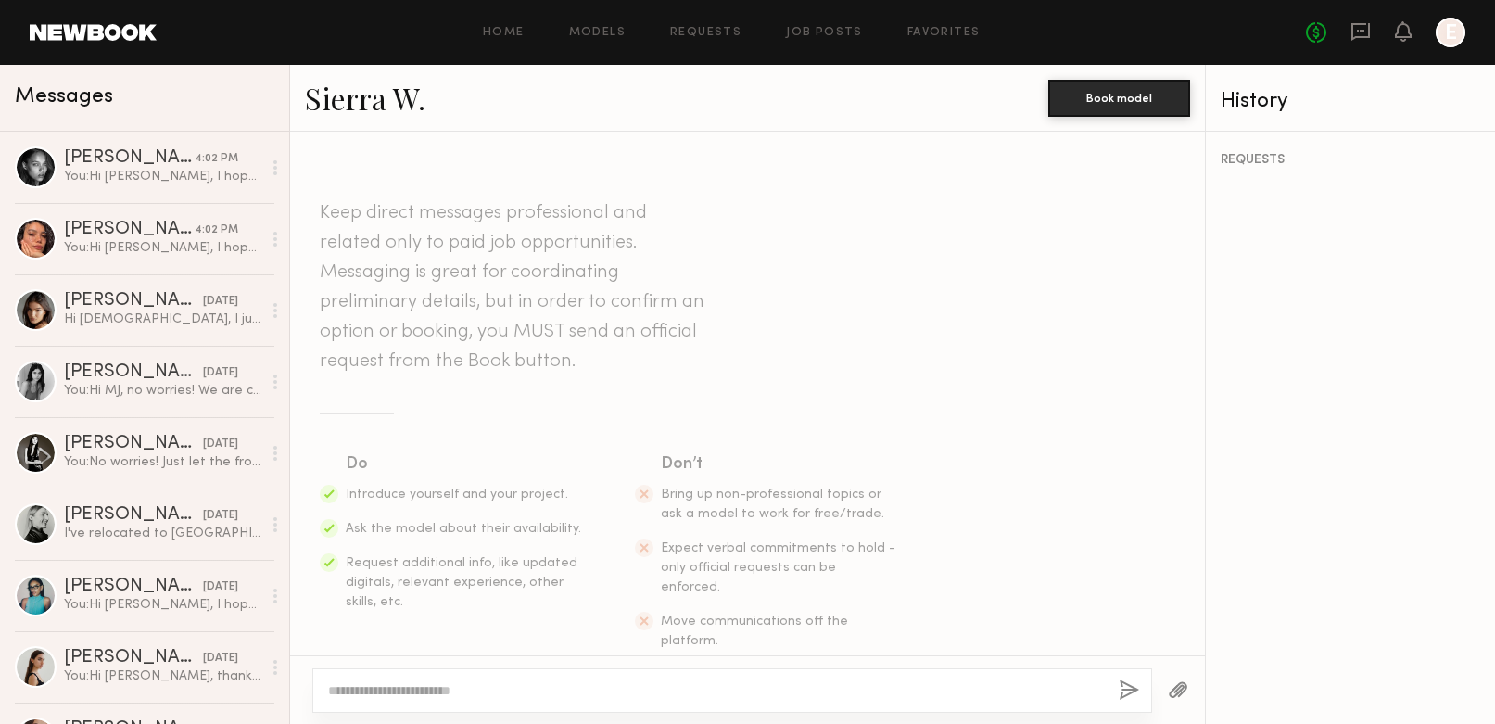
click at [507, 690] on textarea at bounding box center [716, 690] width 776 height 19
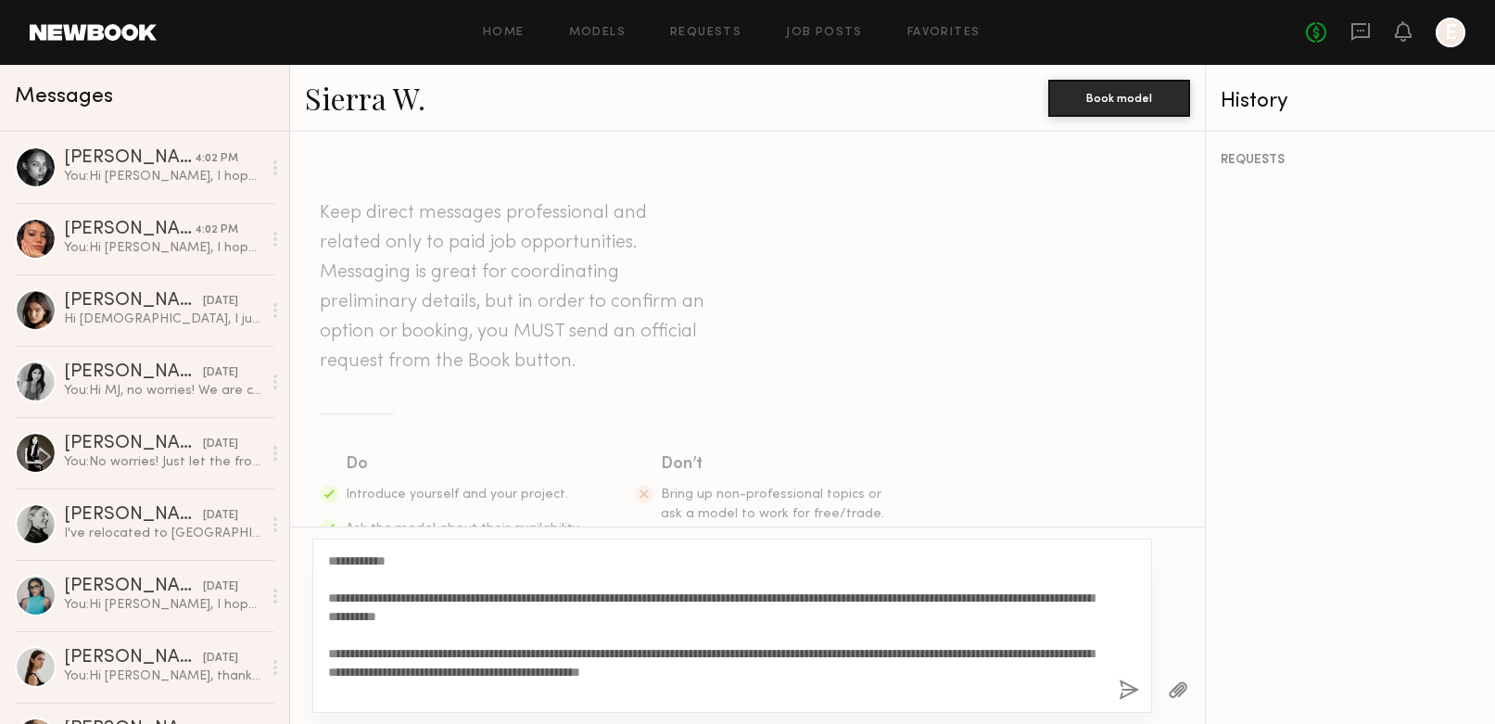
drag, startPoint x: 393, startPoint y: 562, endPoint x: 344, endPoint y: 562, distance: 49.1
click at [344, 562] on textarea "**********" at bounding box center [716, 625] width 776 height 148
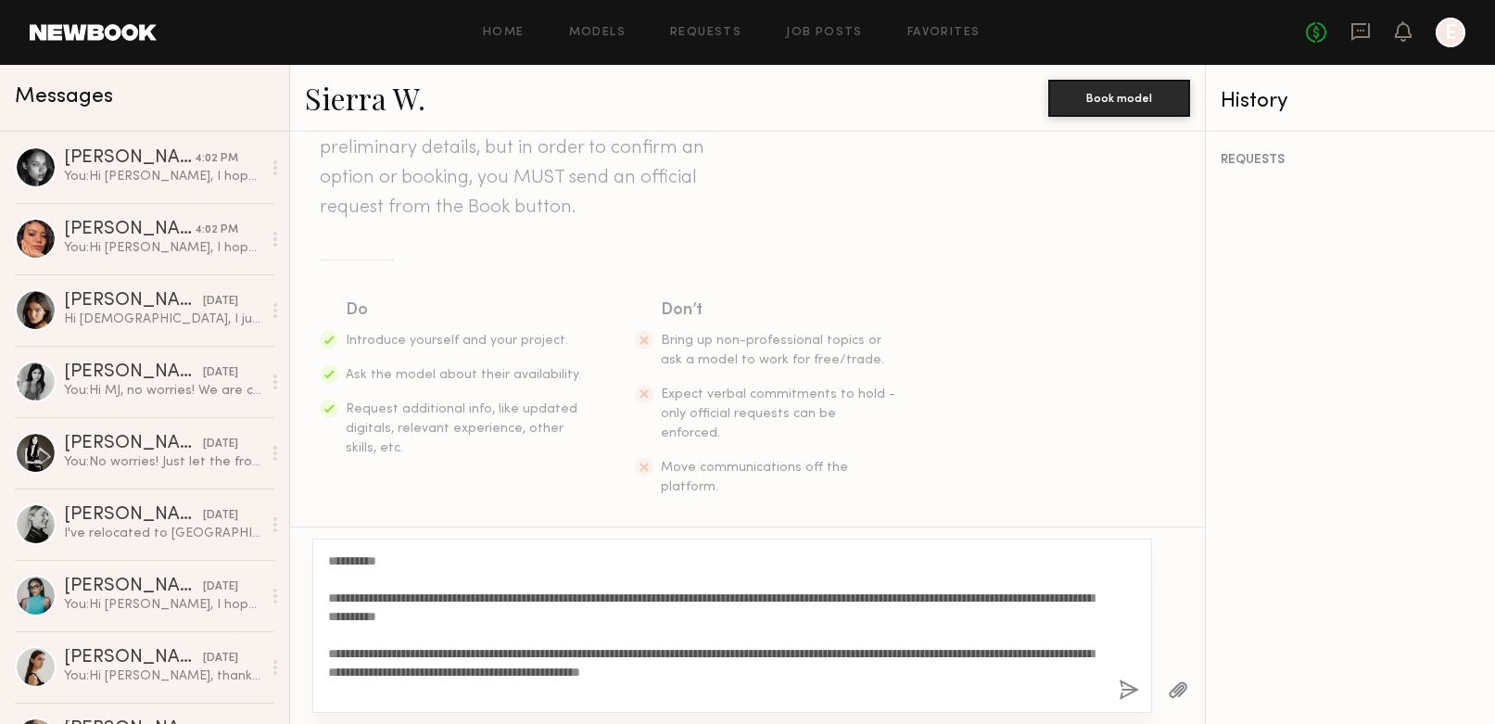
type textarea "**********"
drag, startPoint x: 1131, startPoint y: 690, endPoint x: 1132, endPoint y: 648, distance: 42.7
click at [1131, 690] on button "button" at bounding box center [1128, 690] width 20 height 23
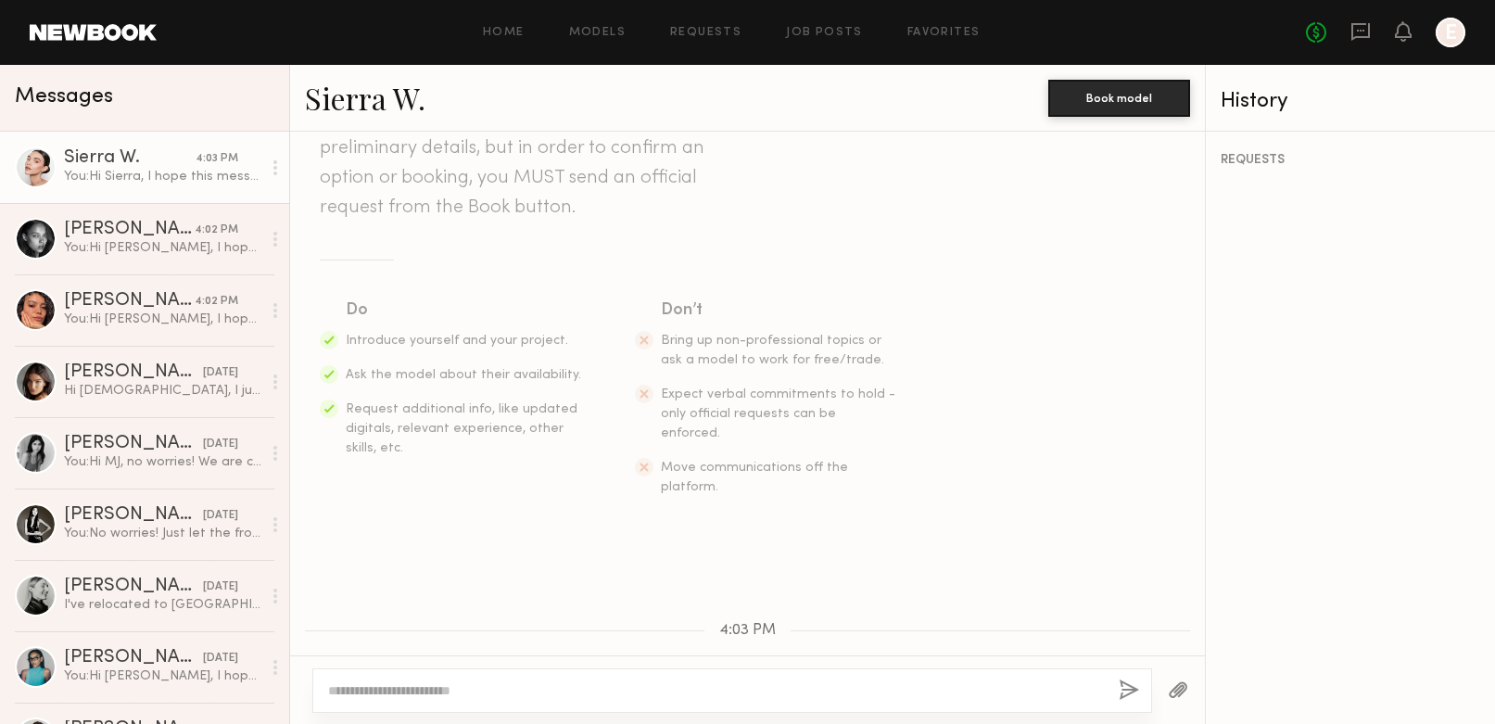
scroll to position [575, 0]
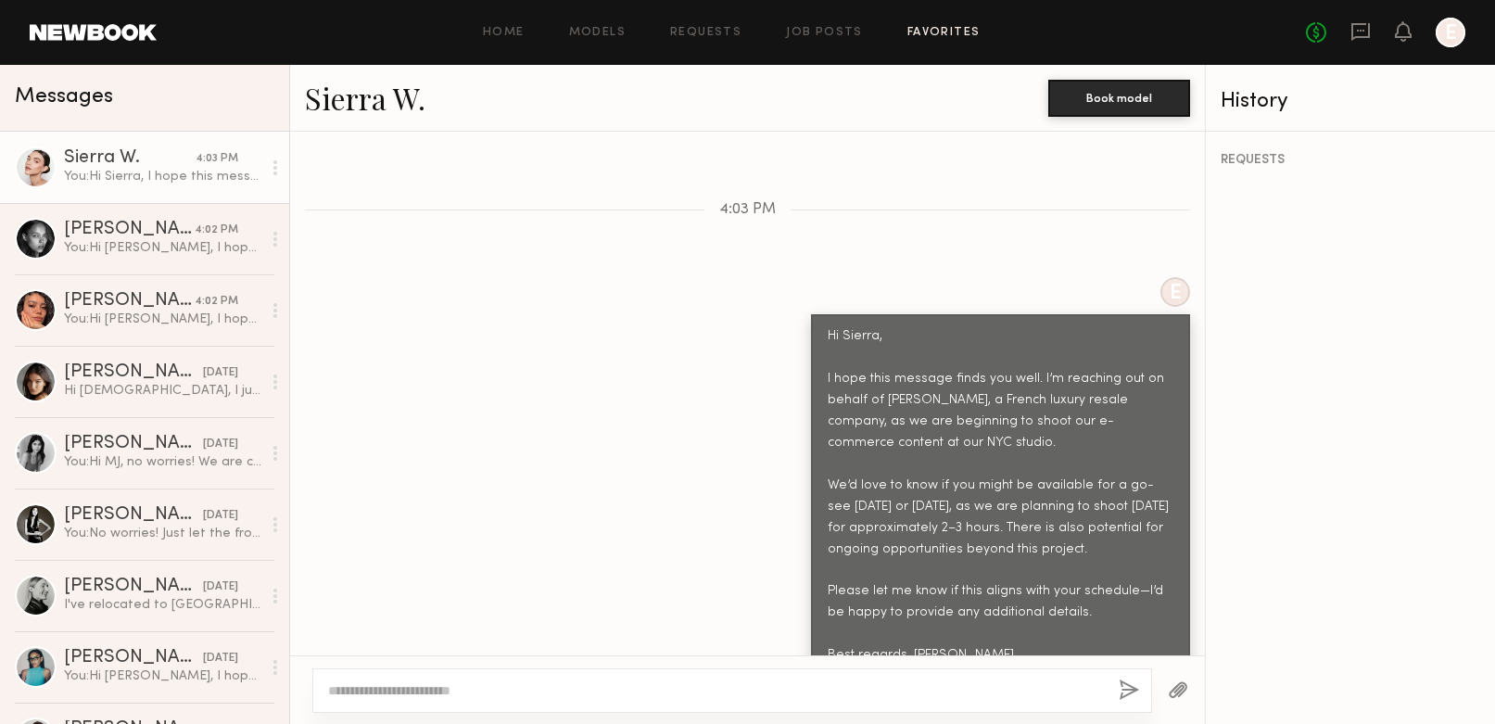
click at [946, 32] on link "Favorites" at bounding box center [943, 33] width 73 height 12
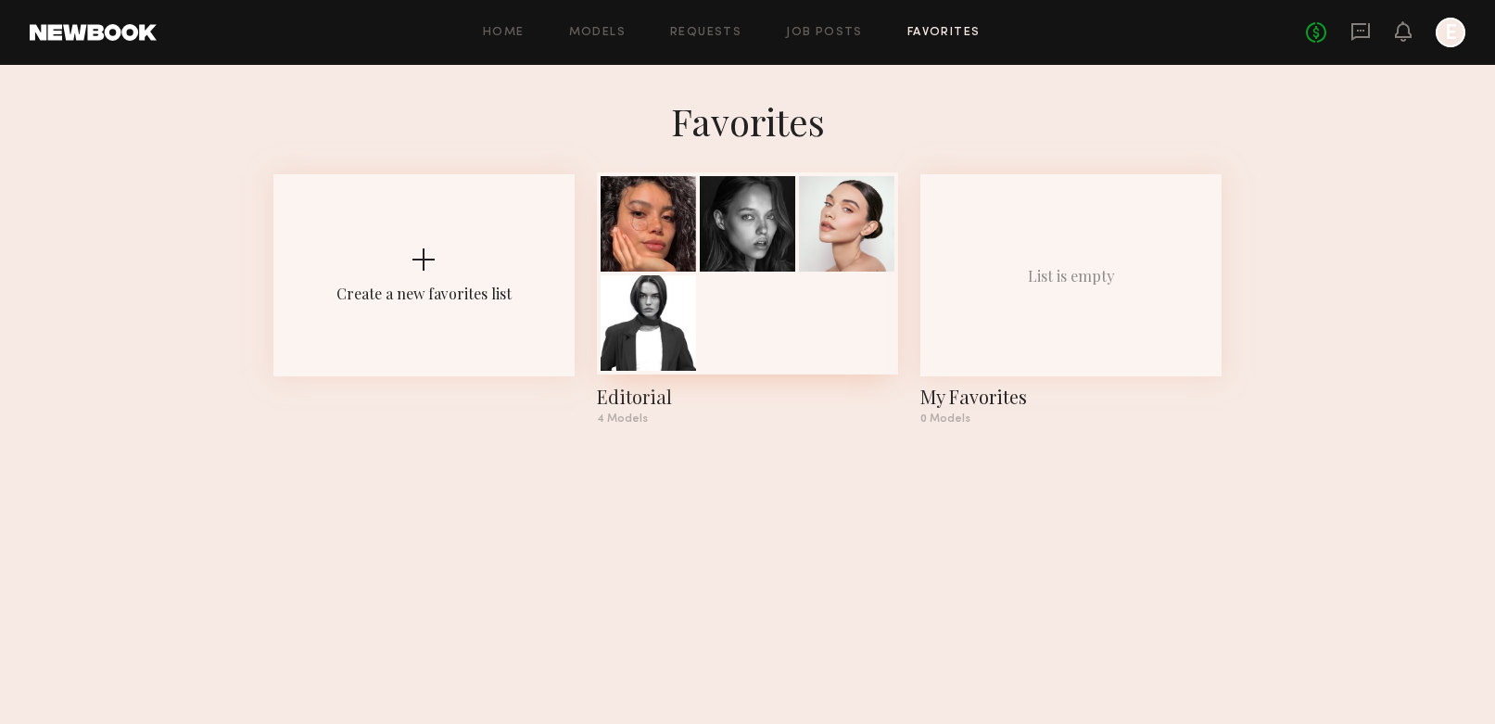
click at [769, 323] on div at bounding box center [747, 273] width 301 height 202
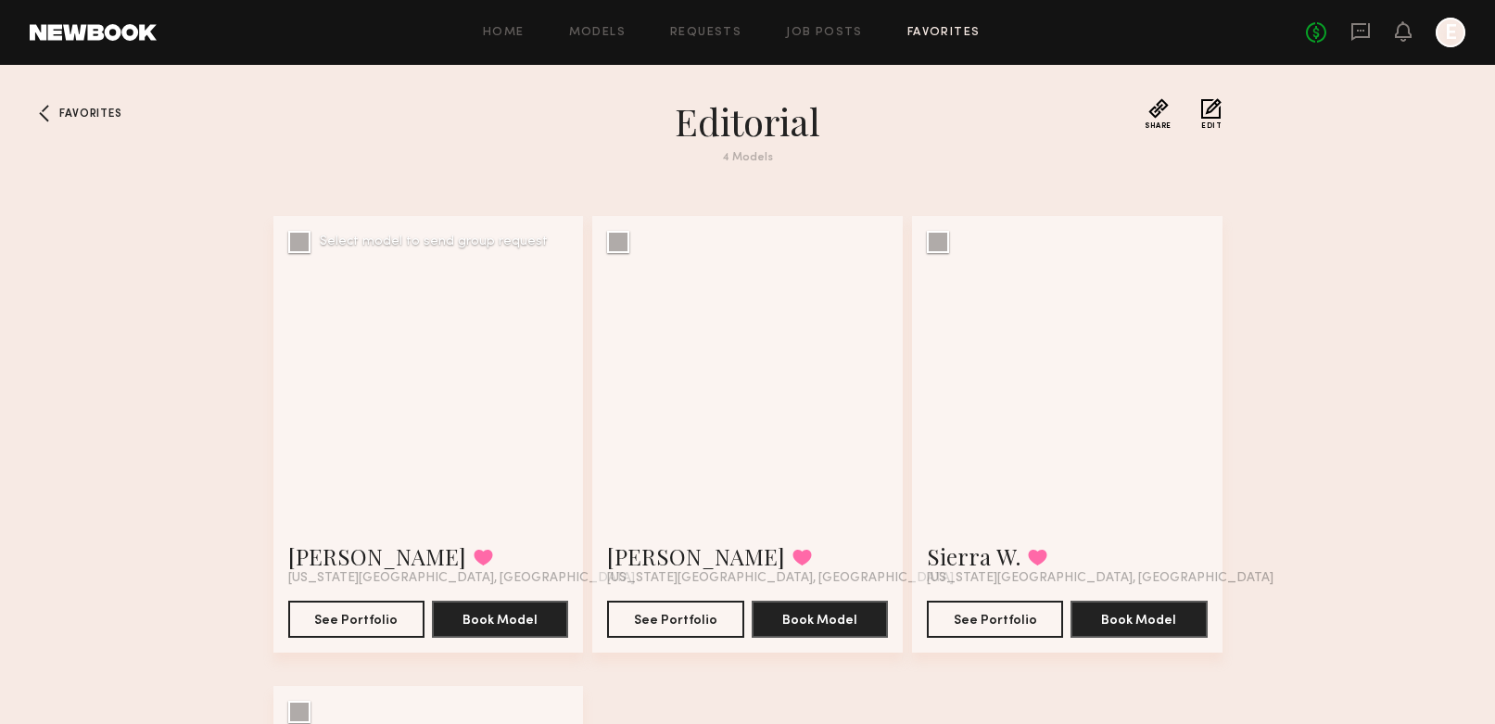
scroll to position [460, 0]
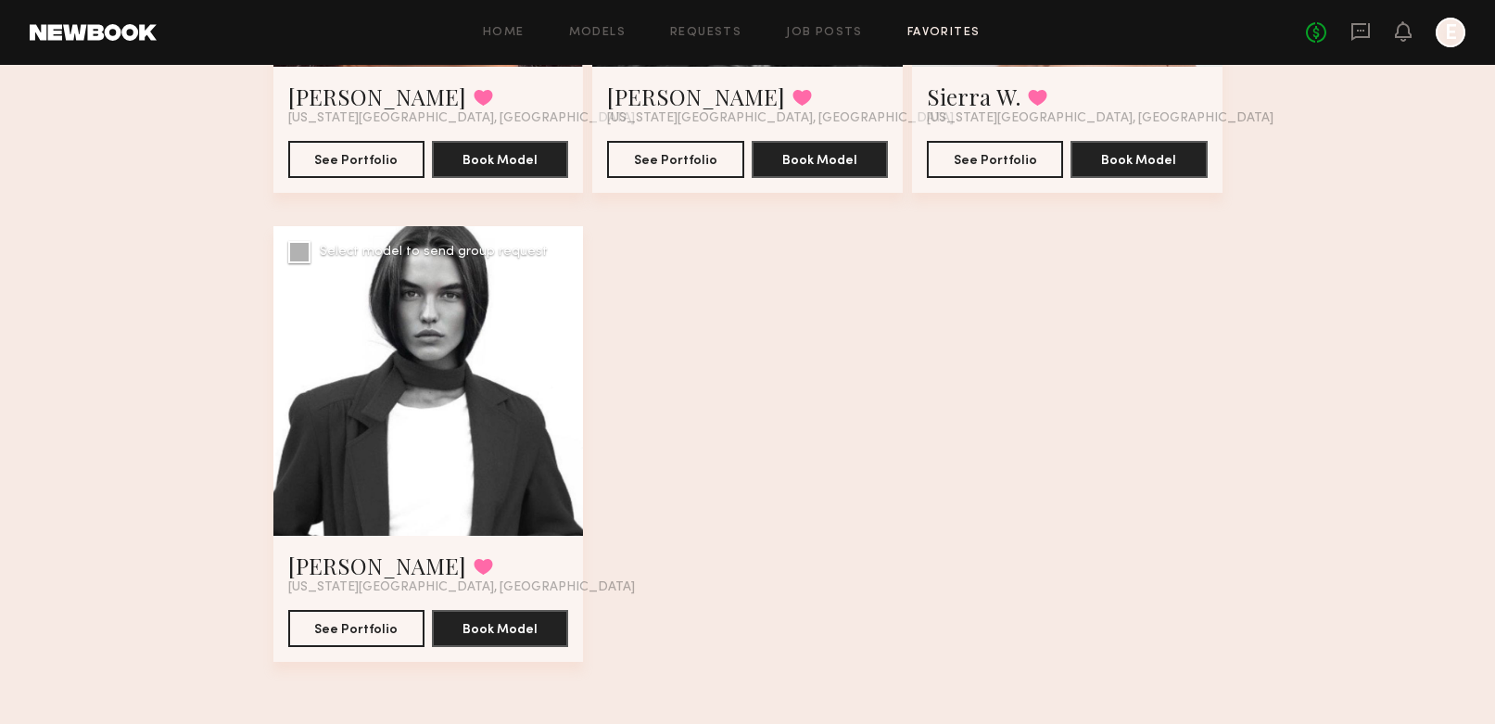
click at [462, 449] on div at bounding box center [428, 381] width 310 height 310
click at [364, 619] on button "See Portfolio" at bounding box center [356, 627] width 136 height 37
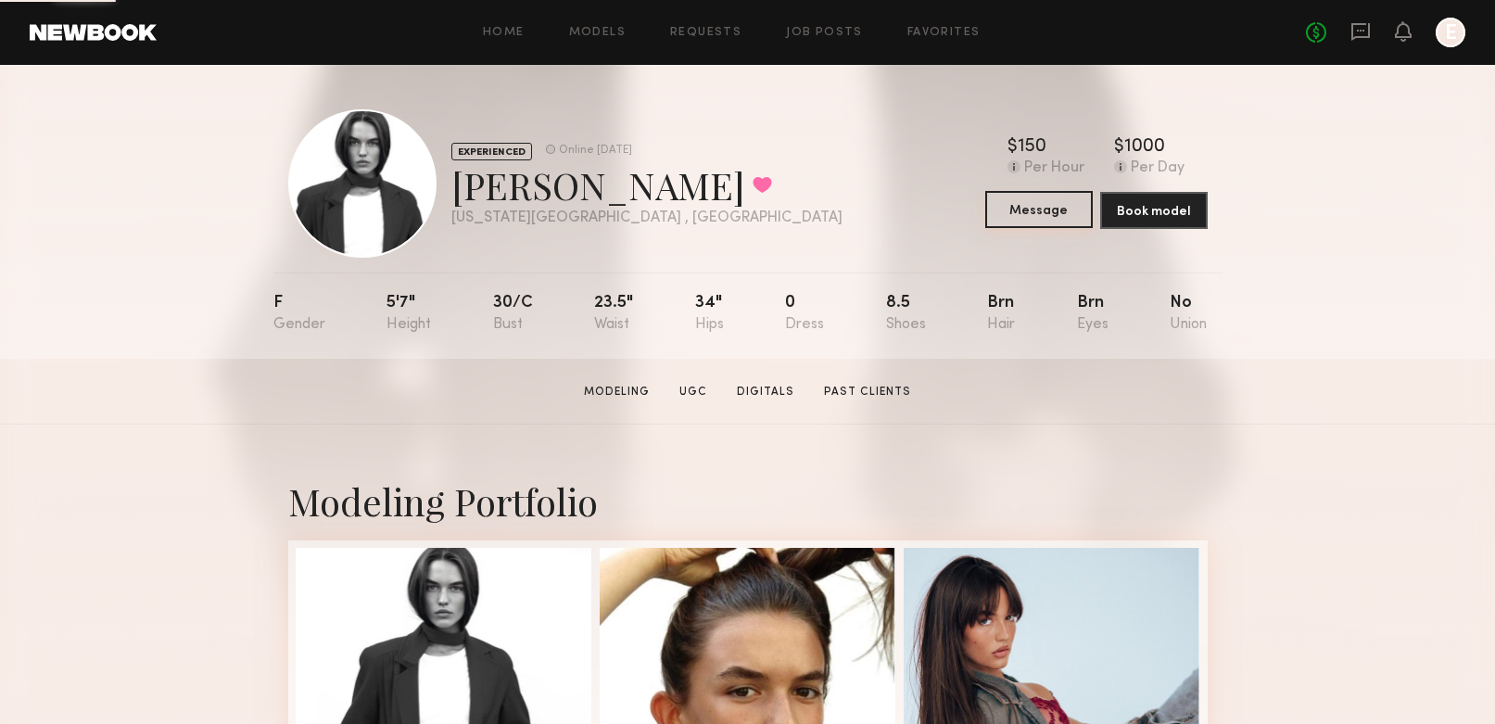
click at [1039, 208] on button "Message" at bounding box center [1038, 209] width 107 height 37
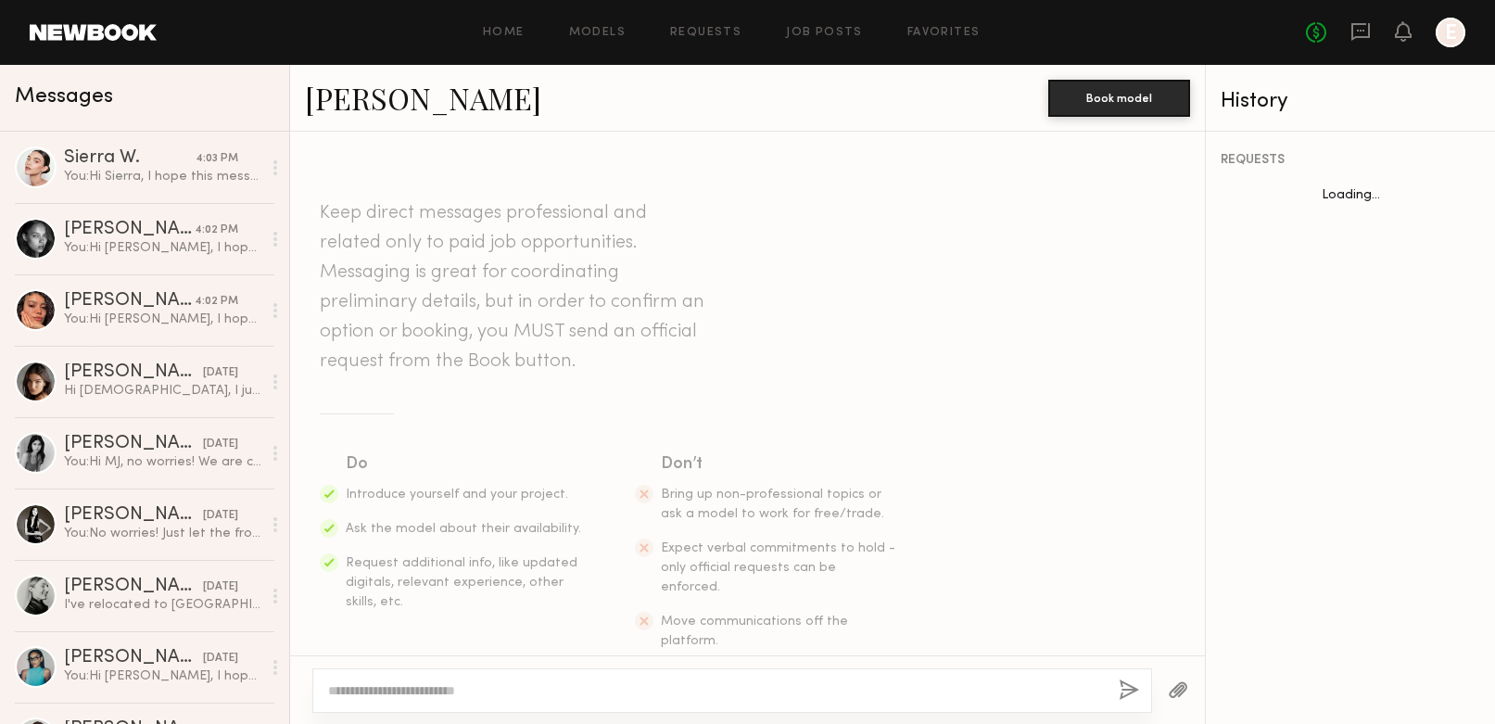
click at [490, 695] on textarea at bounding box center [716, 690] width 776 height 19
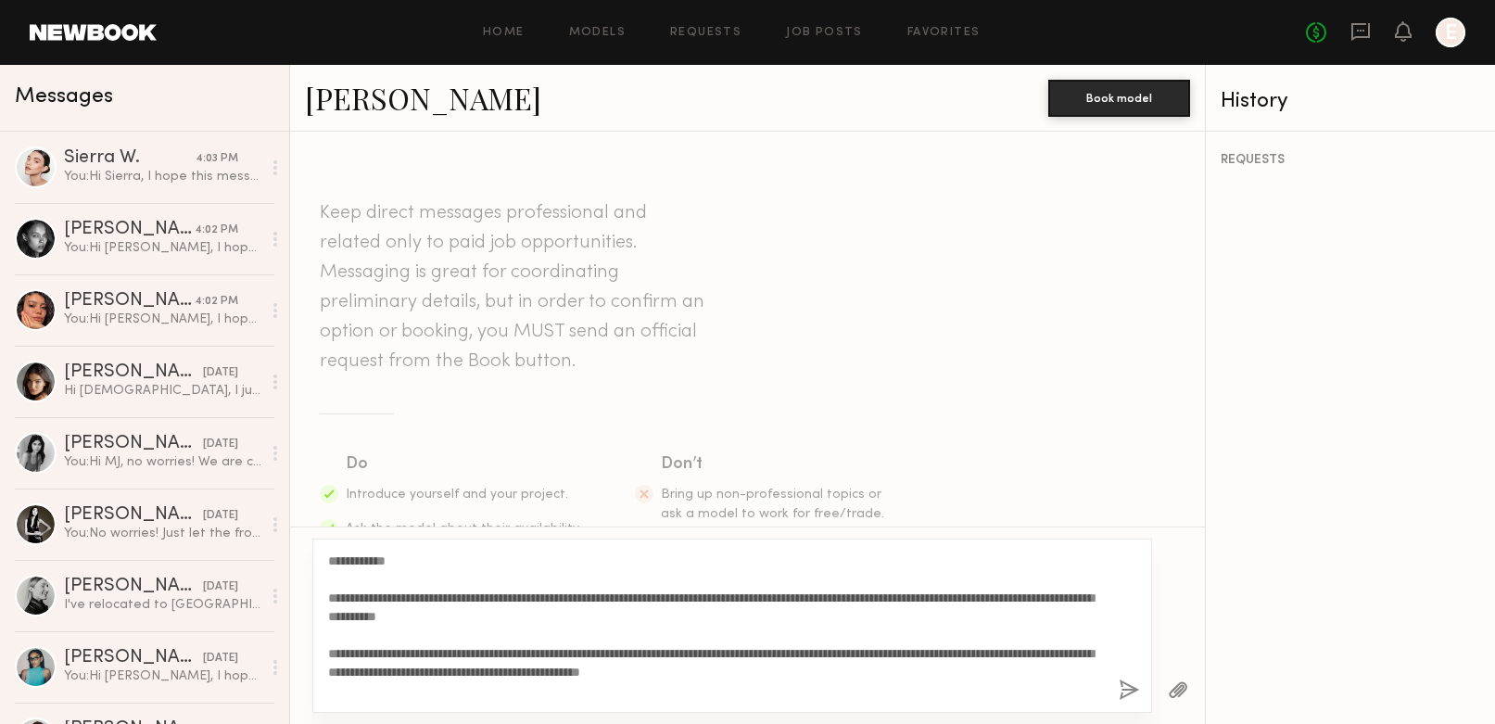
drag, startPoint x: 392, startPoint y: 562, endPoint x: 348, endPoint y: 562, distance: 43.6
click at [346, 562] on textarea "**********" at bounding box center [716, 625] width 776 height 148
type textarea "**********"
click at [1123, 686] on button "button" at bounding box center [1128, 690] width 20 height 23
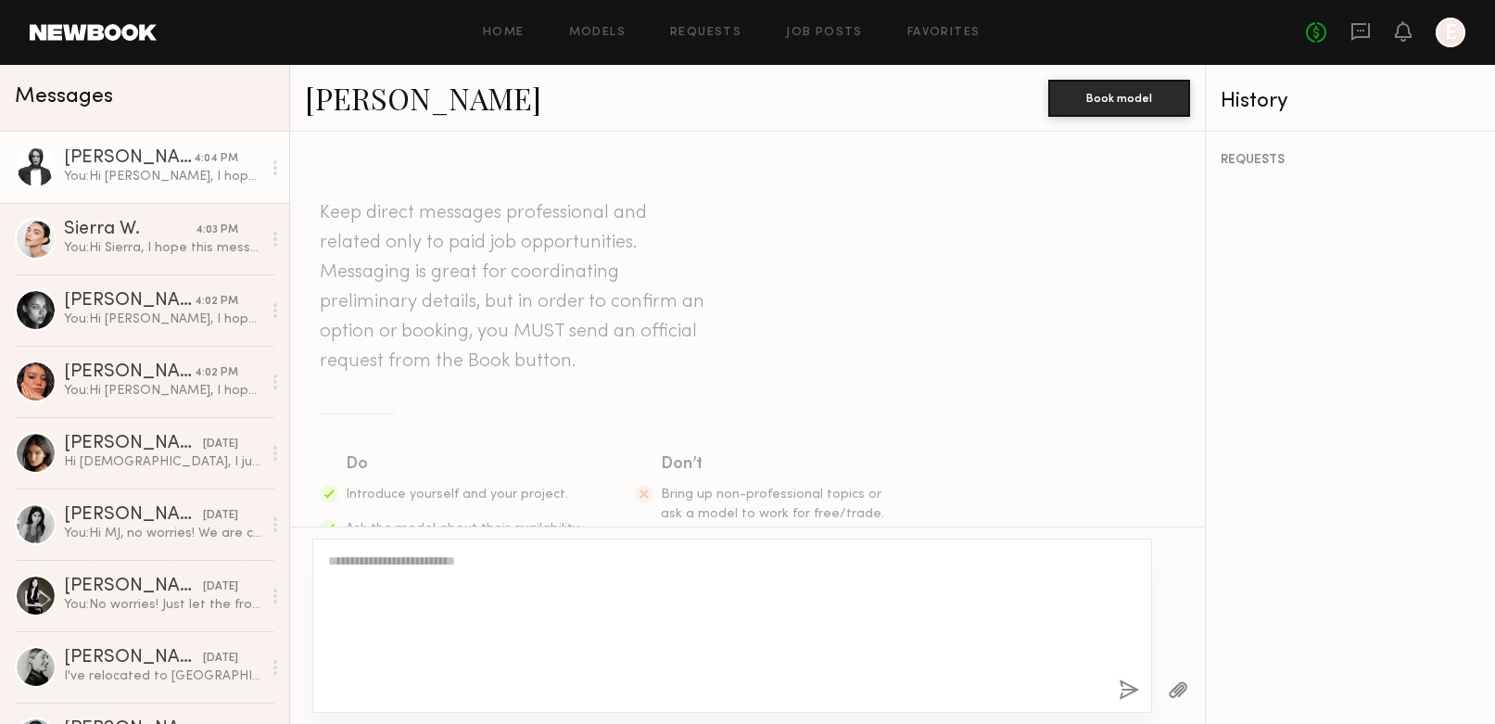
scroll to position [575, 0]
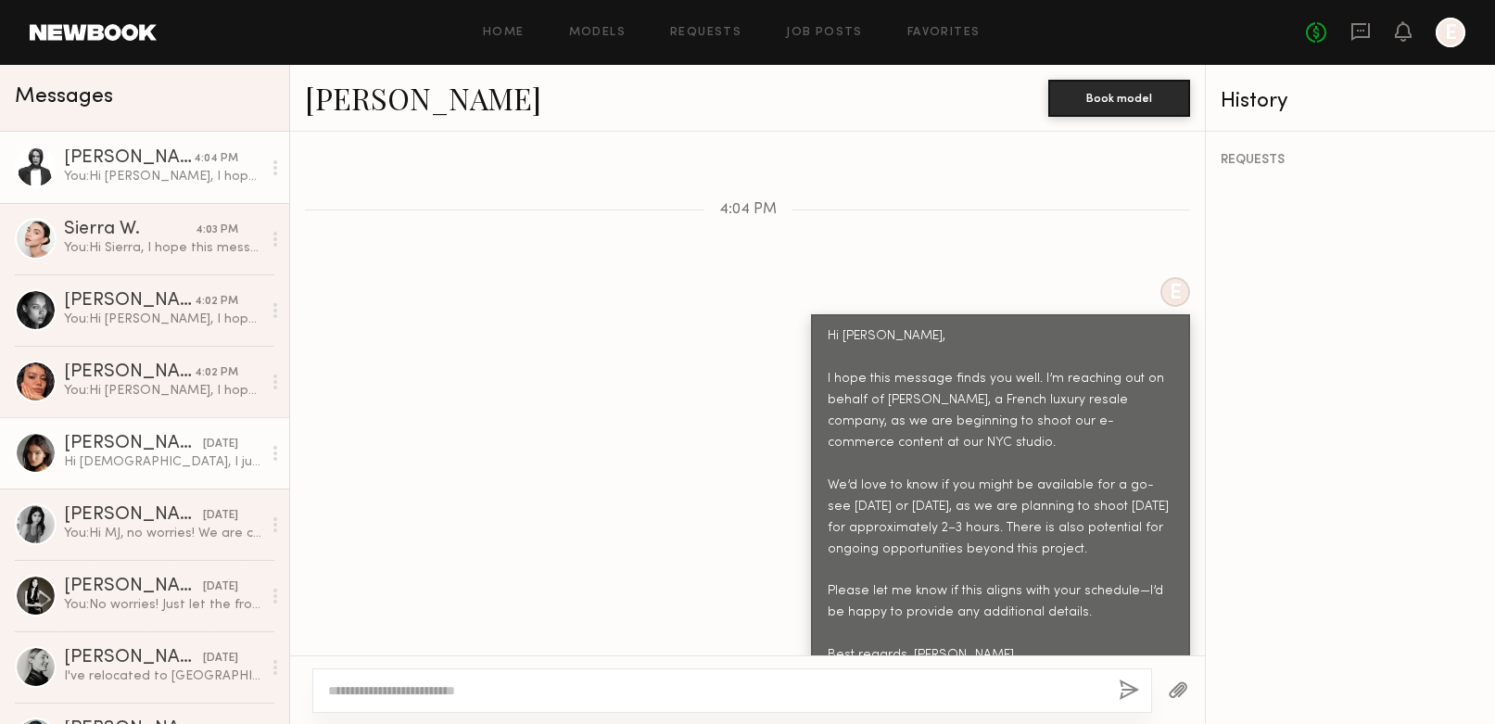
click at [138, 439] on div "[PERSON_NAME]" at bounding box center [133, 444] width 139 height 19
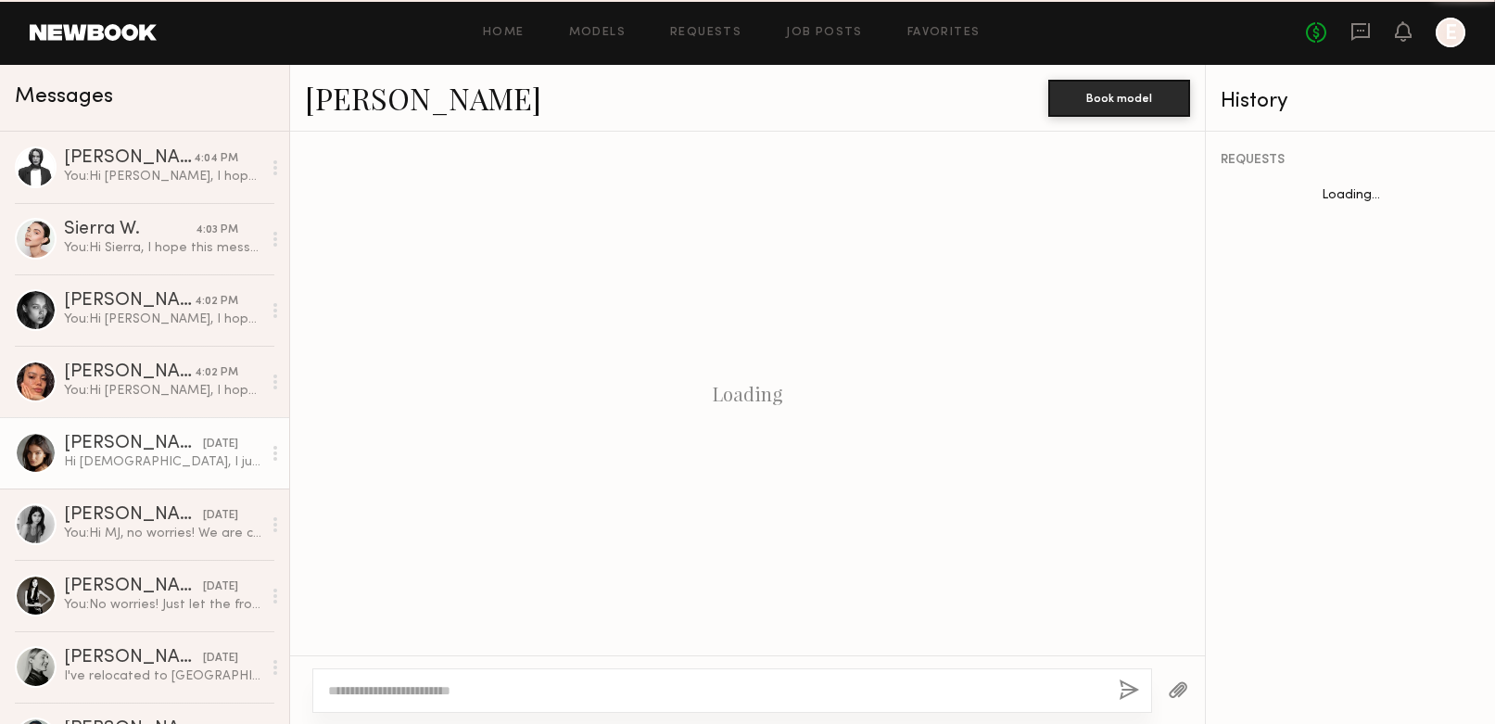
scroll to position [1411, 0]
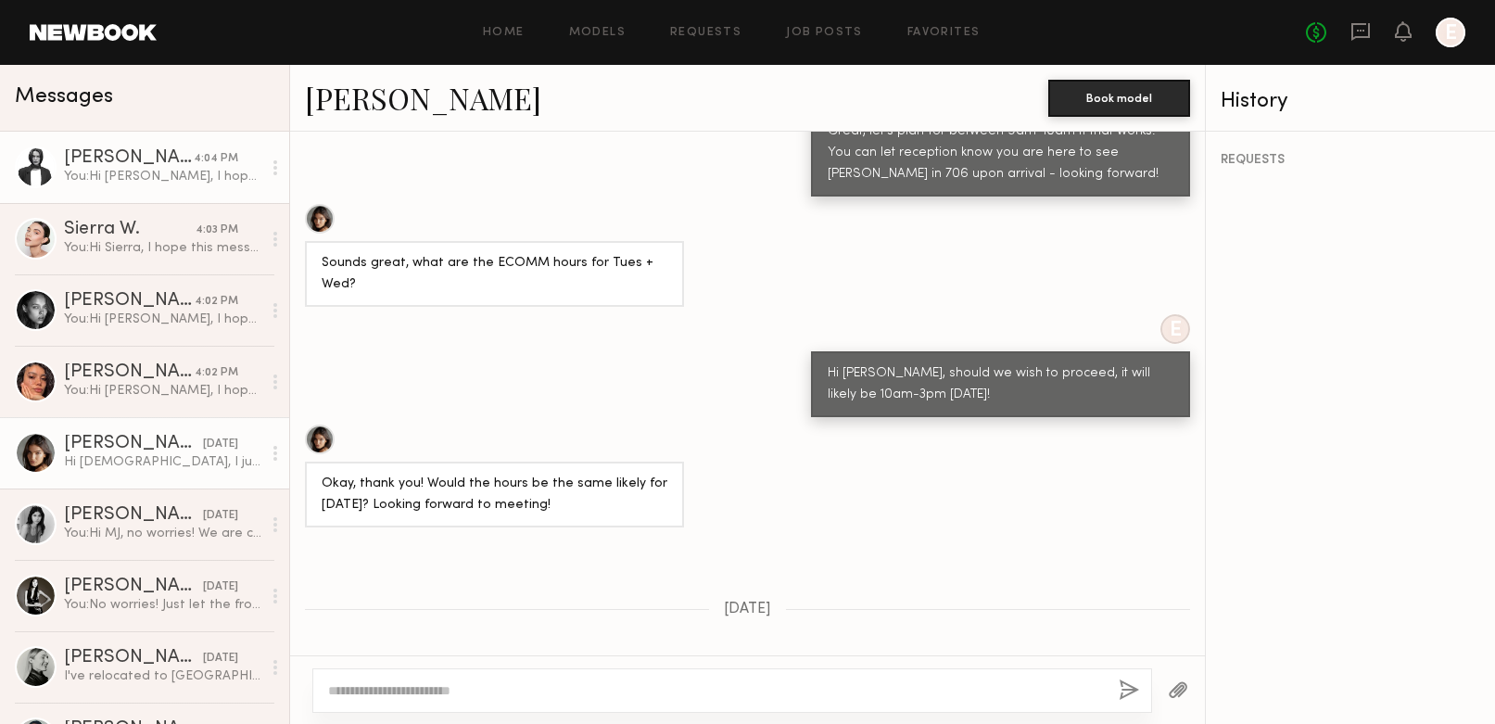
click at [123, 181] on div "You: Hi [PERSON_NAME], I hope this message finds you well. I’m reaching out on …" at bounding box center [162, 177] width 197 height 18
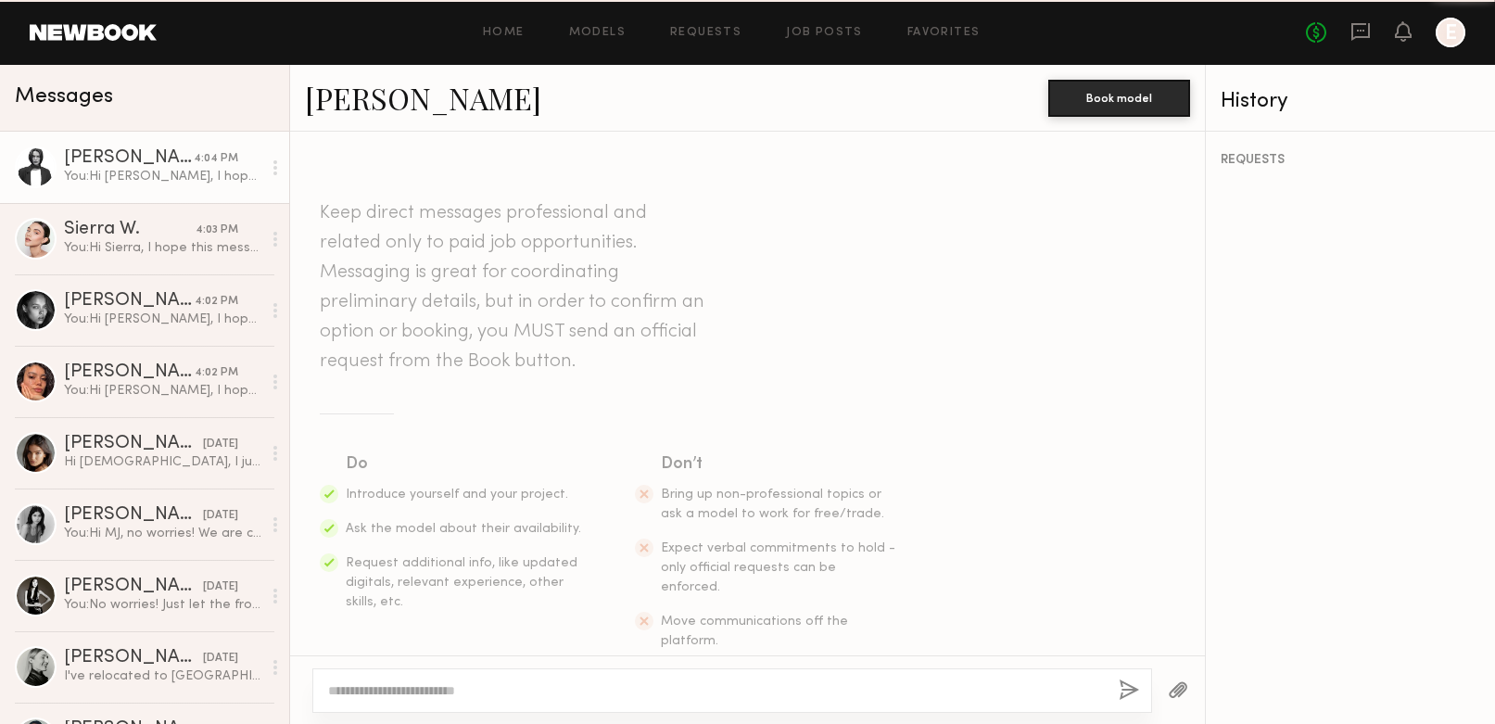
scroll to position [575, 0]
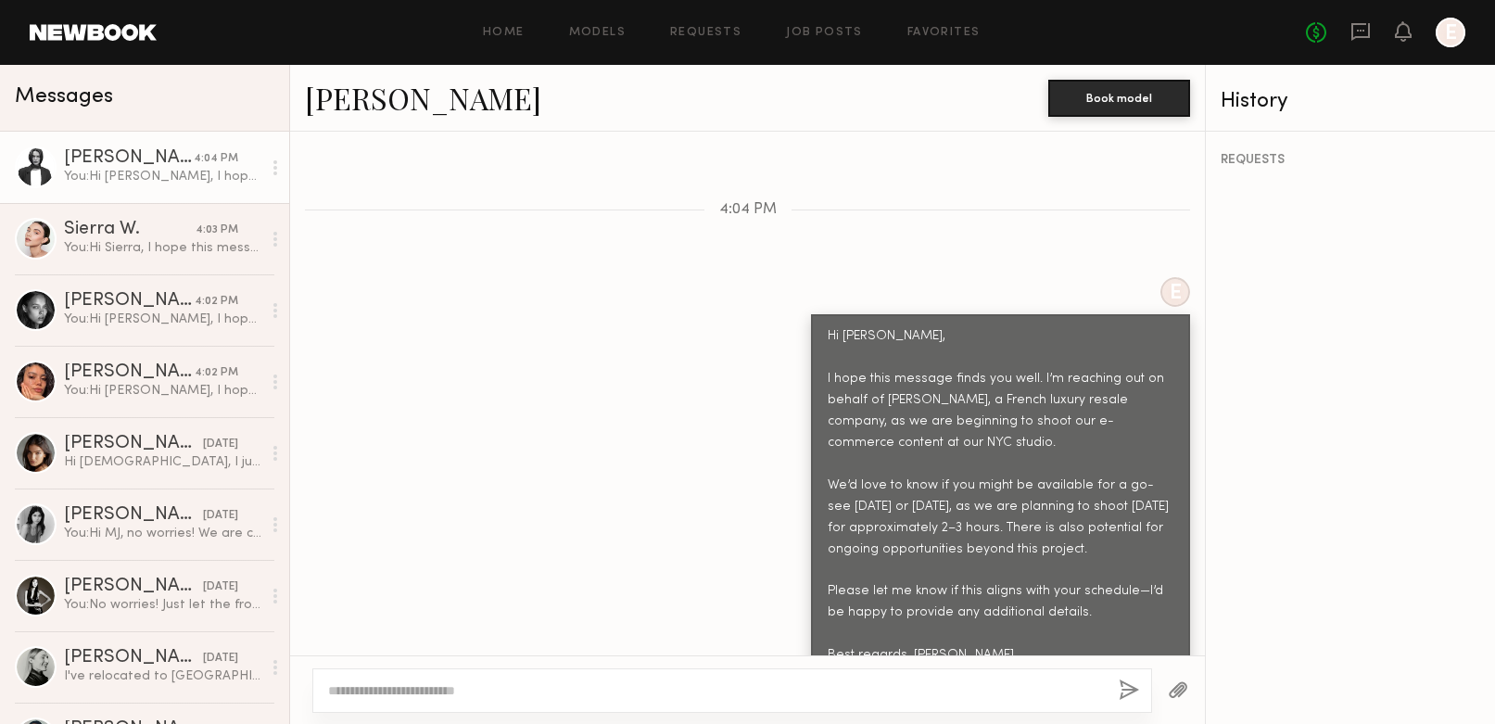
click at [121, 27] on link at bounding box center [93, 32] width 127 height 17
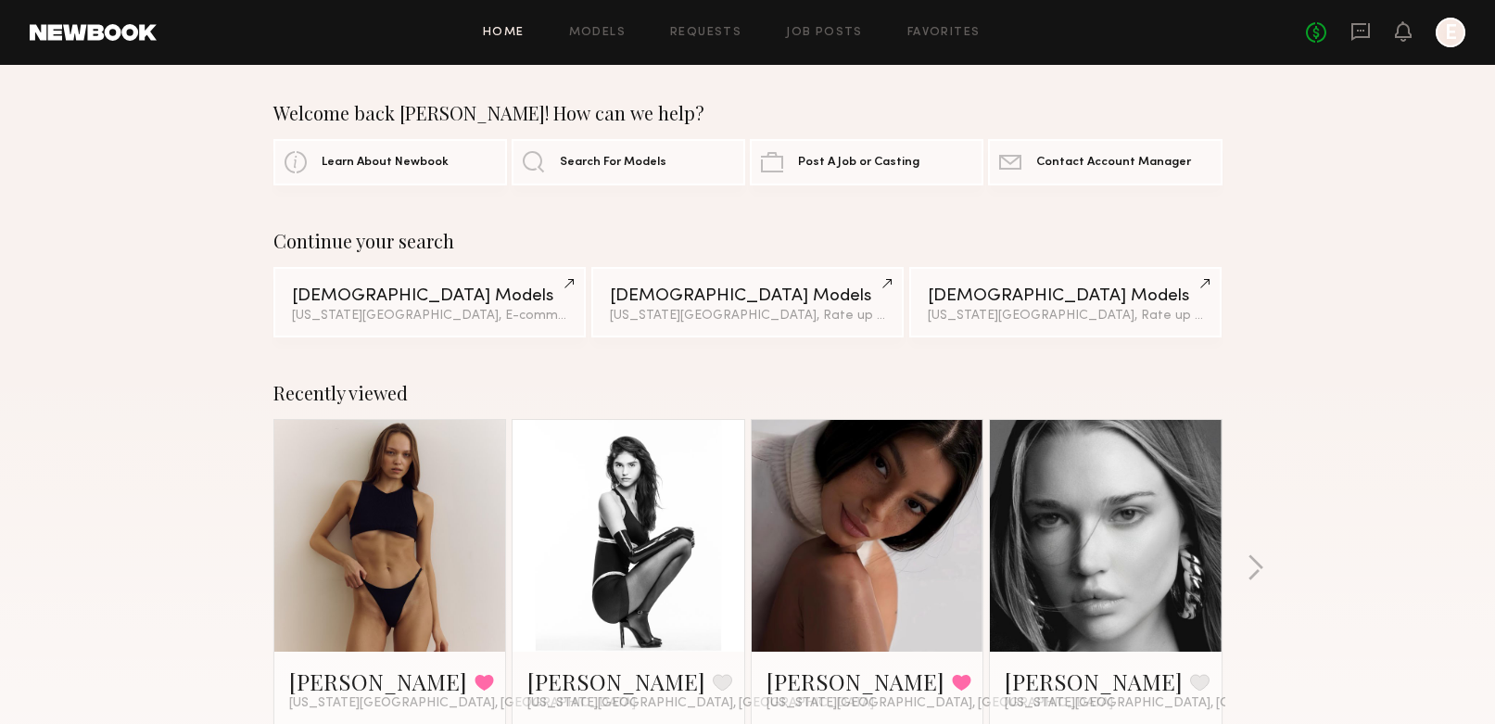
click at [133, 38] on link at bounding box center [93, 32] width 127 height 17
click at [130, 29] on link at bounding box center [93, 32] width 127 height 17
click at [951, 34] on link "Favorites" at bounding box center [943, 33] width 73 height 12
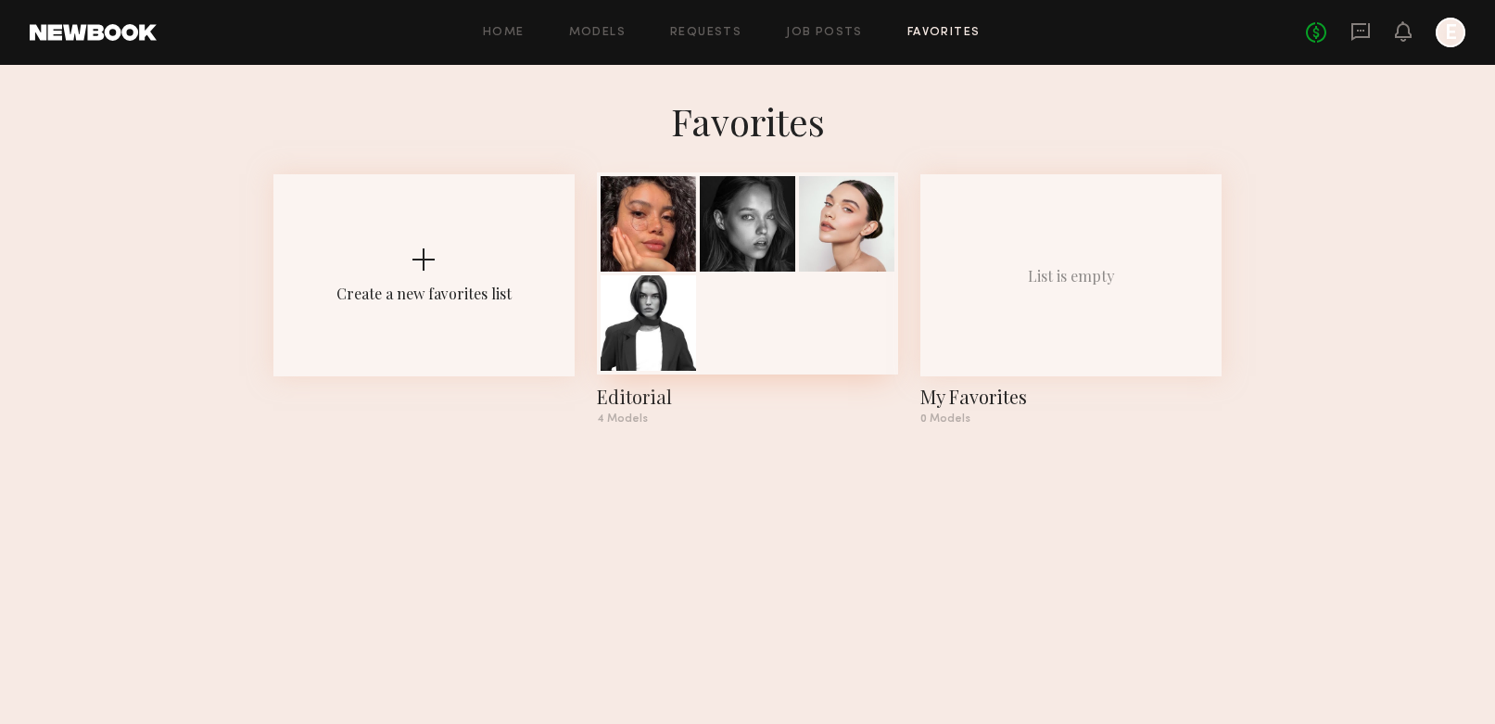
click at [805, 205] on div at bounding box center [846, 223] width 95 height 95
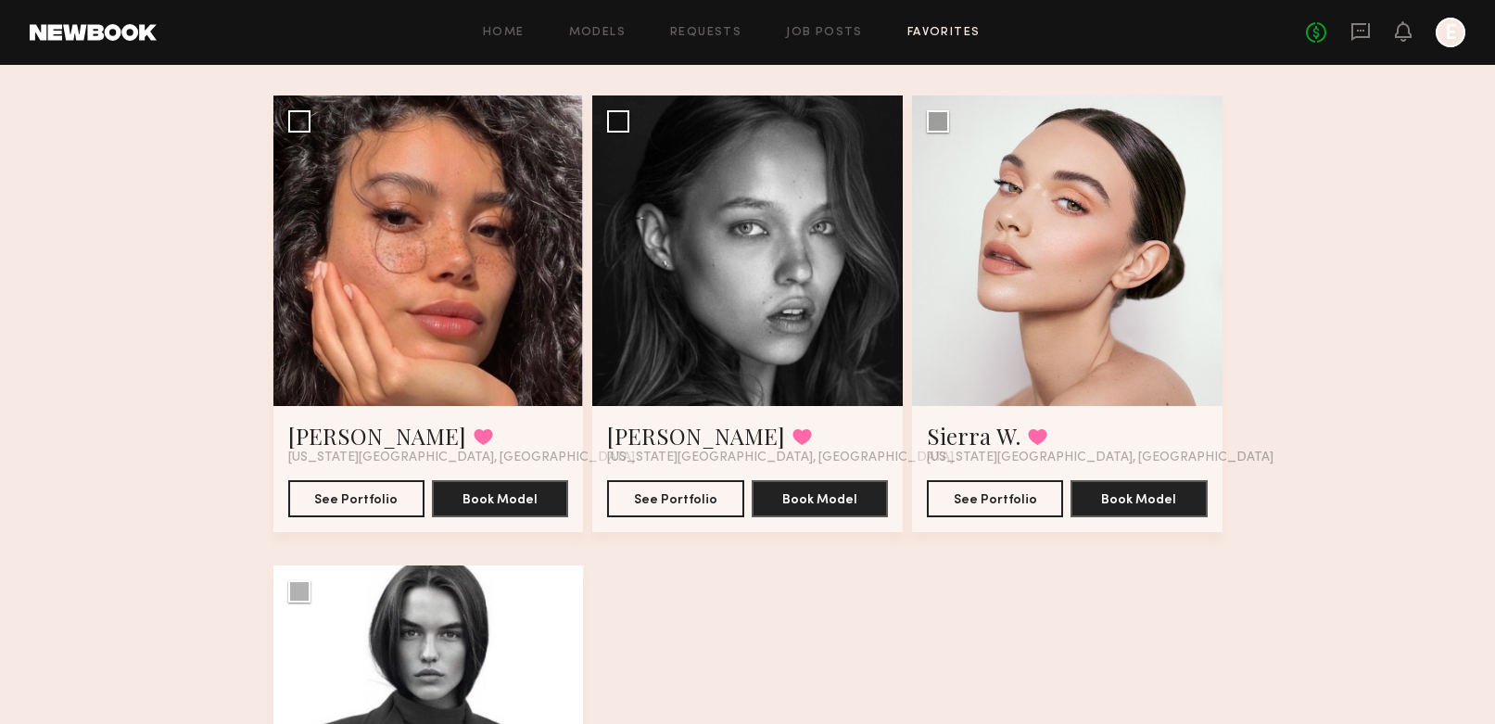
scroll to position [133, 0]
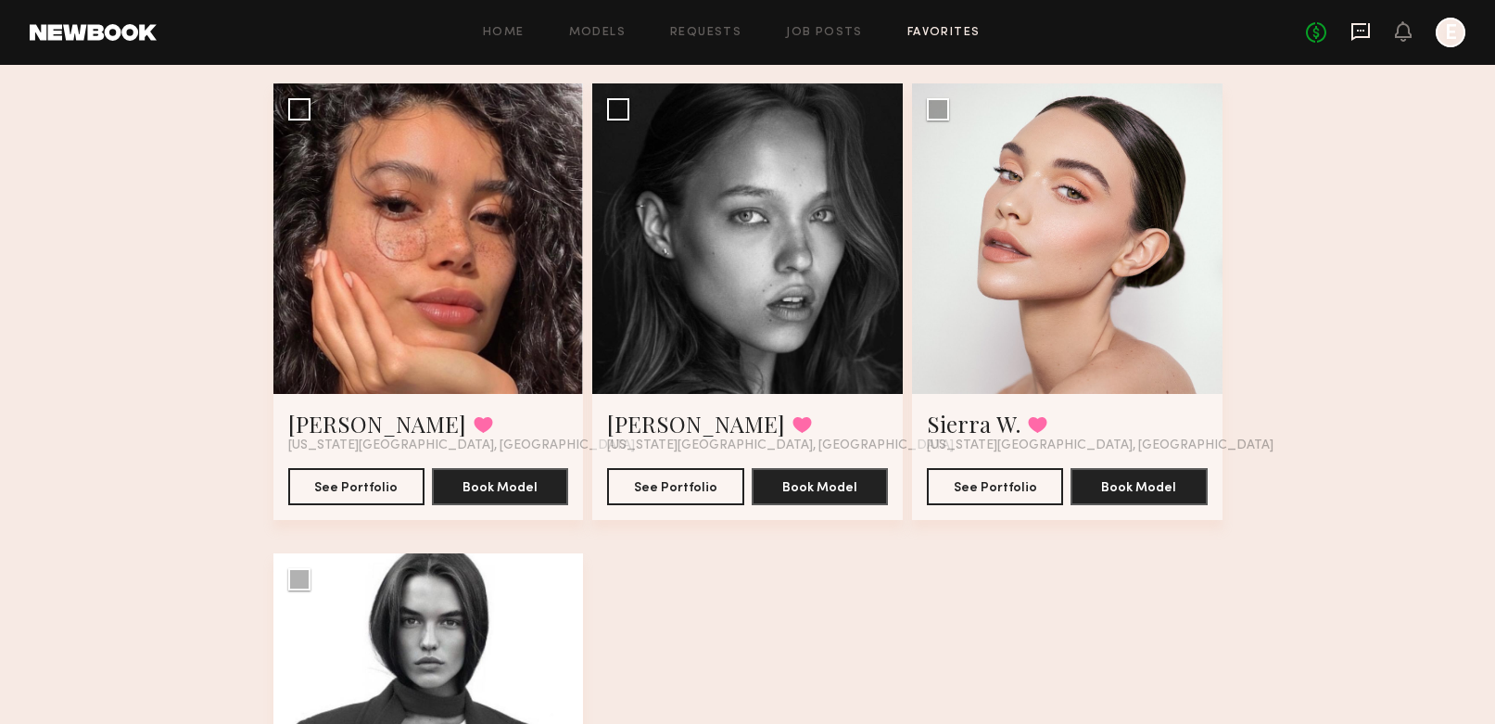
click at [1366, 34] on icon at bounding box center [1360, 31] width 20 height 20
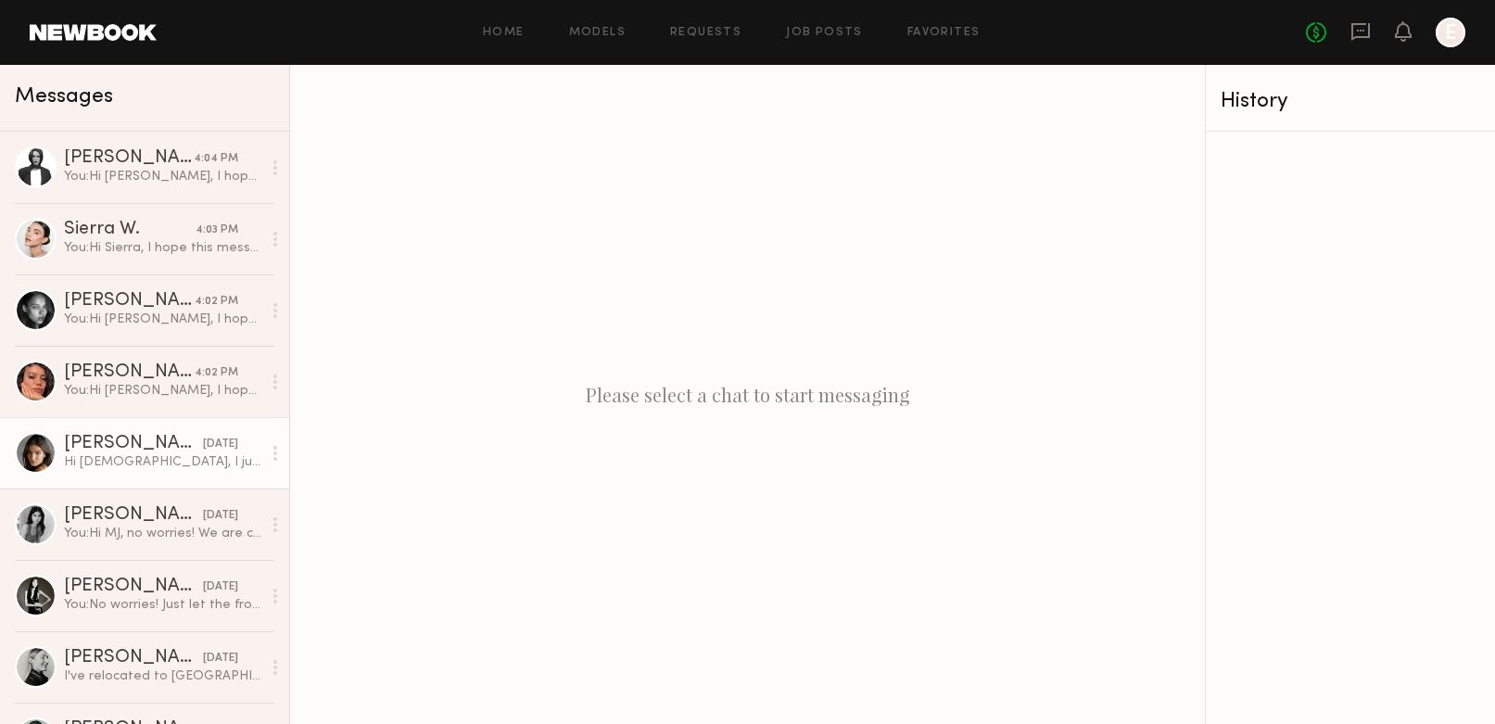
click at [203, 439] on div "[DATE]" at bounding box center [220, 445] width 35 height 18
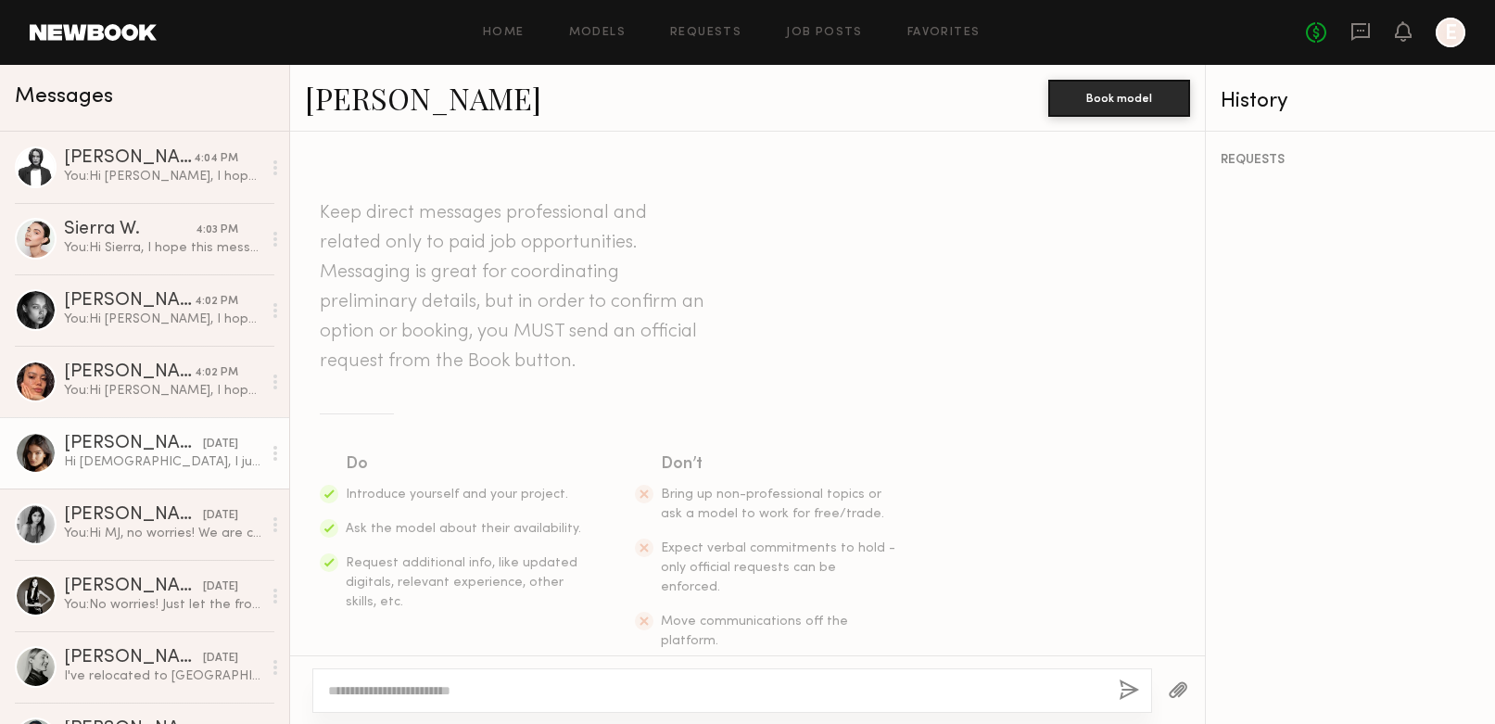
click at [89, 15] on header "Home Models Requests Job Posts Favorites Sign Out No fees up to $5,000 E" at bounding box center [747, 32] width 1495 height 65
click at [89, 29] on link at bounding box center [93, 32] width 127 height 17
